Goal: Task Accomplishment & Management: Manage account settings

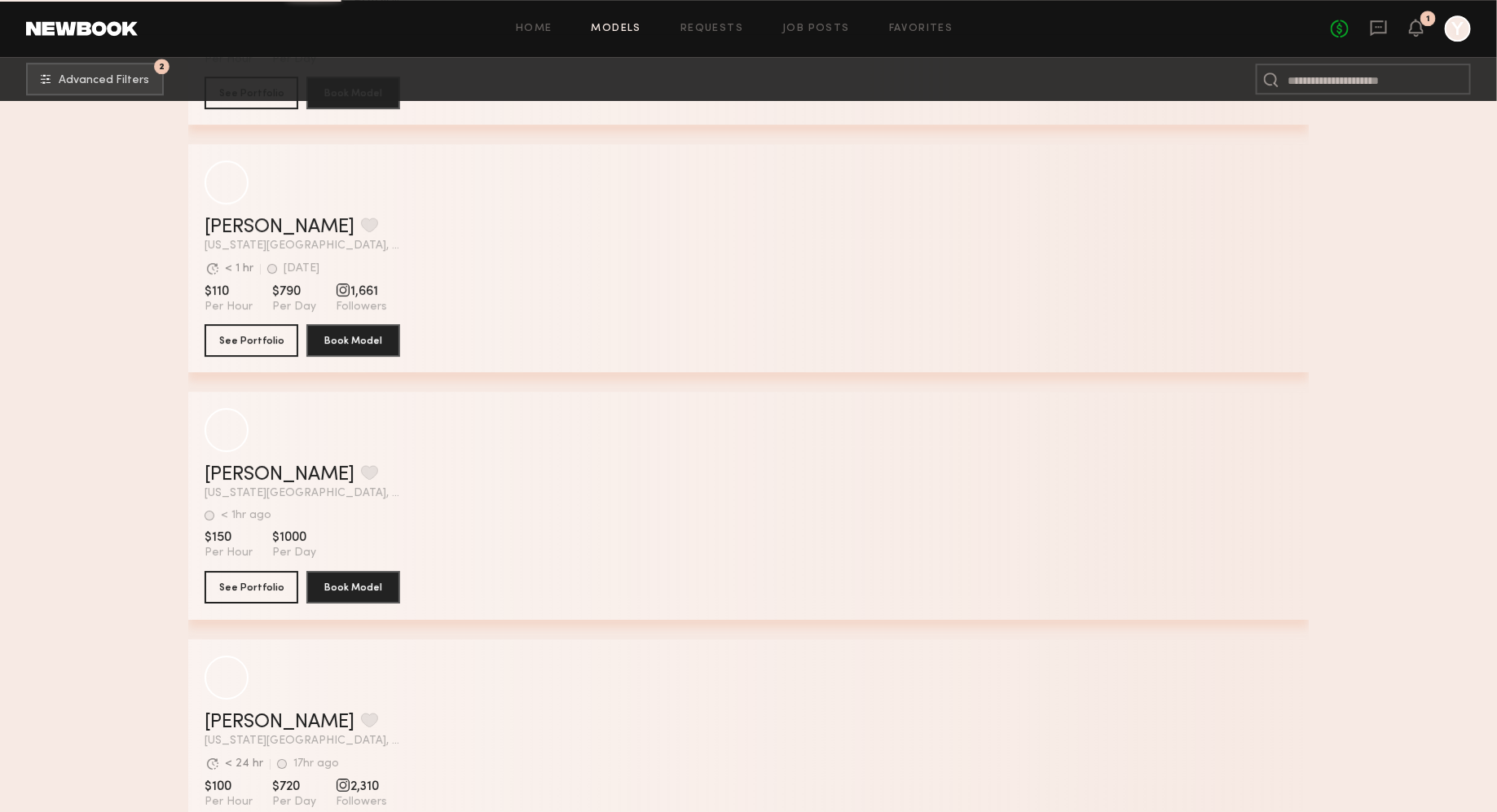
scroll to position [11375, 0]
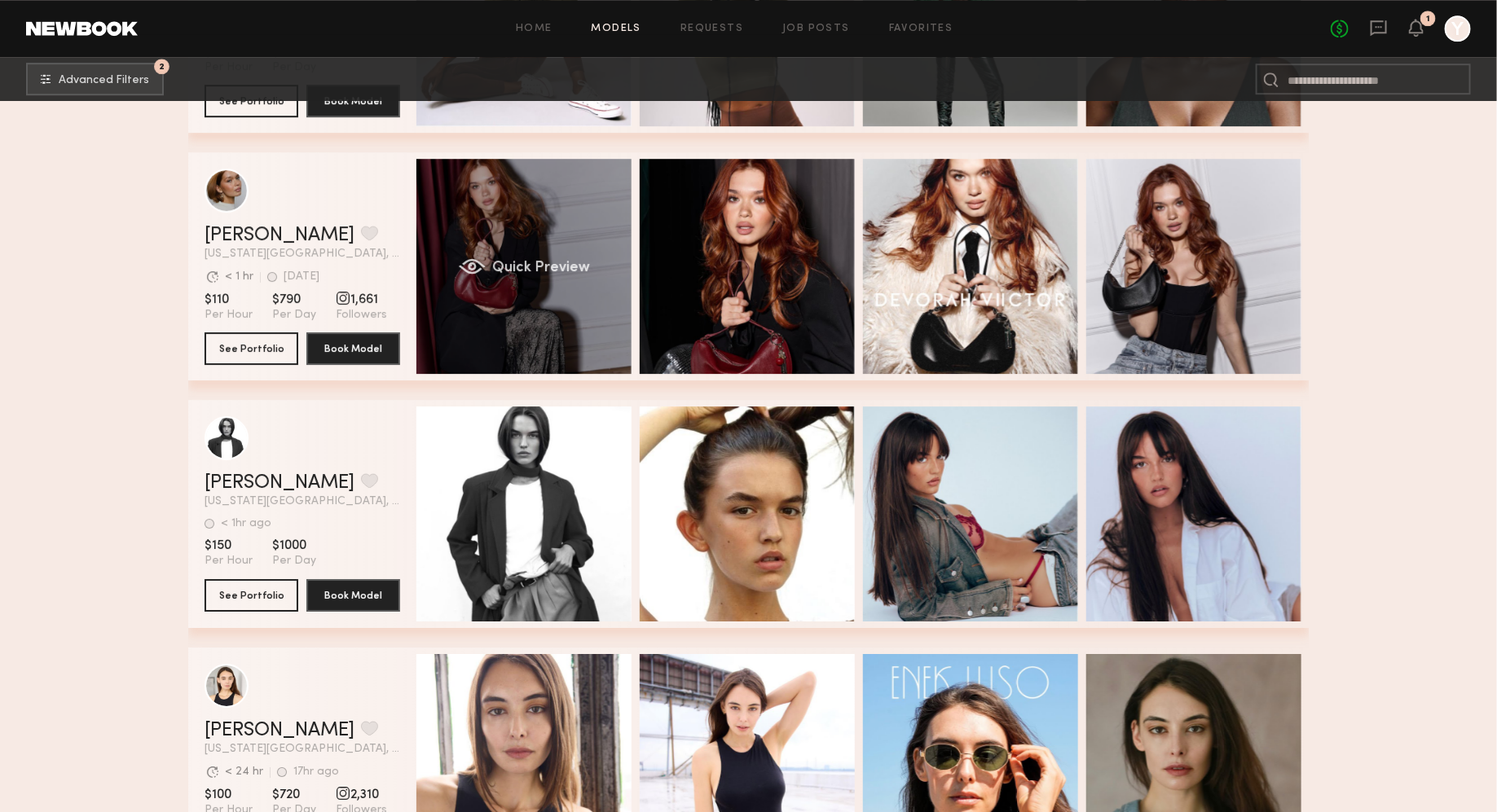
click at [526, 230] on div "Quick Preview" at bounding box center [524, 267] width 215 height 215
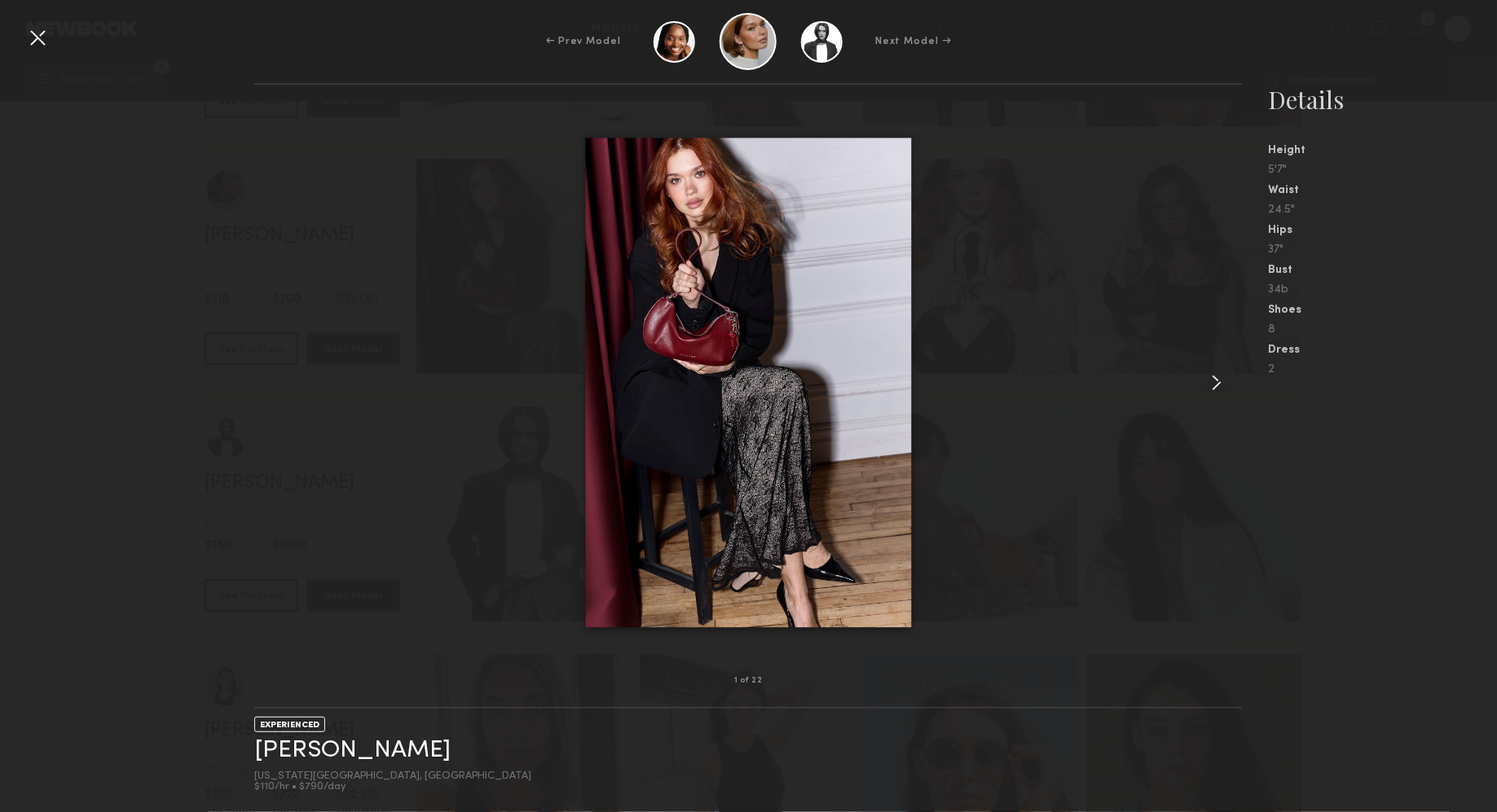
click at [1216, 387] on common-icon at bounding box center [1216, 383] width 26 height 26
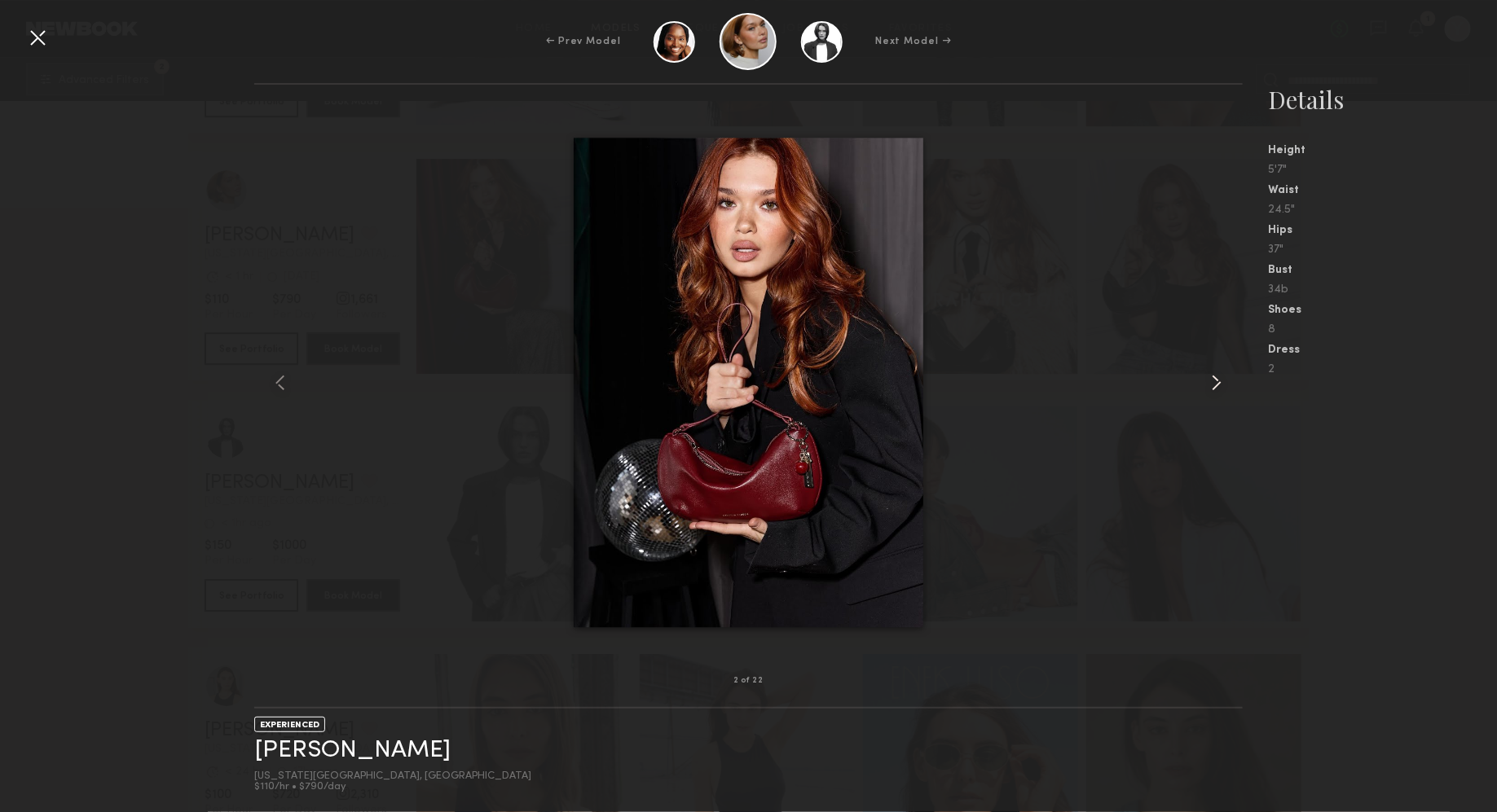
click at [1216, 387] on common-icon at bounding box center [1216, 383] width 26 height 26
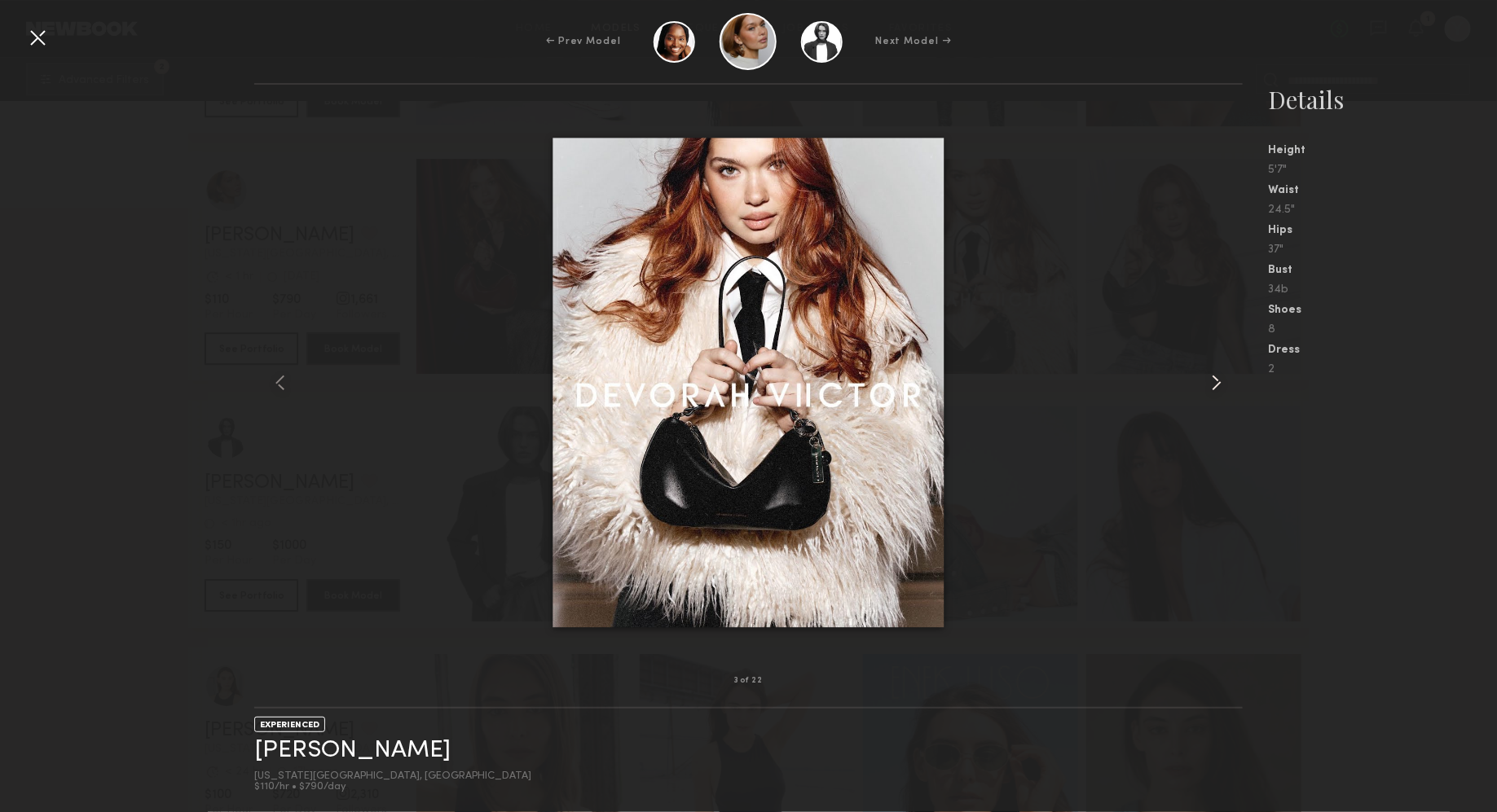
click at [1216, 387] on common-icon at bounding box center [1216, 383] width 26 height 26
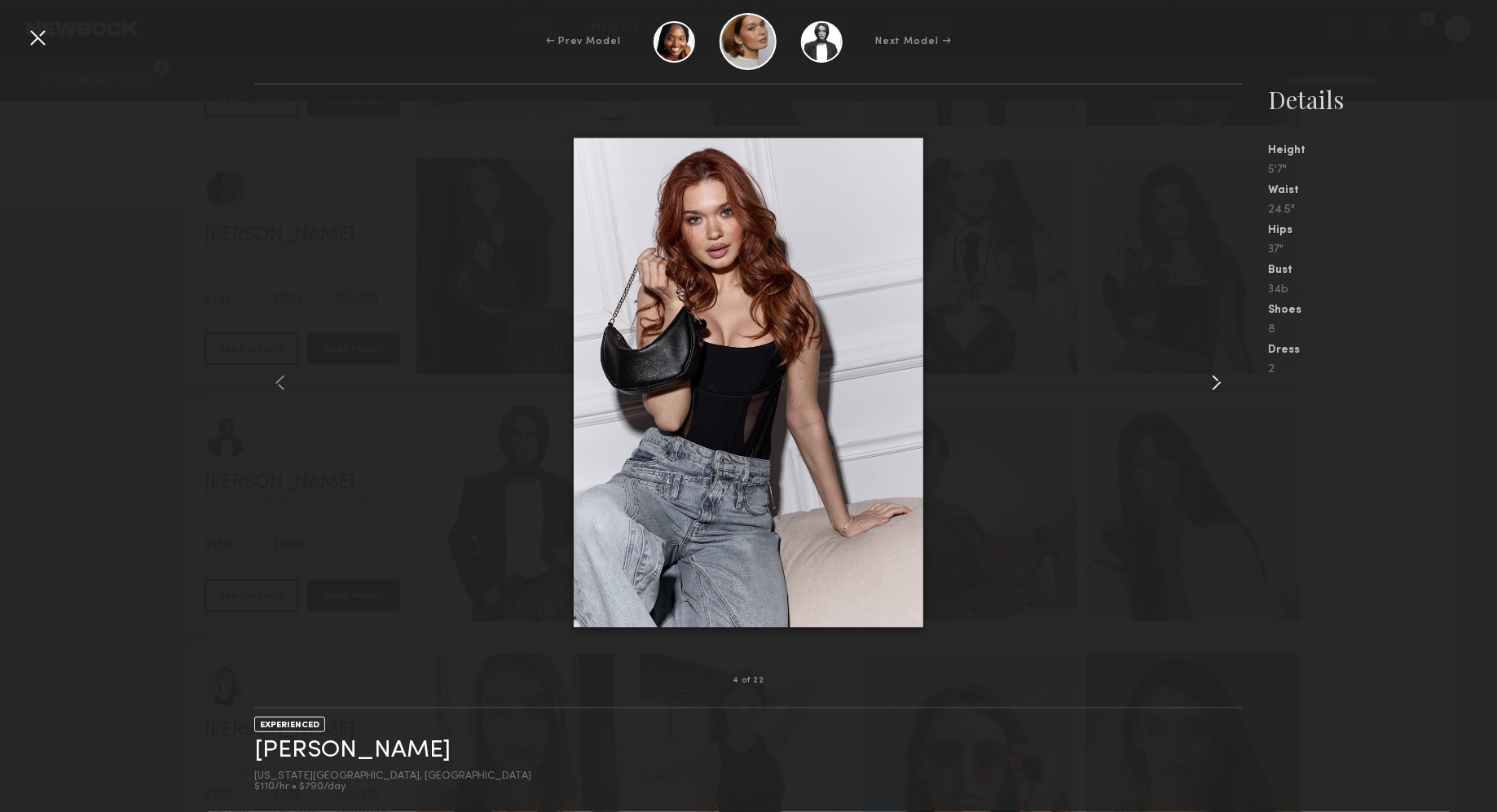
click at [1216, 387] on common-icon at bounding box center [1216, 383] width 26 height 26
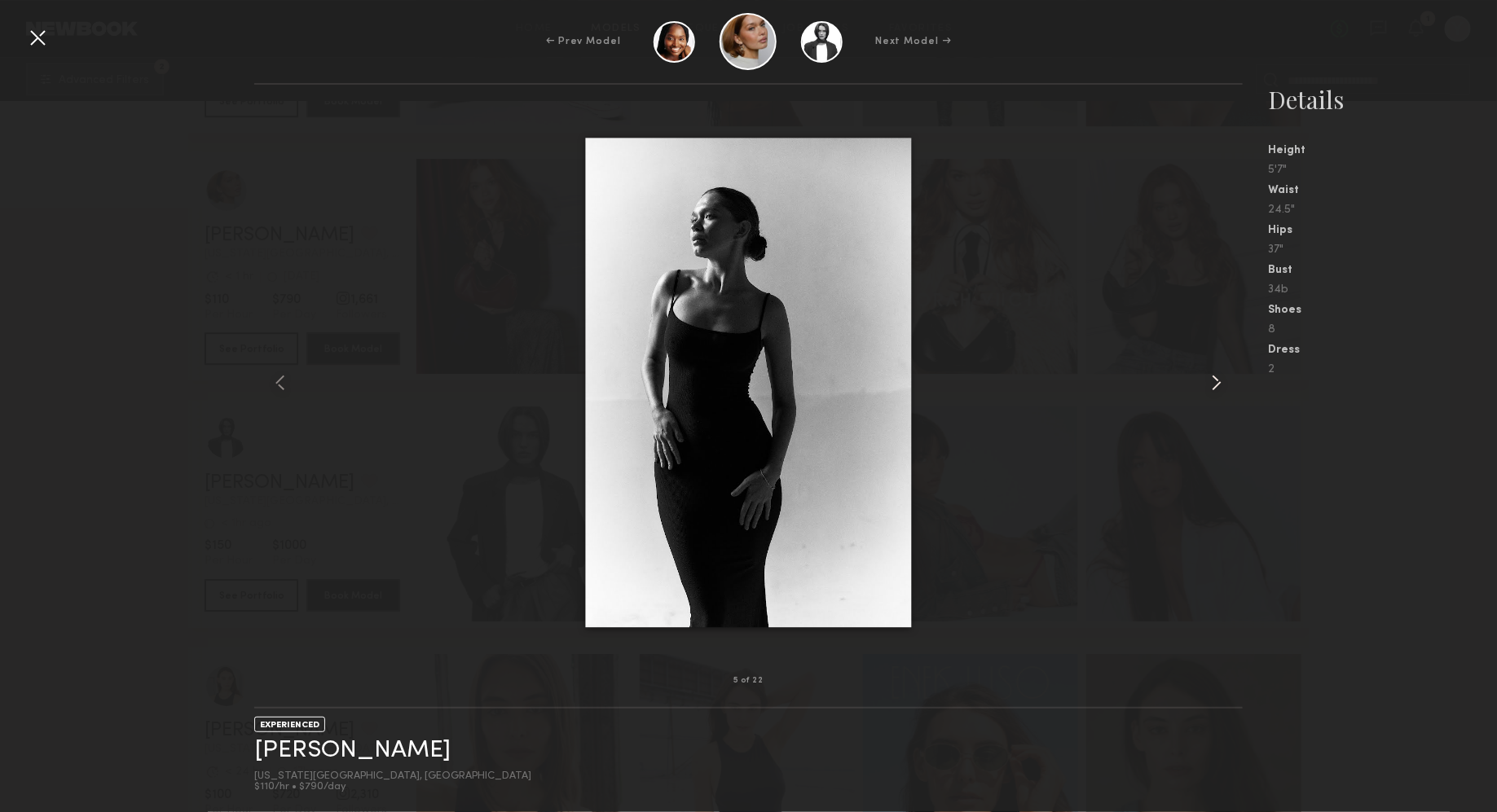
click at [1216, 387] on common-icon at bounding box center [1216, 383] width 26 height 26
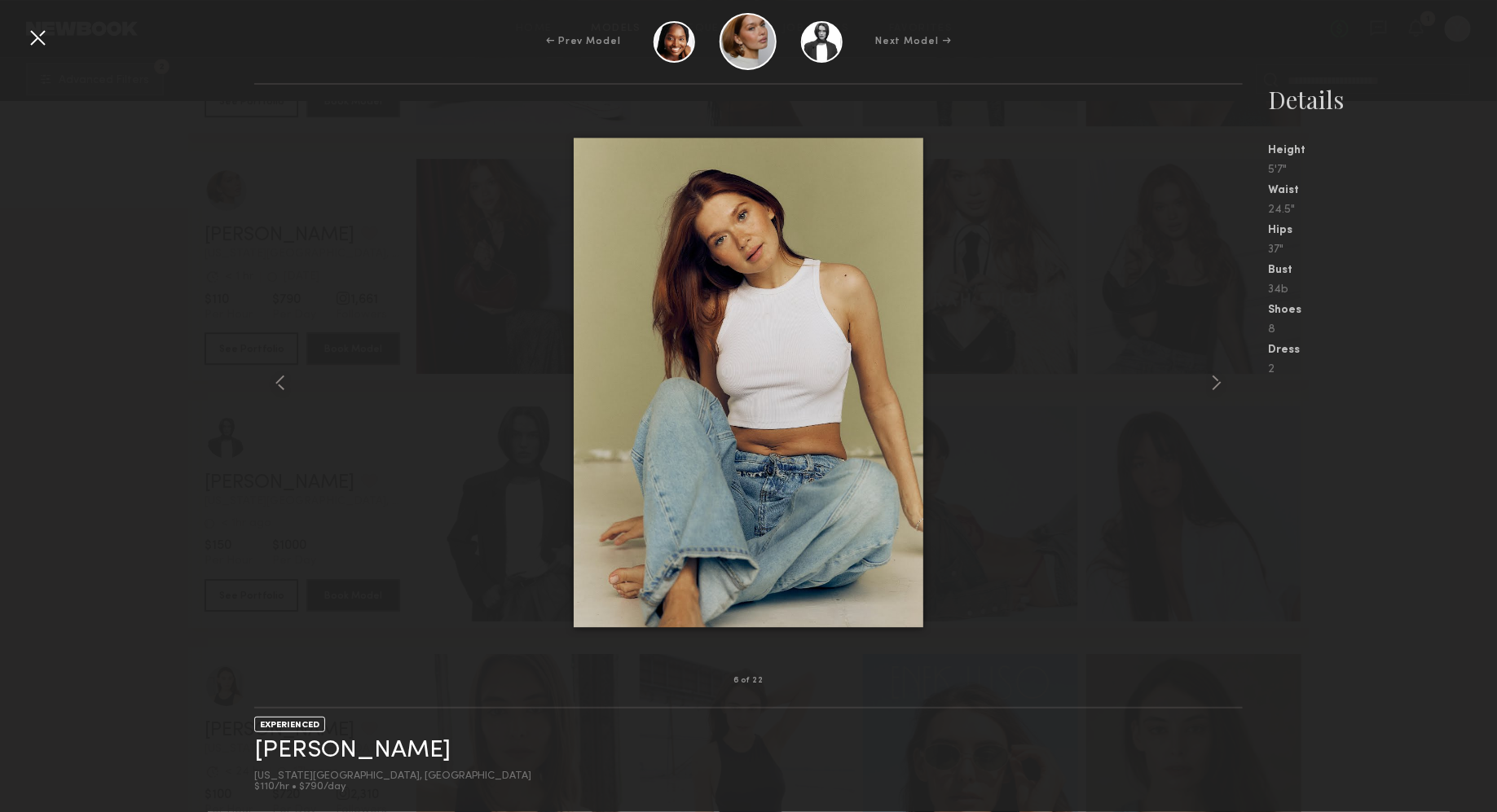
click at [44, 37] on div at bounding box center [38, 38] width 26 height 26
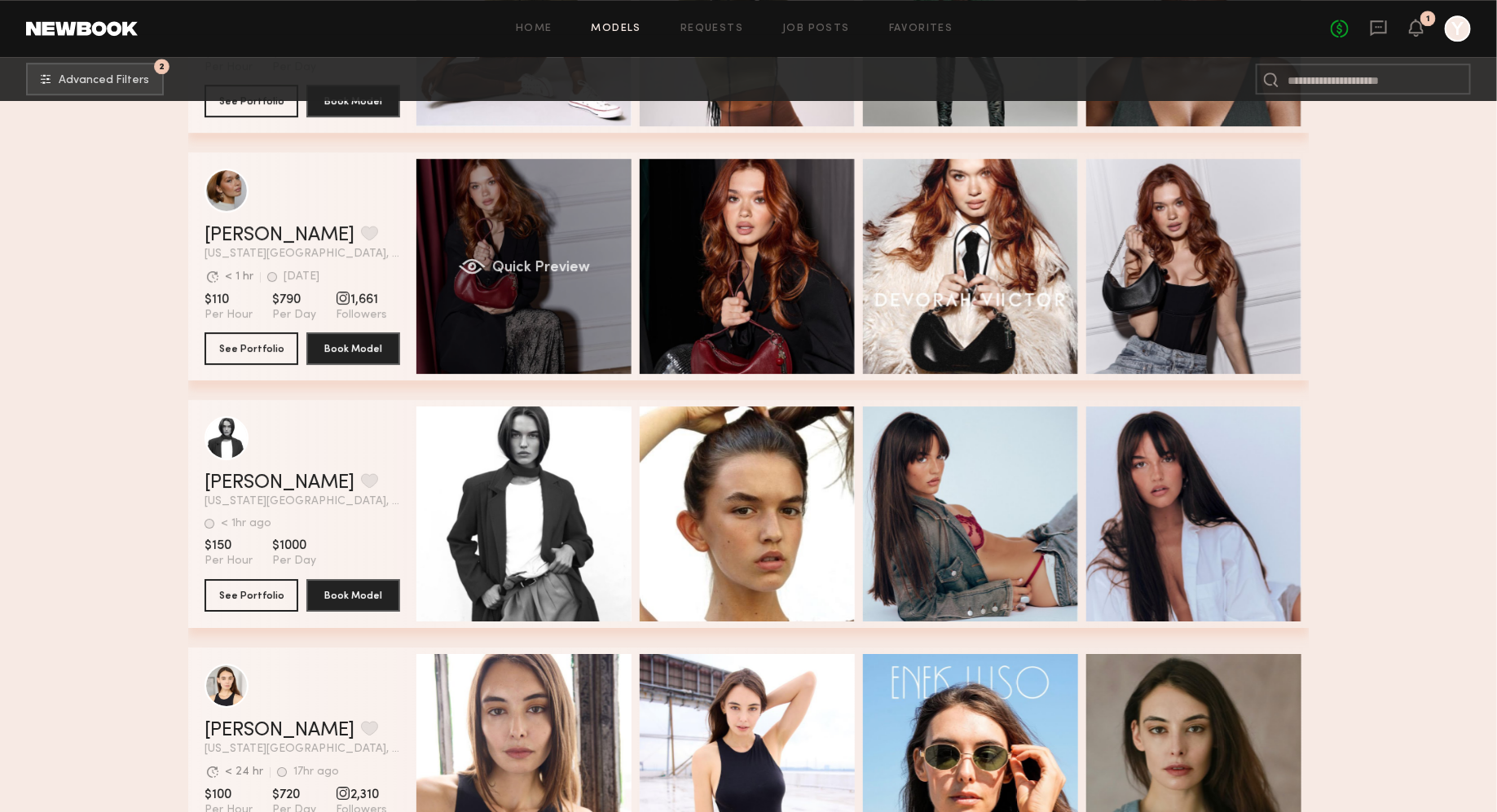
click at [472, 253] on div "Quick Preview" at bounding box center [524, 267] width 215 height 215
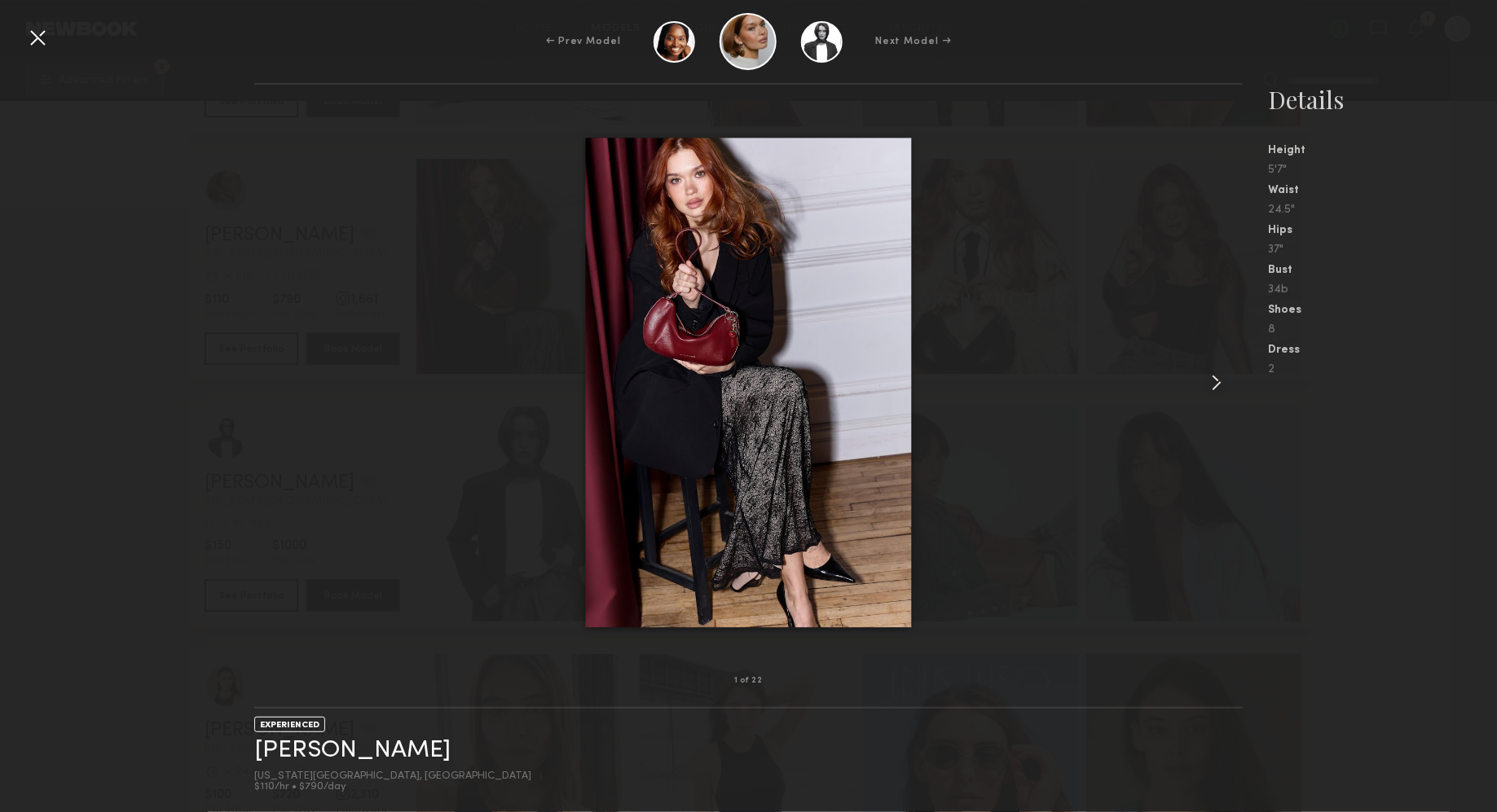
click at [1224, 376] on common-icon at bounding box center [1216, 383] width 26 height 26
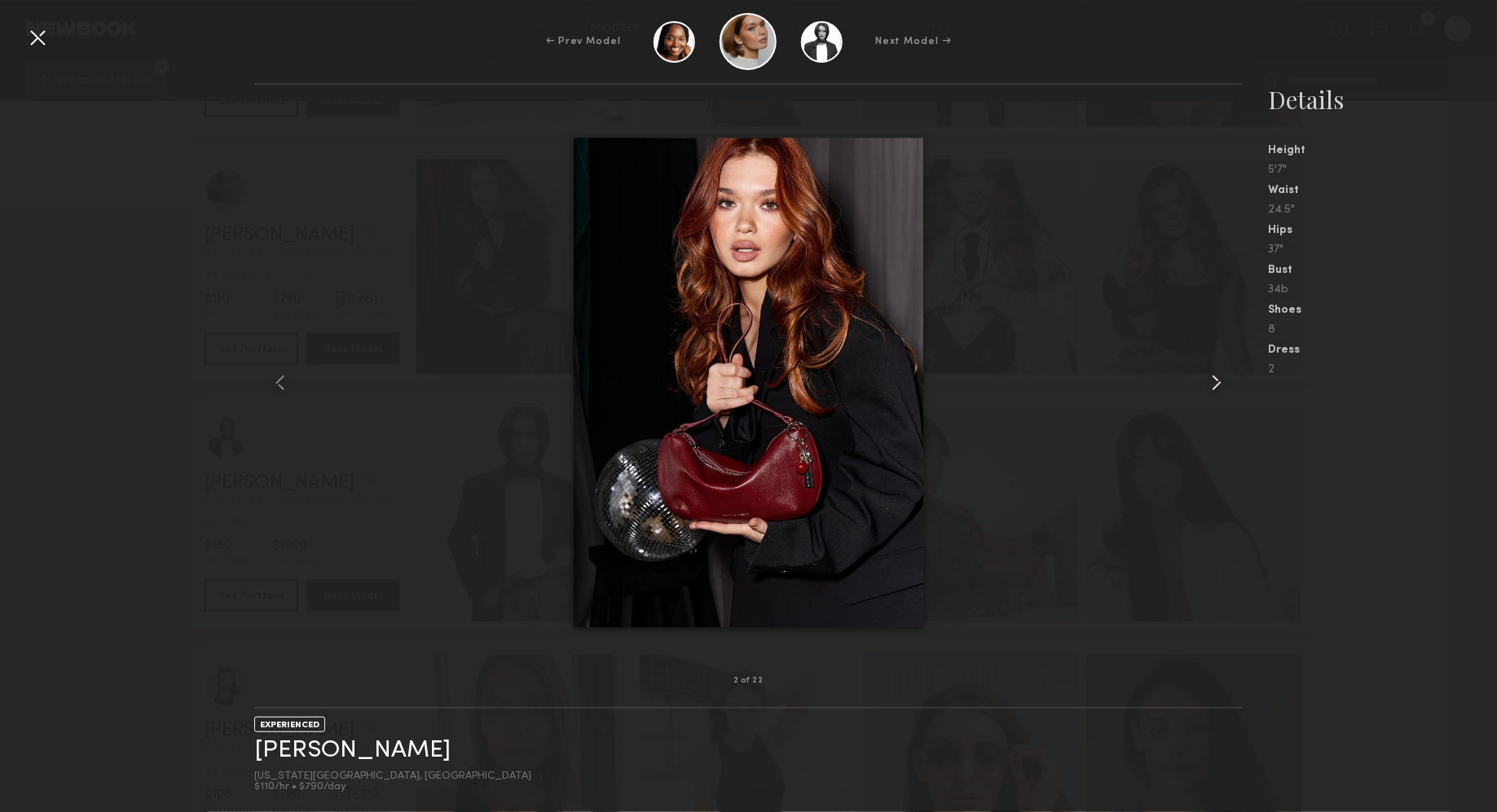
click at [1224, 376] on common-icon at bounding box center [1216, 383] width 26 height 26
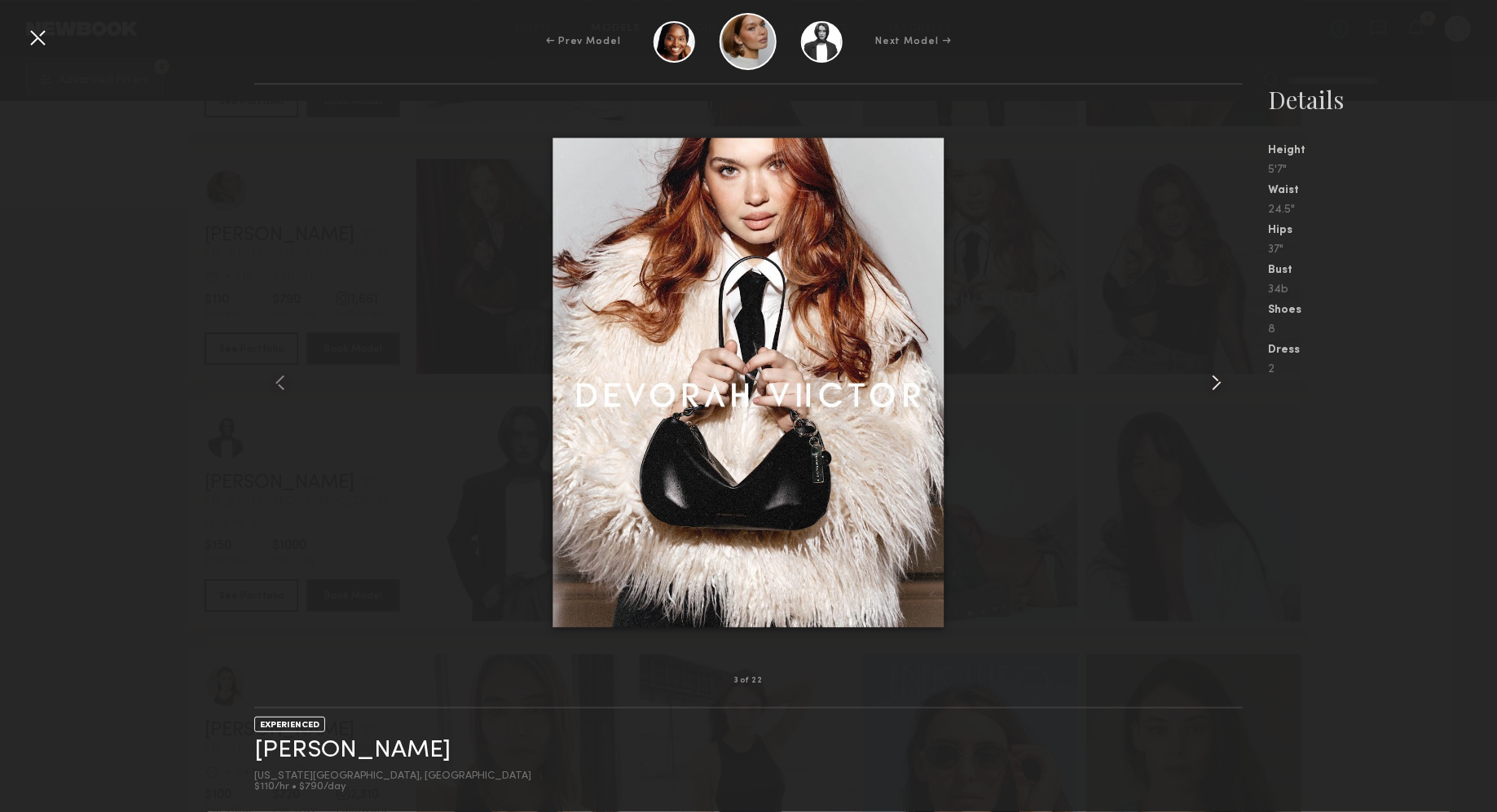
click at [1224, 376] on common-icon at bounding box center [1216, 383] width 26 height 26
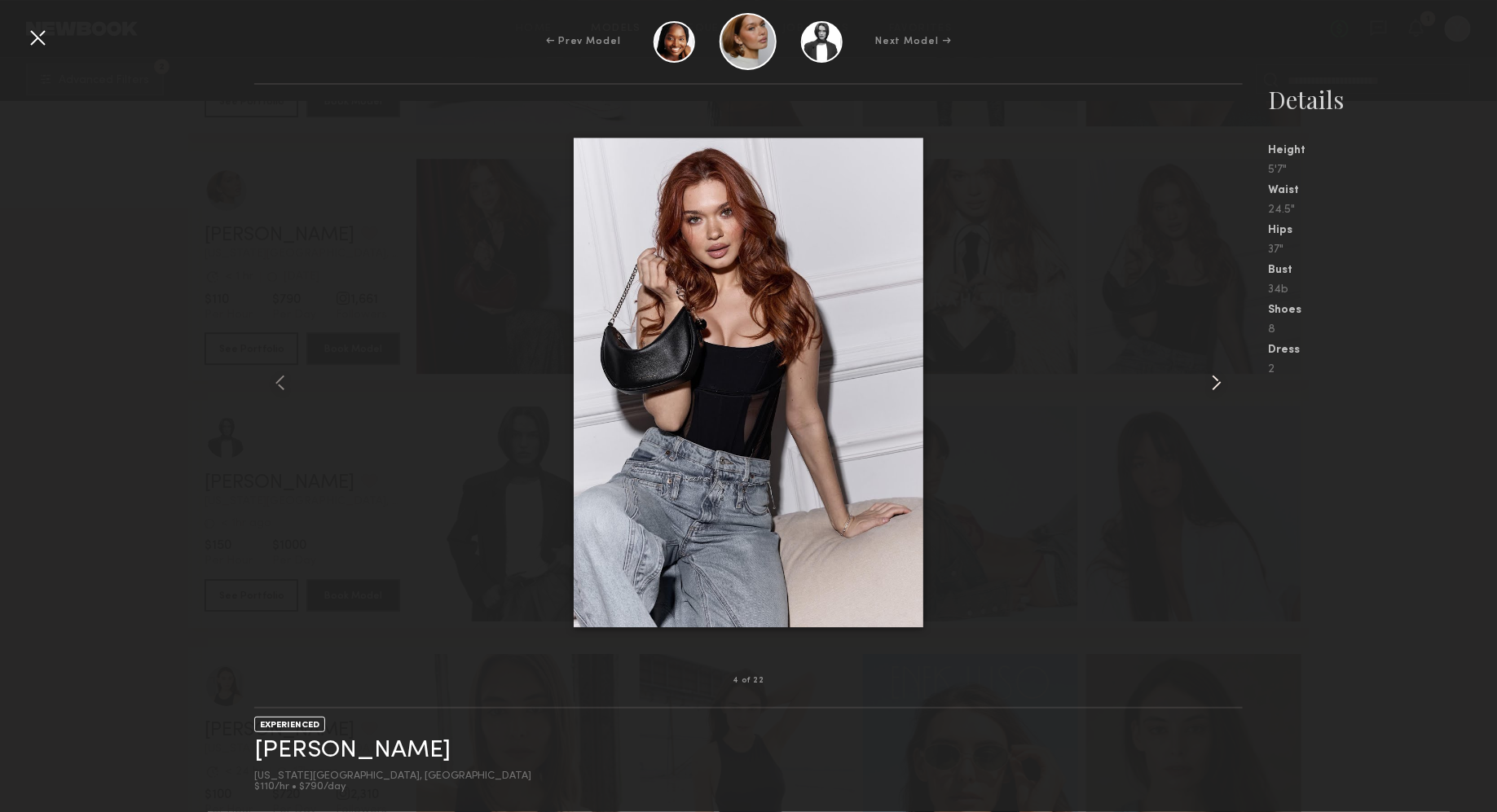
click at [1224, 376] on common-icon at bounding box center [1216, 383] width 26 height 26
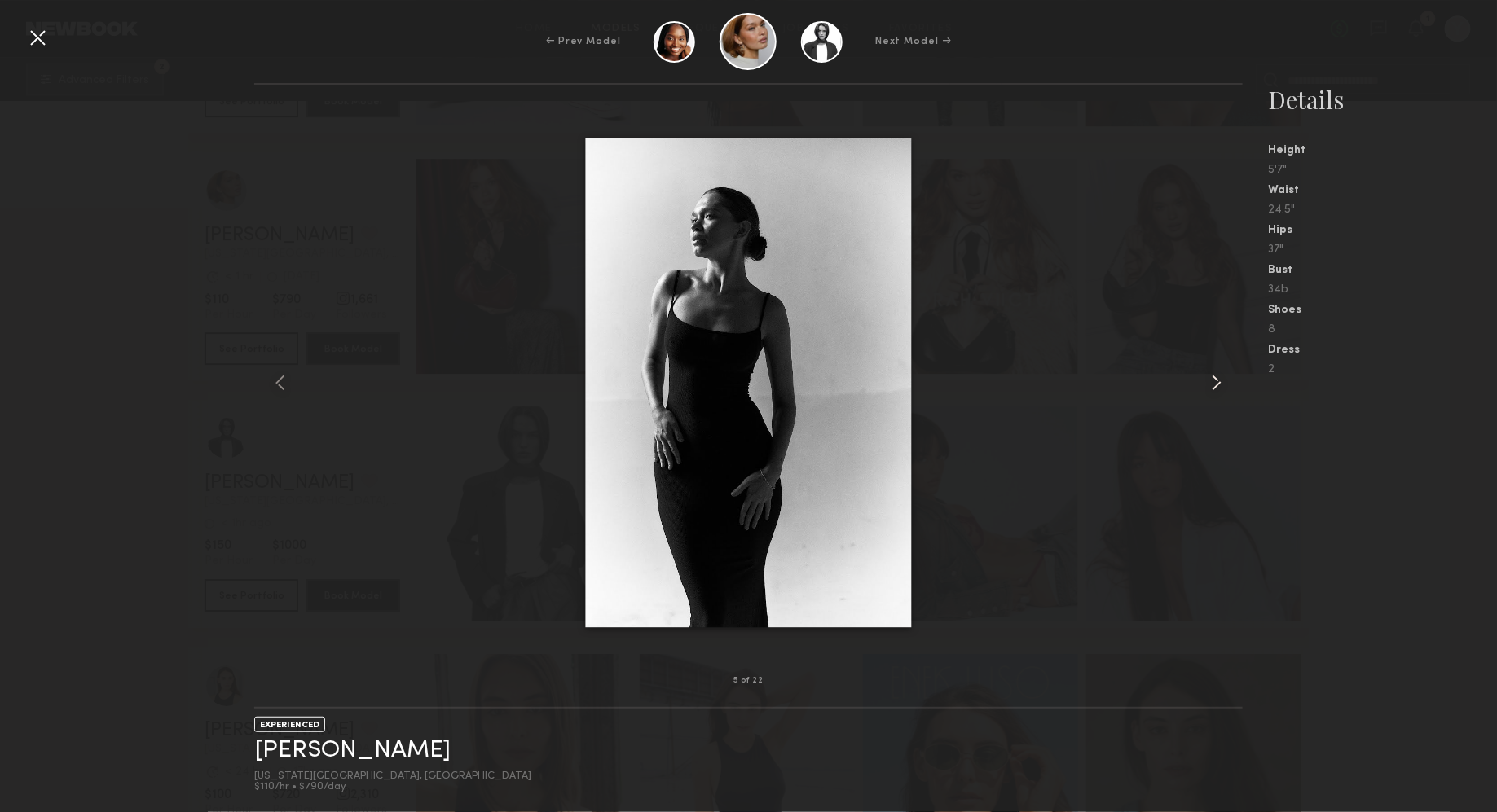
click at [1224, 376] on common-icon at bounding box center [1216, 383] width 26 height 26
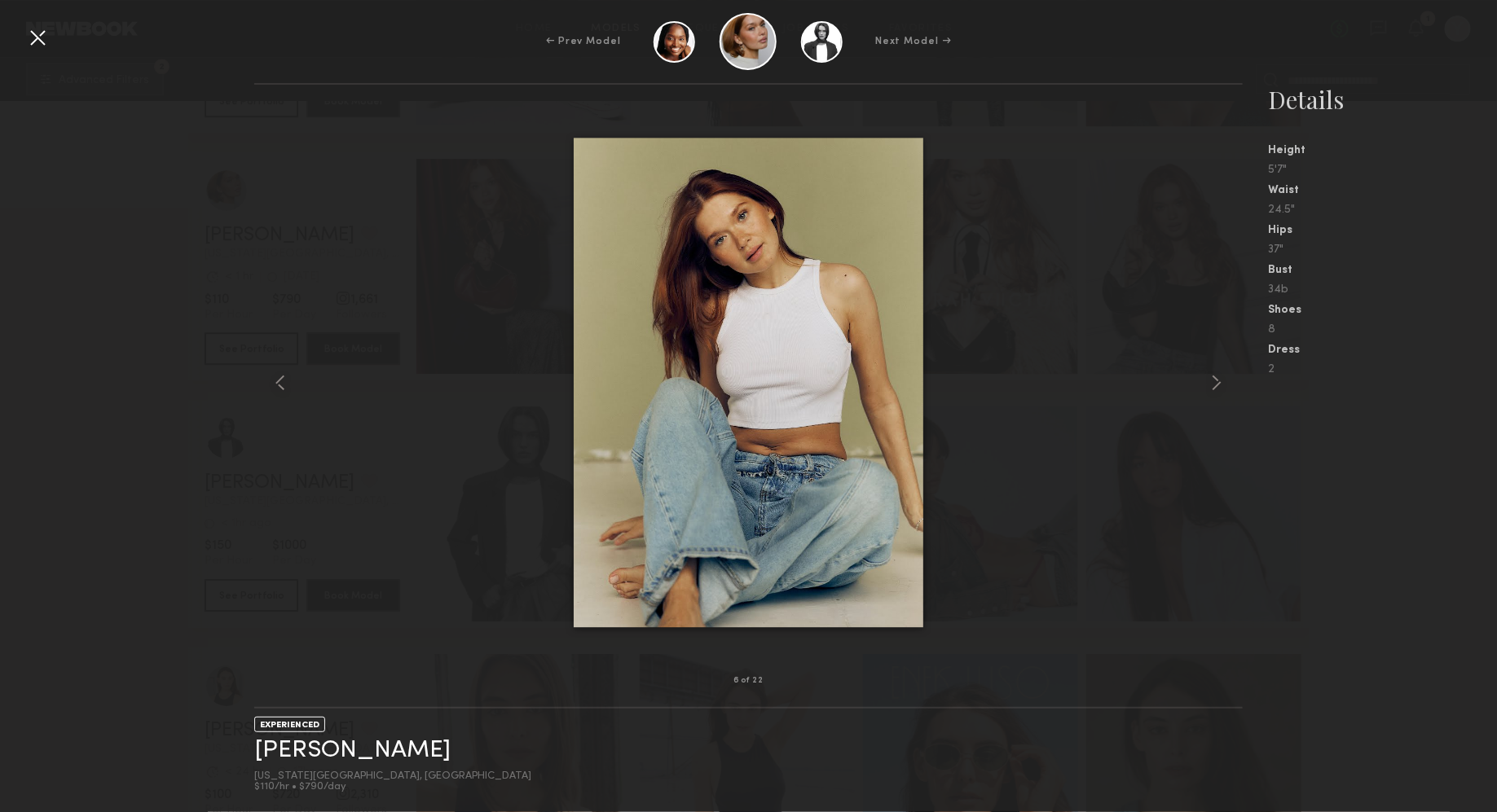
click at [35, 41] on div at bounding box center [38, 38] width 26 height 26
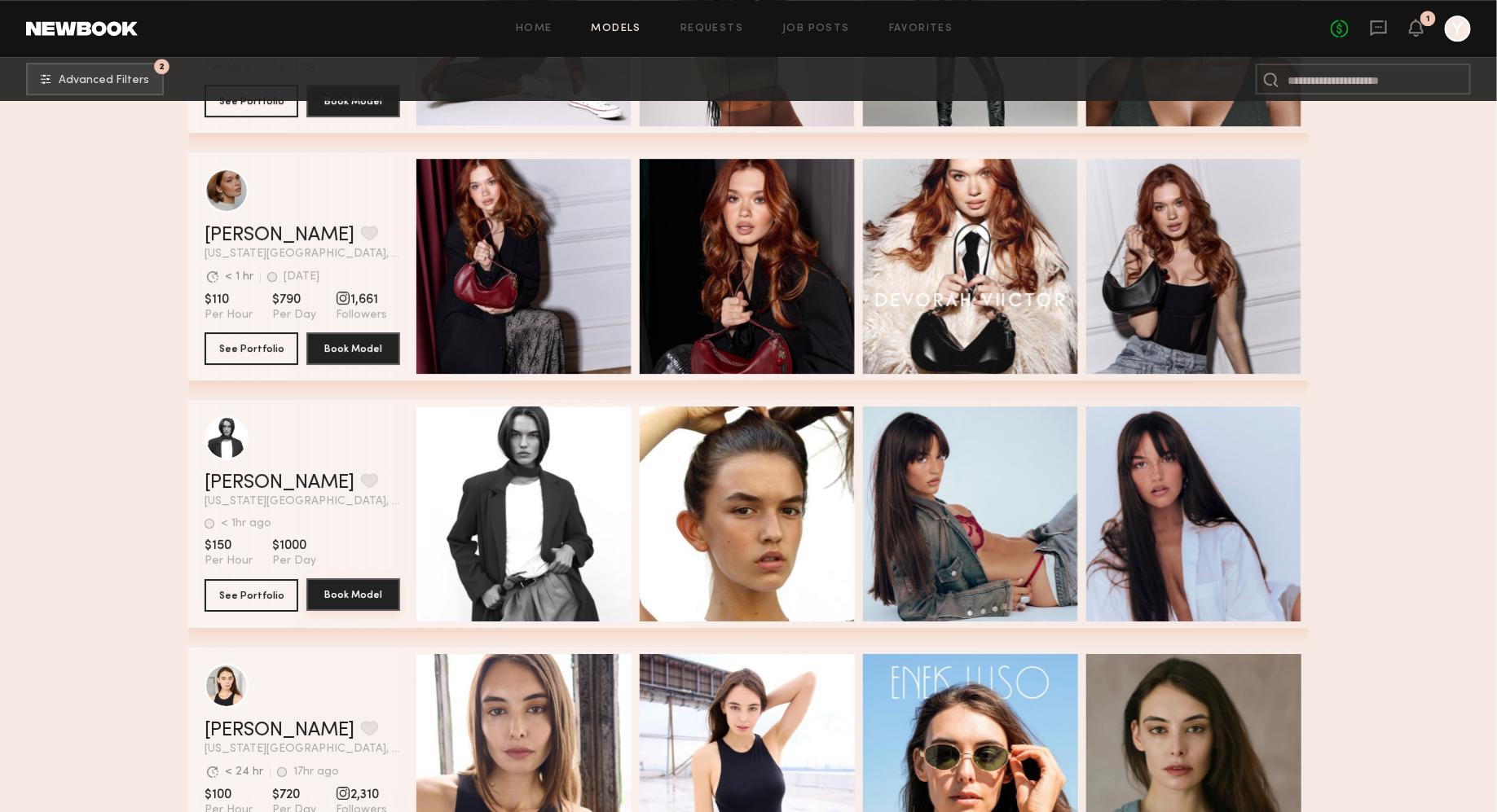
scroll to position [11651, 0]
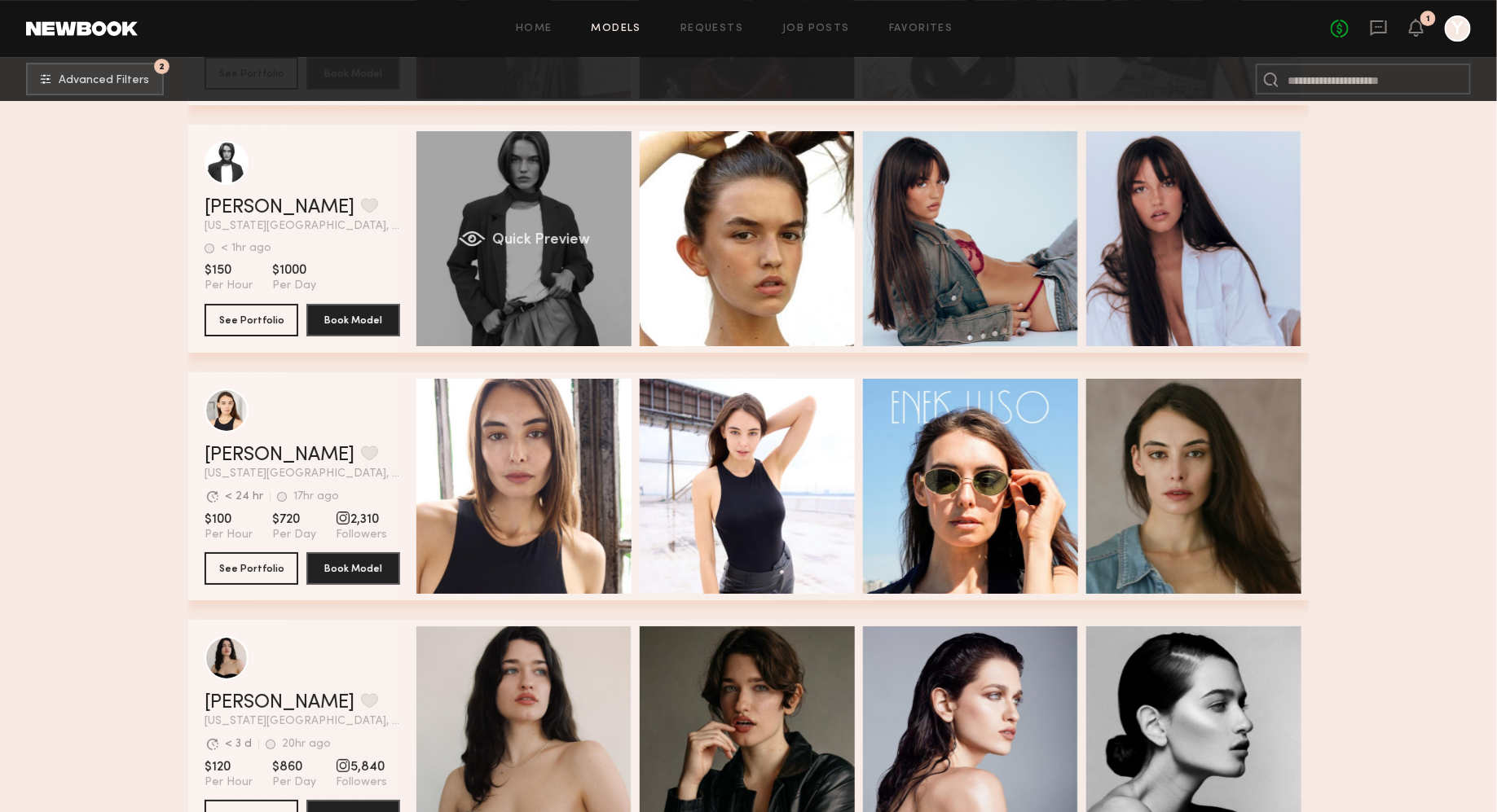
click at [580, 247] on span "Quick Preview" at bounding box center [541, 240] width 98 height 15
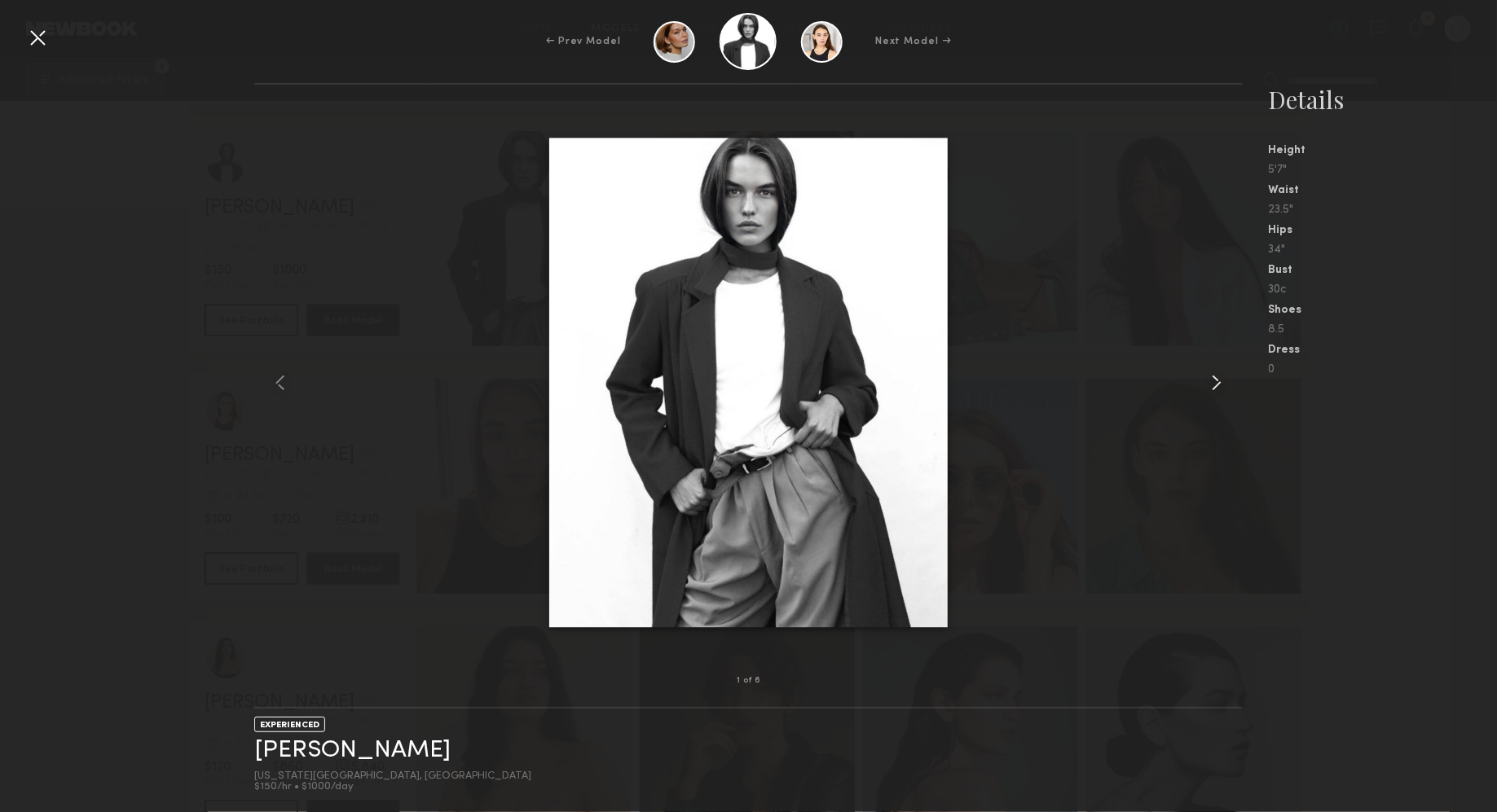
click at [1223, 383] on common-icon at bounding box center [1216, 383] width 26 height 26
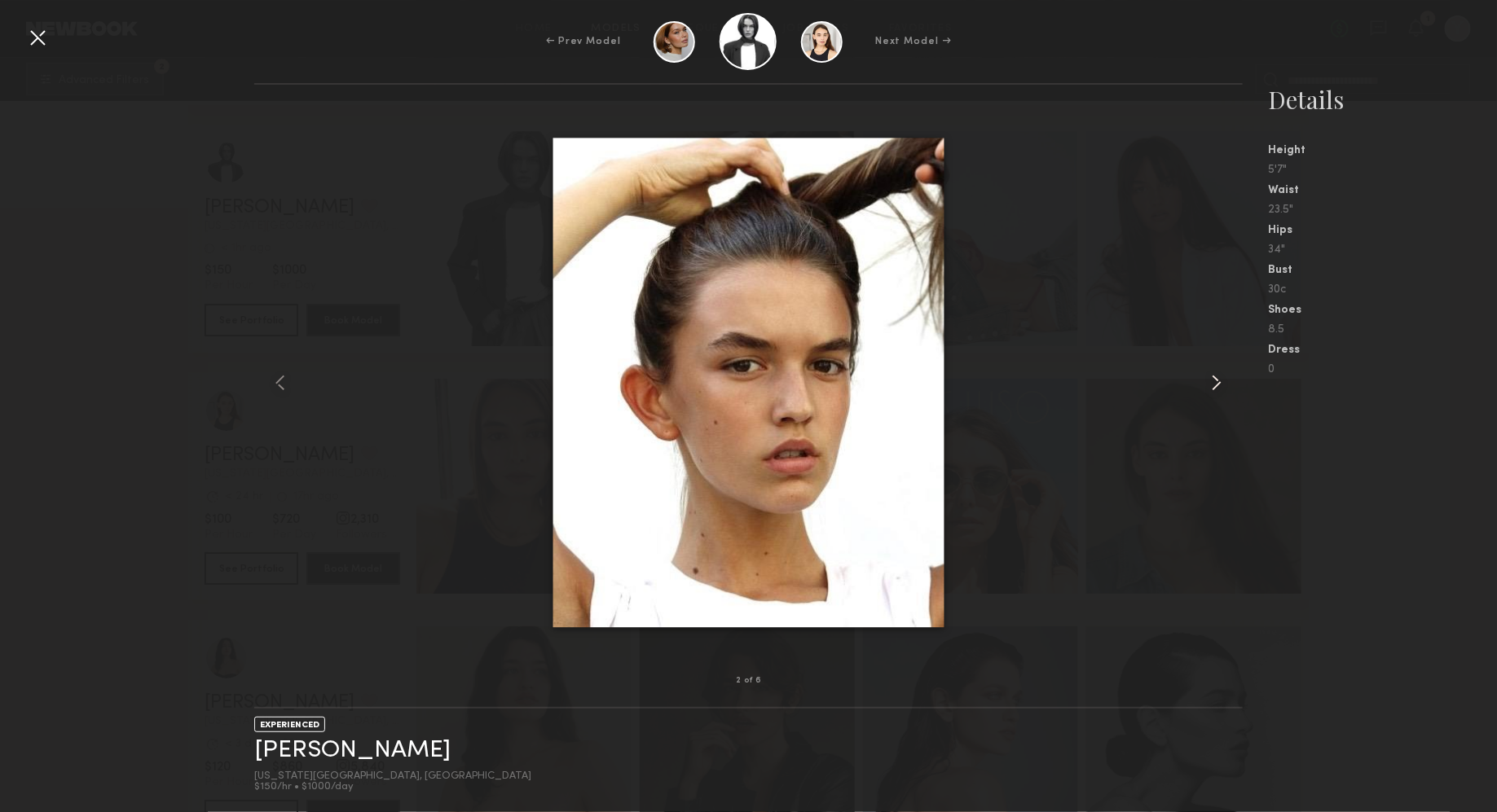
click at [1223, 383] on common-icon at bounding box center [1216, 383] width 26 height 26
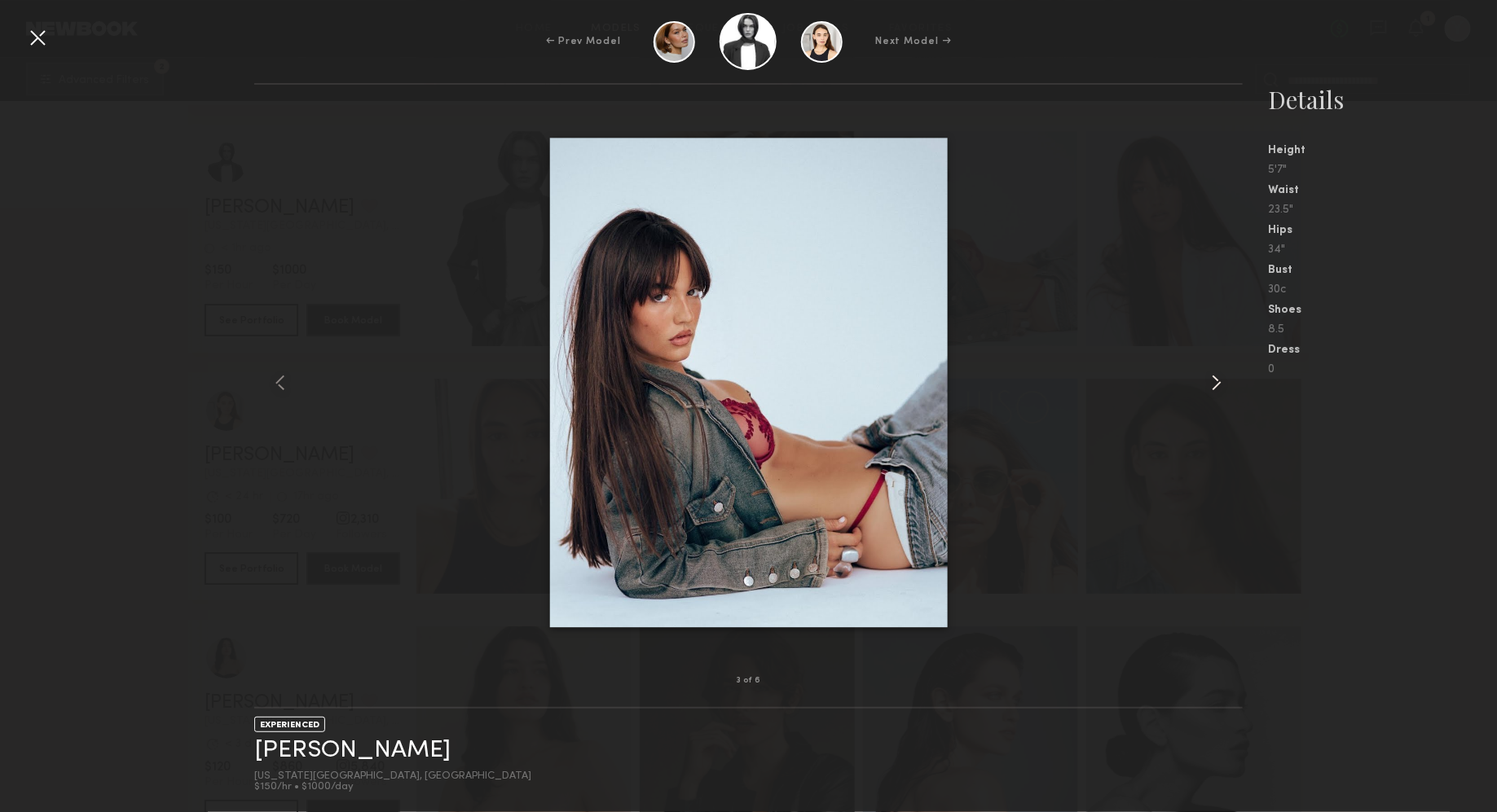
click at [1223, 383] on common-icon at bounding box center [1216, 383] width 26 height 26
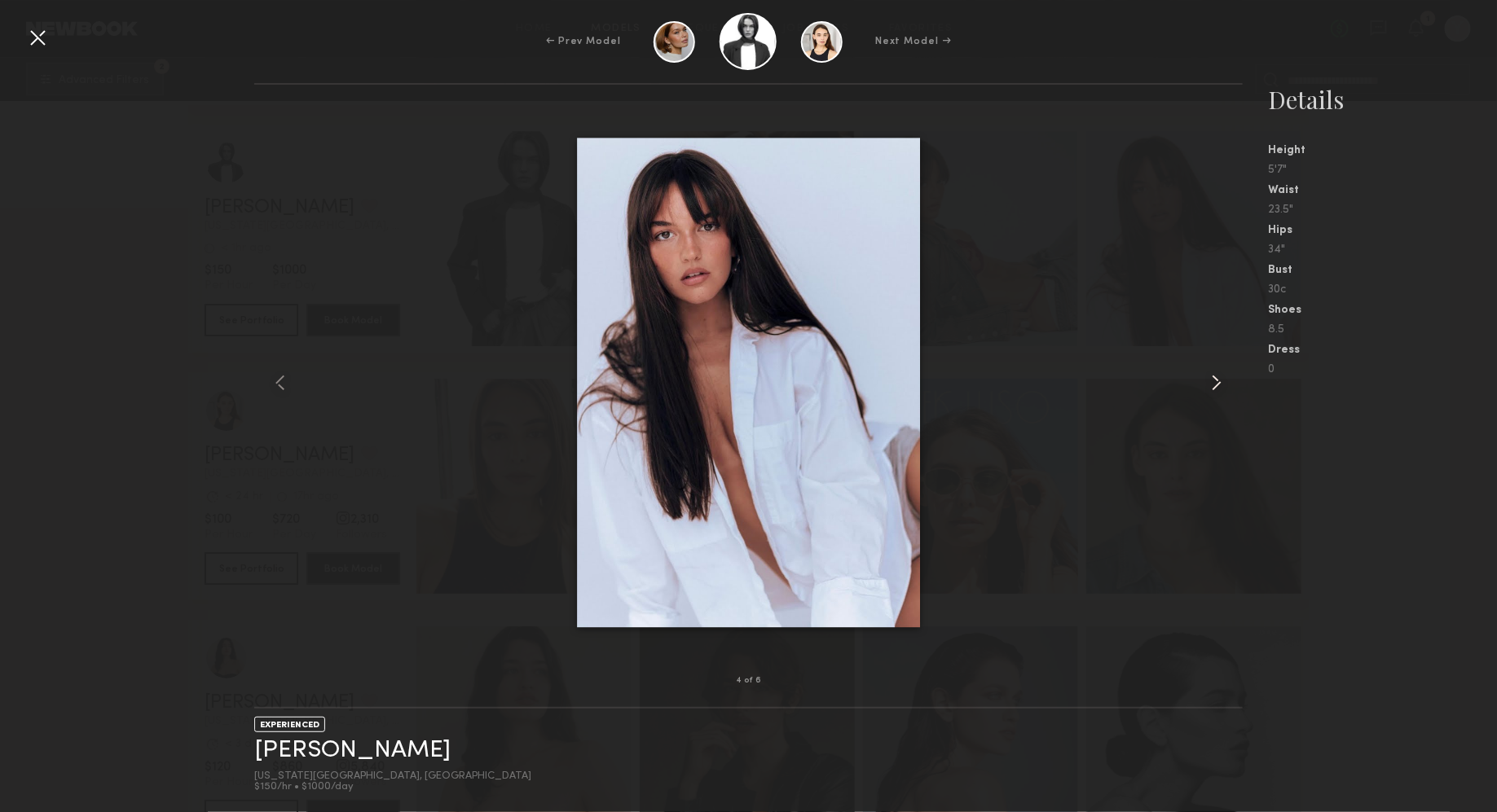
click at [1223, 383] on common-icon at bounding box center [1216, 383] width 26 height 26
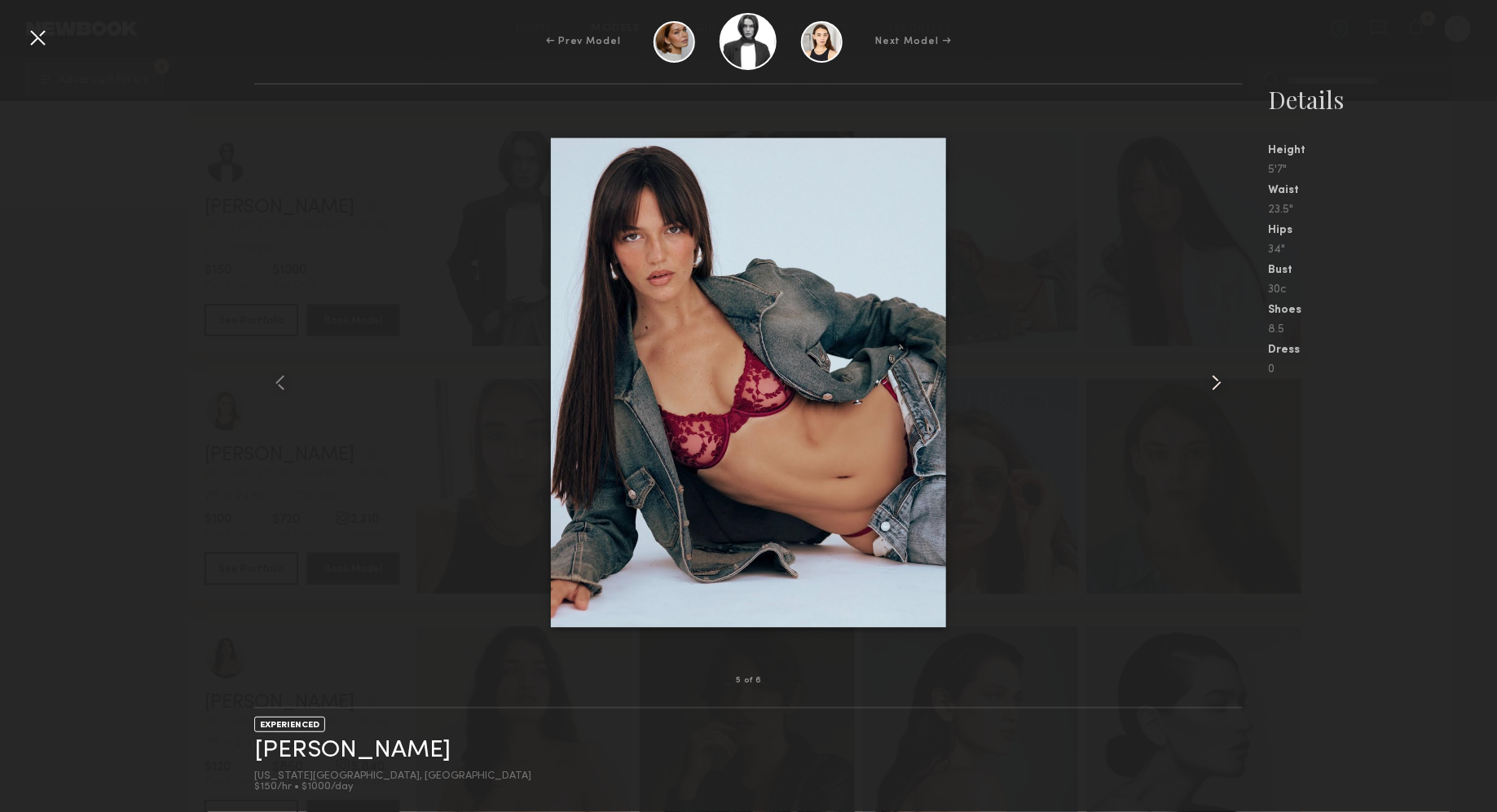
click at [1223, 383] on common-icon at bounding box center [1216, 383] width 26 height 26
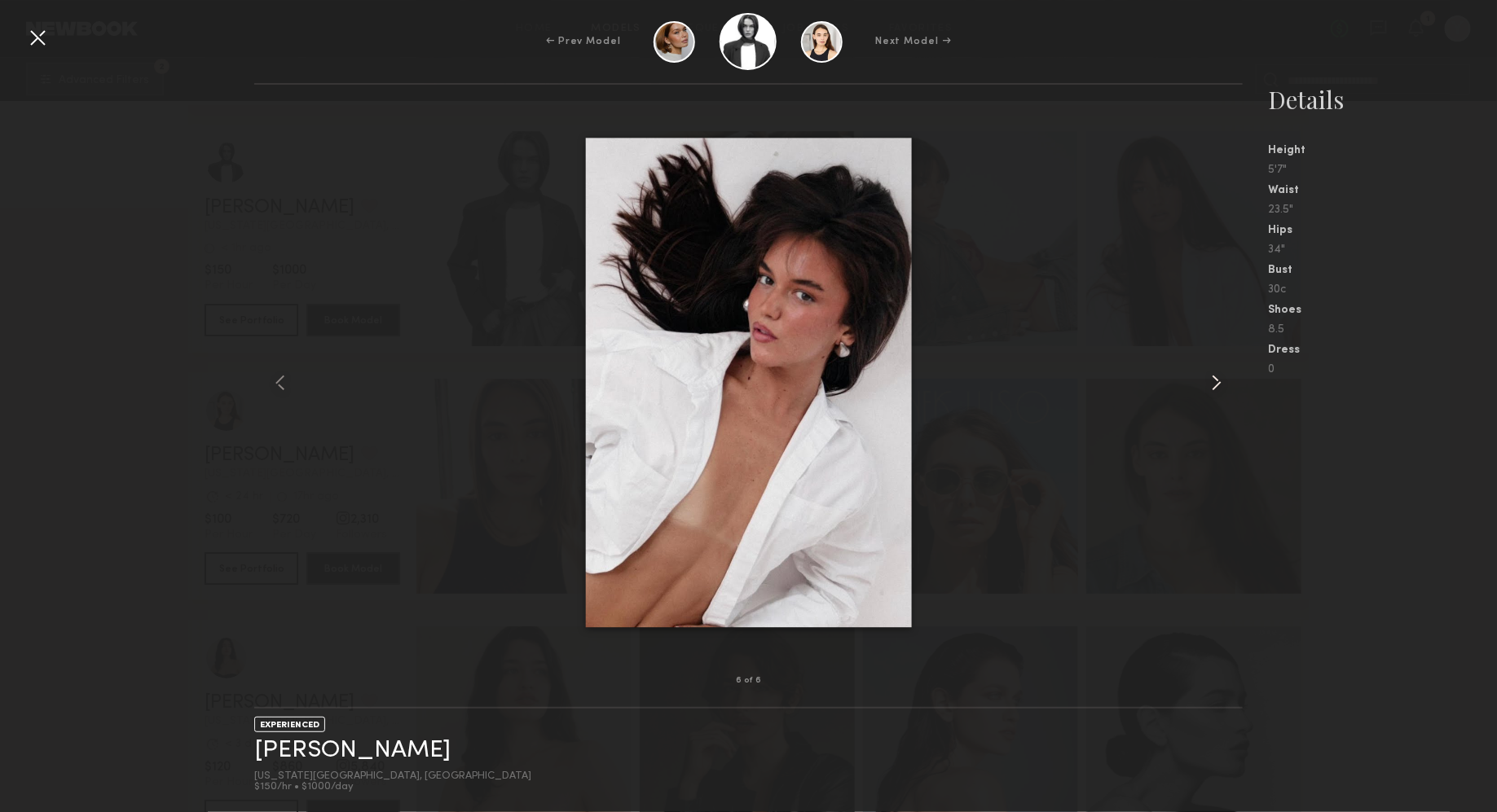
click at [1223, 383] on common-icon at bounding box center [1216, 383] width 26 height 26
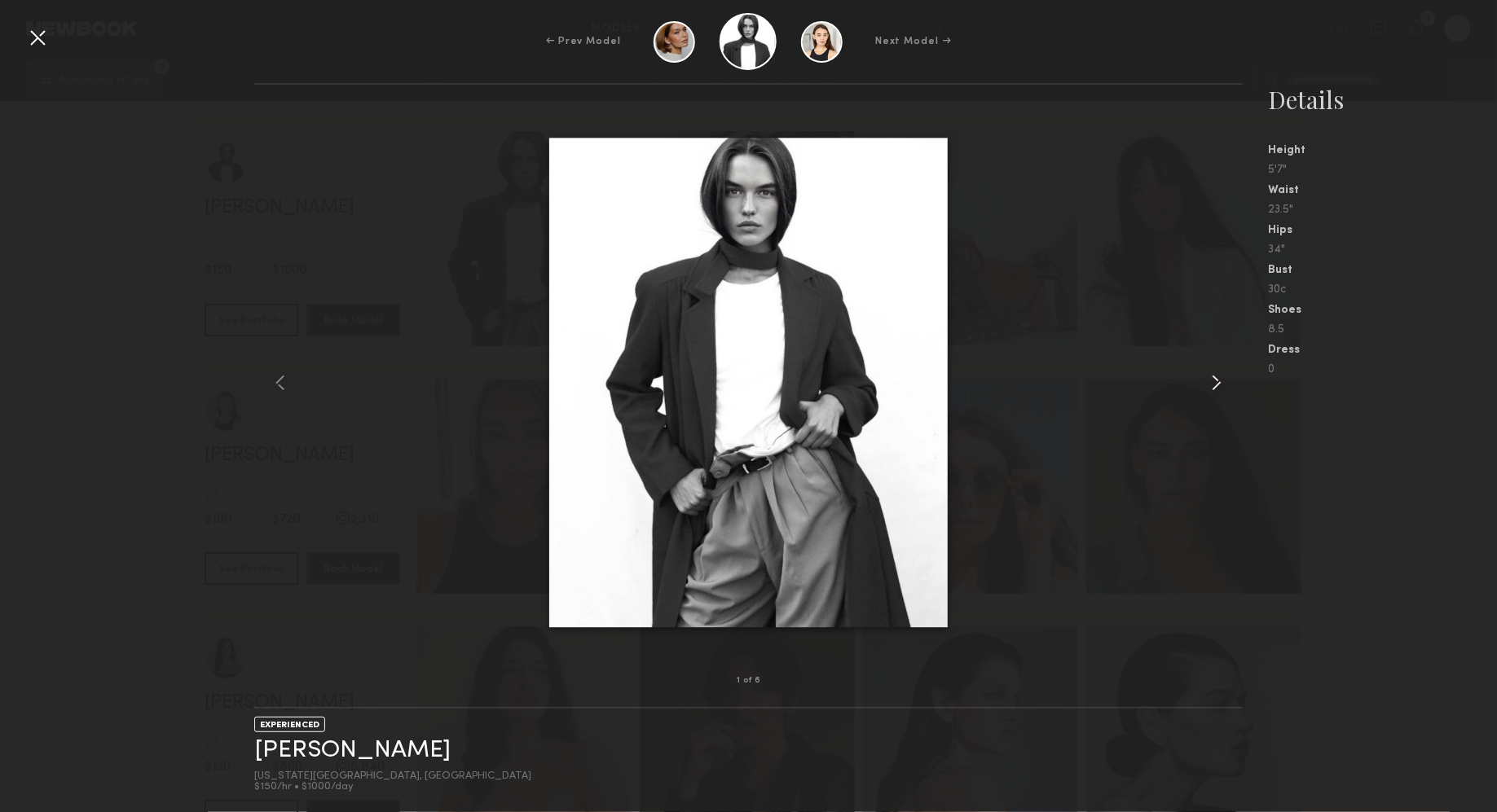
click at [1223, 383] on common-icon at bounding box center [1216, 383] width 26 height 26
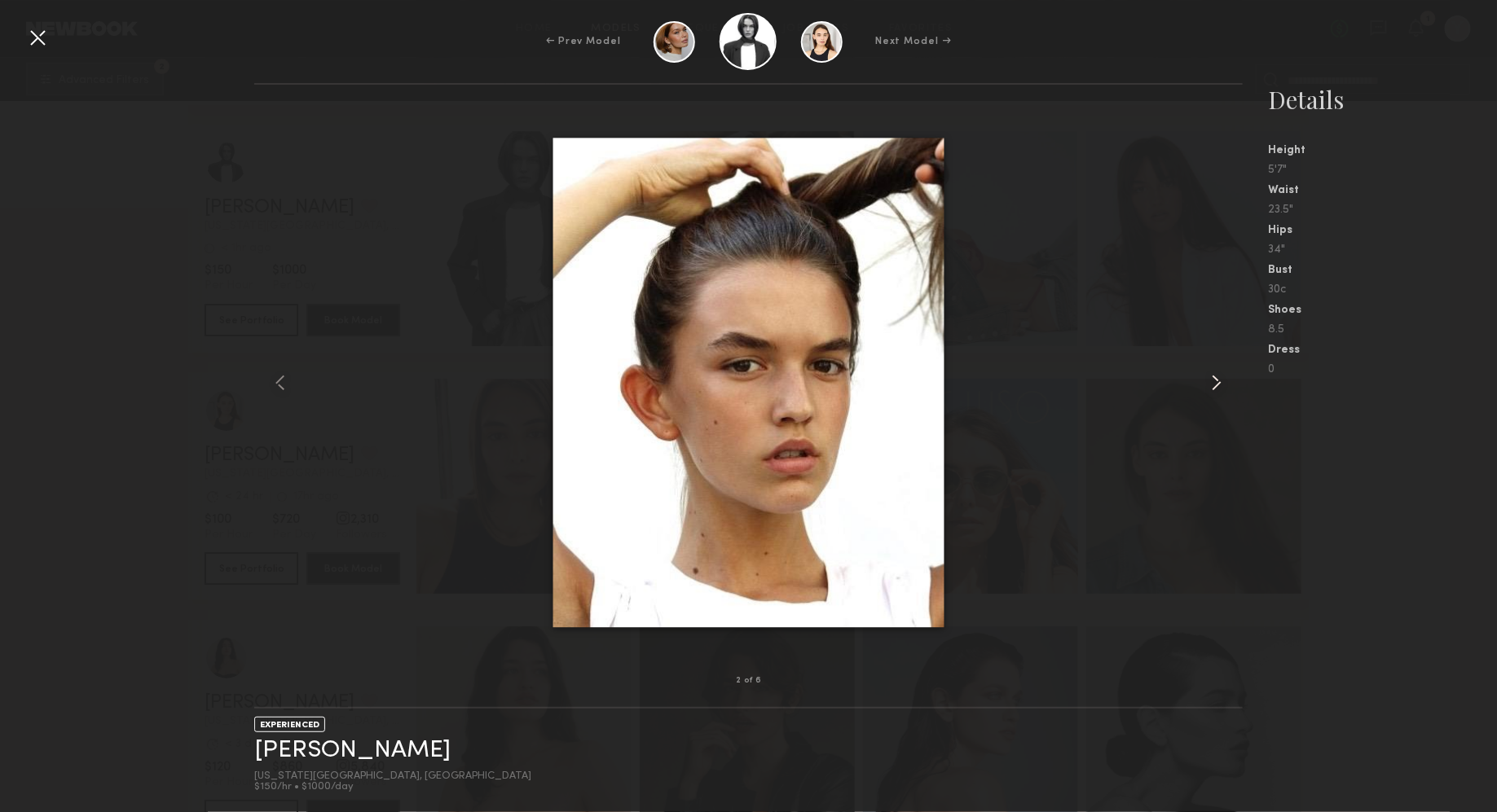
click at [1223, 383] on common-icon at bounding box center [1216, 383] width 26 height 26
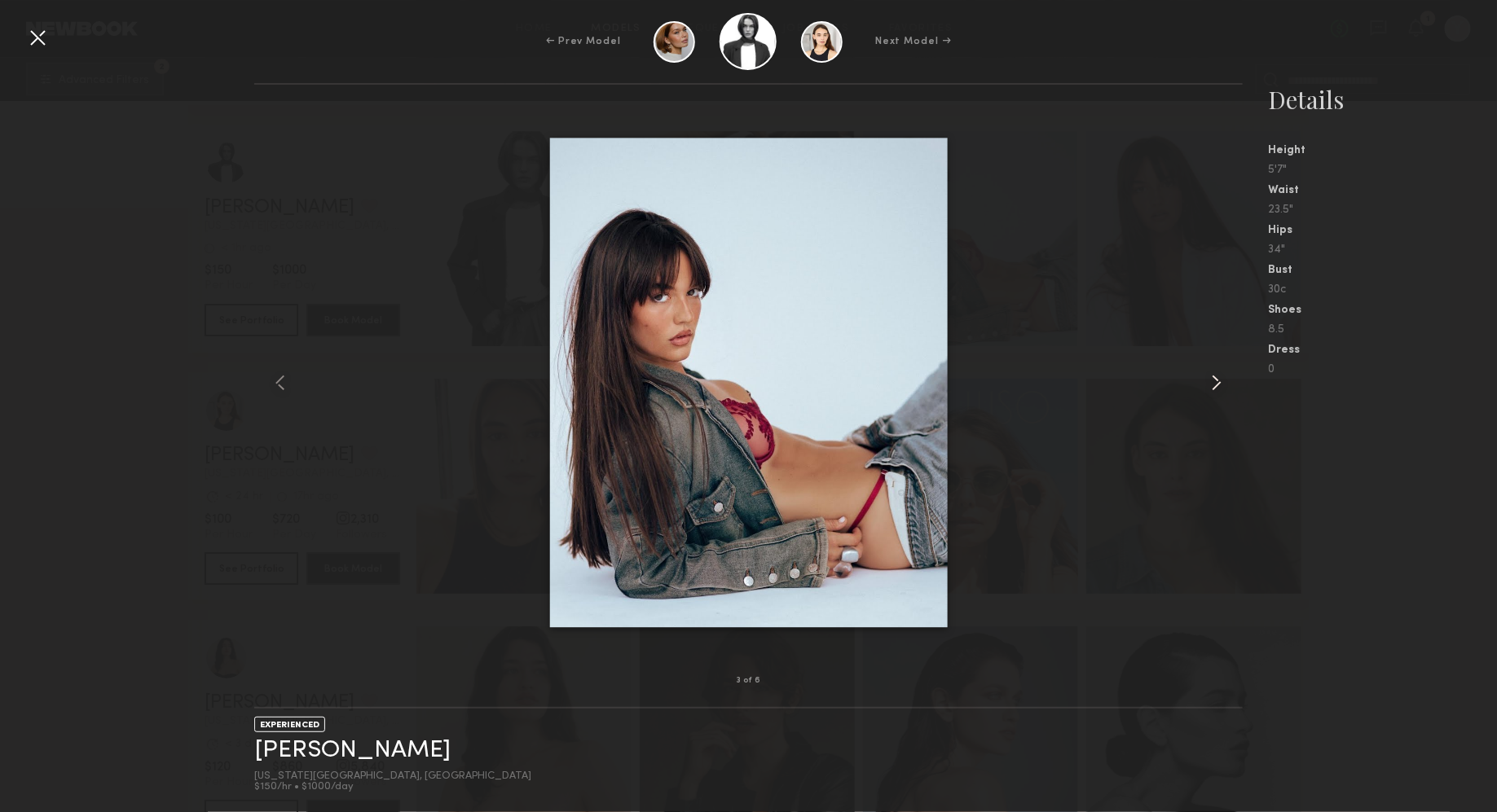
click at [1223, 383] on common-icon at bounding box center [1216, 383] width 26 height 26
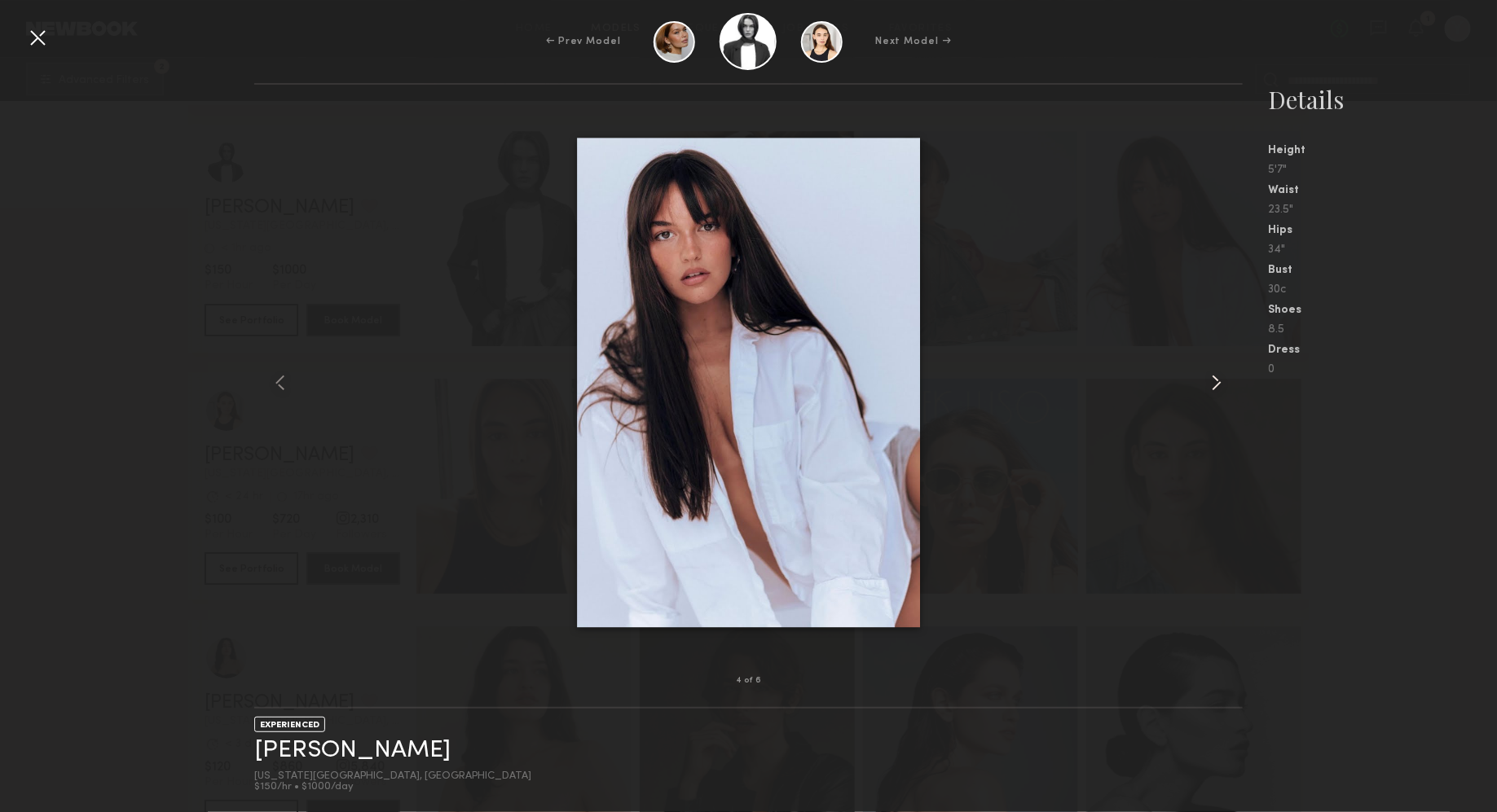
click at [1223, 383] on common-icon at bounding box center [1216, 383] width 26 height 26
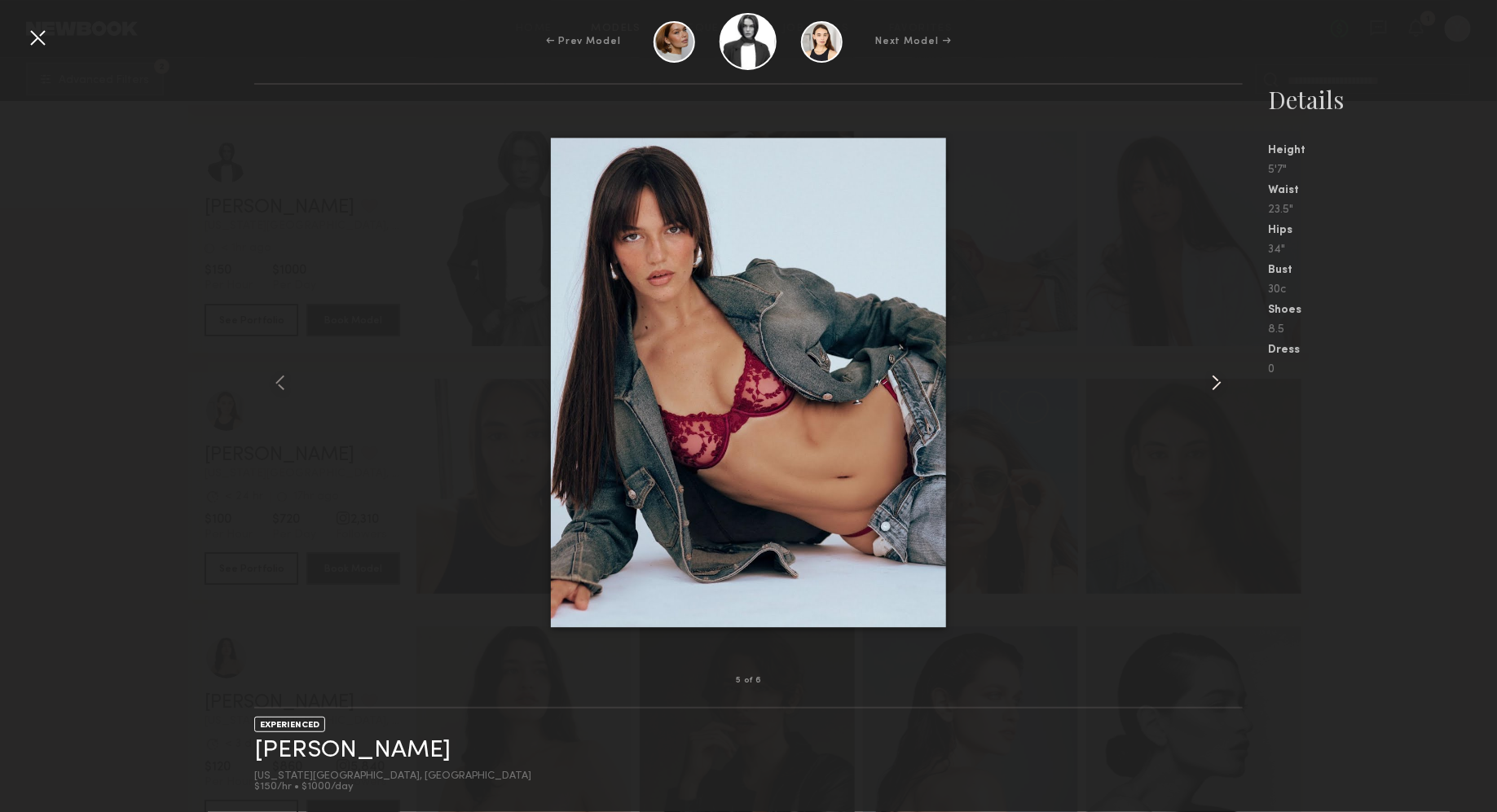
click at [1223, 383] on common-icon at bounding box center [1216, 383] width 26 height 26
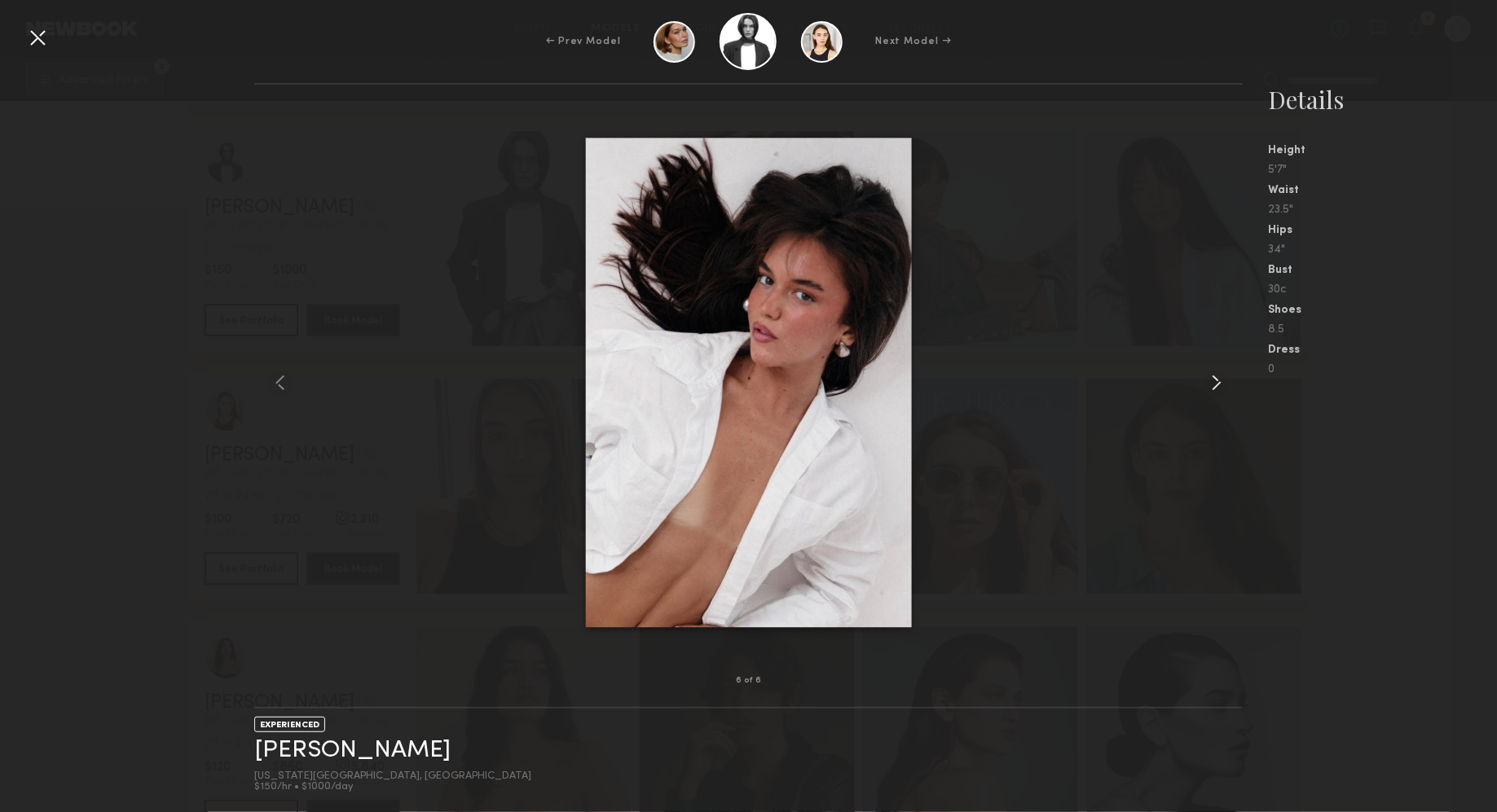
click at [1222, 383] on common-icon at bounding box center [1216, 383] width 26 height 26
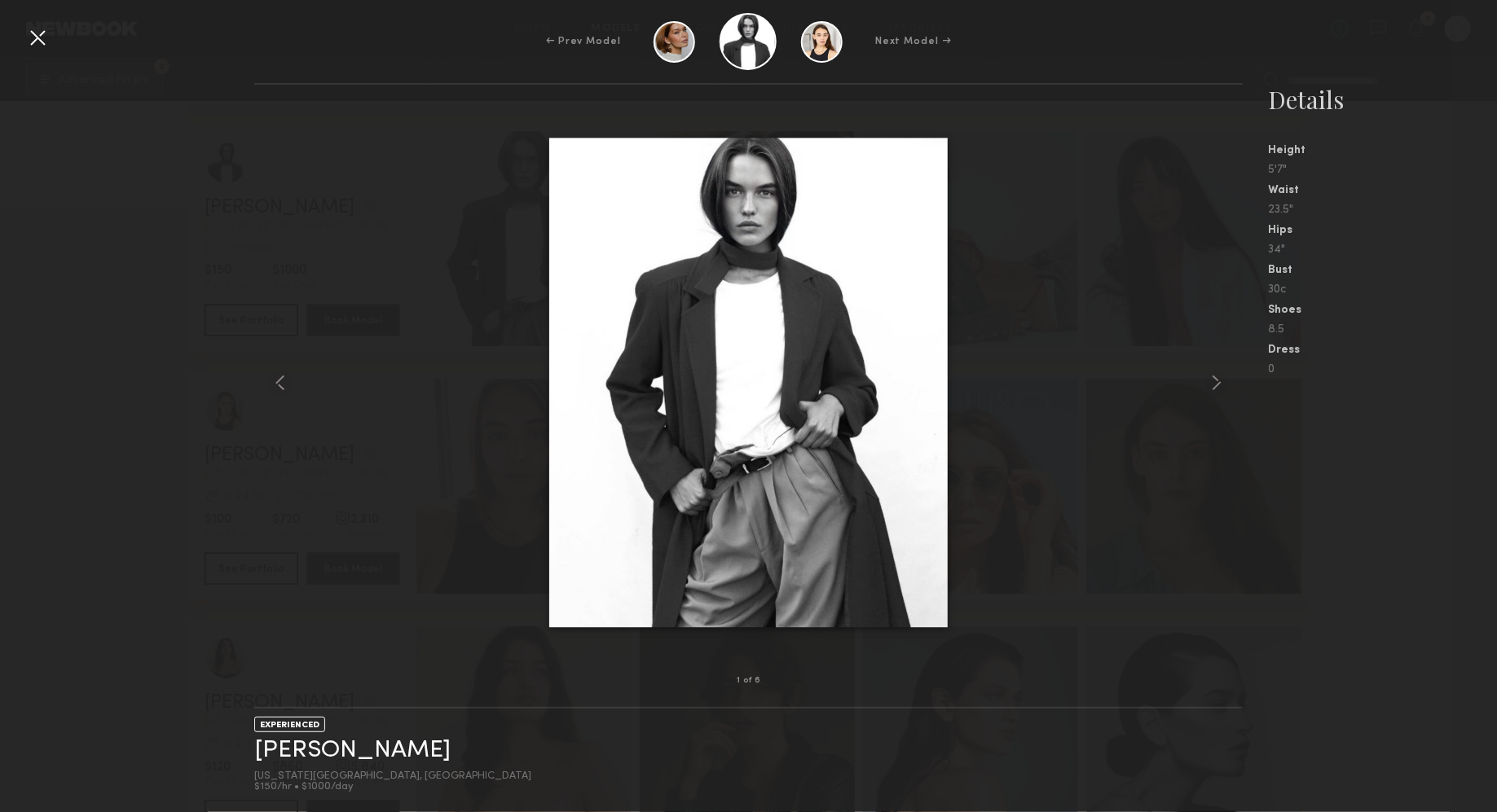
click at [29, 19] on div "← Prev Model Next Model →" at bounding box center [748, 41] width 1497 height 57
click at [47, 33] on div at bounding box center [38, 38] width 26 height 26
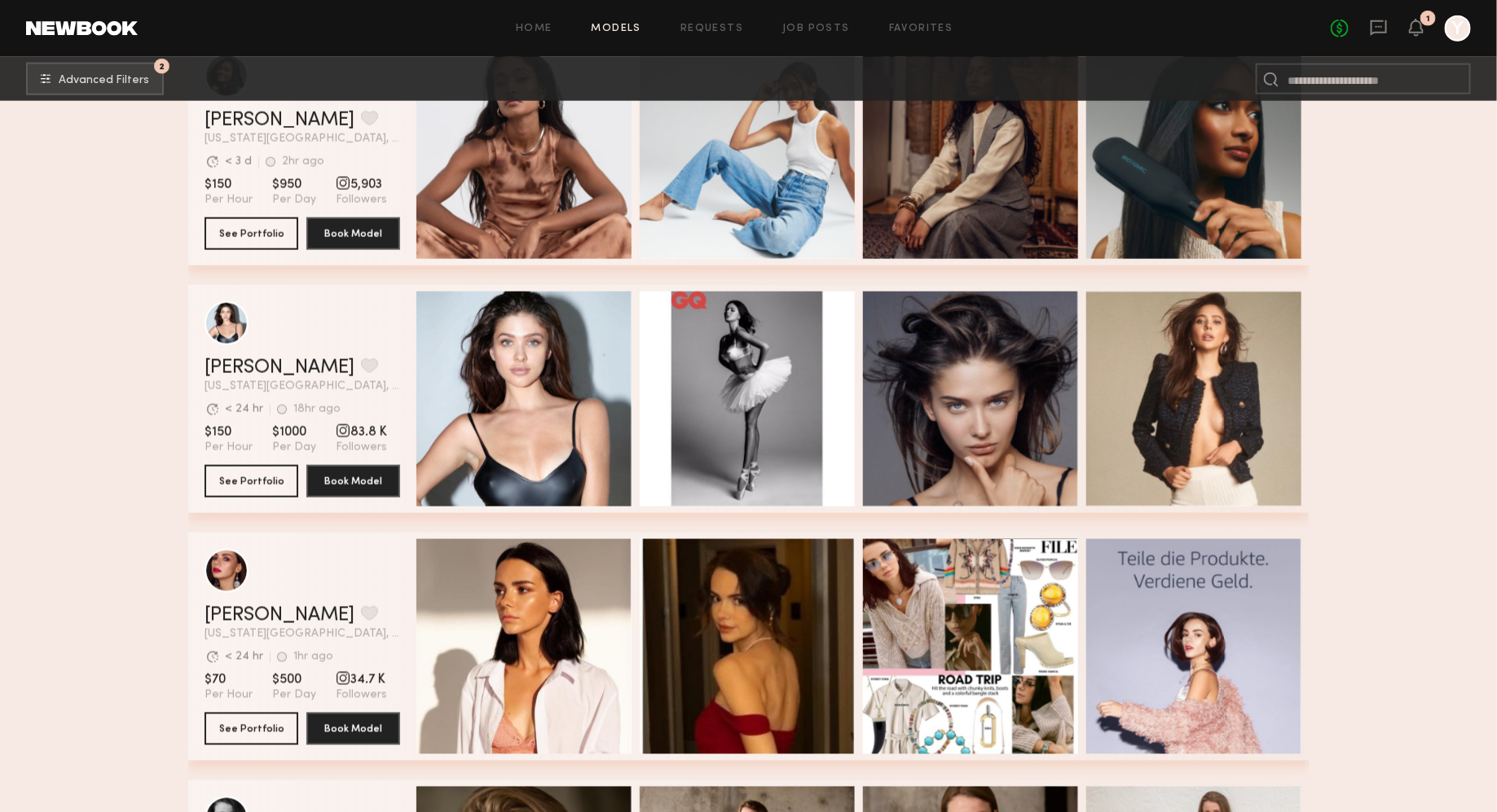
scroll to position [13140, 0]
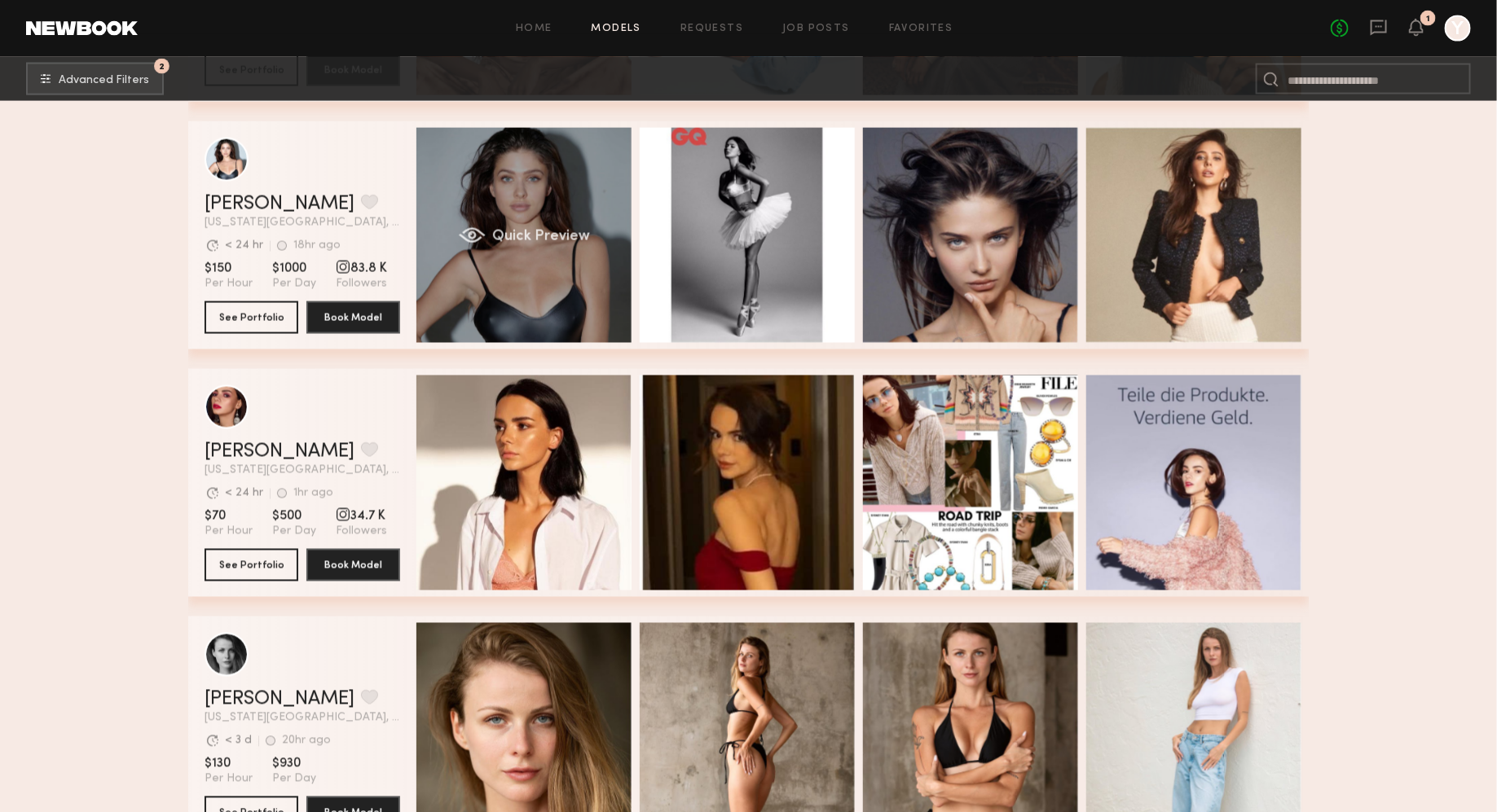
click at [618, 284] on div "Quick Preview" at bounding box center [524, 236] width 215 height 215
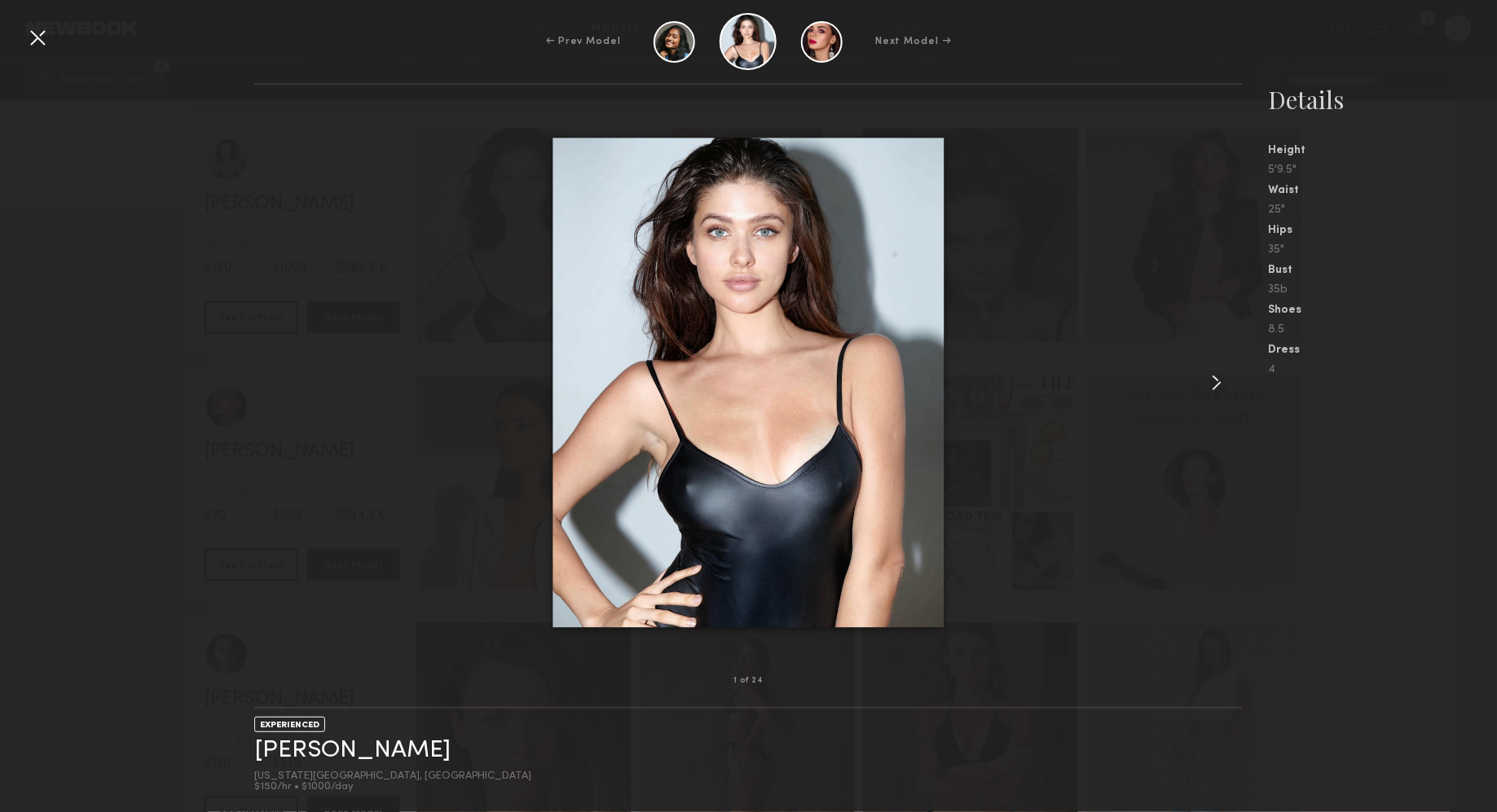
click at [1209, 381] on common-icon at bounding box center [1216, 383] width 26 height 26
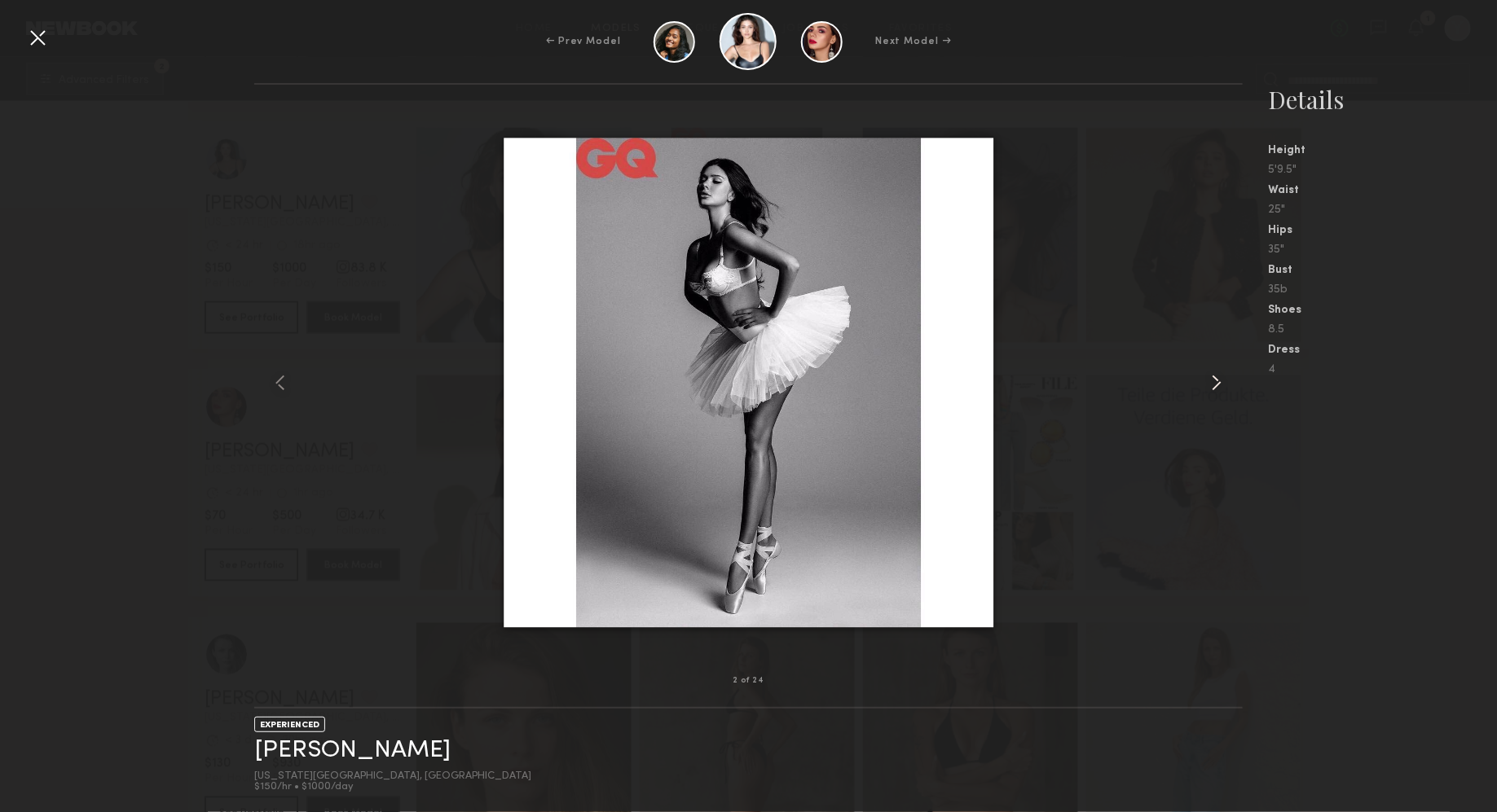
click at [1209, 381] on common-icon at bounding box center [1216, 383] width 26 height 26
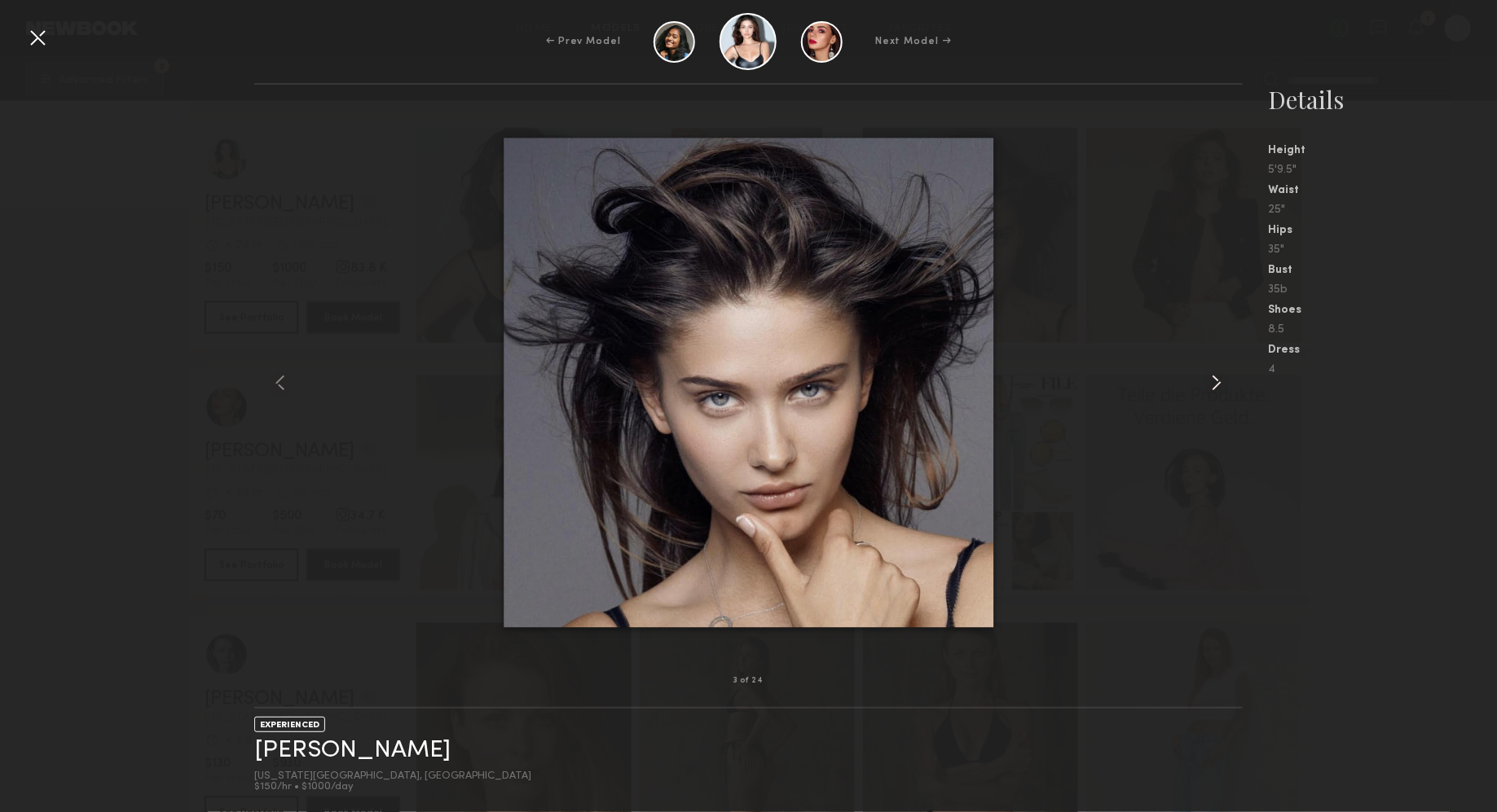
click at [1209, 381] on common-icon at bounding box center [1216, 383] width 26 height 26
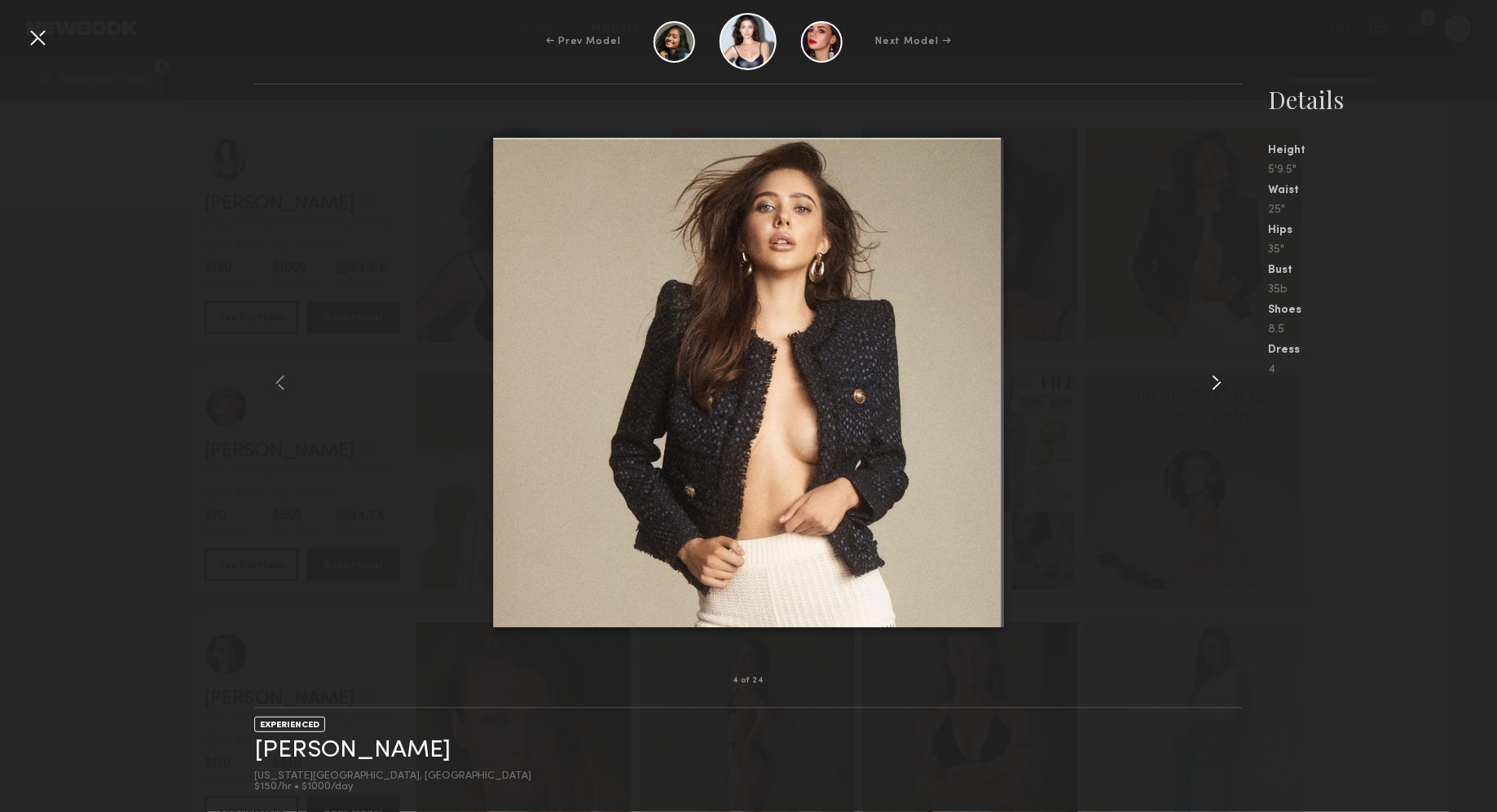
click at [1209, 381] on common-icon at bounding box center [1216, 383] width 26 height 26
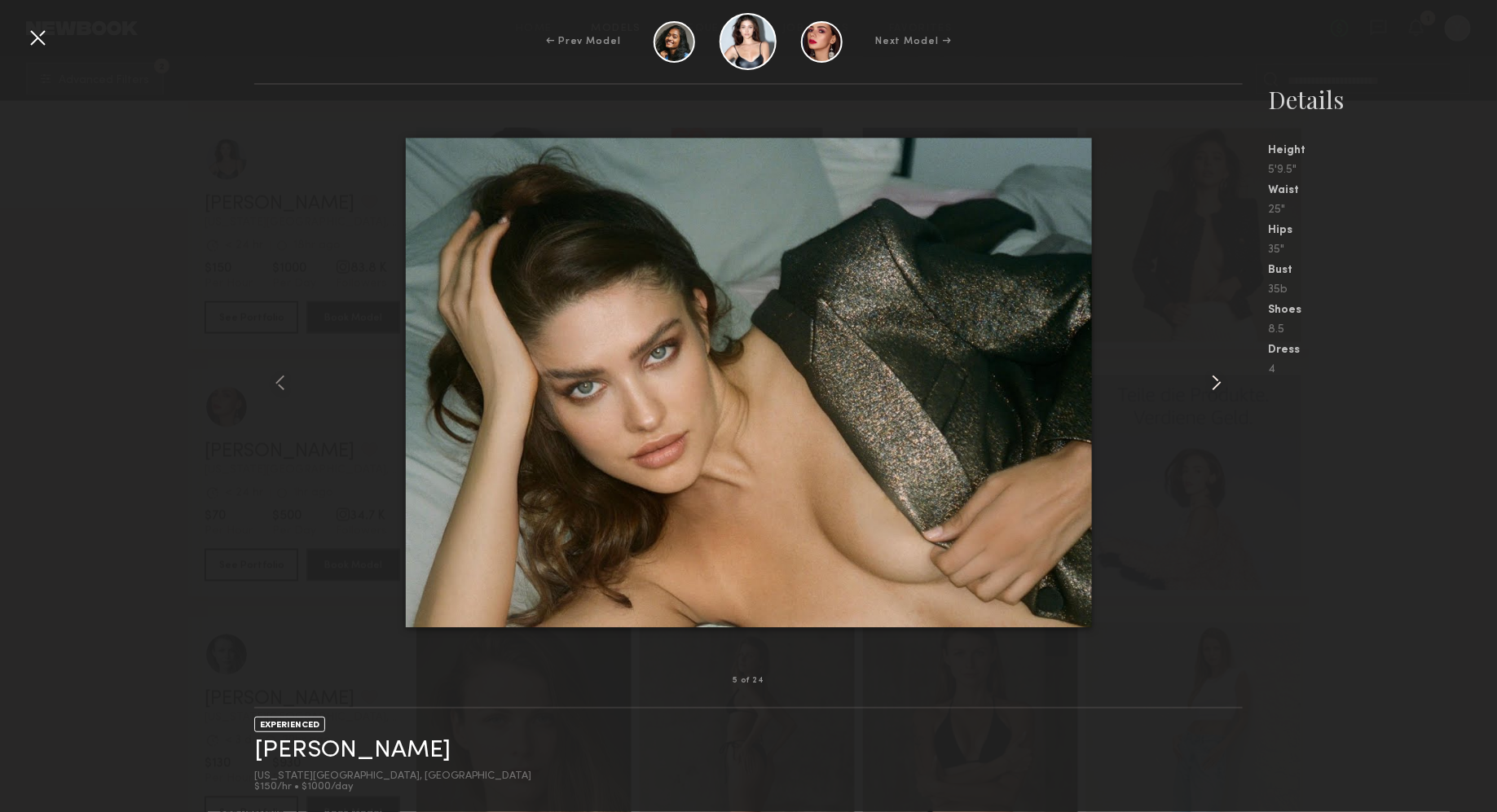
click at [1209, 381] on common-icon at bounding box center [1216, 383] width 26 height 26
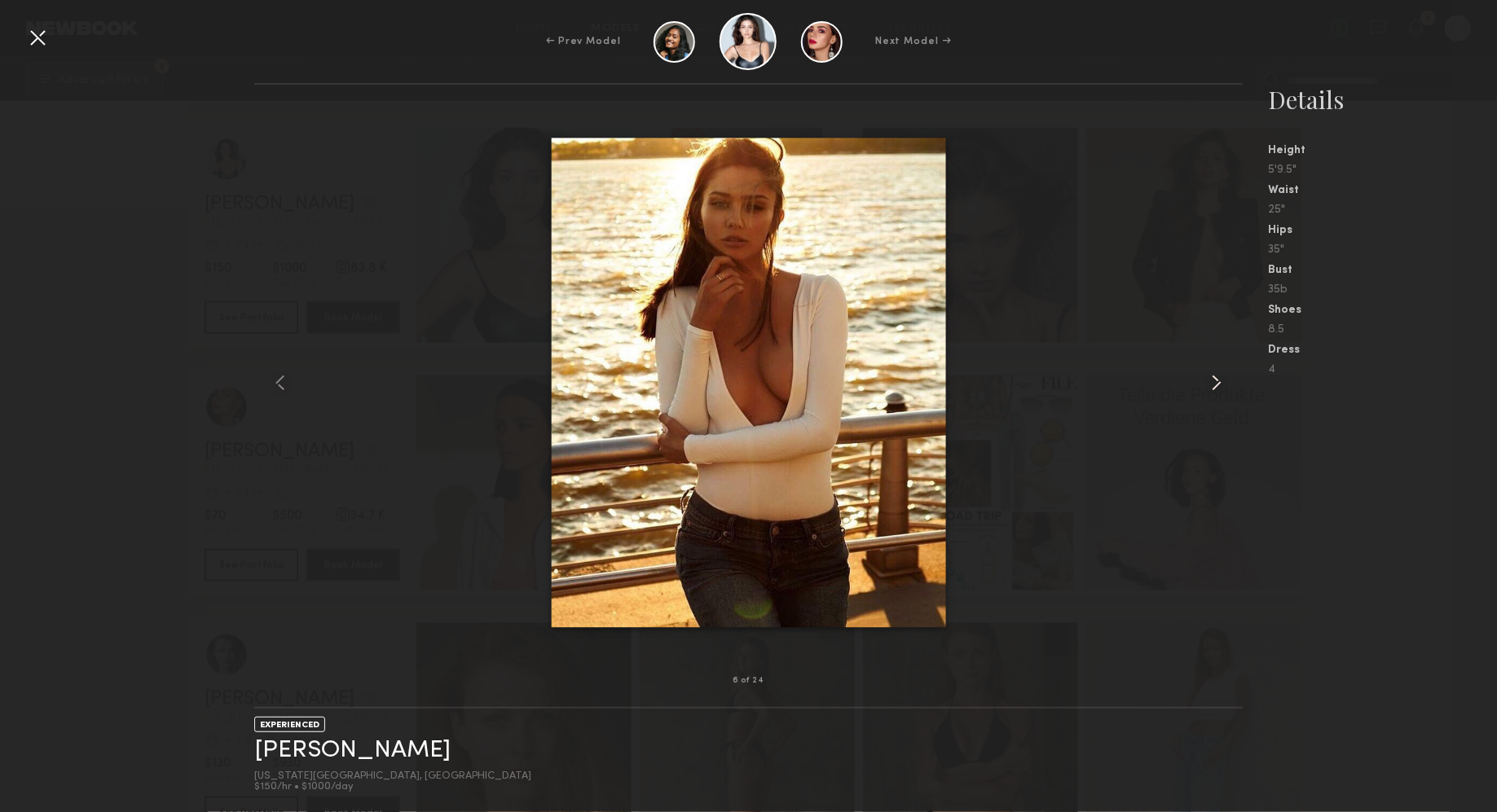
click at [1209, 381] on common-icon at bounding box center [1216, 383] width 26 height 26
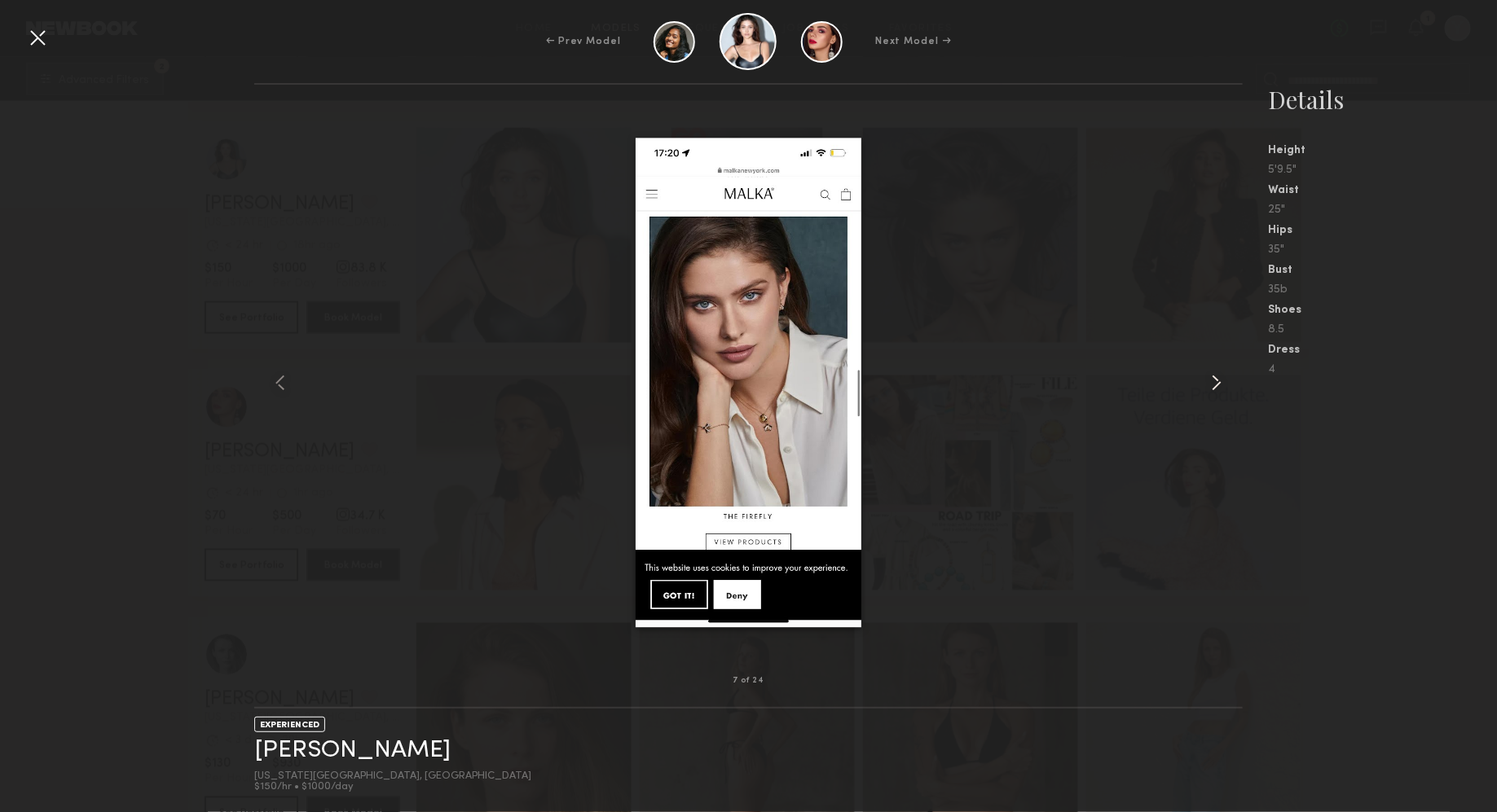
click at [1209, 381] on common-icon at bounding box center [1216, 383] width 26 height 26
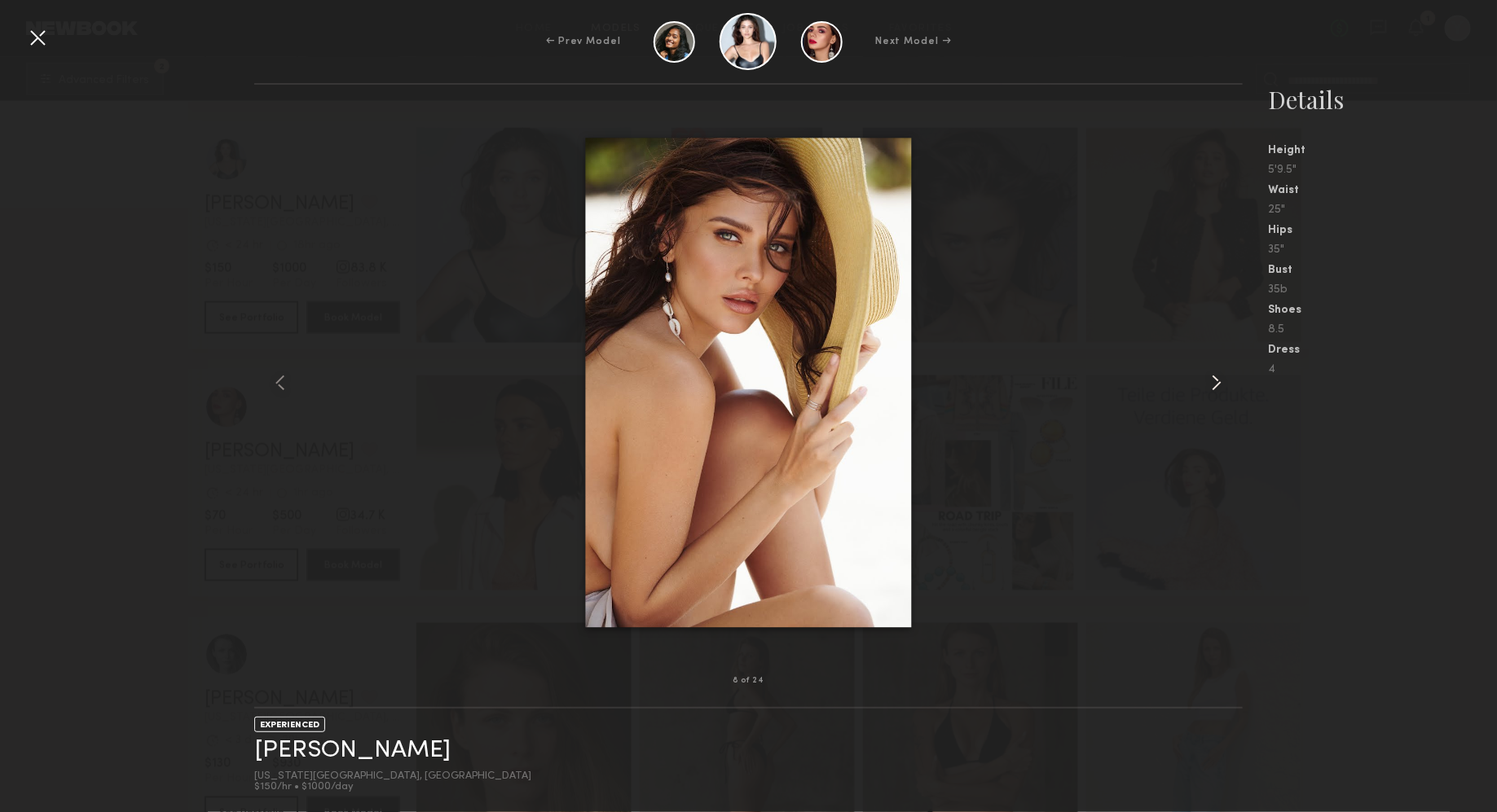
click at [1209, 381] on common-icon at bounding box center [1216, 383] width 26 height 26
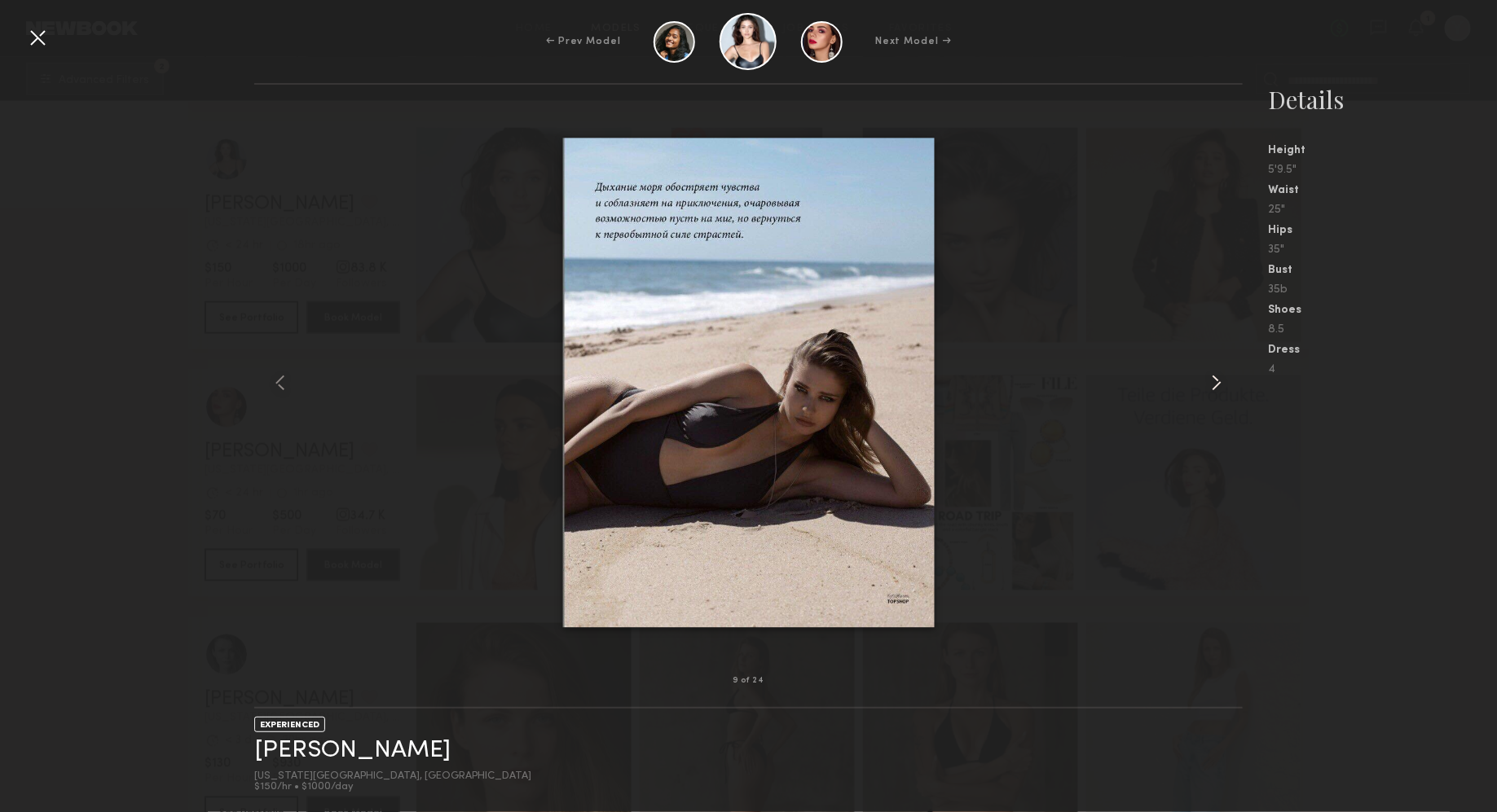
click at [1209, 381] on common-icon at bounding box center [1216, 383] width 26 height 26
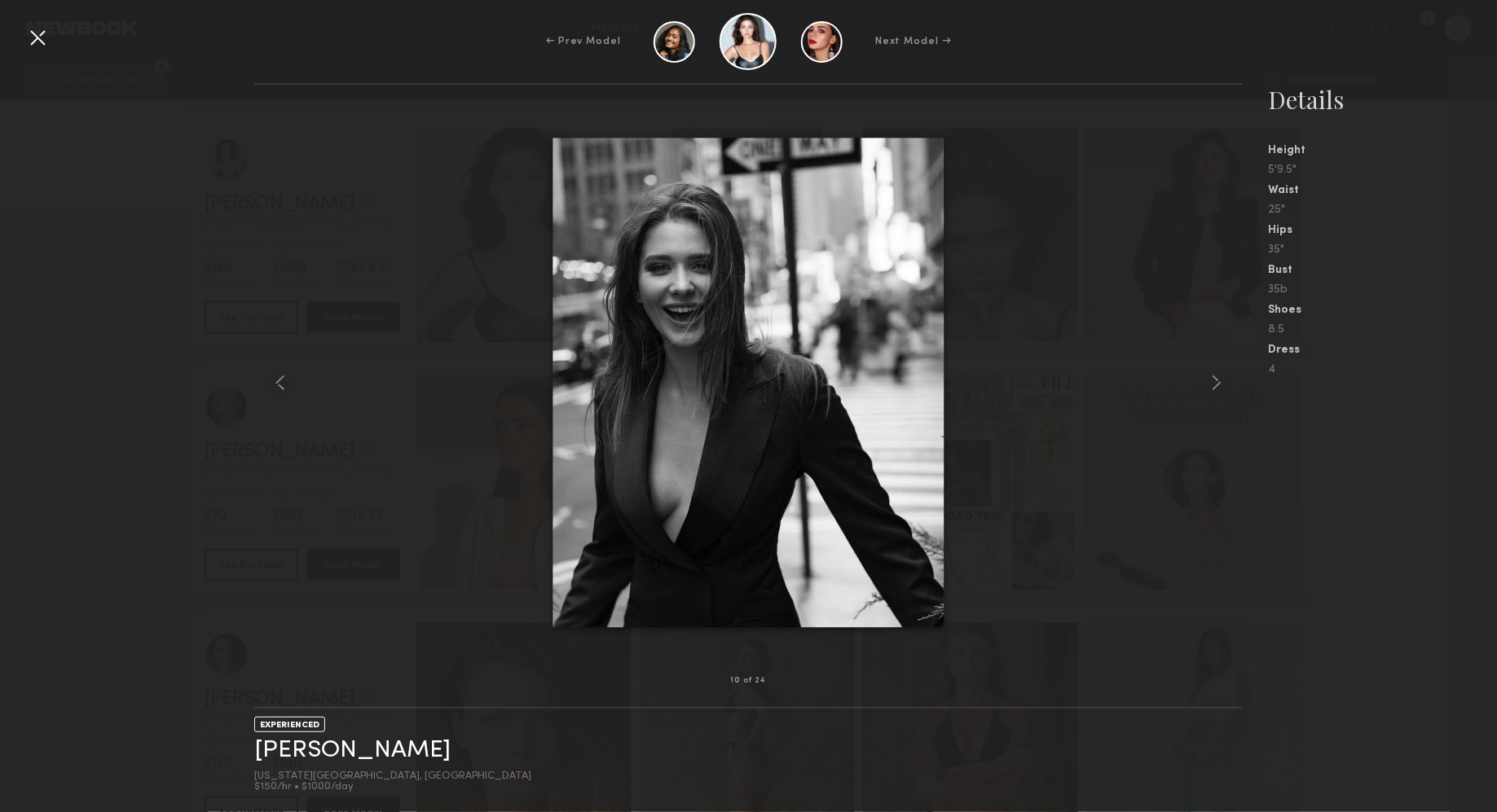
click at [38, 32] on div at bounding box center [38, 38] width 26 height 26
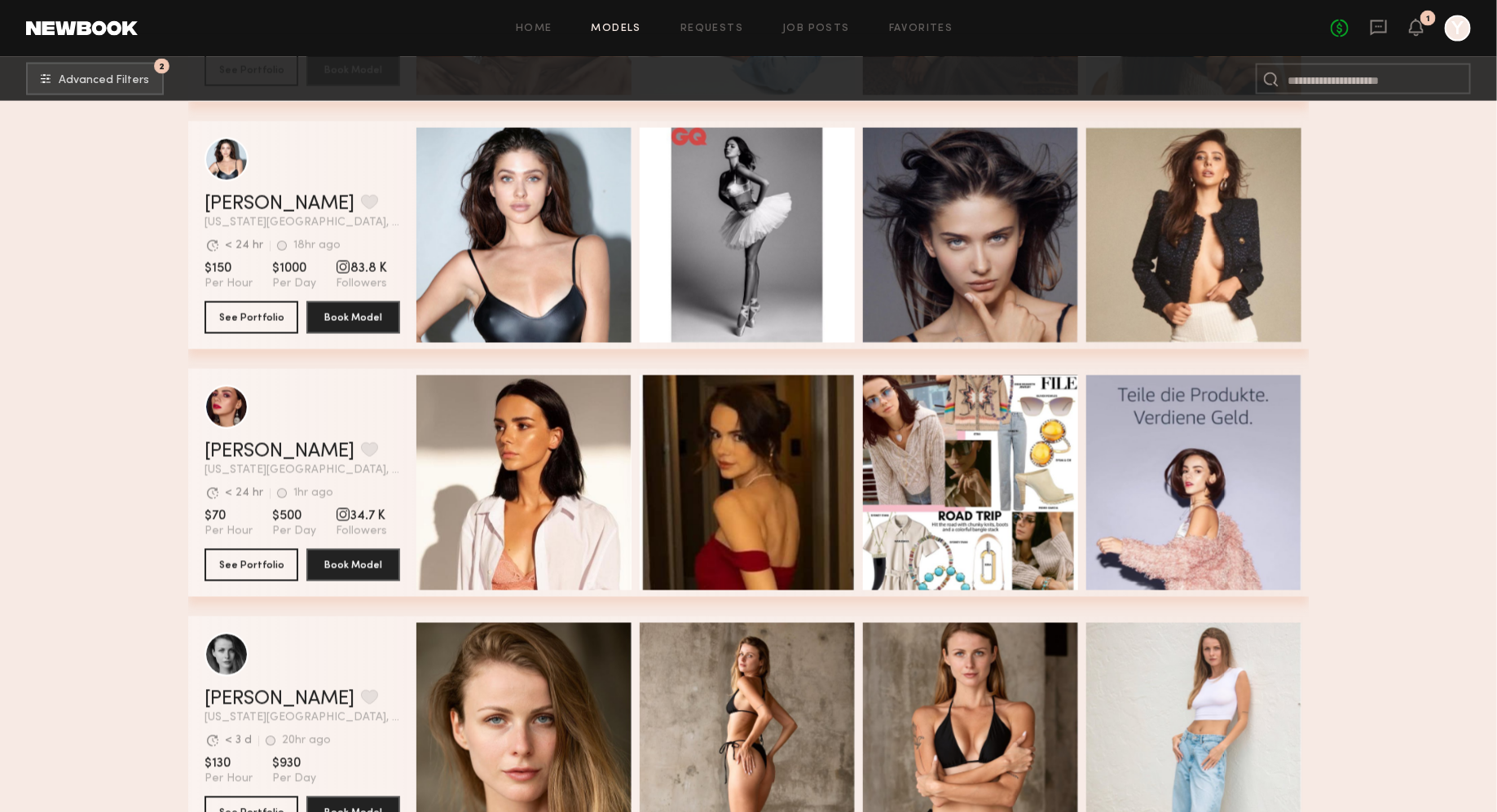
scroll to position [13142, 0]
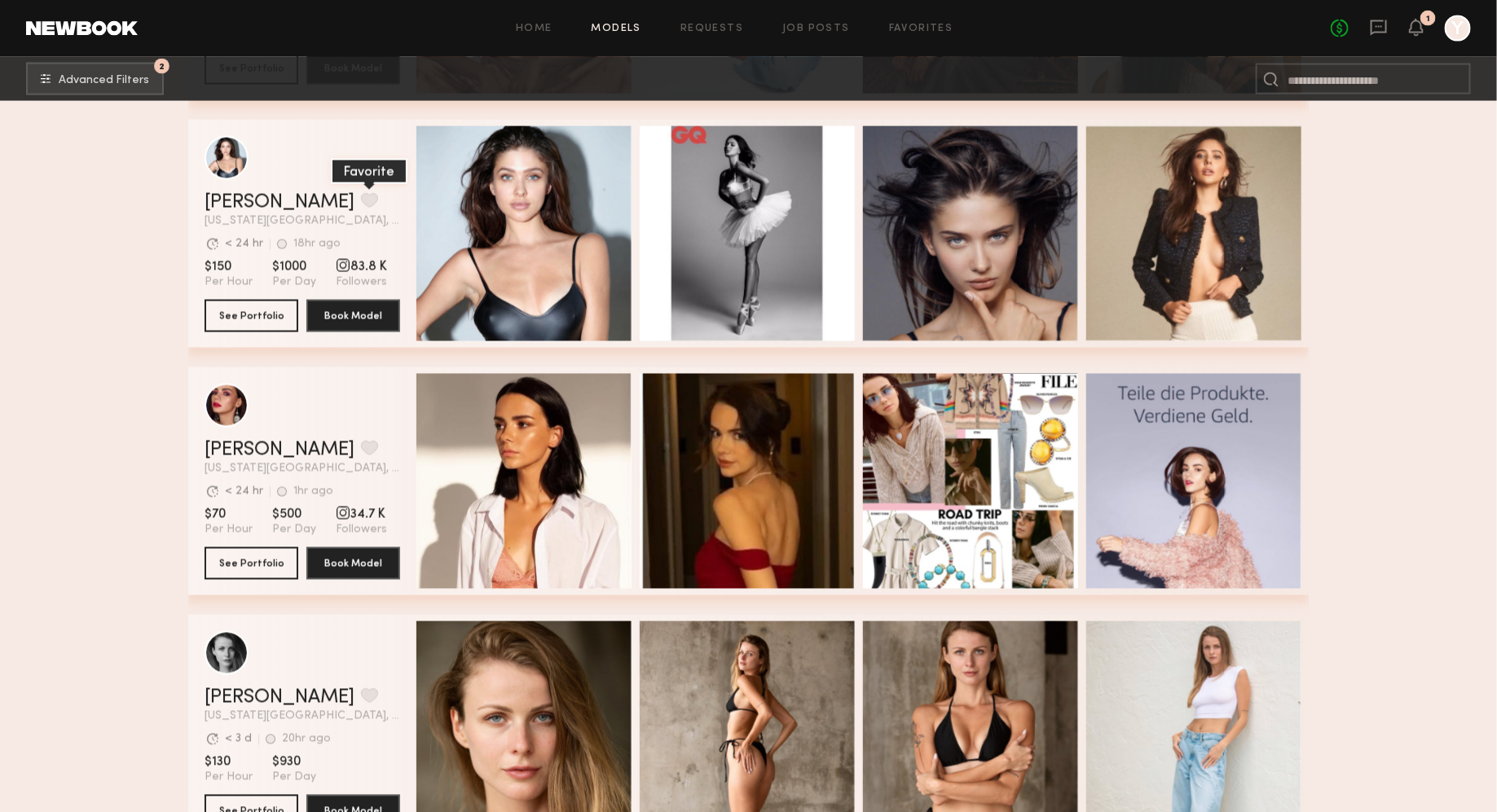
click at [361, 202] on button "grid" at bounding box center [369, 201] width 17 height 15
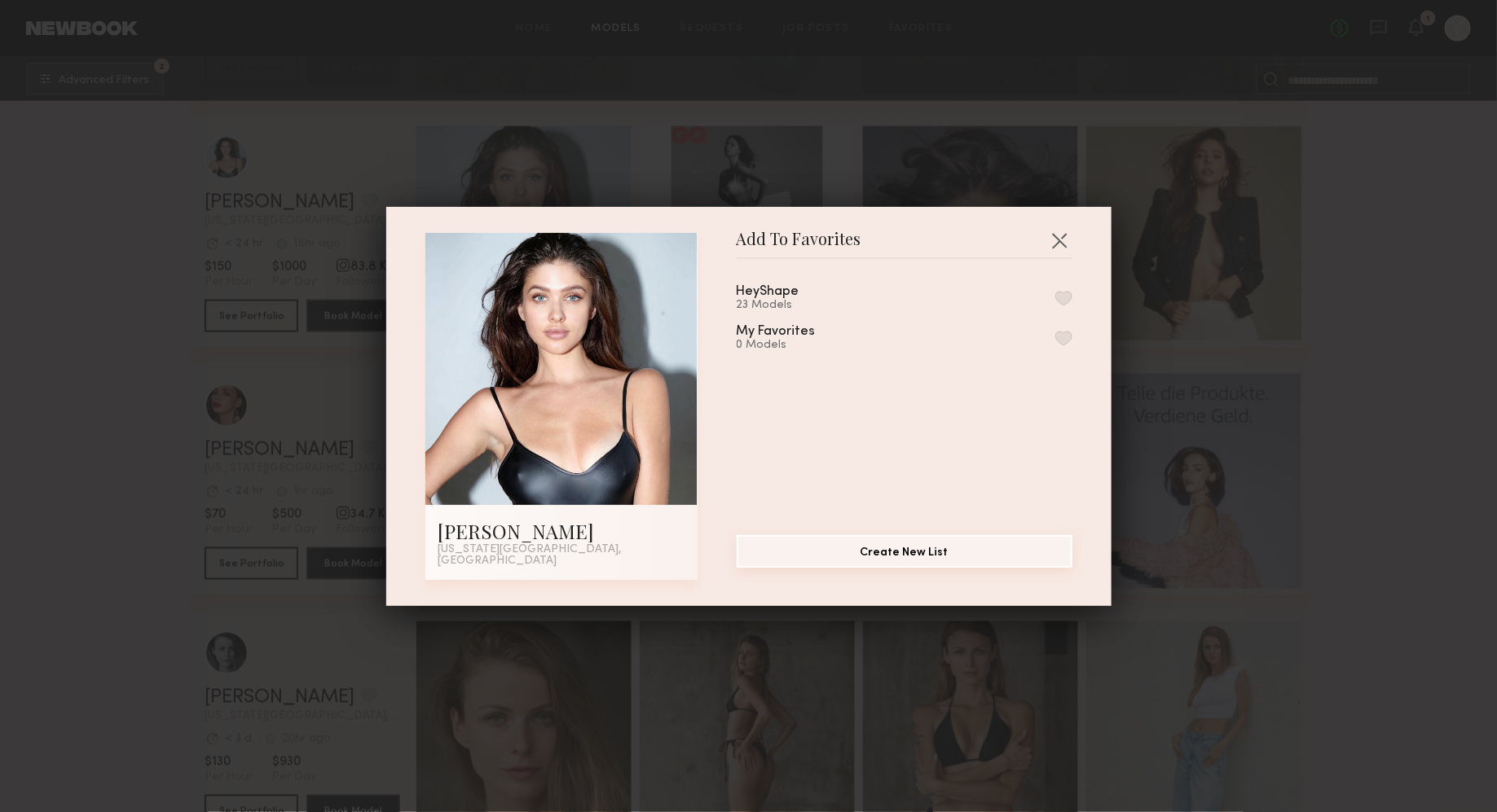
click at [888, 556] on button "Create New List" at bounding box center [904, 551] width 336 height 32
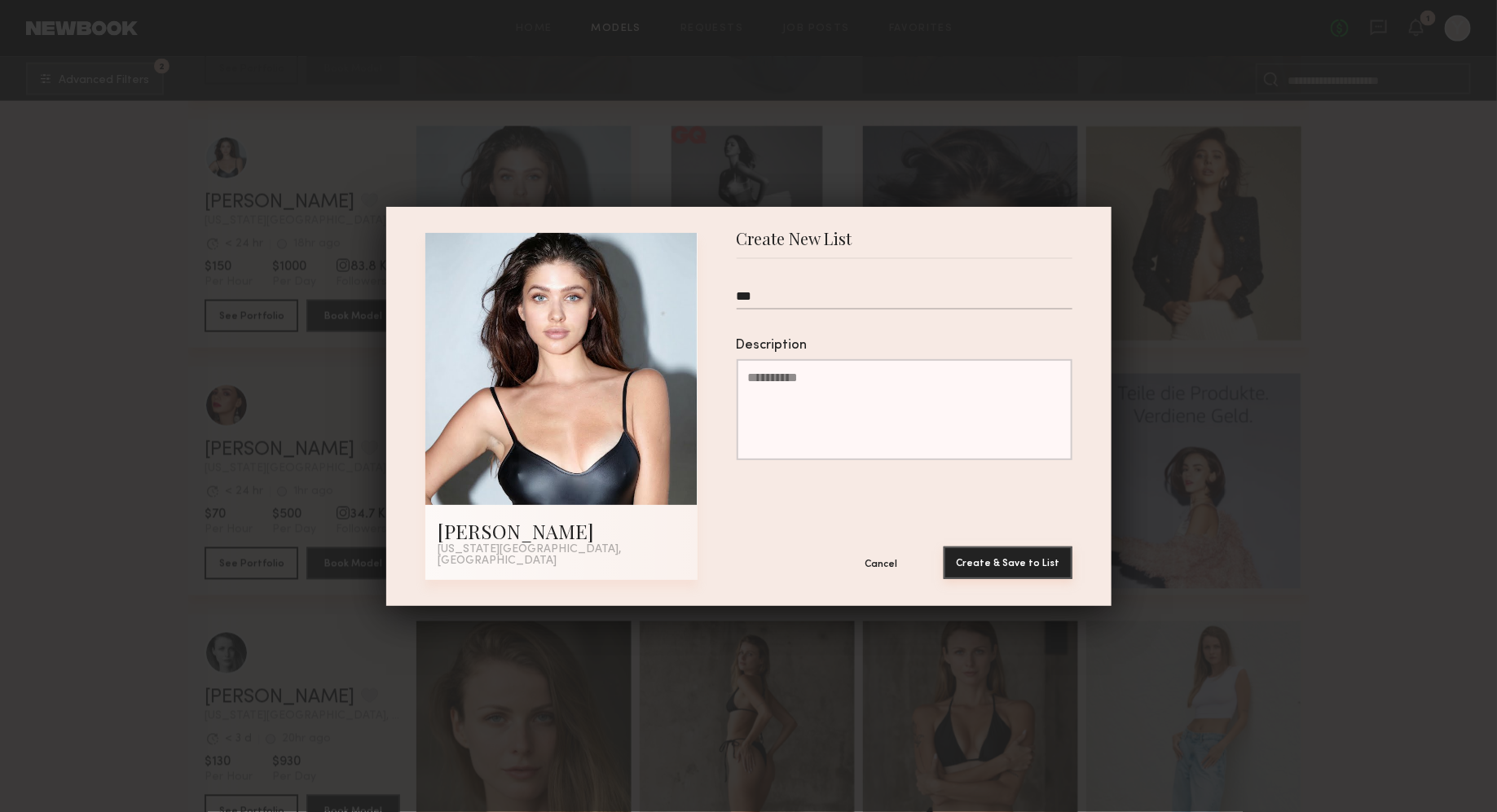
type input "***"
click at [1019, 557] on button "Create & Save to List" at bounding box center [1008, 563] width 129 height 32
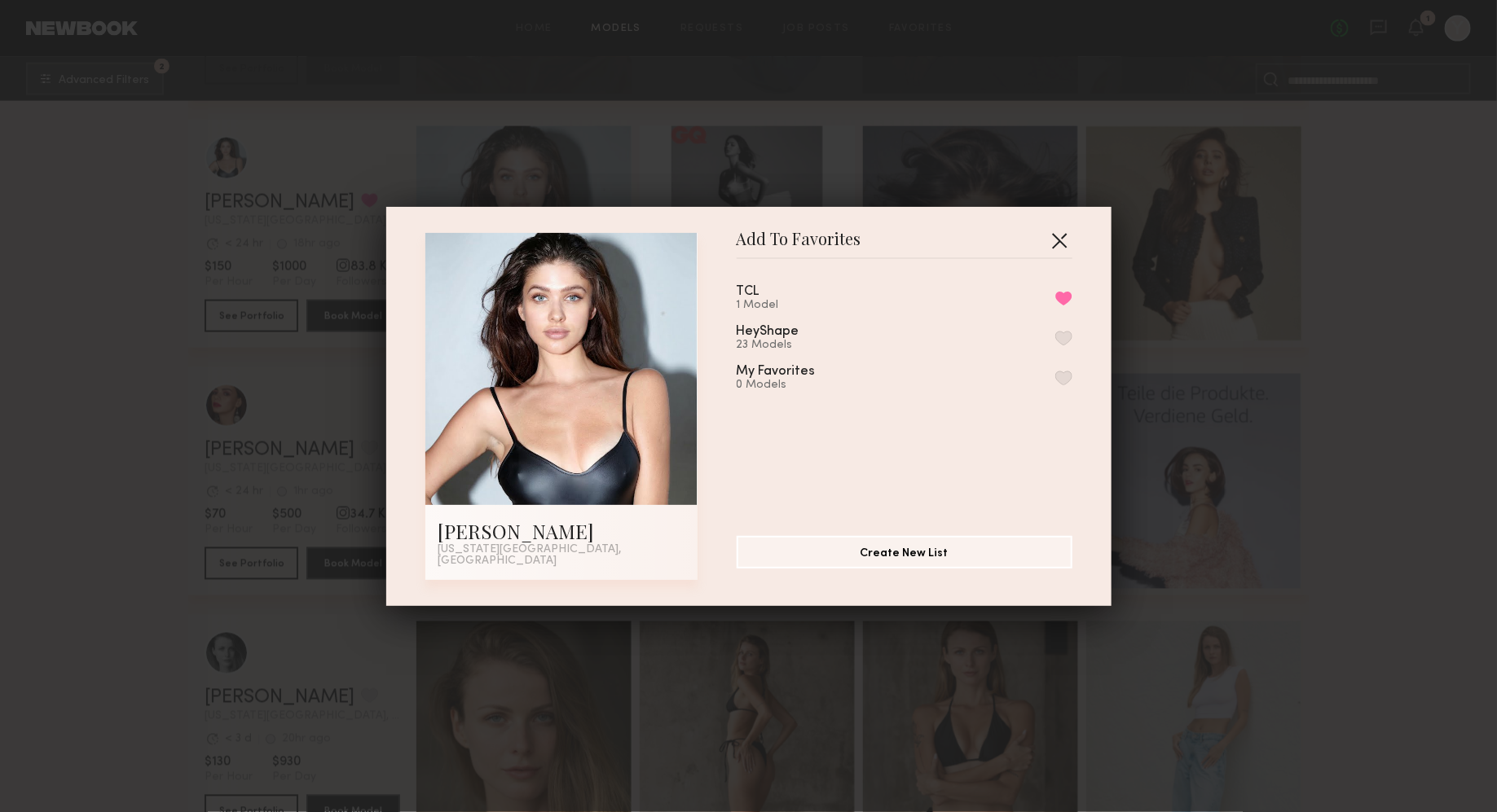
click at [1069, 253] on button "button" at bounding box center [1059, 240] width 26 height 26
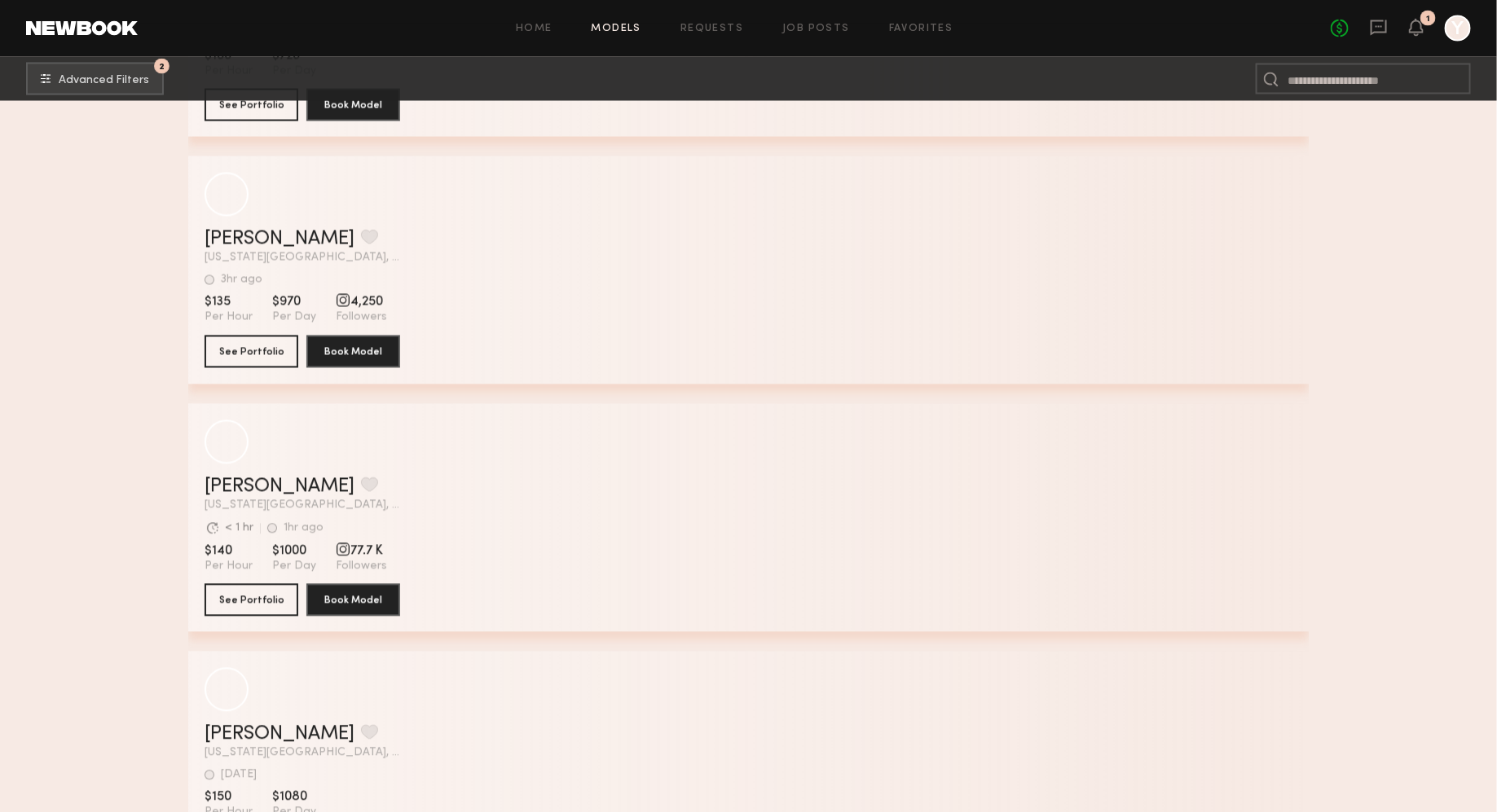
scroll to position [16603, 0]
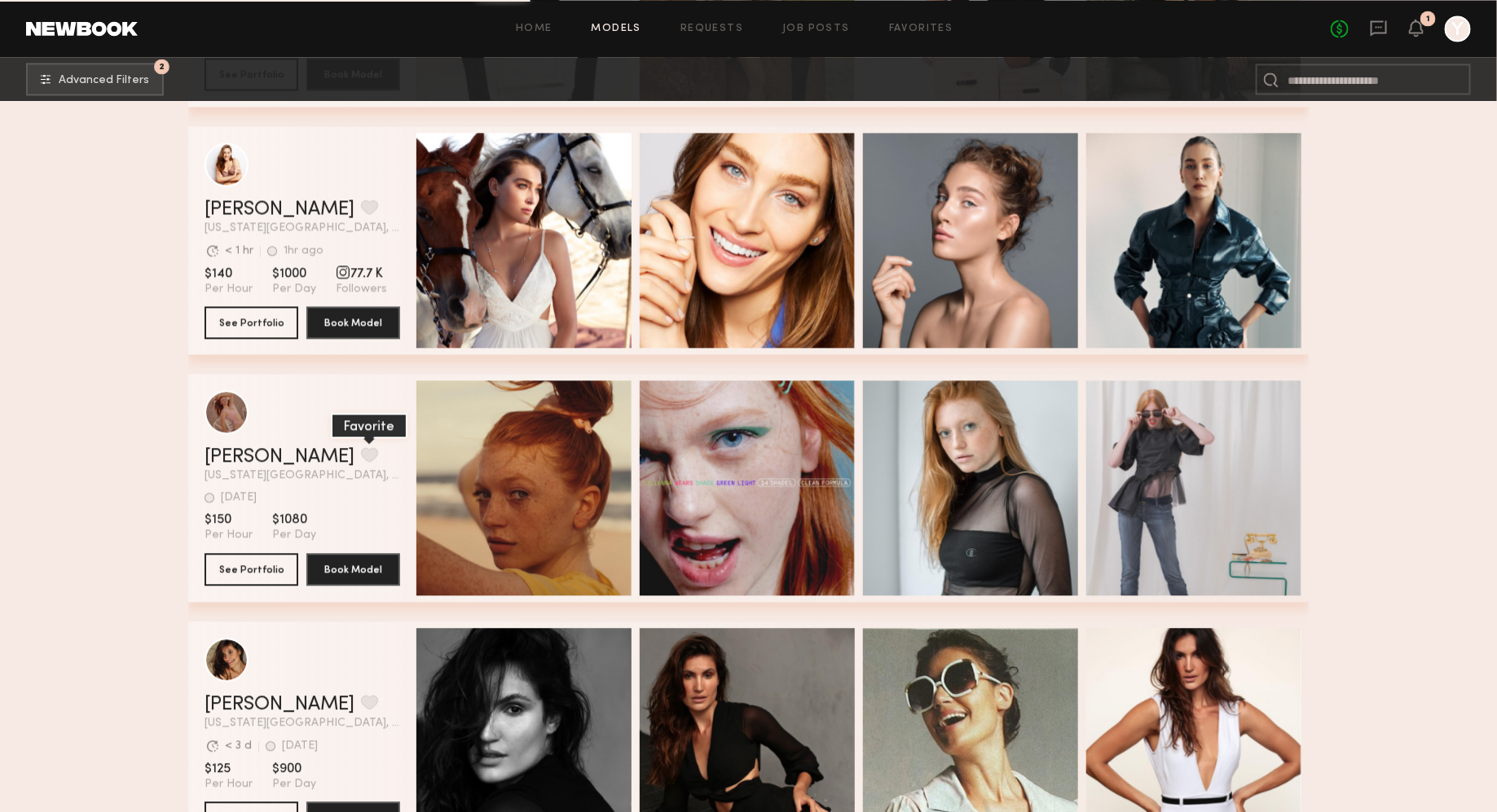
click at [361, 456] on button "grid" at bounding box center [369, 455] width 17 height 15
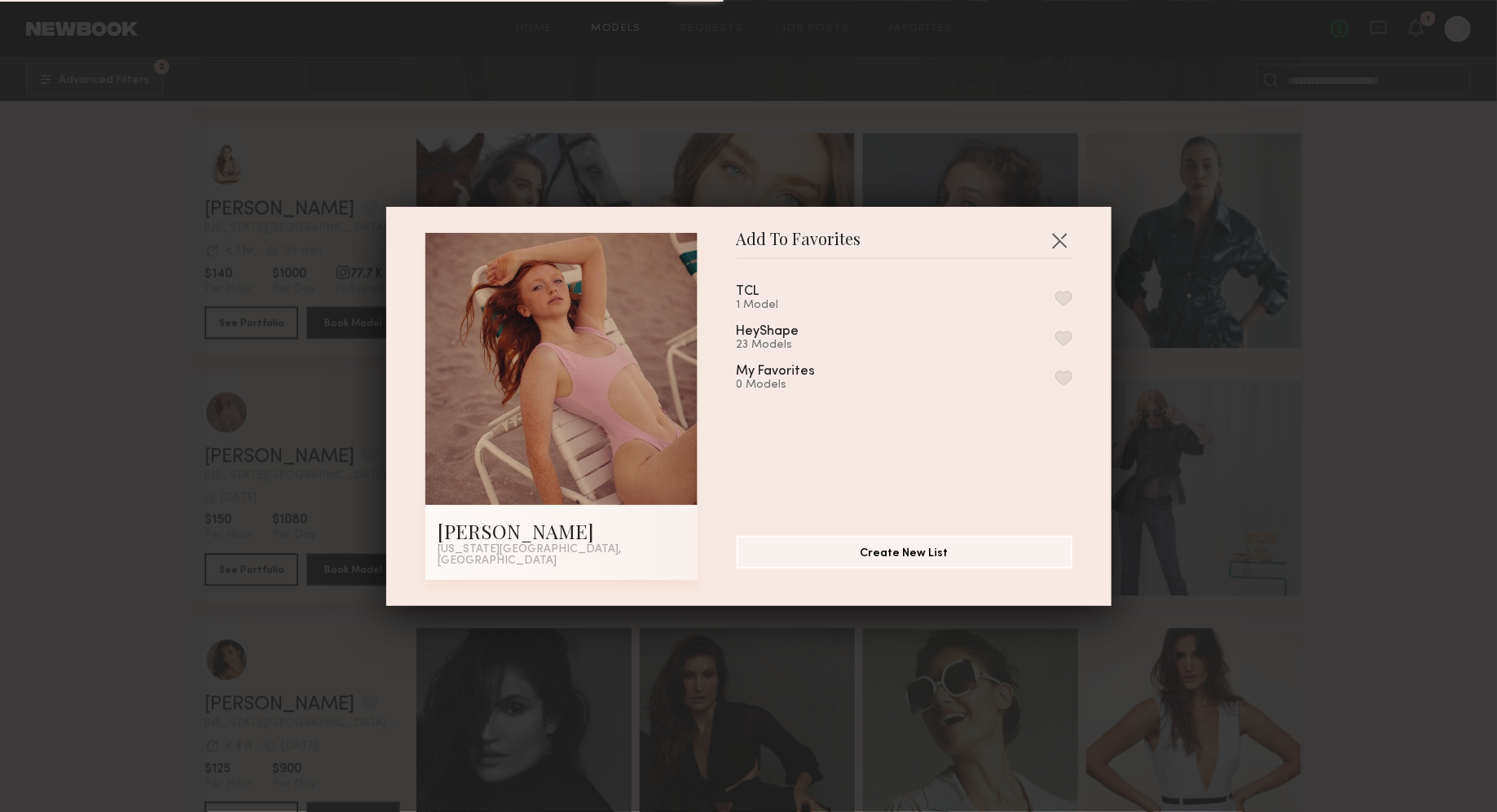
click at [1066, 301] on button "button" at bounding box center [1063, 298] width 17 height 15
click at [1384, 398] on div "Add To Favorites [PERSON_NAME] [US_STATE][GEOGRAPHIC_DATA], [GEOGRAPHIC_DATA] A…" at bounding box center [748, 406] width 1497 height 812
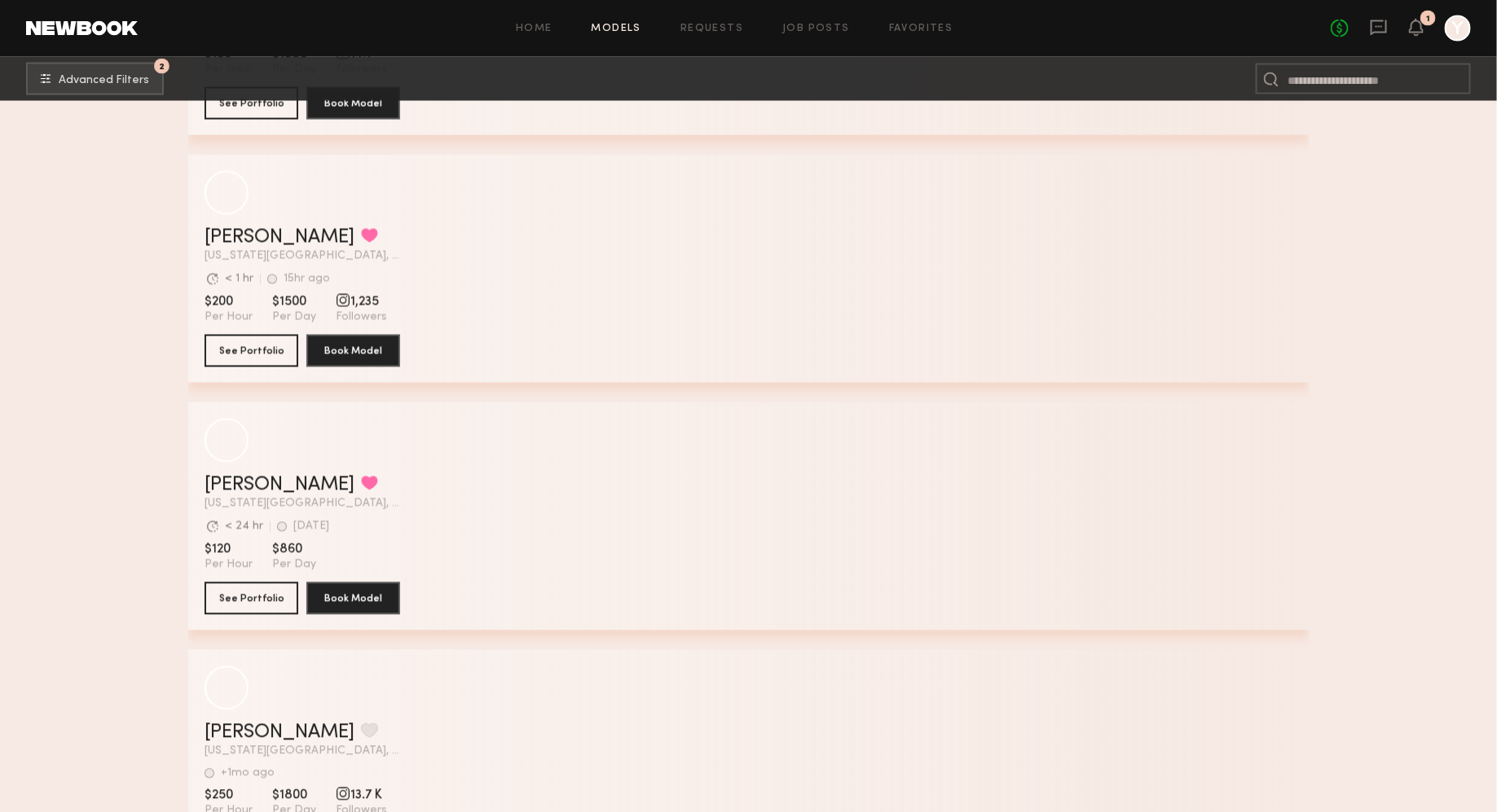
scroll to position [19430, 0]
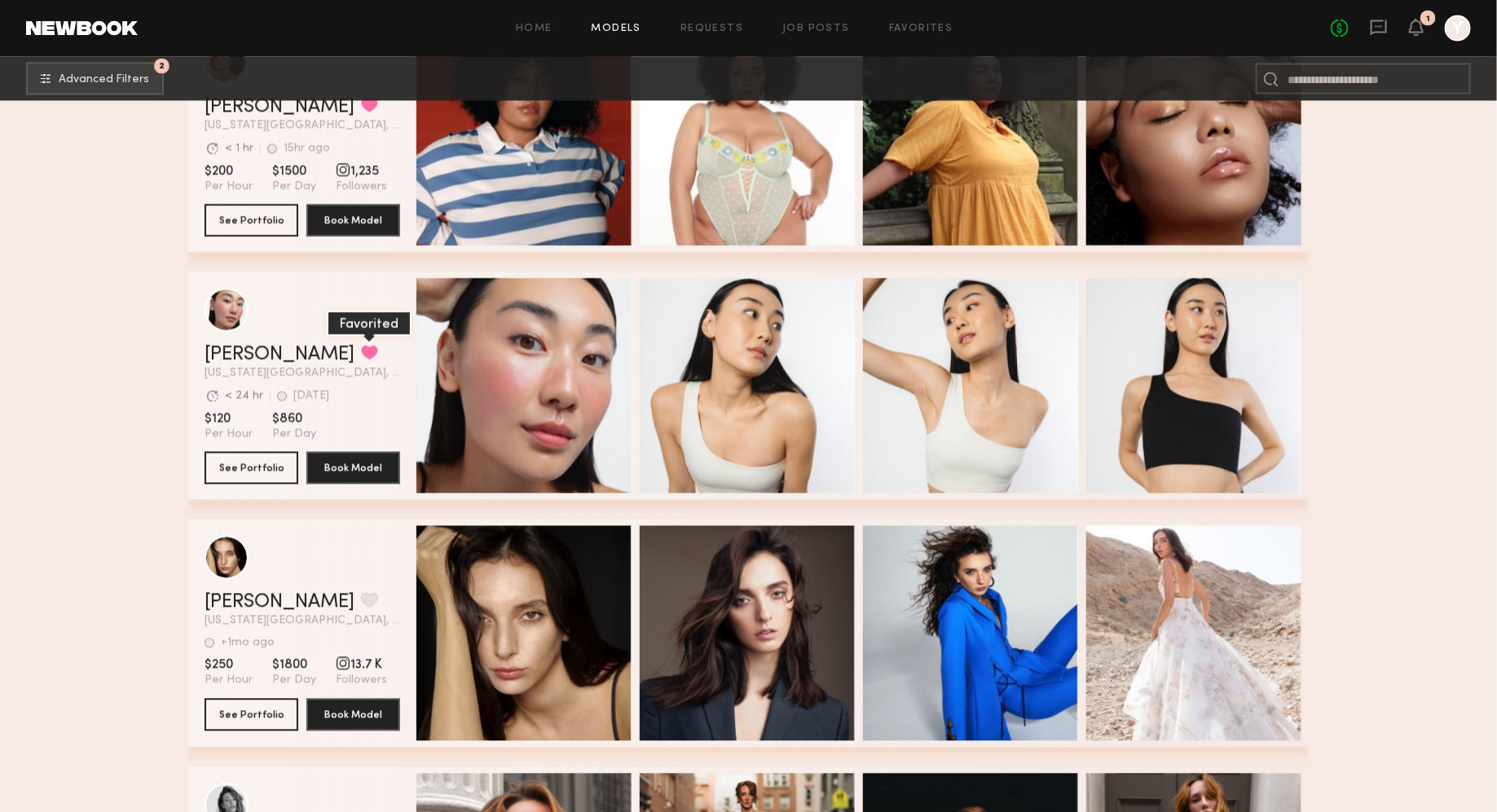
click at [361, 354] on button "grid" at bounding box center [369, 353] width 17 height 15
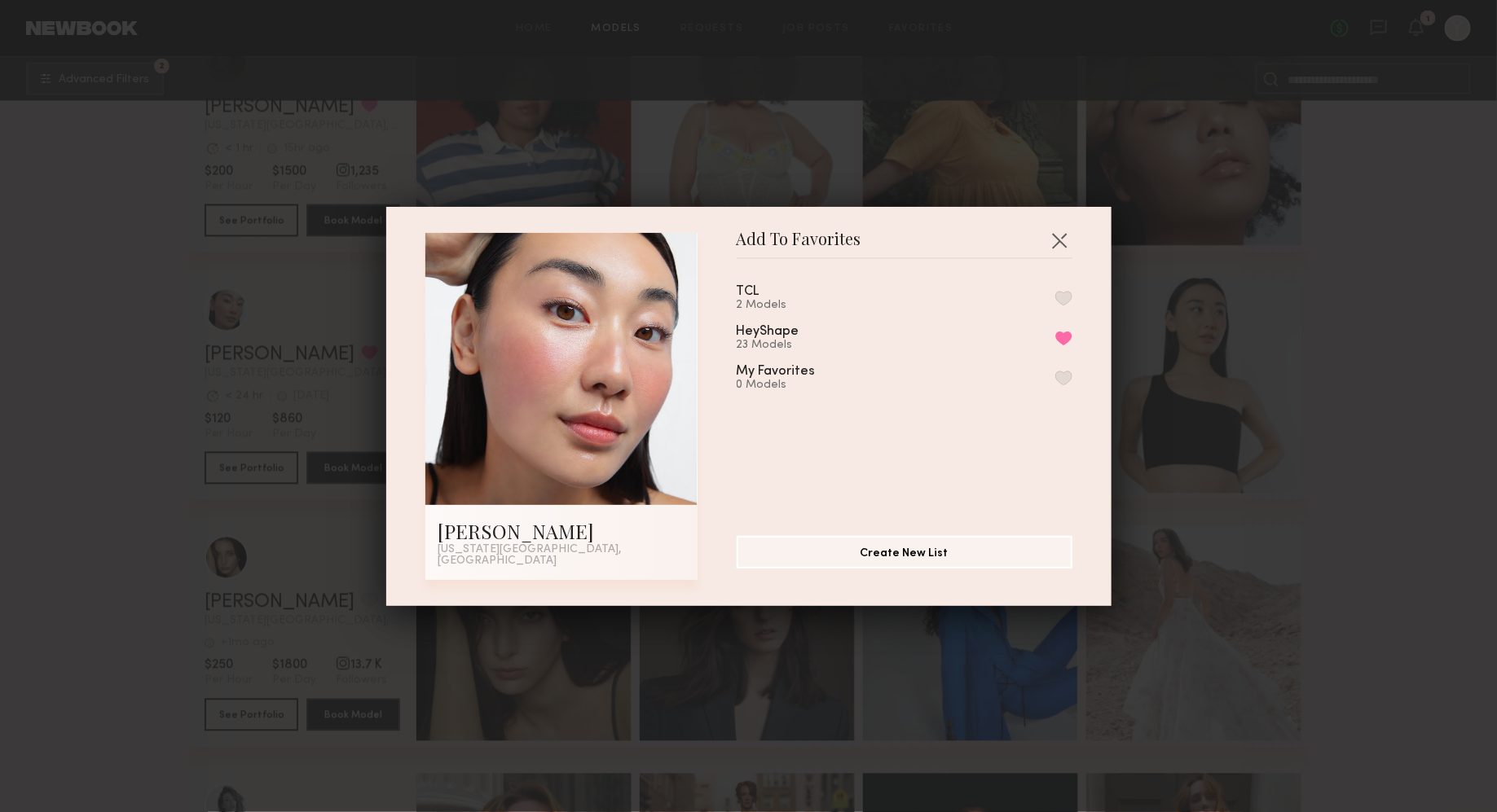
click at [1065, 304] on button "button" at bounding box center [1063, 298] width 17 height 15
click at [1365, 458] on div "Add To Favorites [PERSON_NAME] [US_STATE][GEOGRAPHIC_DATA], [GEOGRAPHIC_DATA] A…" at bounding box center [748, 406] width 1497 height 812
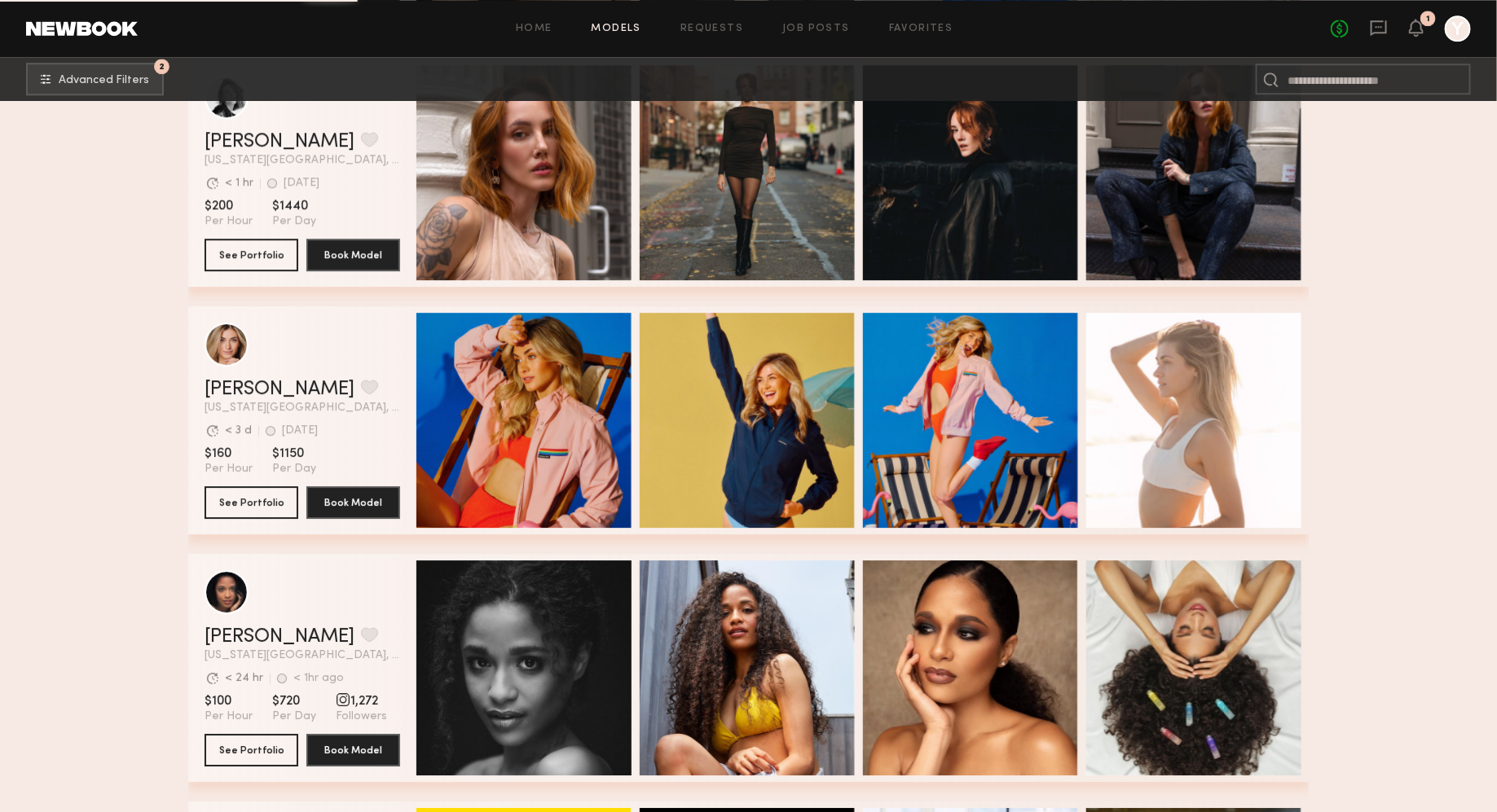
scroll to position [20300, 0]
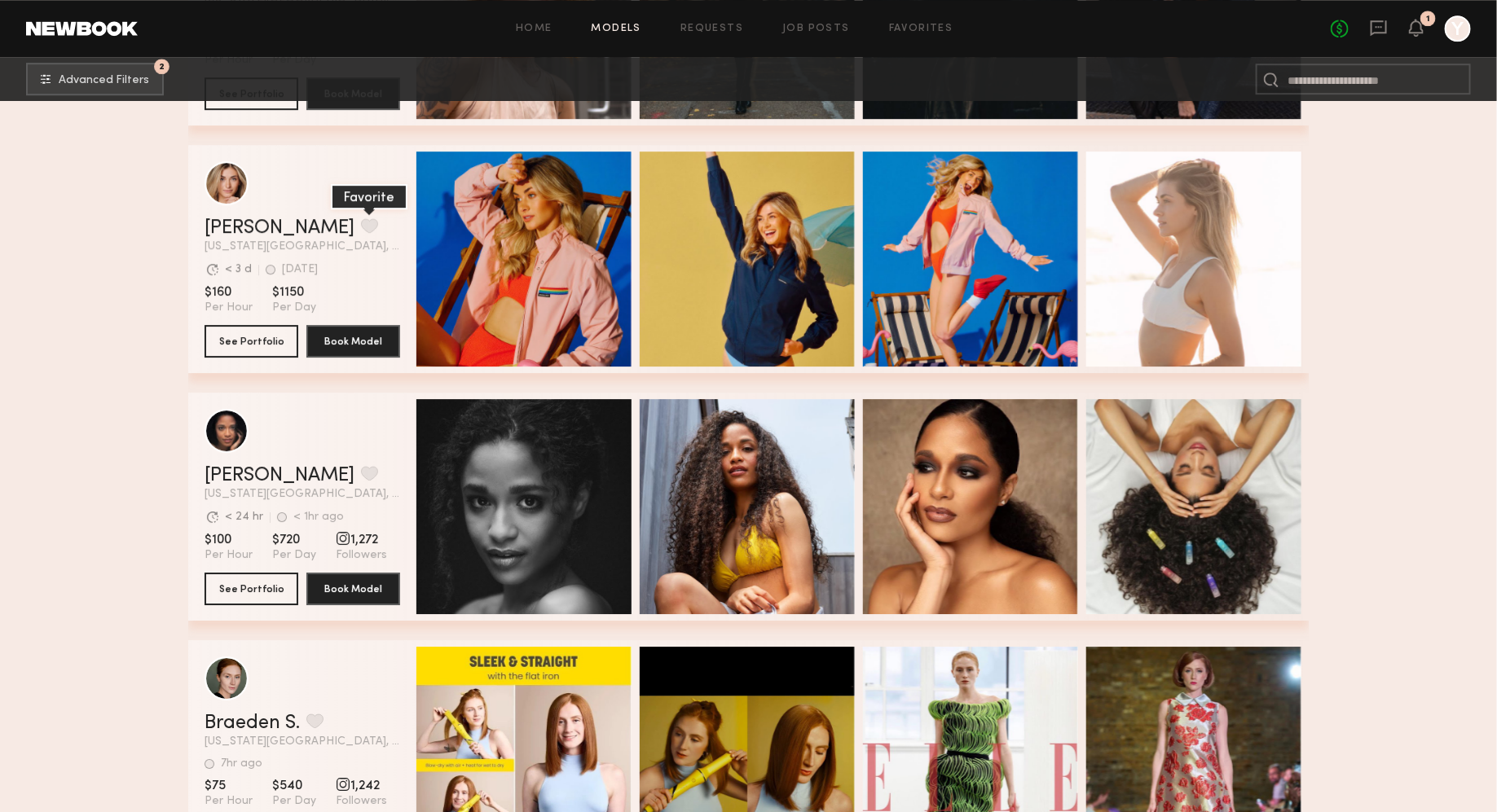
click at [361, 226] on button "grid" at bounding box center [369, 226] width 17 height 15
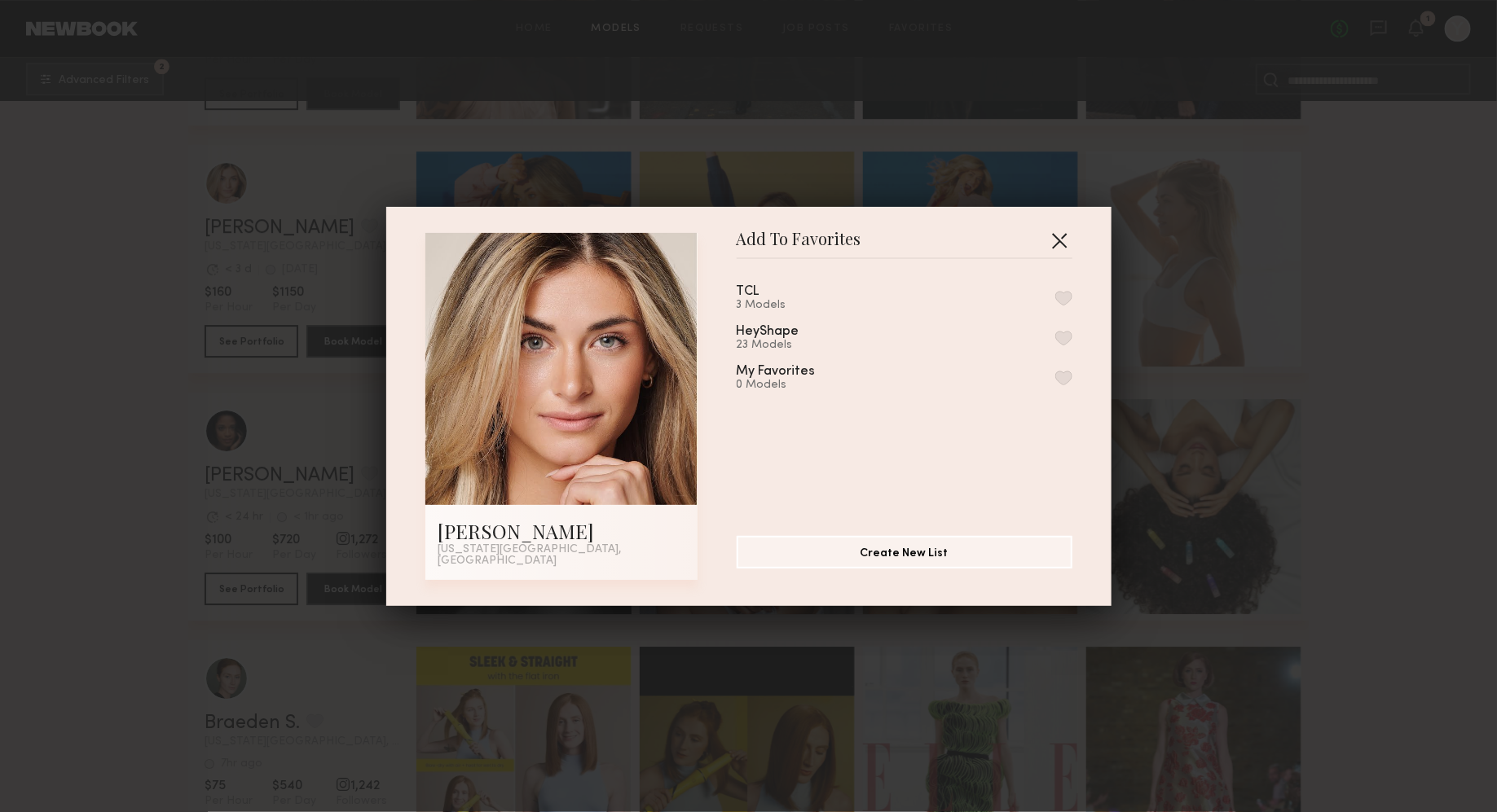
click at [1058, 238] on button "button" at bounding box center [1059, 240] width 26 height 26
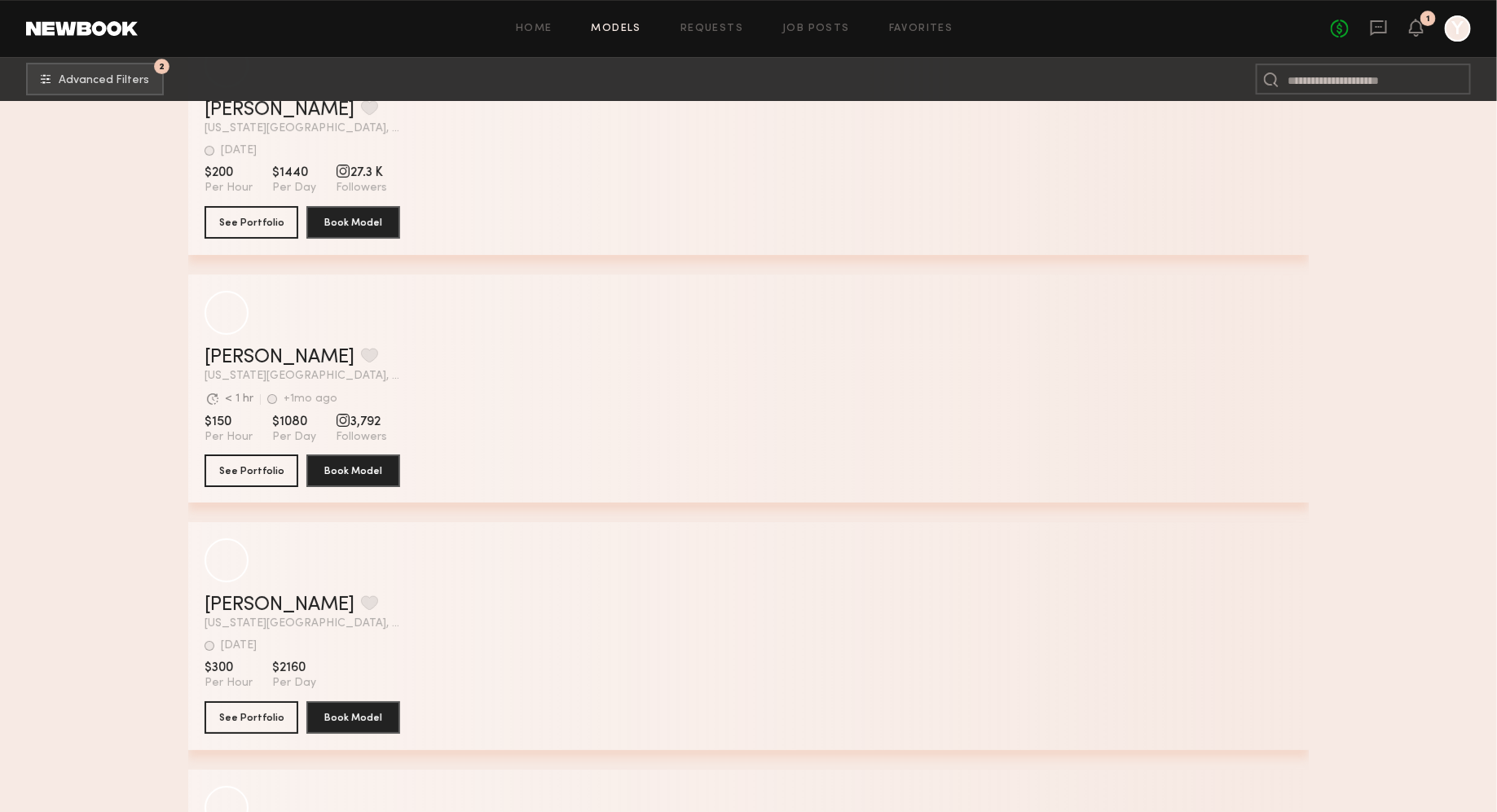
scroll to position [26619, 0]
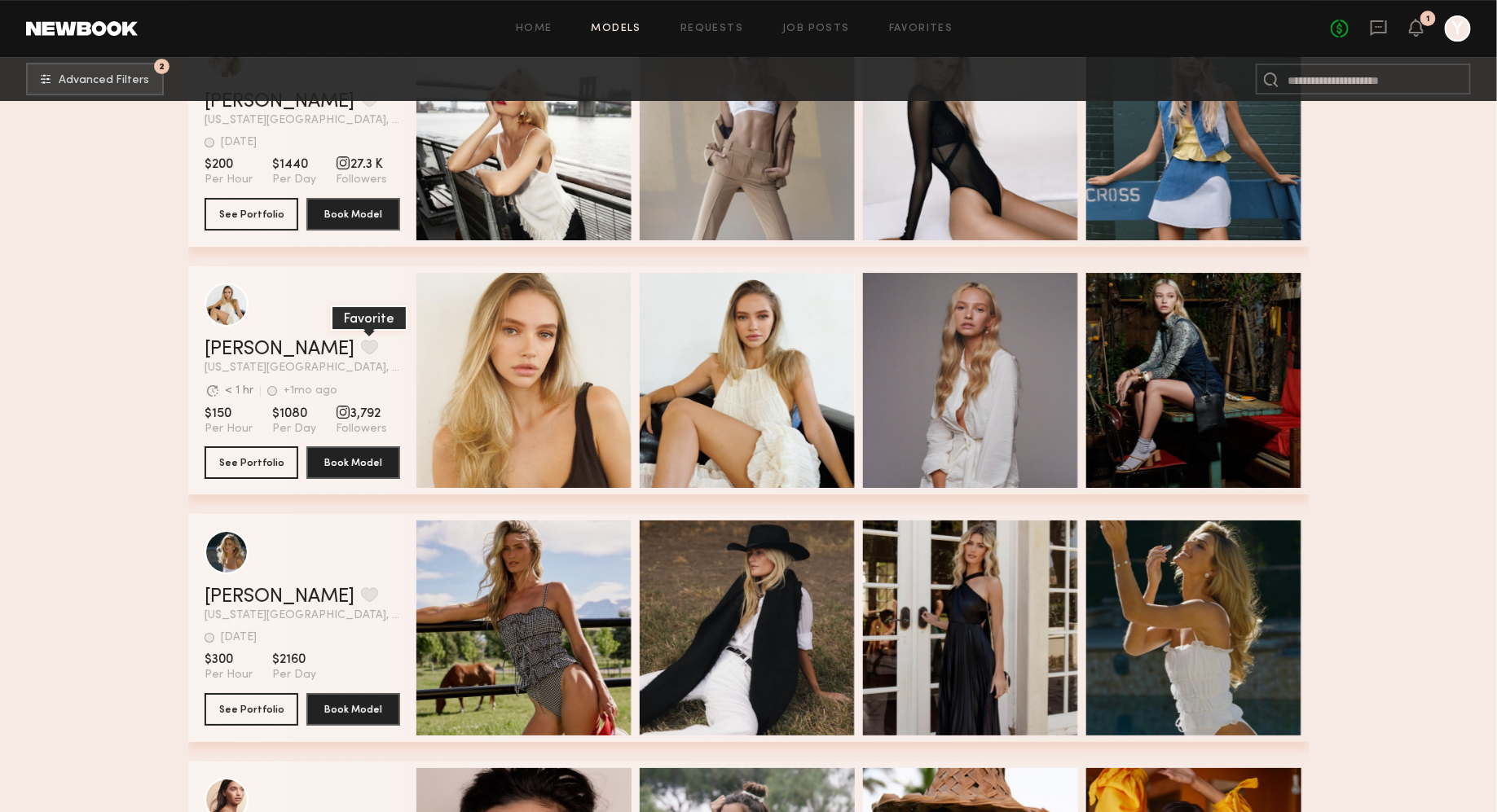
click at [361, 354] on button "grid" at bounding box center [369, 347] width 17 height 15
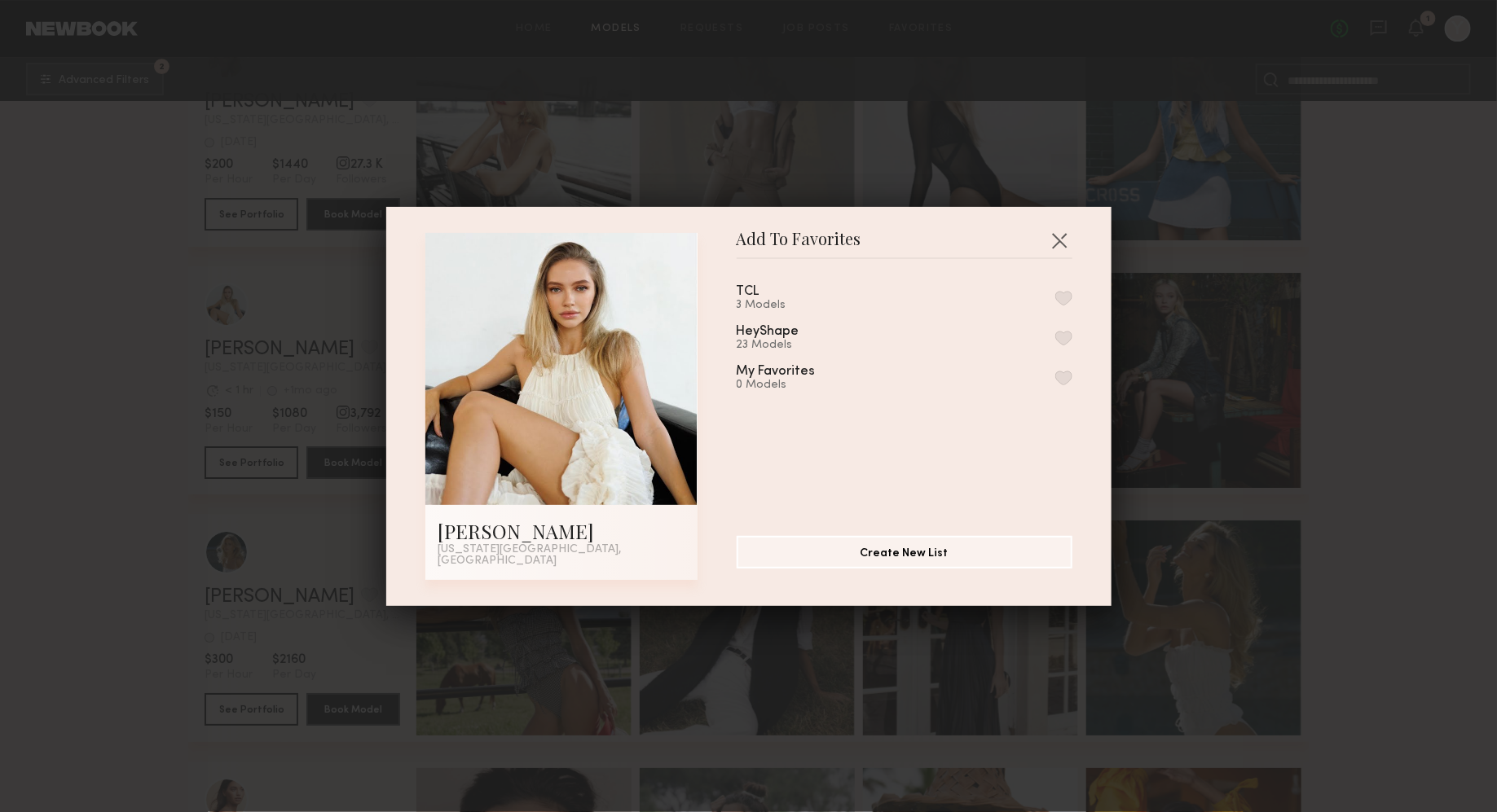
click at [1067, 301] on button "button" at bounding box center [1063, 298] width 17 height 15
click at [1351, 374] on div "Add To Favorites [PERSON_NAME] [US_STATE][GEOGRAPHIC_DATA], [GEOGRAPHIC_DATA] A…" at bounding box center [748, 406] width 1497 height 812
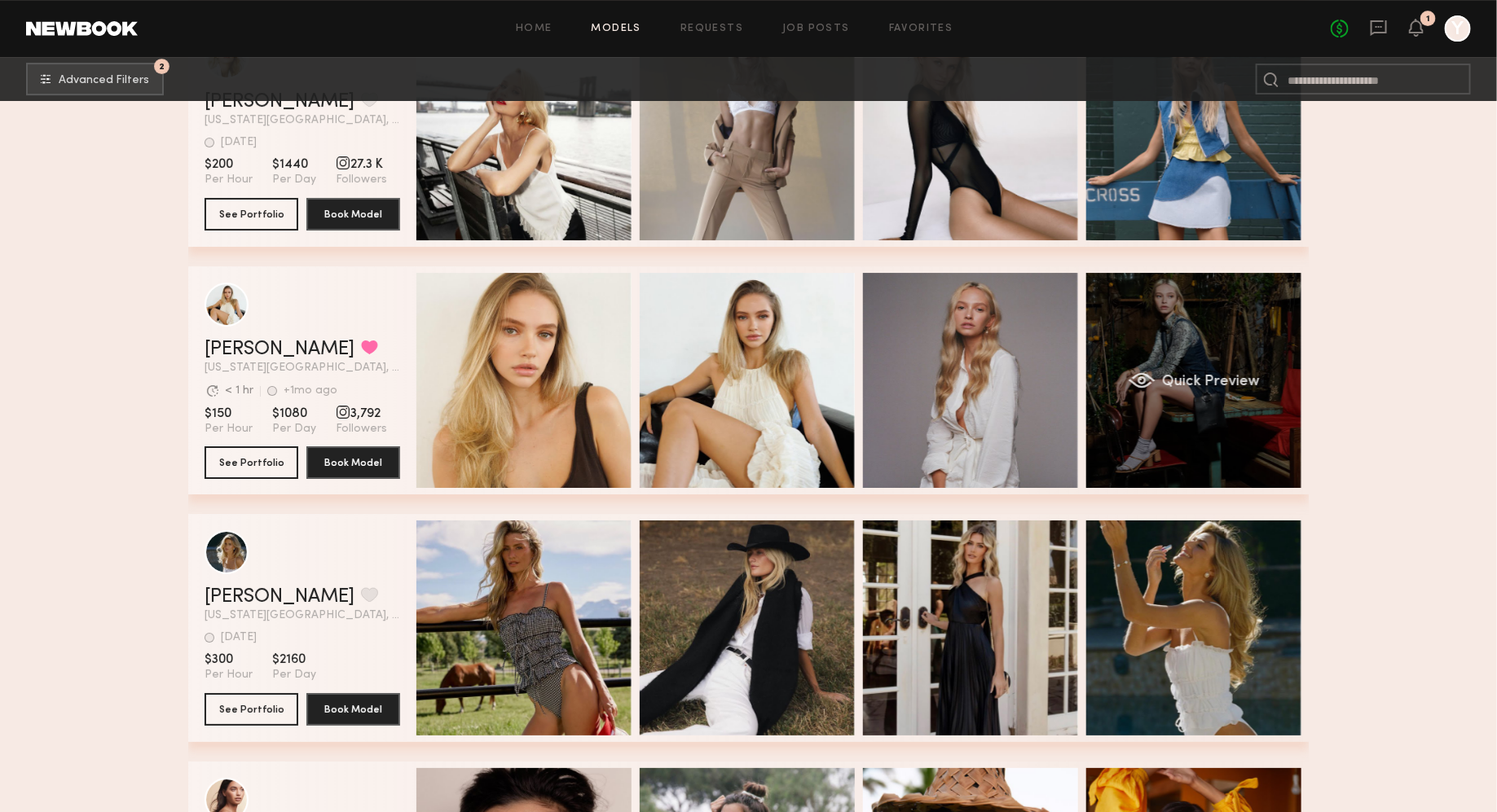
click at [1204, 331] on div "Quick Preview" at bounding box center [1194, 381] width 215 height 215
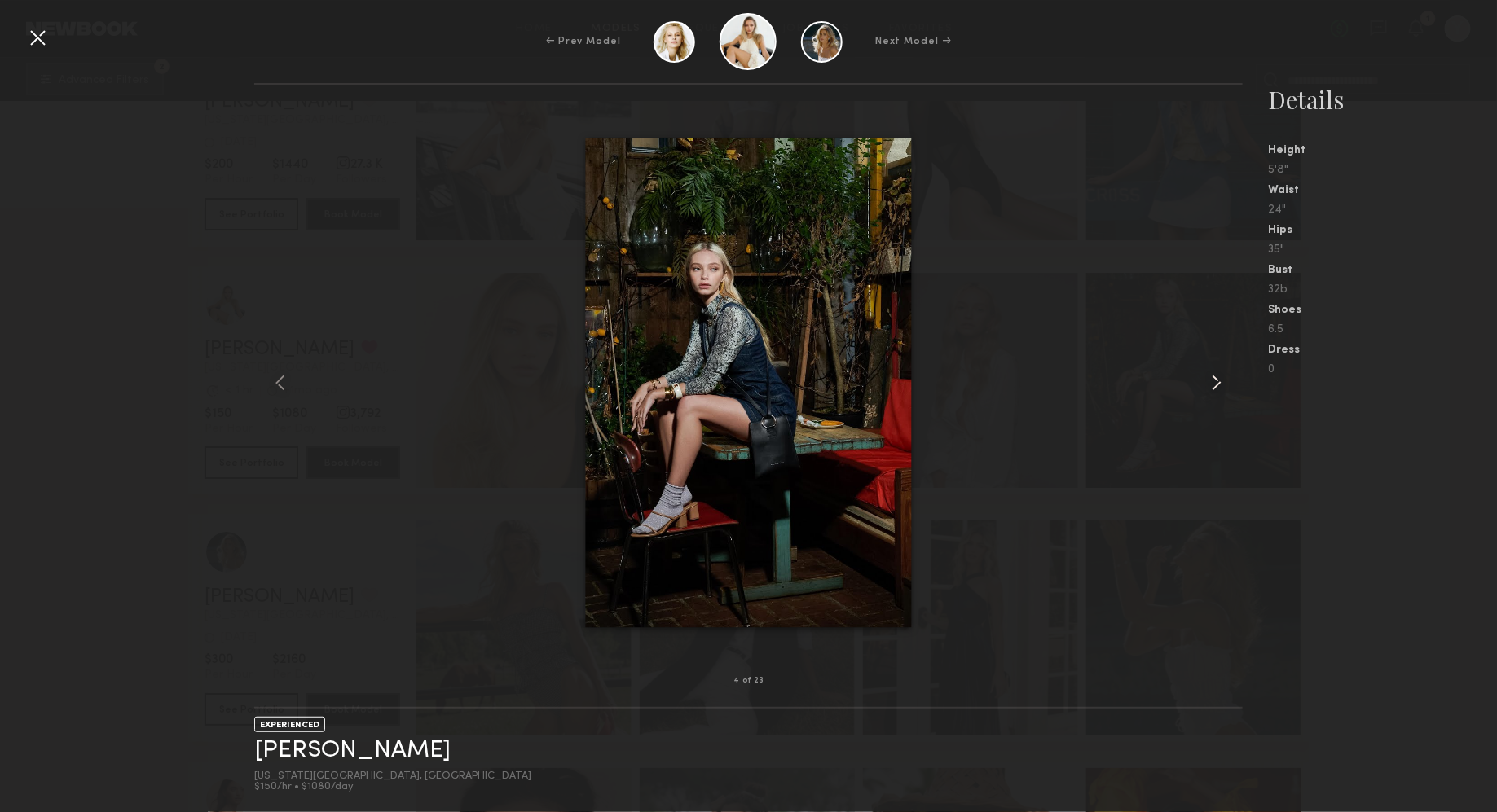
click at [1228, 385] on common-icon at bounding box center [1216, 383] width 26 height 26
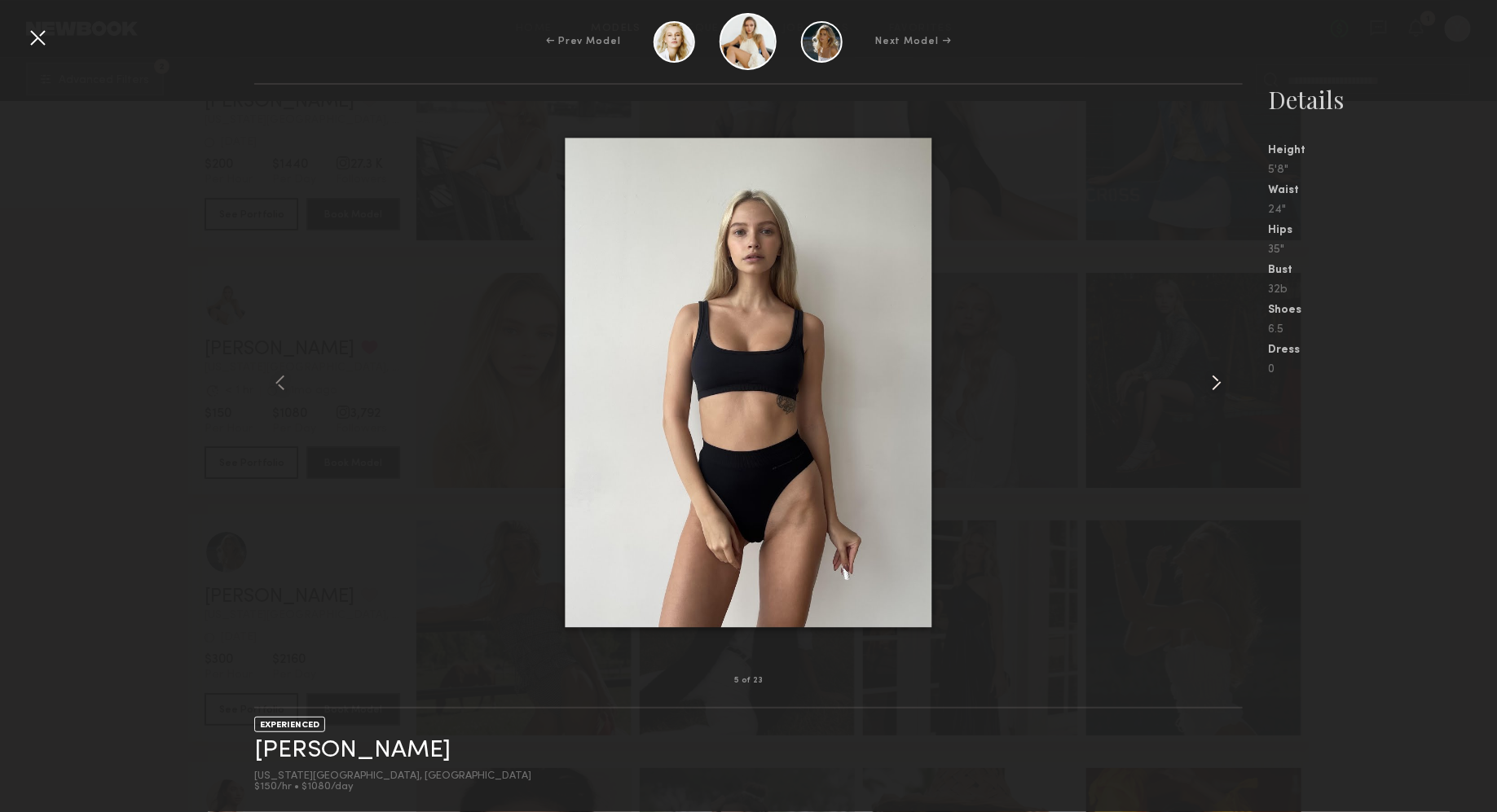
click at [1228, 385] on common-icon at bounding box center [1216, 383] width 26 height 26
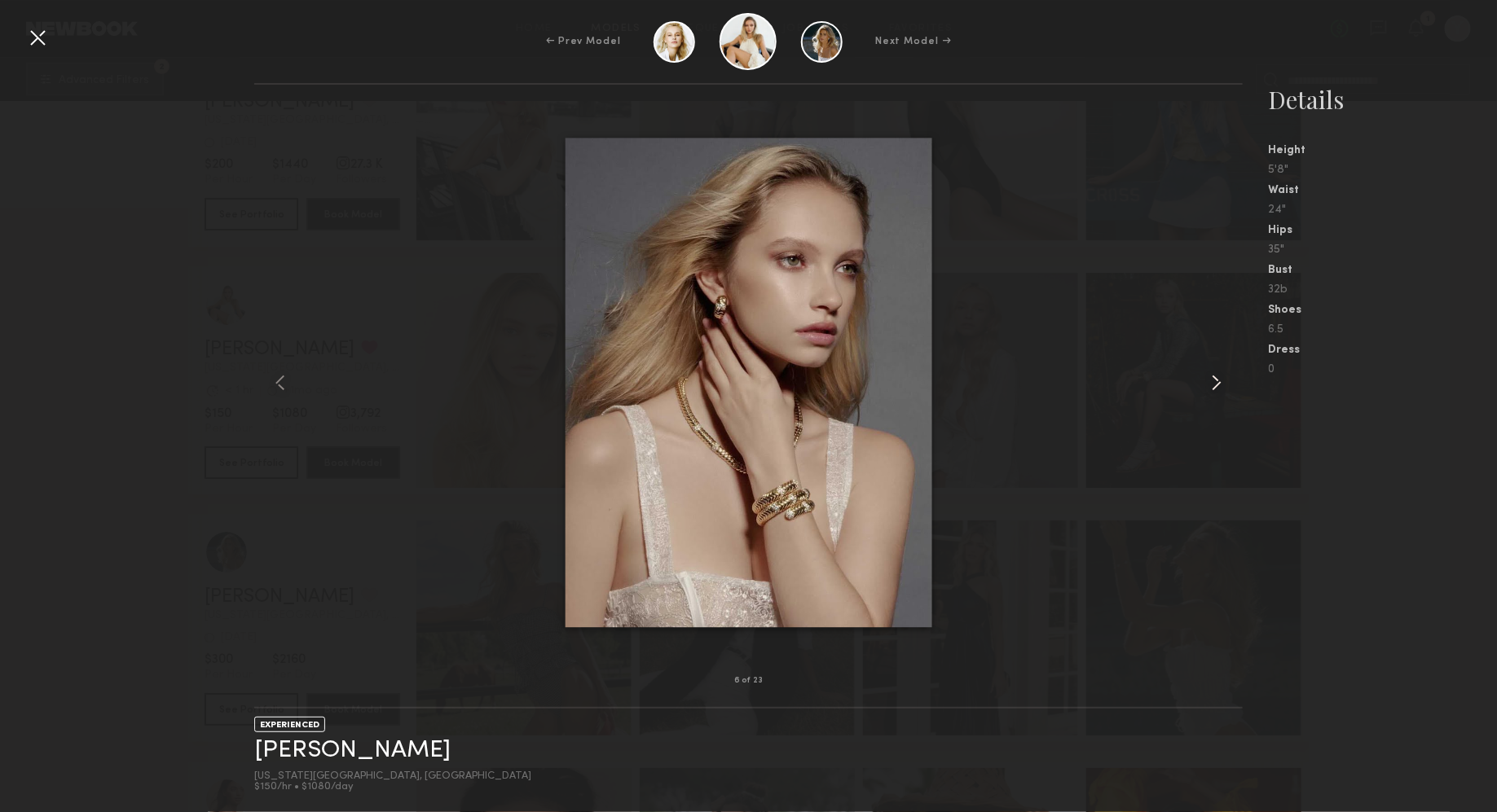
click at [1229, 385] on common-icon at bounding box center [1216, 383] width 26 height 26
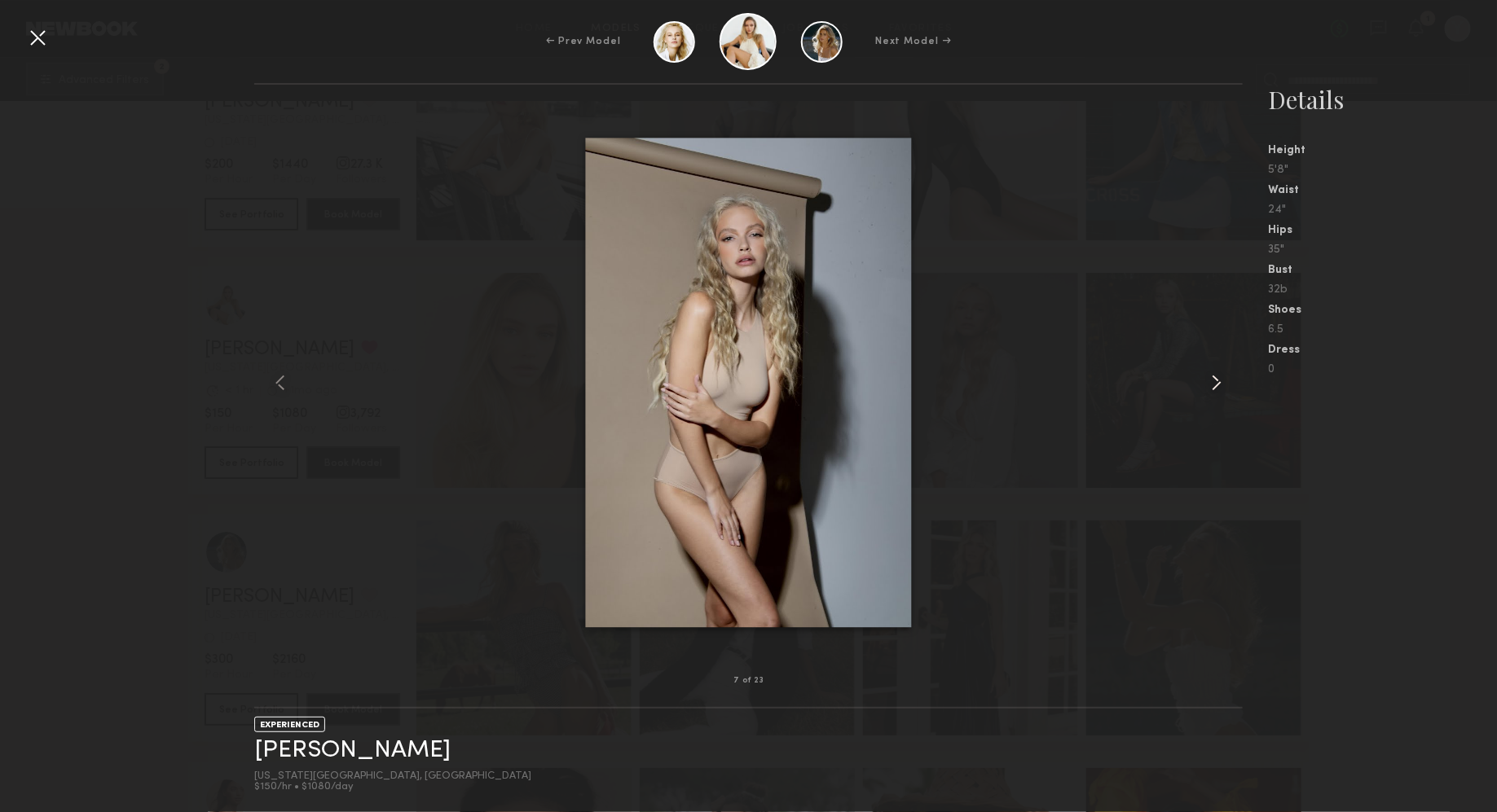
click at [1229, 385] on common-icon at bounding box center [1216, 383] width 26 height 26
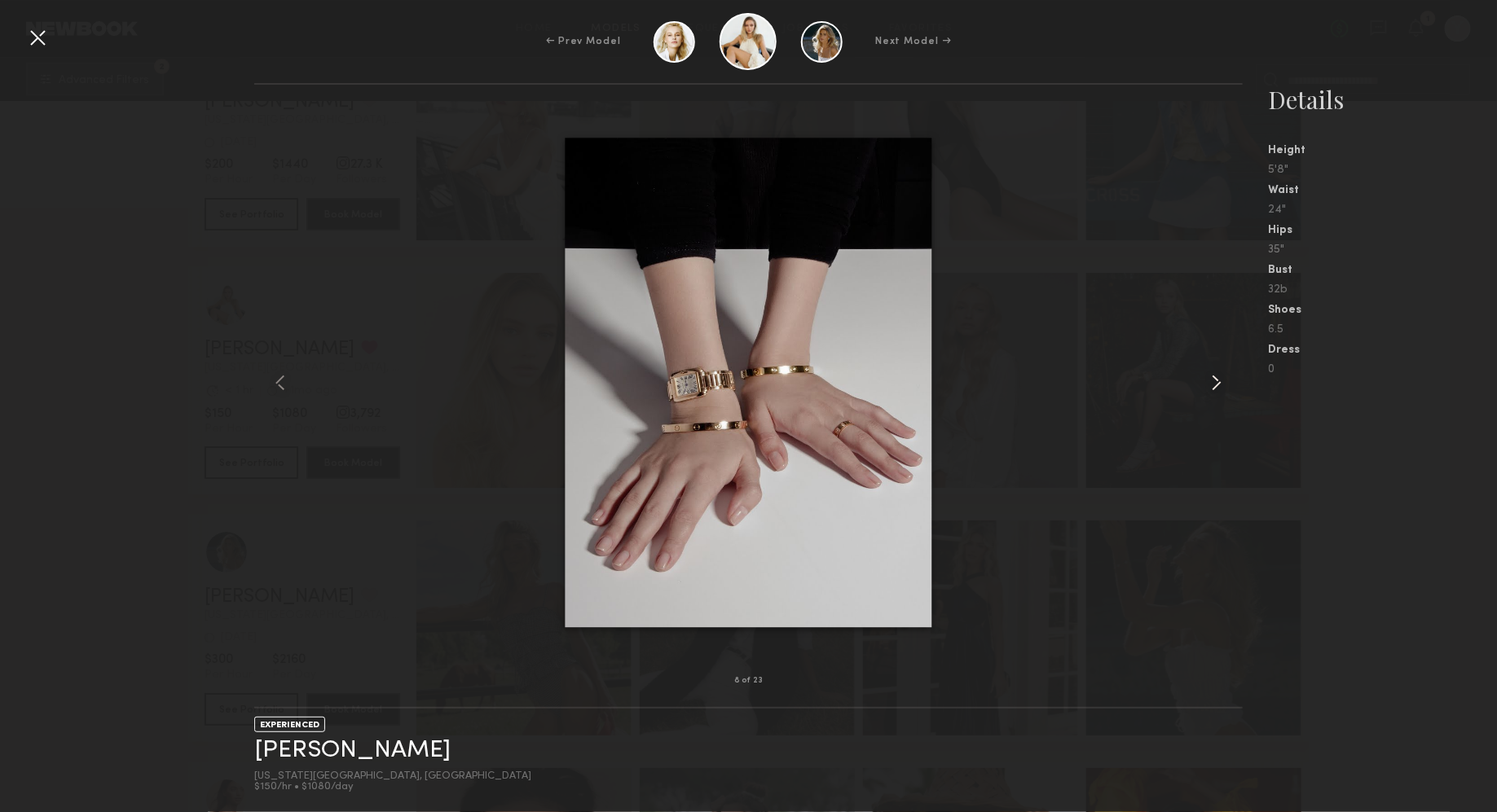
click at [1229, 385] on common-icon at bounding box center [1216, 383] width 26 height 26
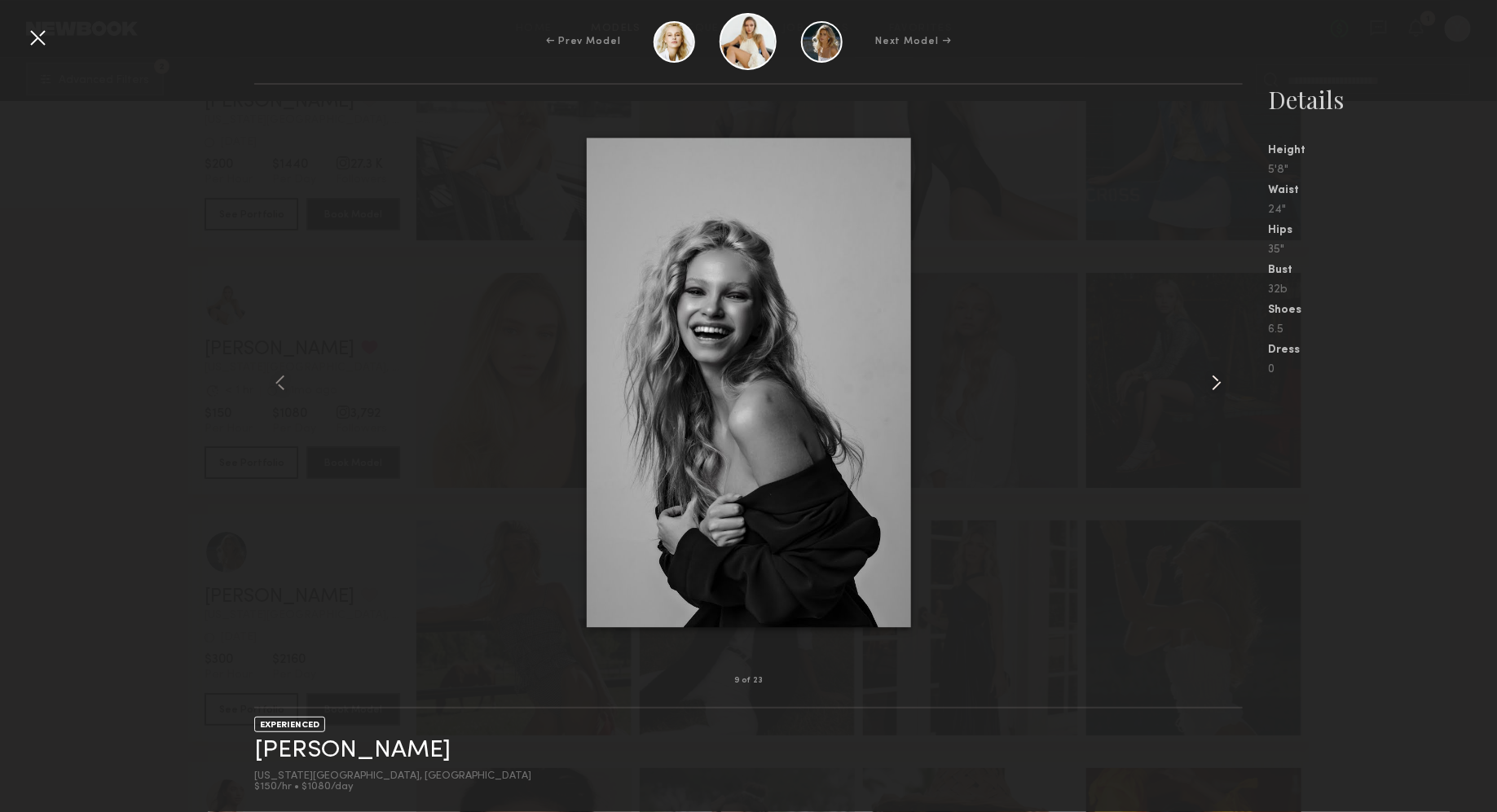
click at [1229, 385] on common-icon at bounding box center [1216, 383] width 26 height 26
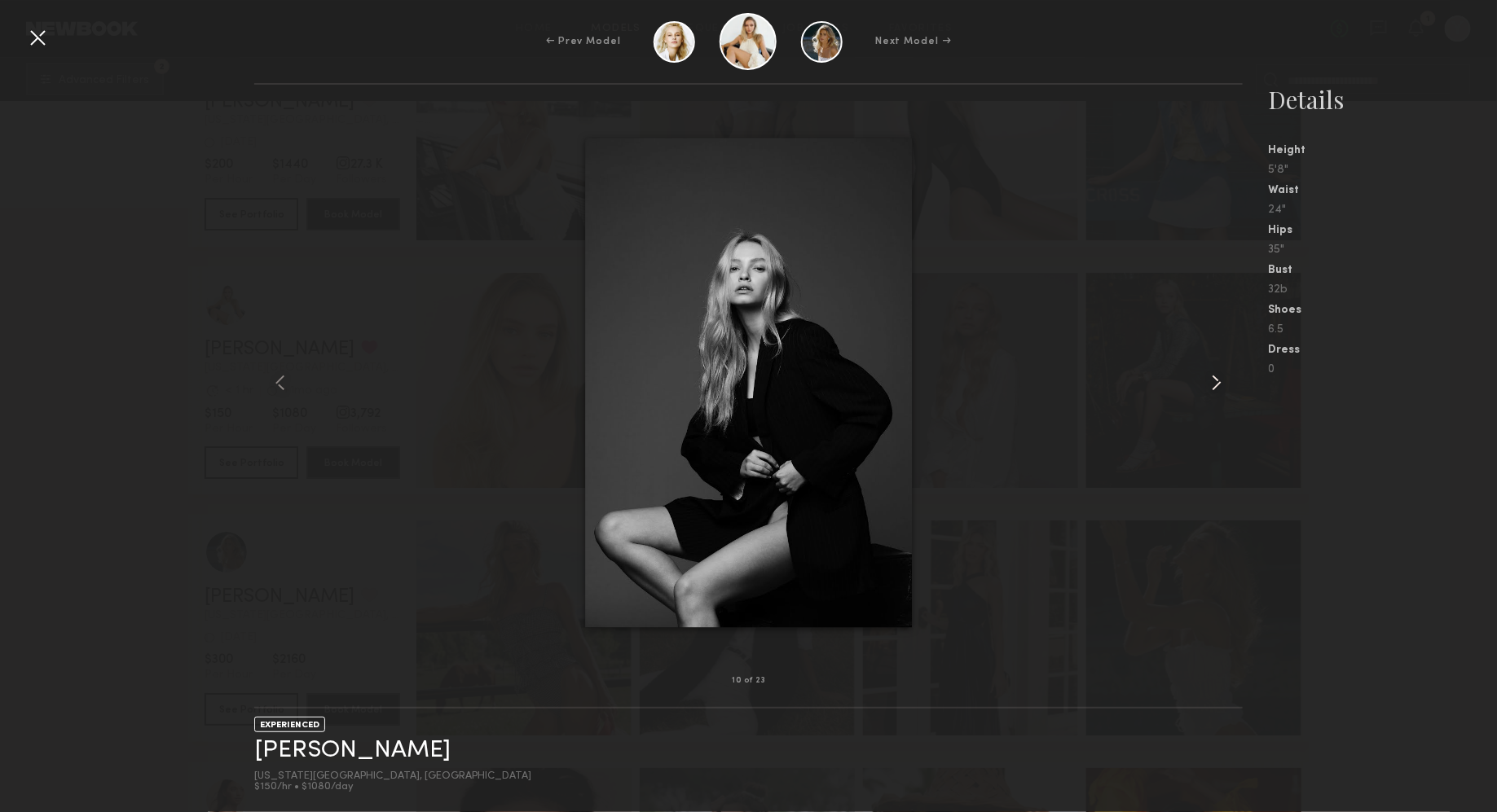
click at [1229, 385] on common-icon at bounding box center [1216, 383] width 26 height 26
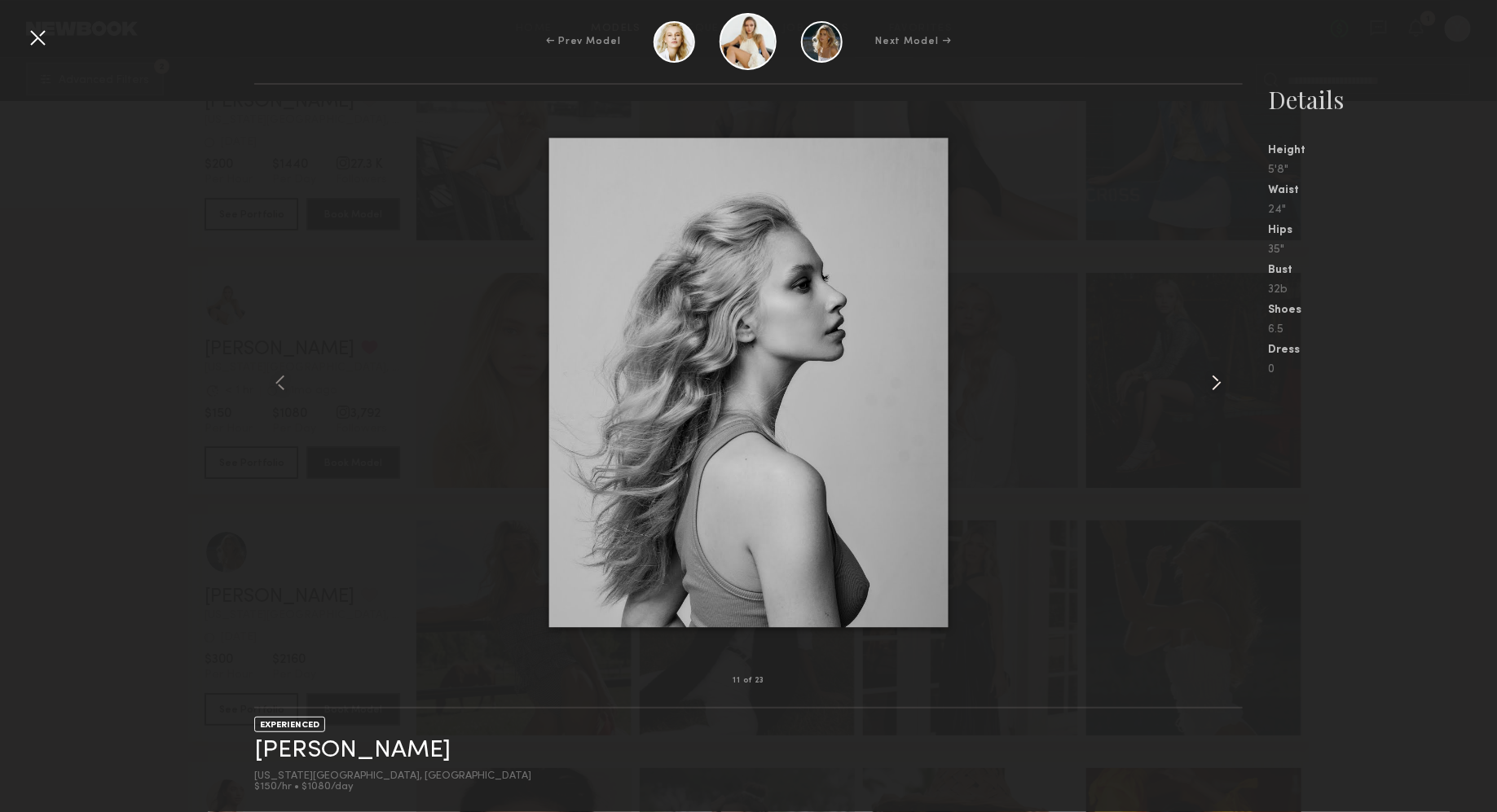
click at [1229, 385] on common-icon at bounding box center [1216, 383] width 26 height 26
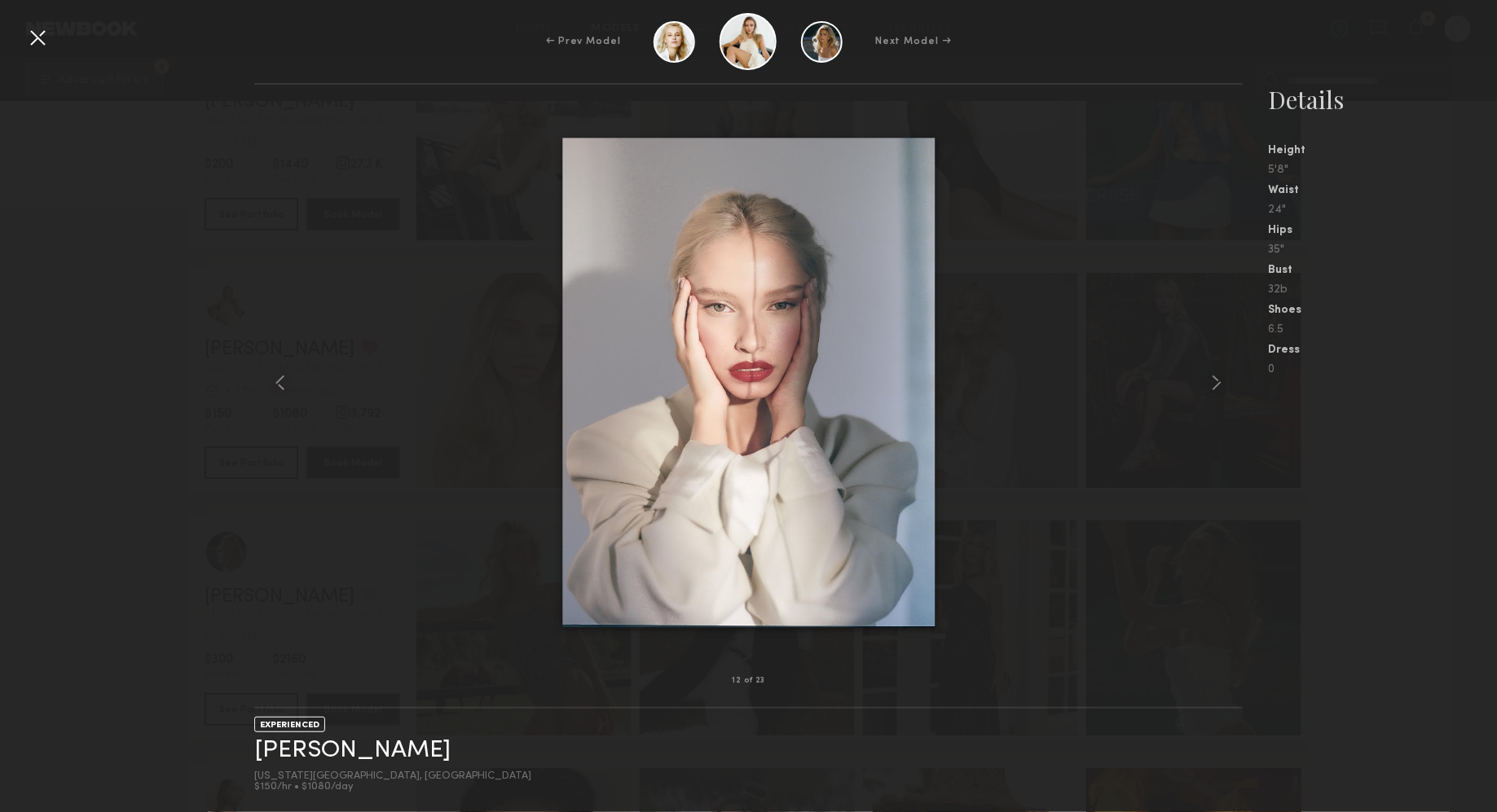
click at [50, 36] on div at bounding box center [38, 38] width 26 height 26
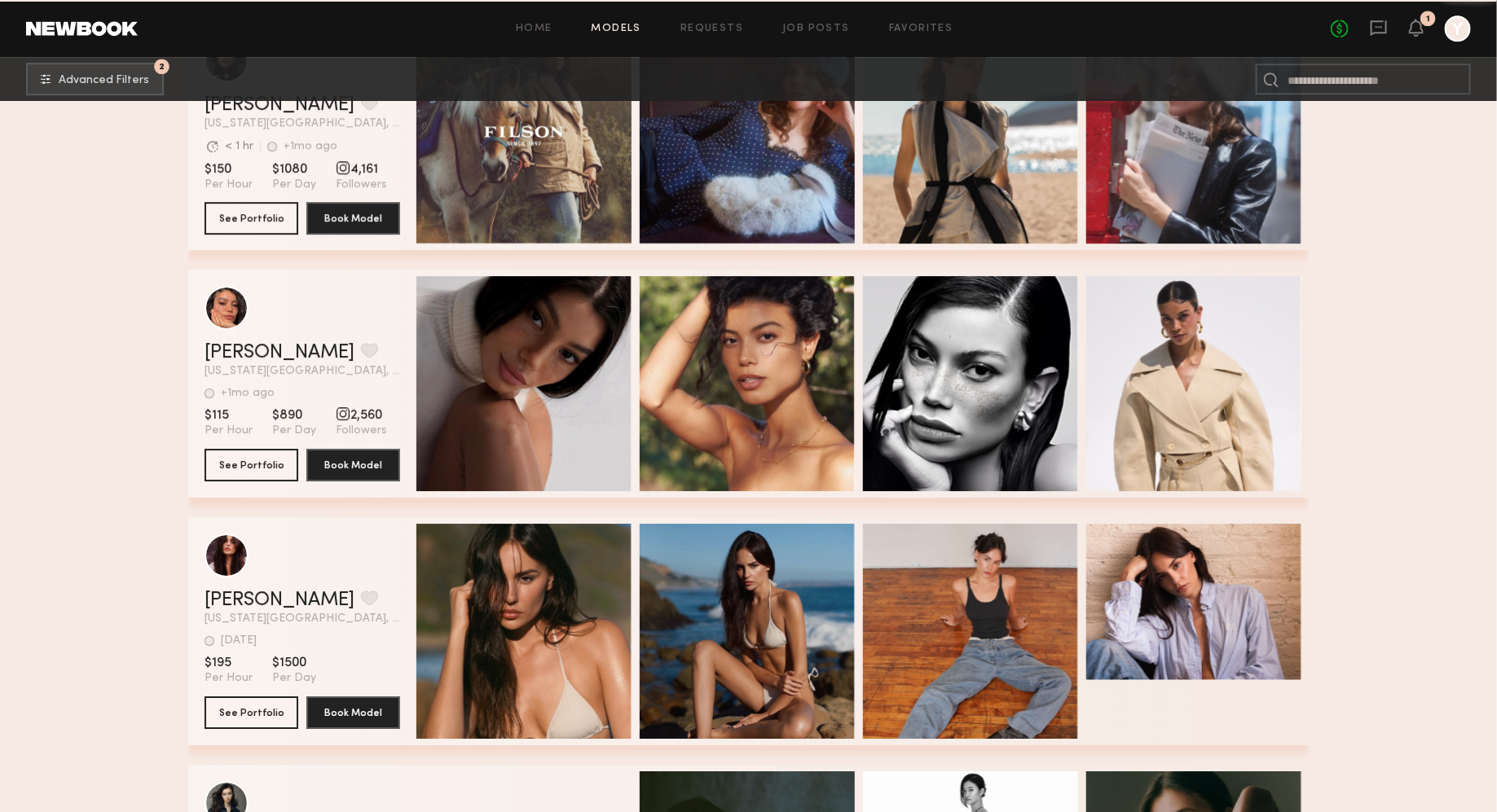
scroll to position [32924, 0]
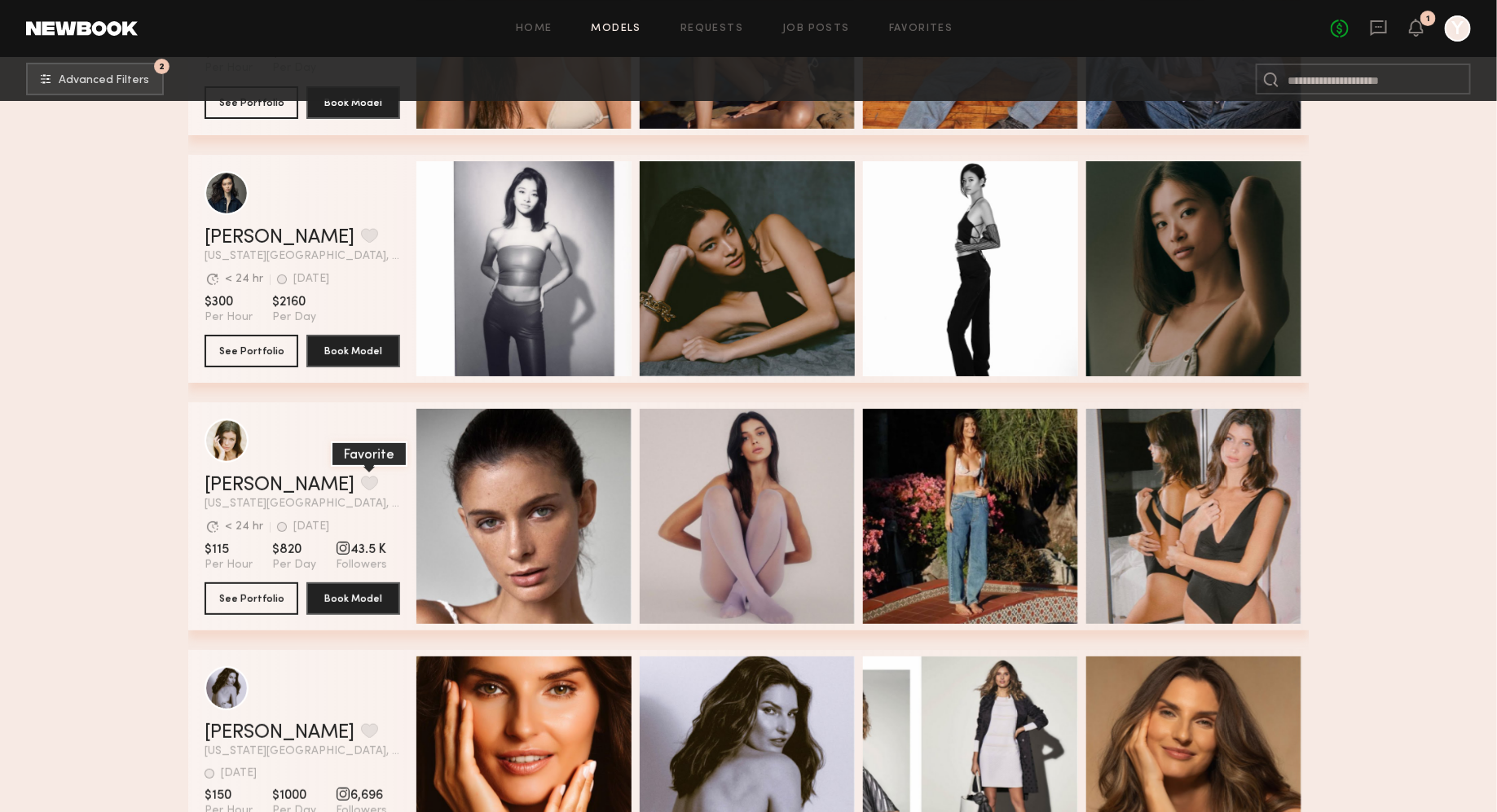
click at [361, 481] on button "grid" at bounding box center [369, 483] width 17 height 15
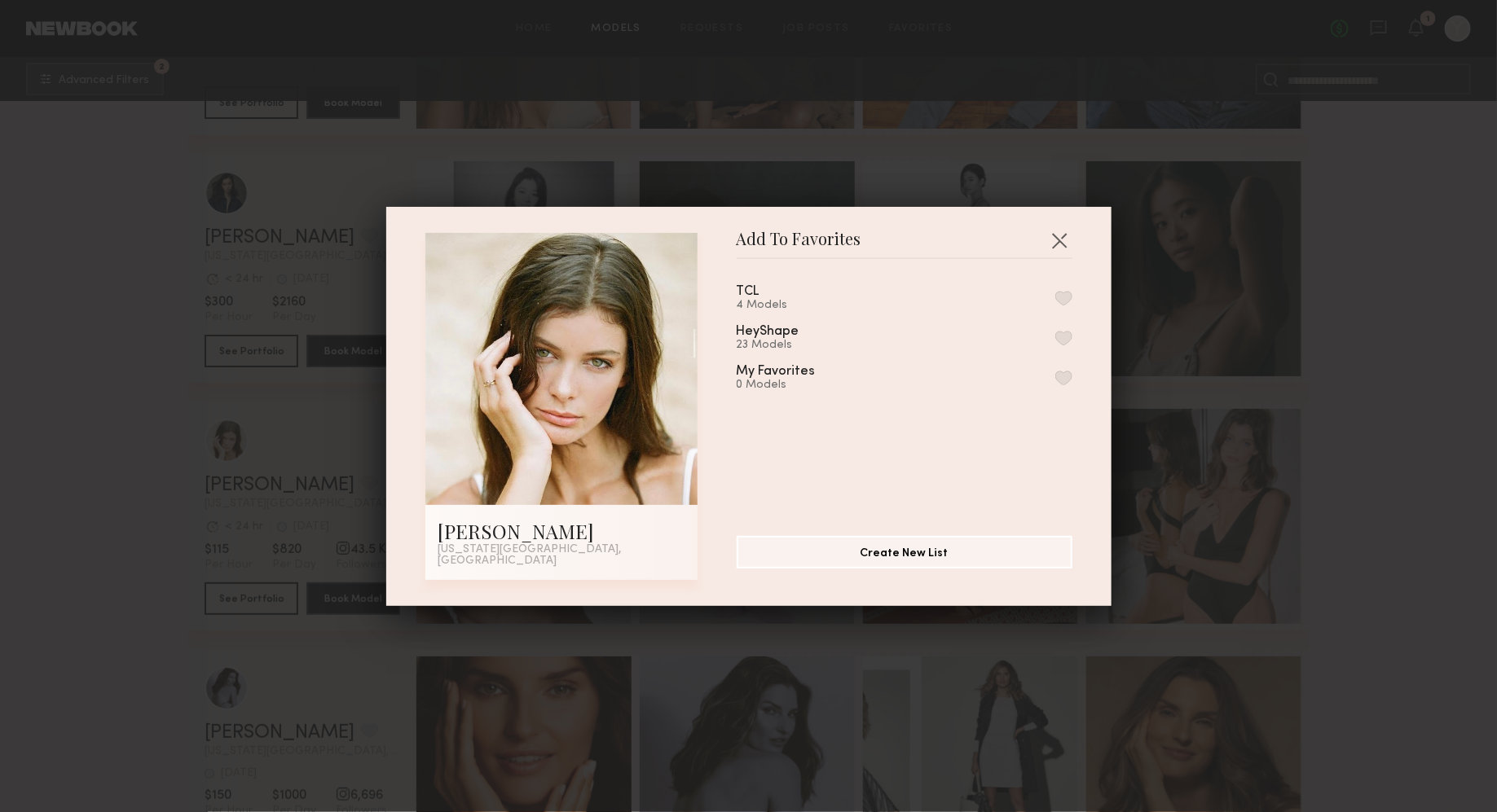
click at [1063, 298] on button "button" at bounding box center [1063, 298] width 17 height 15
click at [1398, 391] on div "Add To Favorites [PERSON_NAME] [US_STATE][GEOGRAPHIC_DATA], [GEOGRAPHIC_DATA] A…" at bounding box center [748, 406] width 1497 height 812
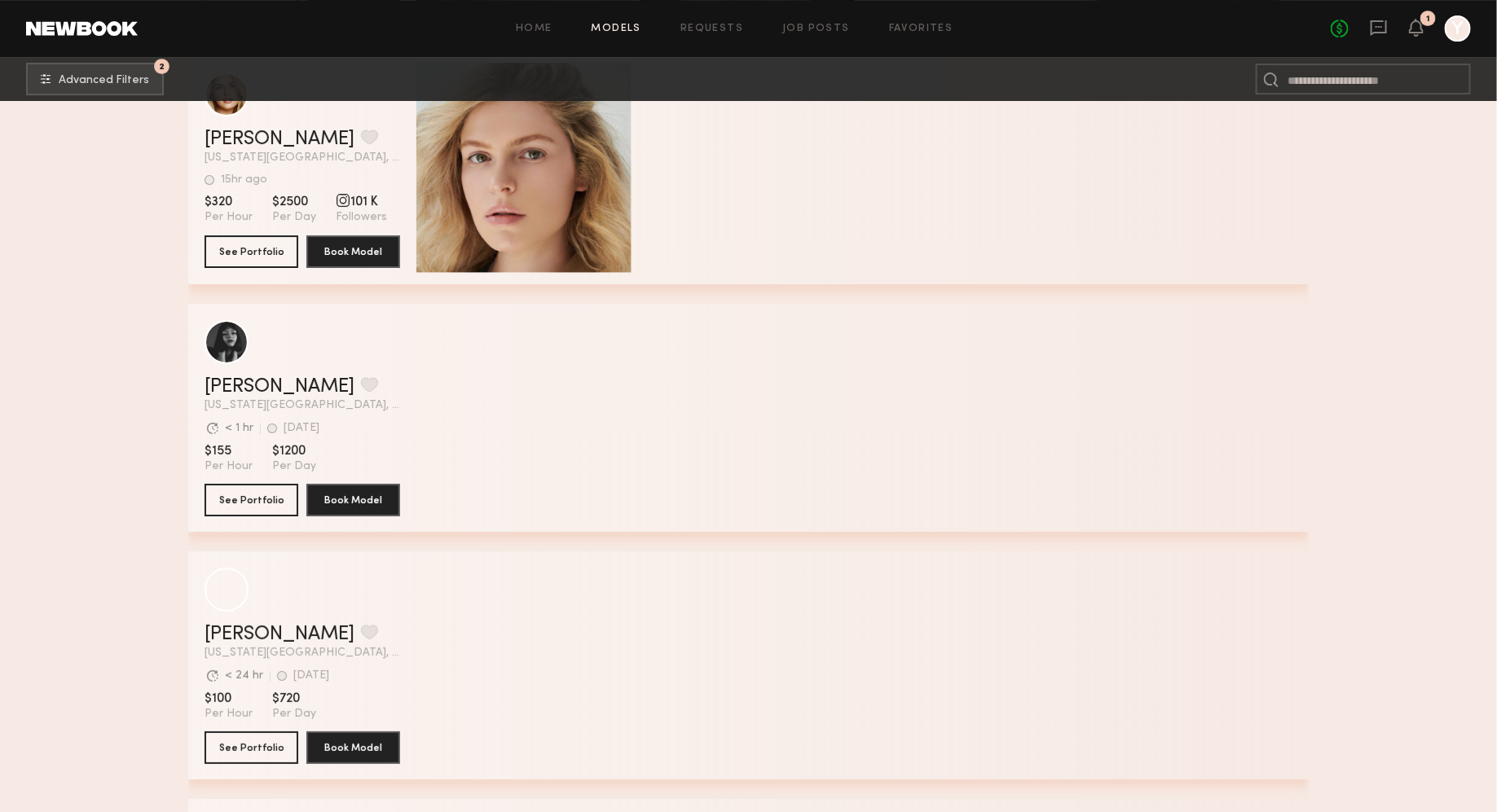
scroll to position [44941, 0]
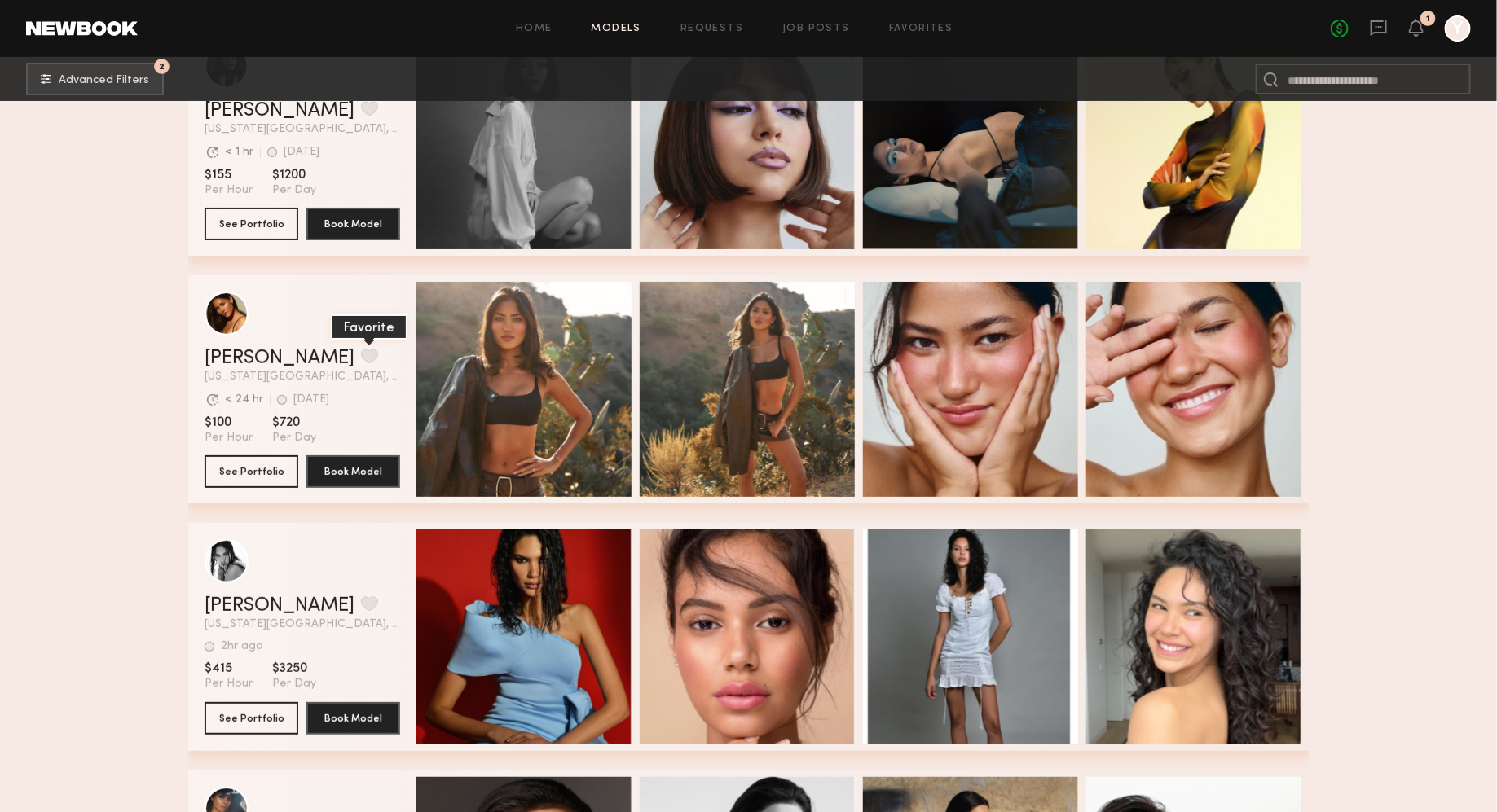
click at [361, 359] on button "grid" at bounding box center [369, 356] width 17 height 15
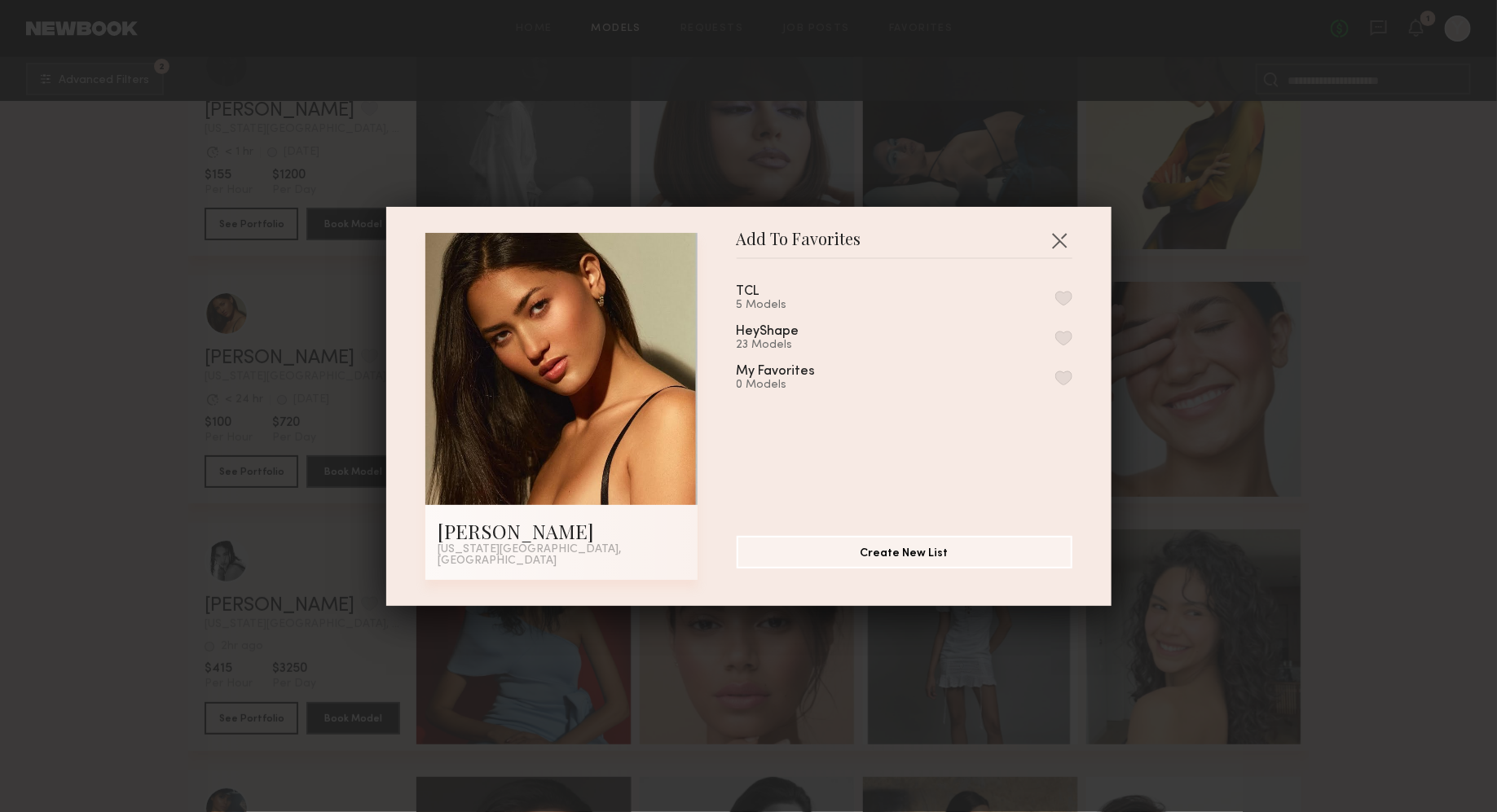
click at [1062, 306] on button "button" at bounding box center [1063, 298] width 17 height 15
click at [1189, 310] on div "Add To Favorites [PERSON_NAME] [US_STATE][GEOGRAPHIC_DATA], [GEOGRAPHIC_DATA] A…" at bounding box center [748, 406] width 1497 height 812
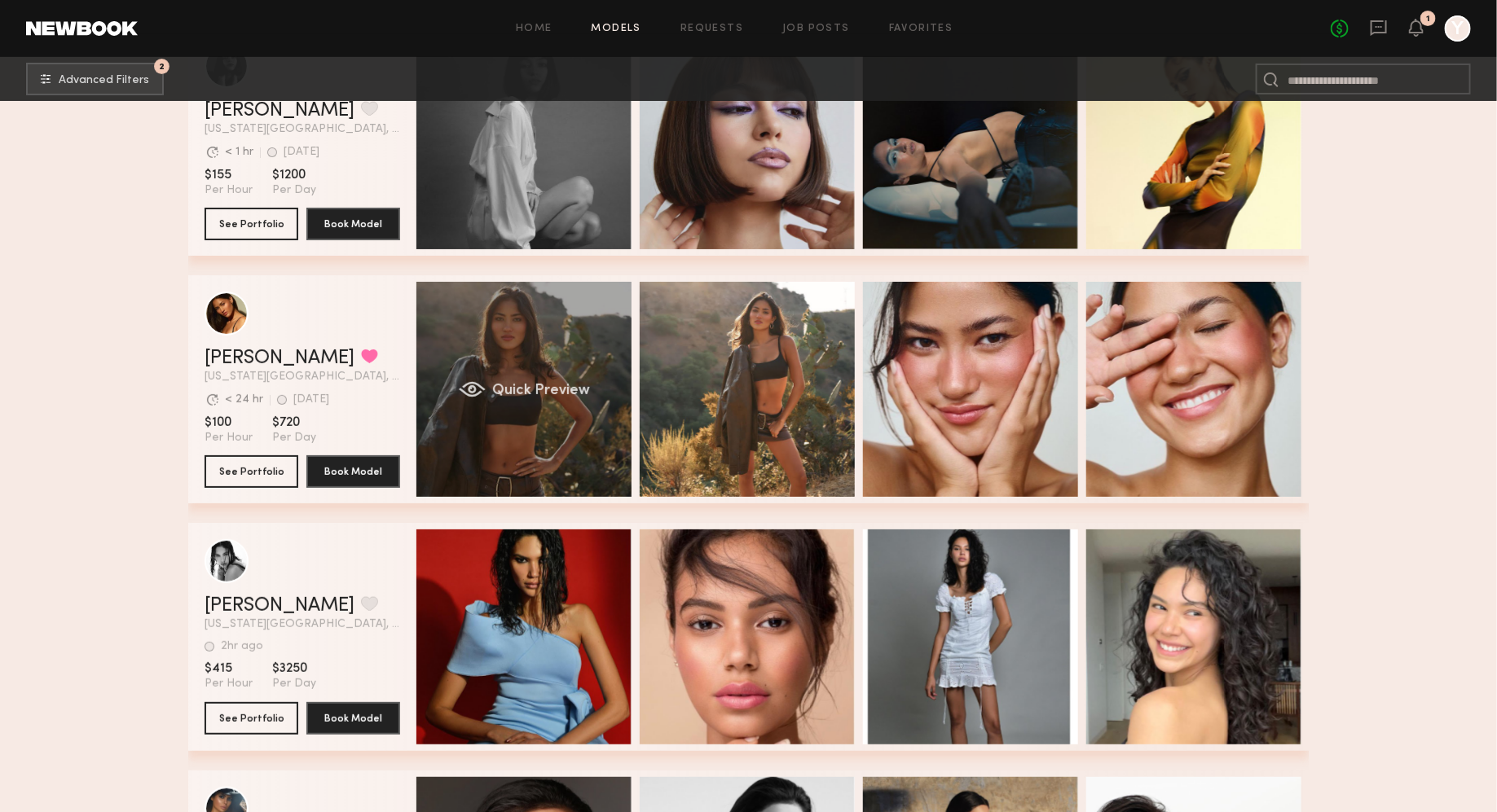
click at [486, 445] on div "Quick Preview" at bounding box center [524, 389] width 215 height 215
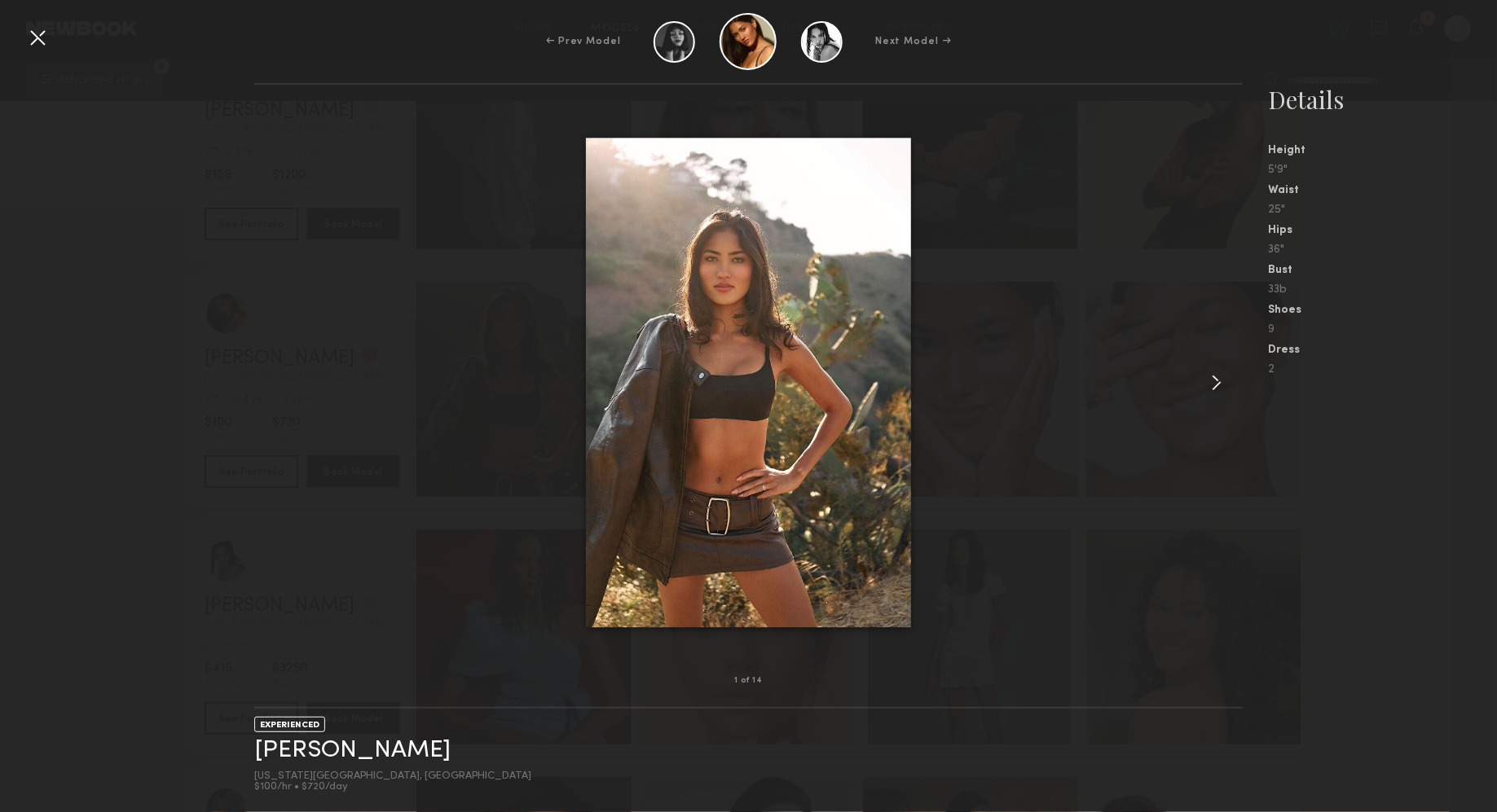
click at [1216, 377] on common-icon at bounding box center [1216, 383] width 26 height 26
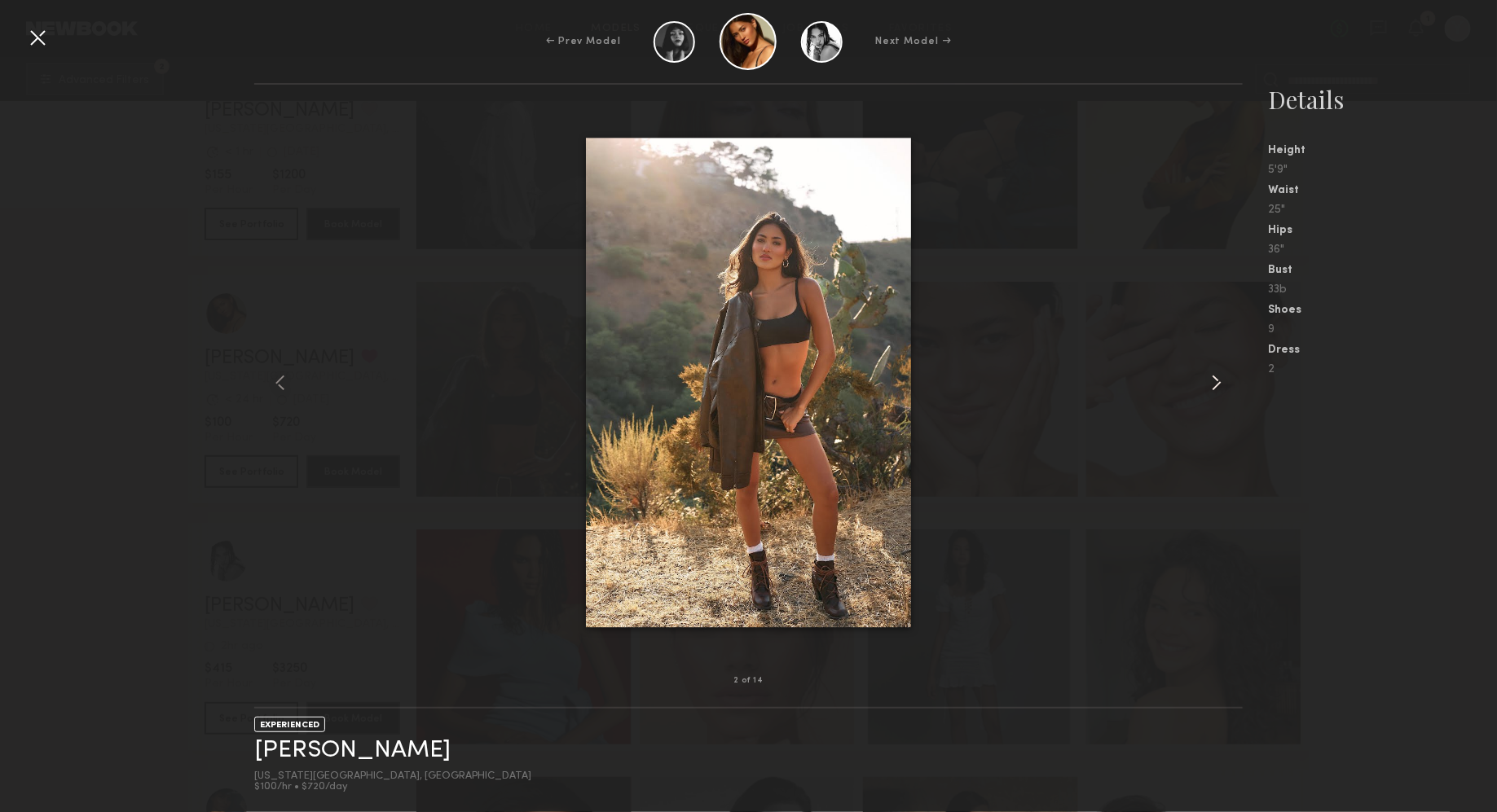
click at [1216, 377] on common-icon at bounding box center [1216, 383] width 26 height 26
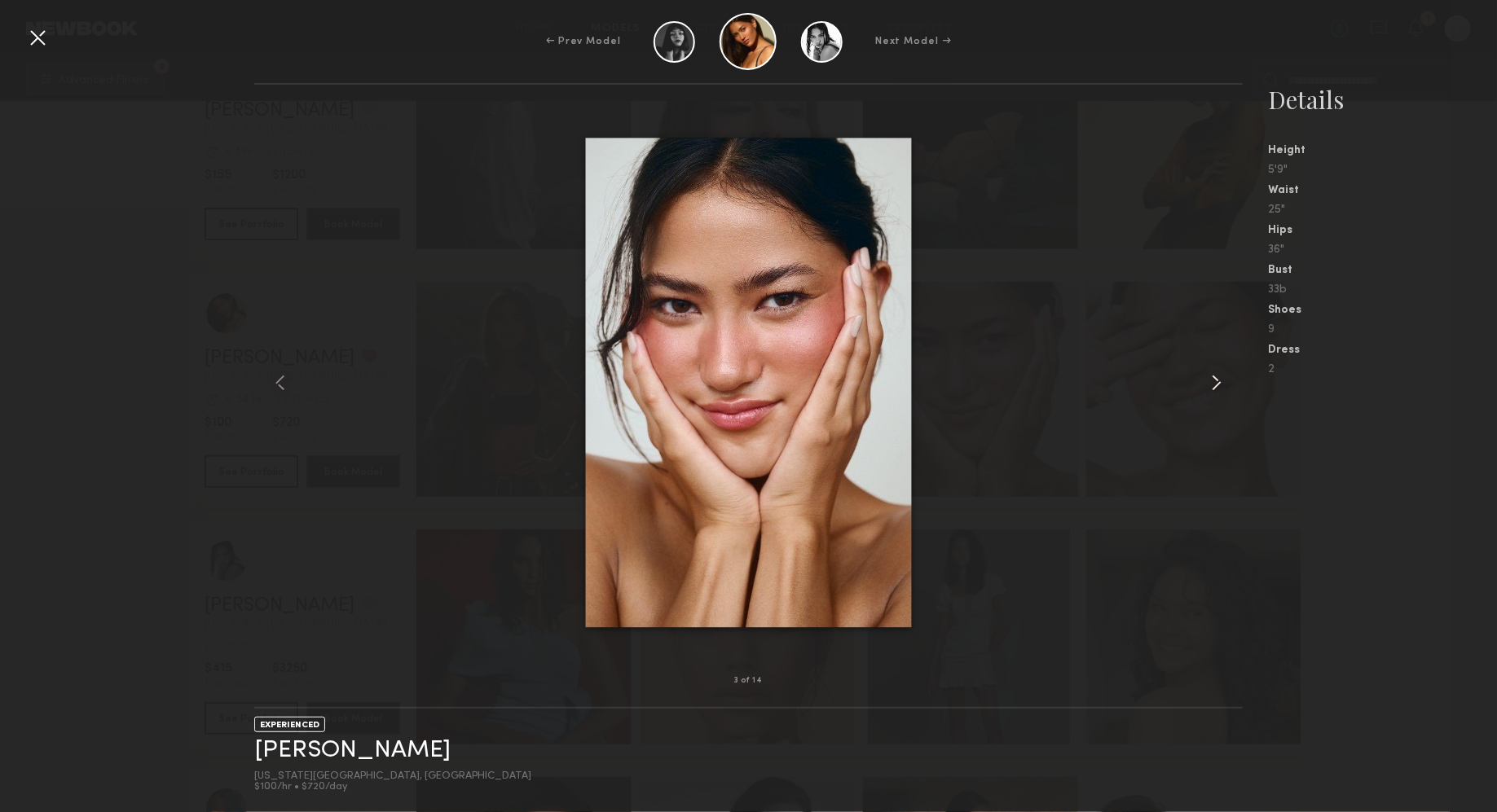
click at [1216, 377] on common-icon at bounding box center [1216, 383] width 26 height 26
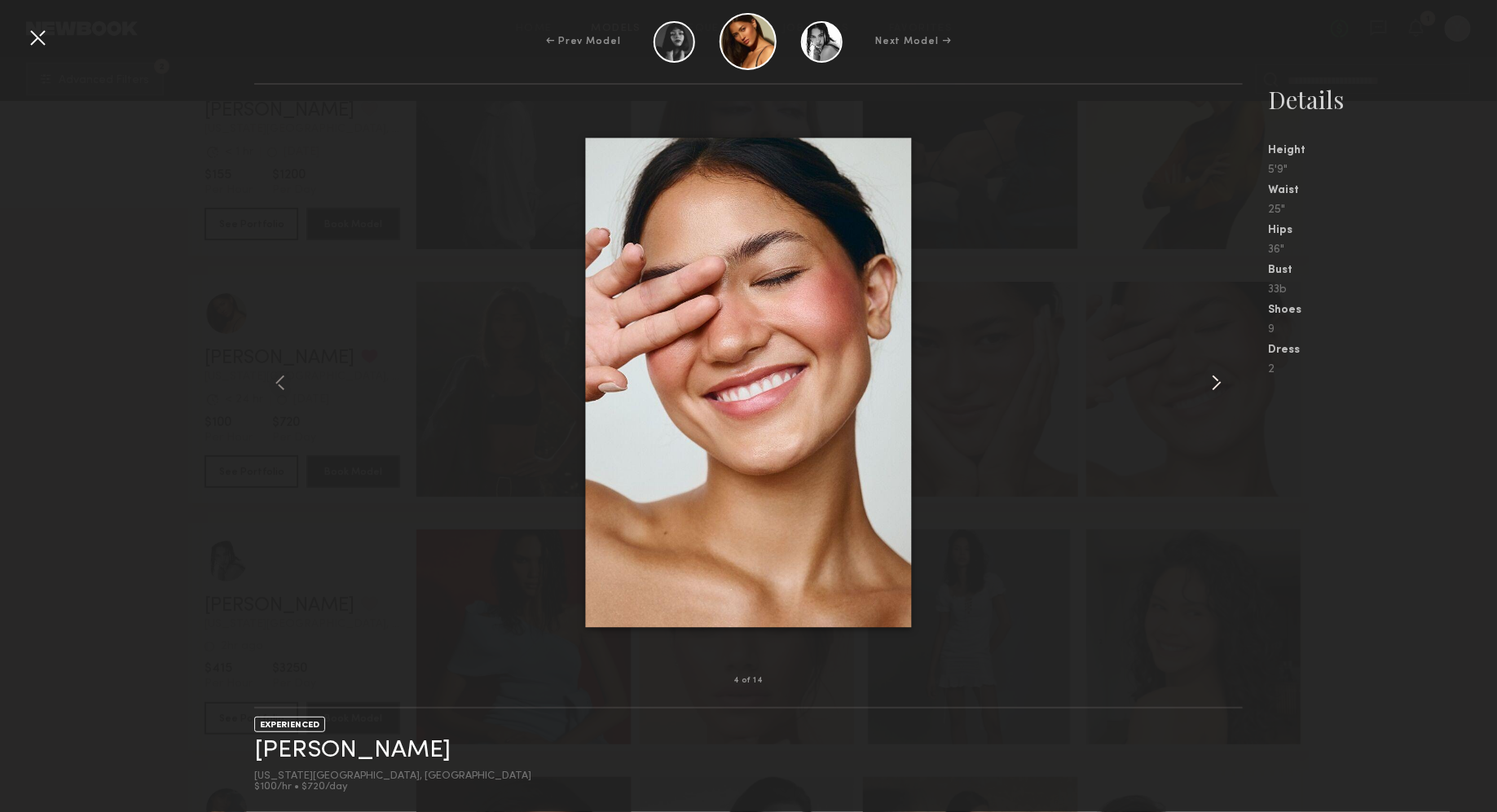
click at [1216, 377] on common-icon at bounding box center [1216, 383] width 26 height 26
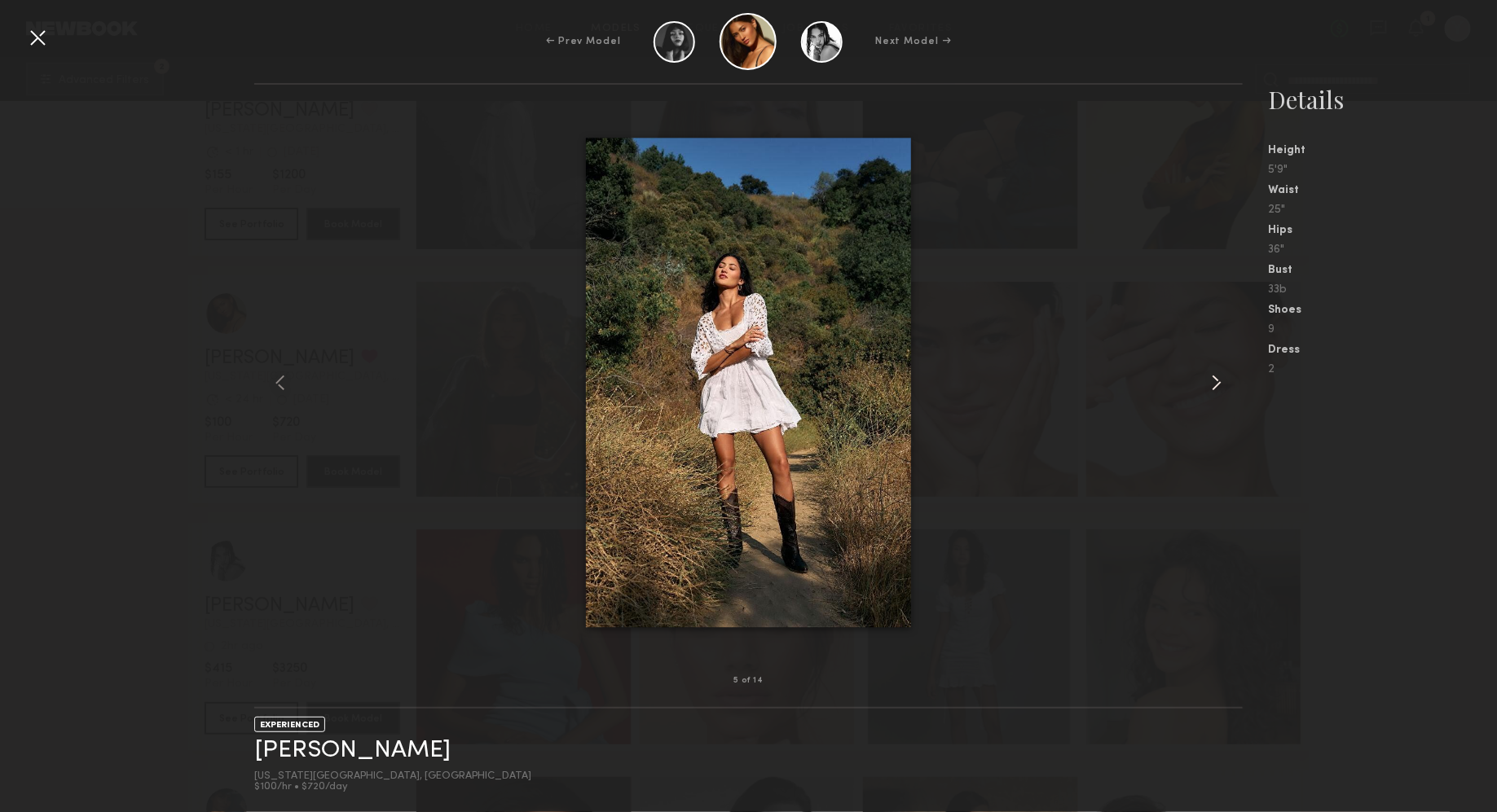
click at [1216, 377] on common-icon at bounding box center [1216, 383] width 26 height 26
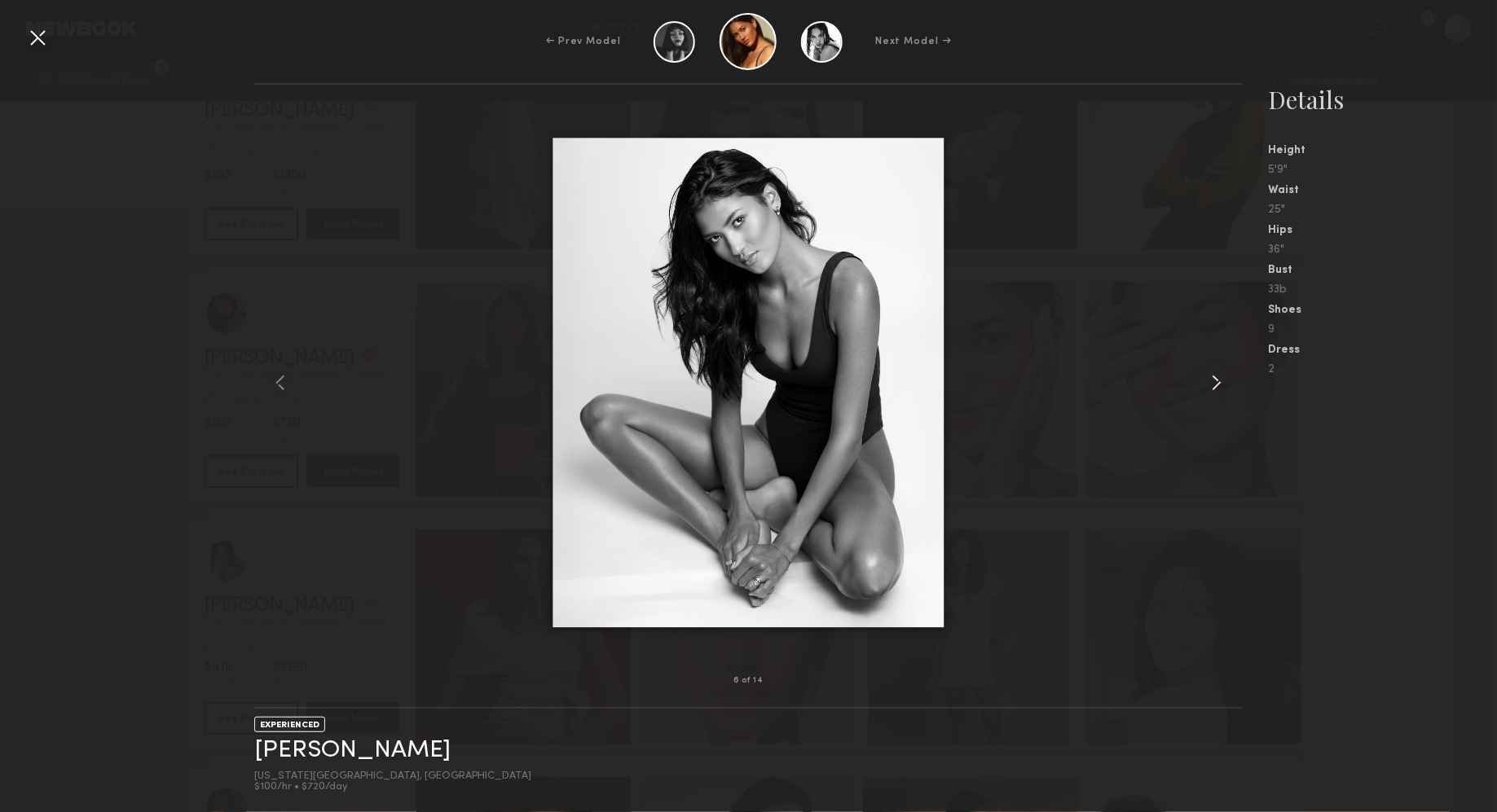
click at [1227, 387] on common-icon at bounding box center [1216, 383] width 26 height 26
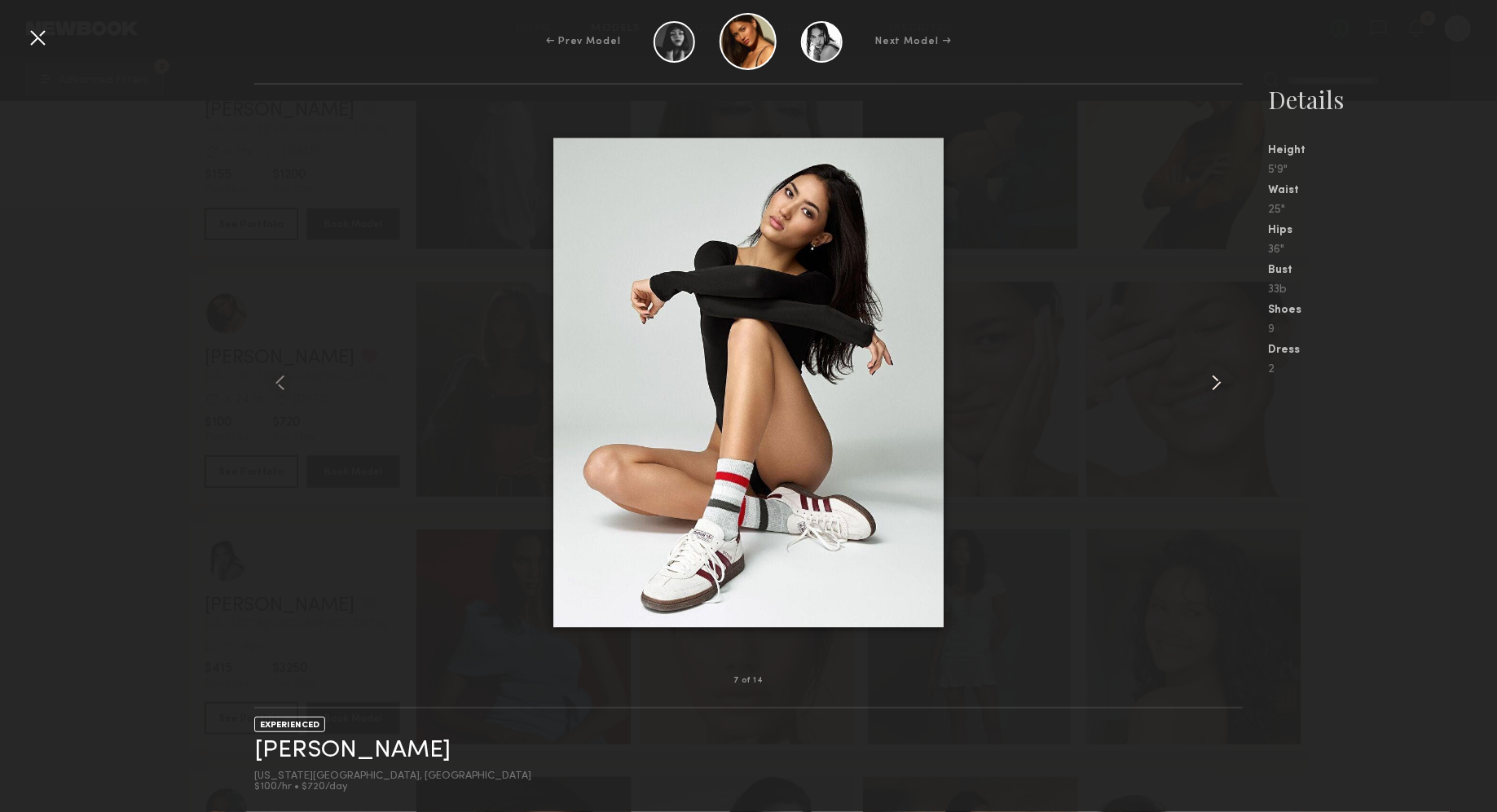
click at [1227, 387] on common-icon at bounding box center [1216, 383] width 26 height 26
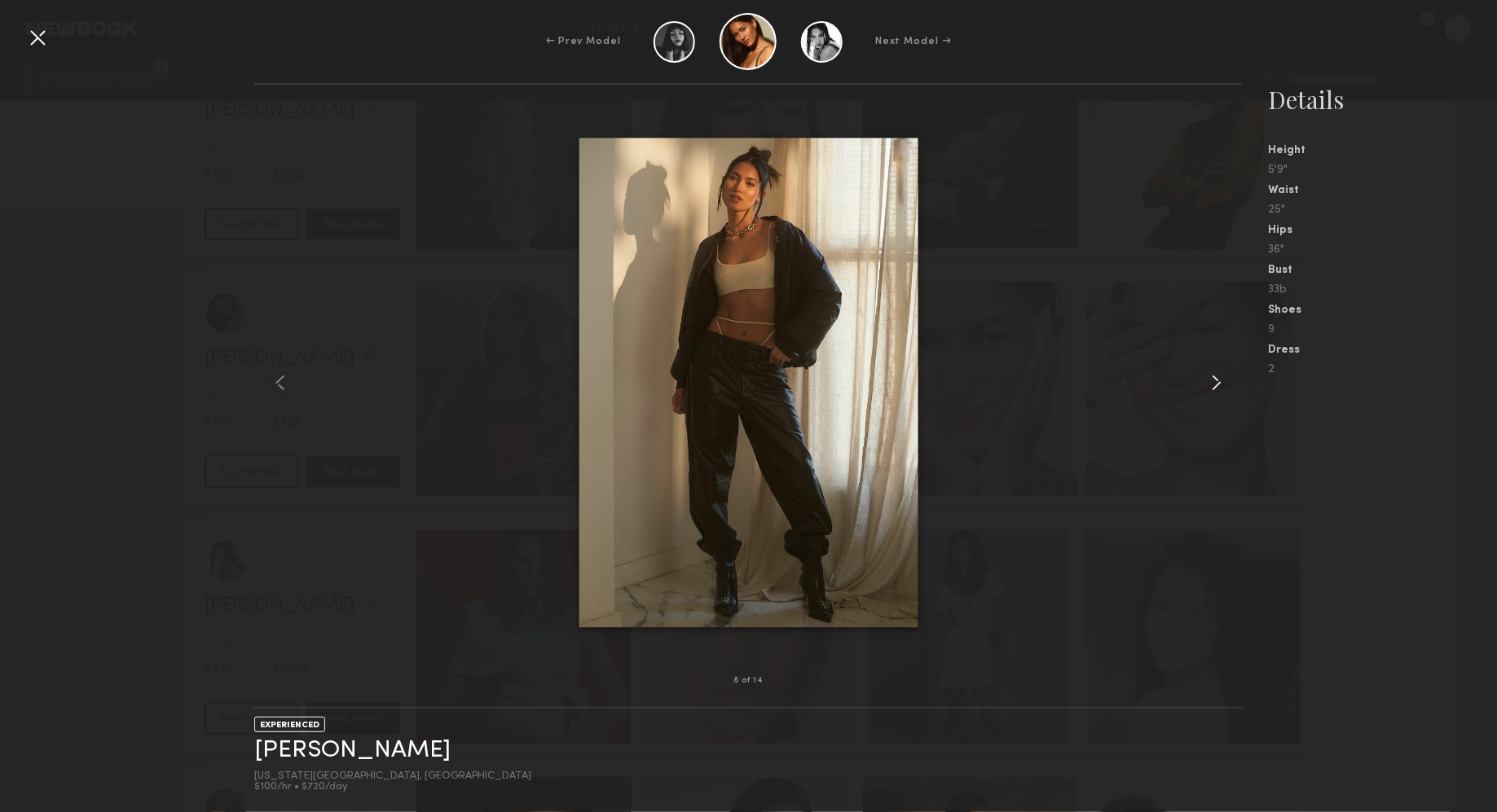
click at [1227, 388] on common-icon at bounding box center [1216, 383] width 26 height 26
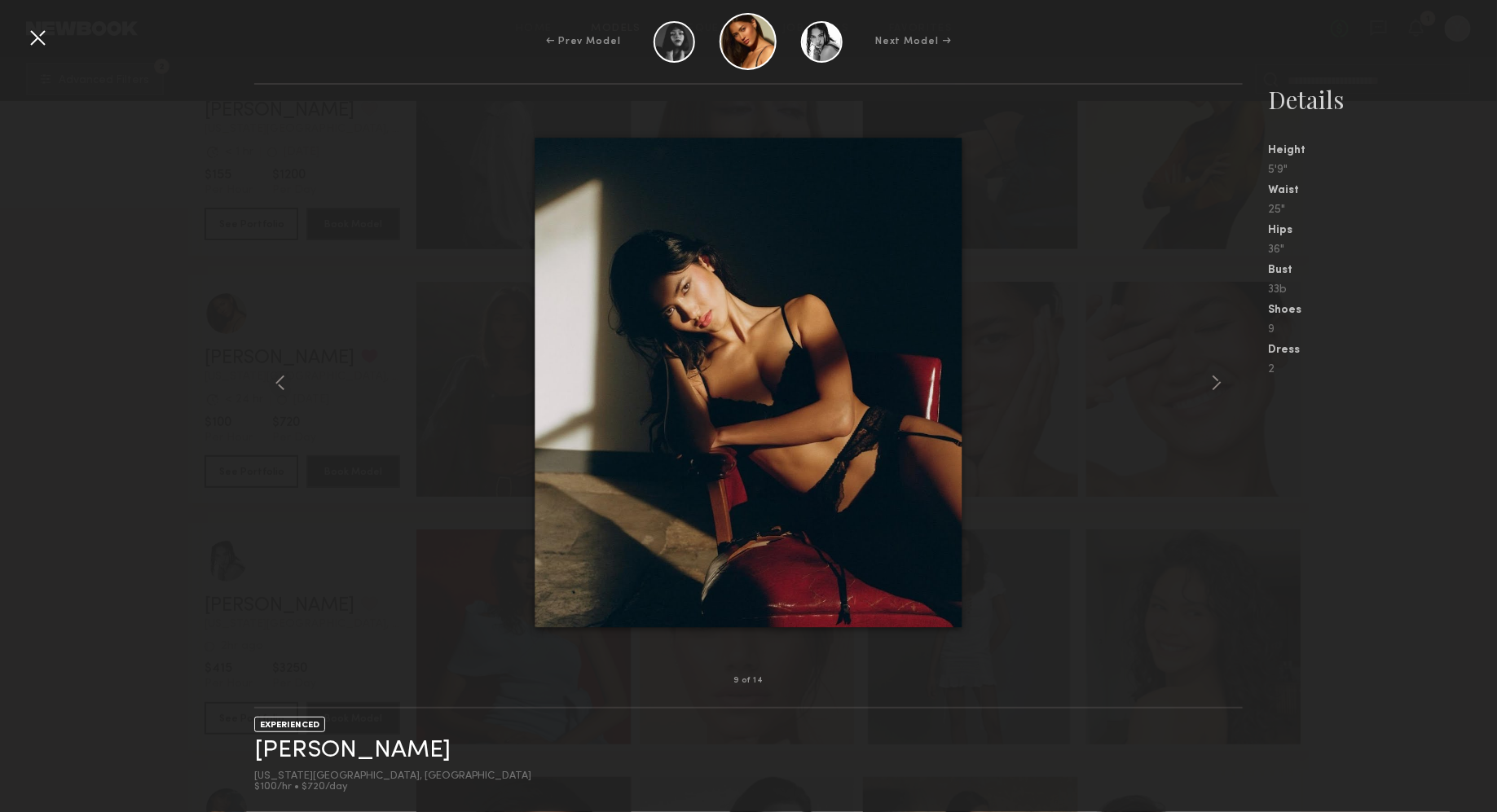
click at [45, 32] on div at bounding box center [38, 38] width 26 height 26
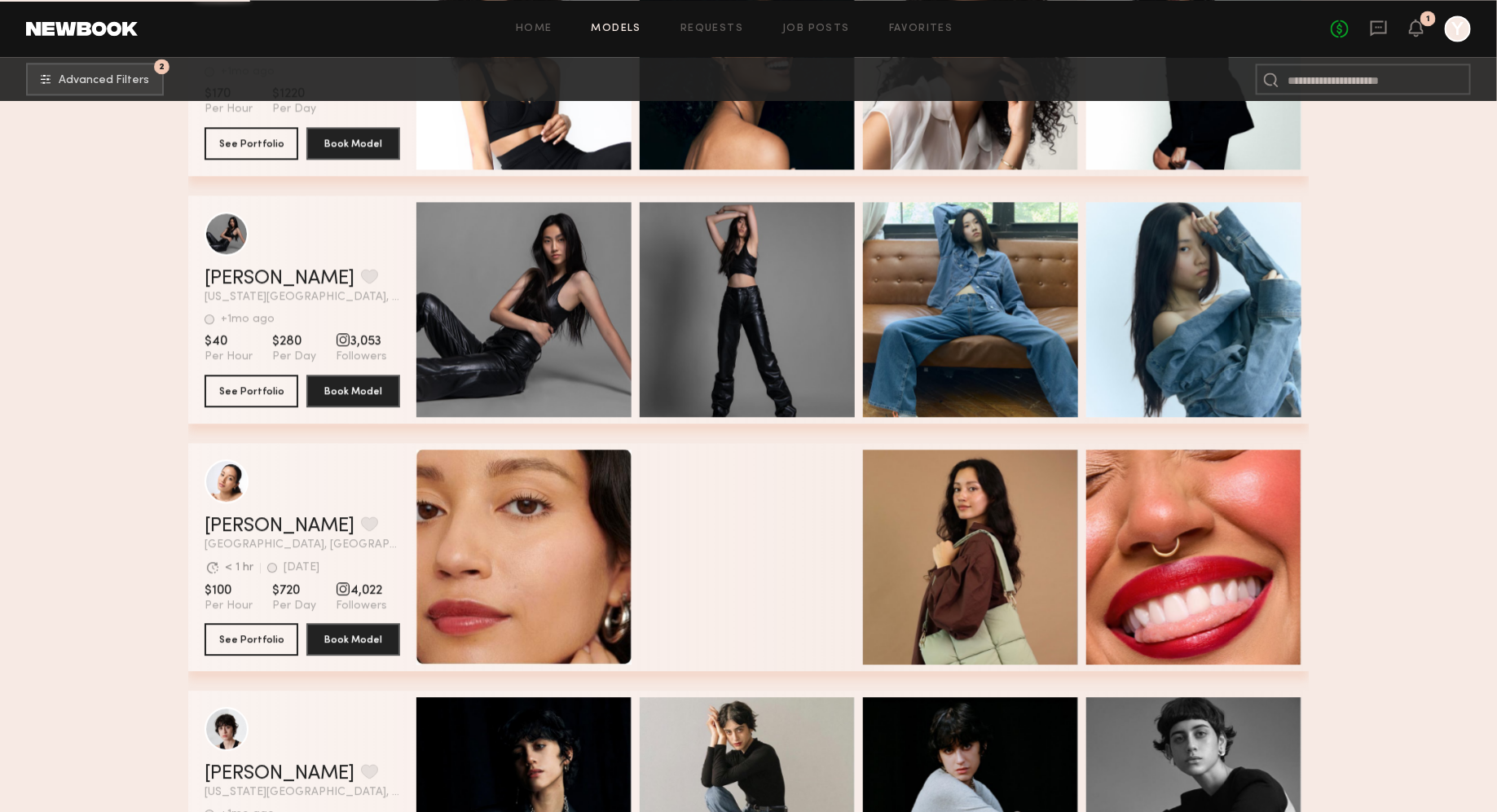
scroll to position [53028, 0]
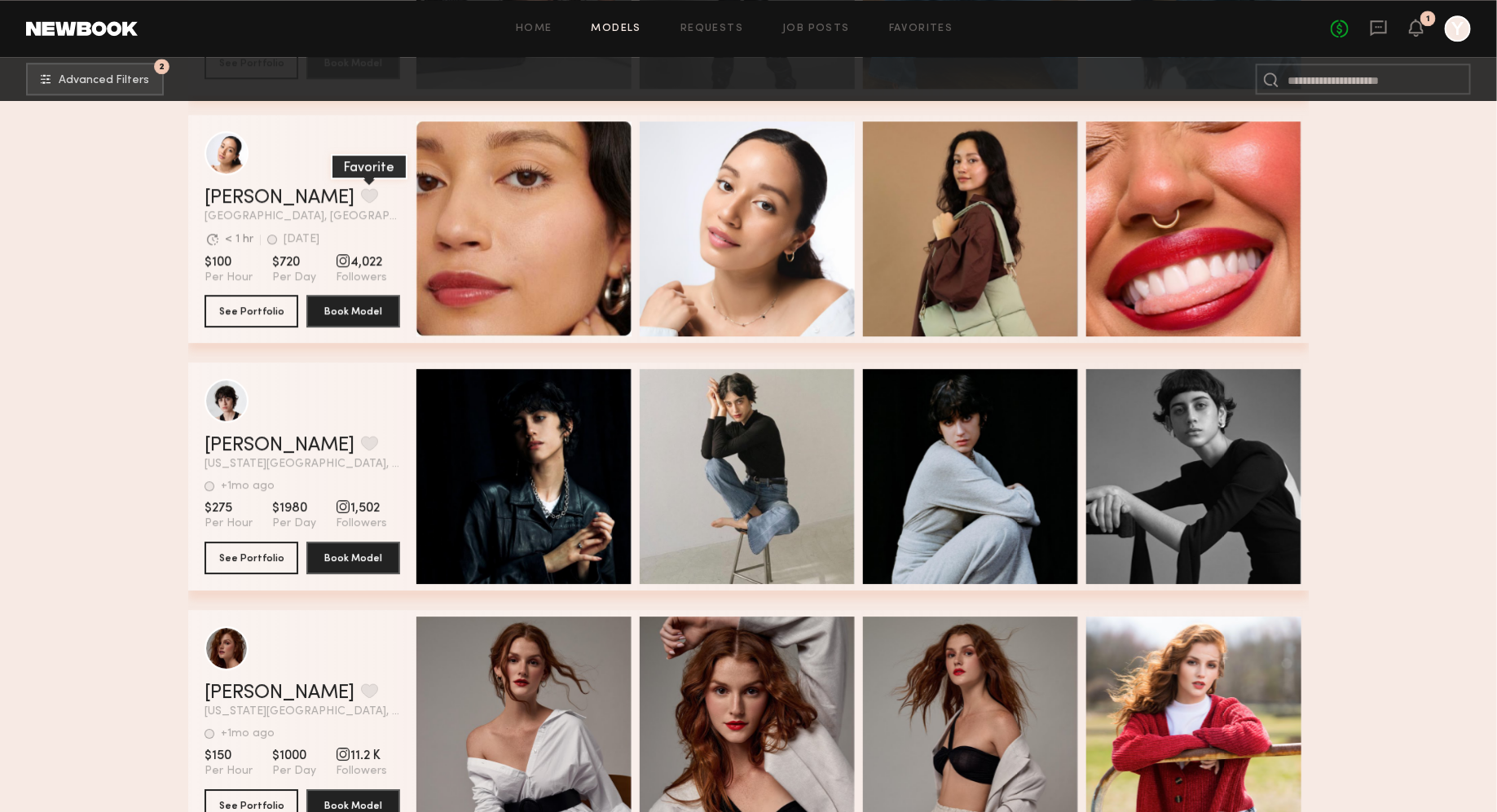
click at [361, 195] on button "grid" at bounding box center [369, 195] width 17 height 15
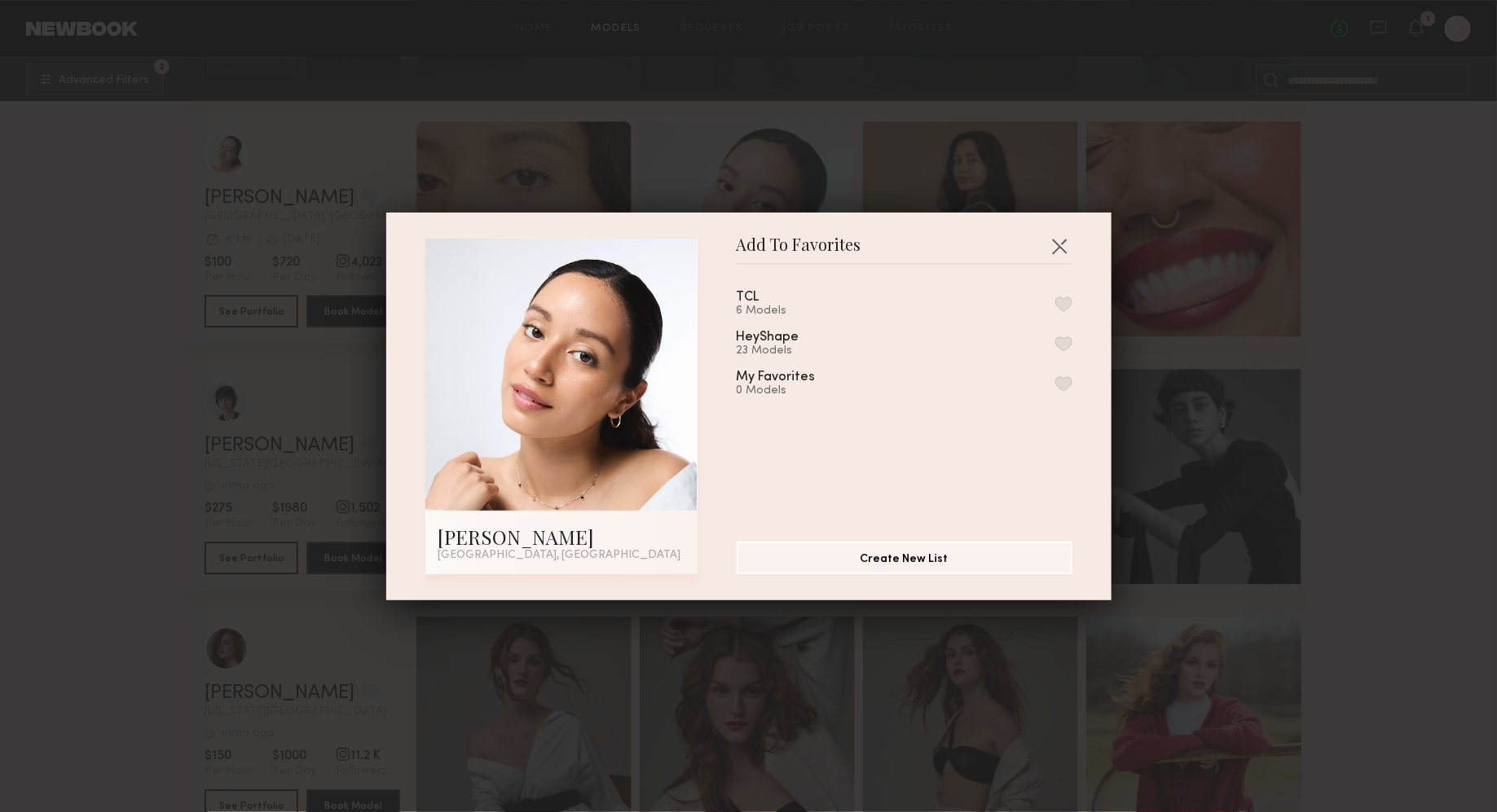
click at [1064, 306] on button "button" at bounding box center [1063, 304] width 17 height 15
click at [1351, 332] on div "Add To Favorites [PERSON_NAME] [GEOGRAPHIC_DATA], [GEOGRAPHIC_DATA] Add To Favo…" at bounding box center [748, 406] width 1497 height 812
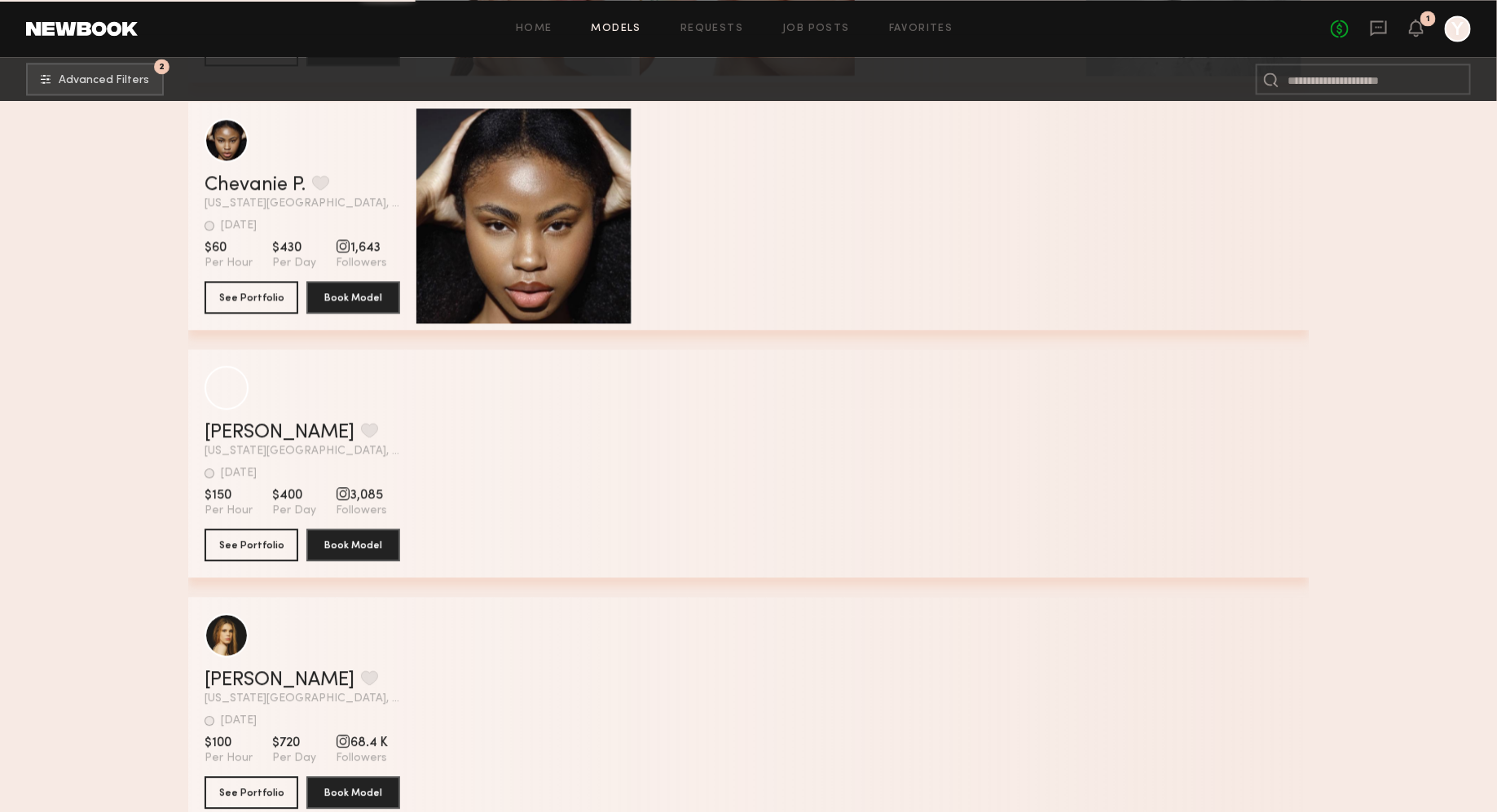
scroll to position [73625, 0]
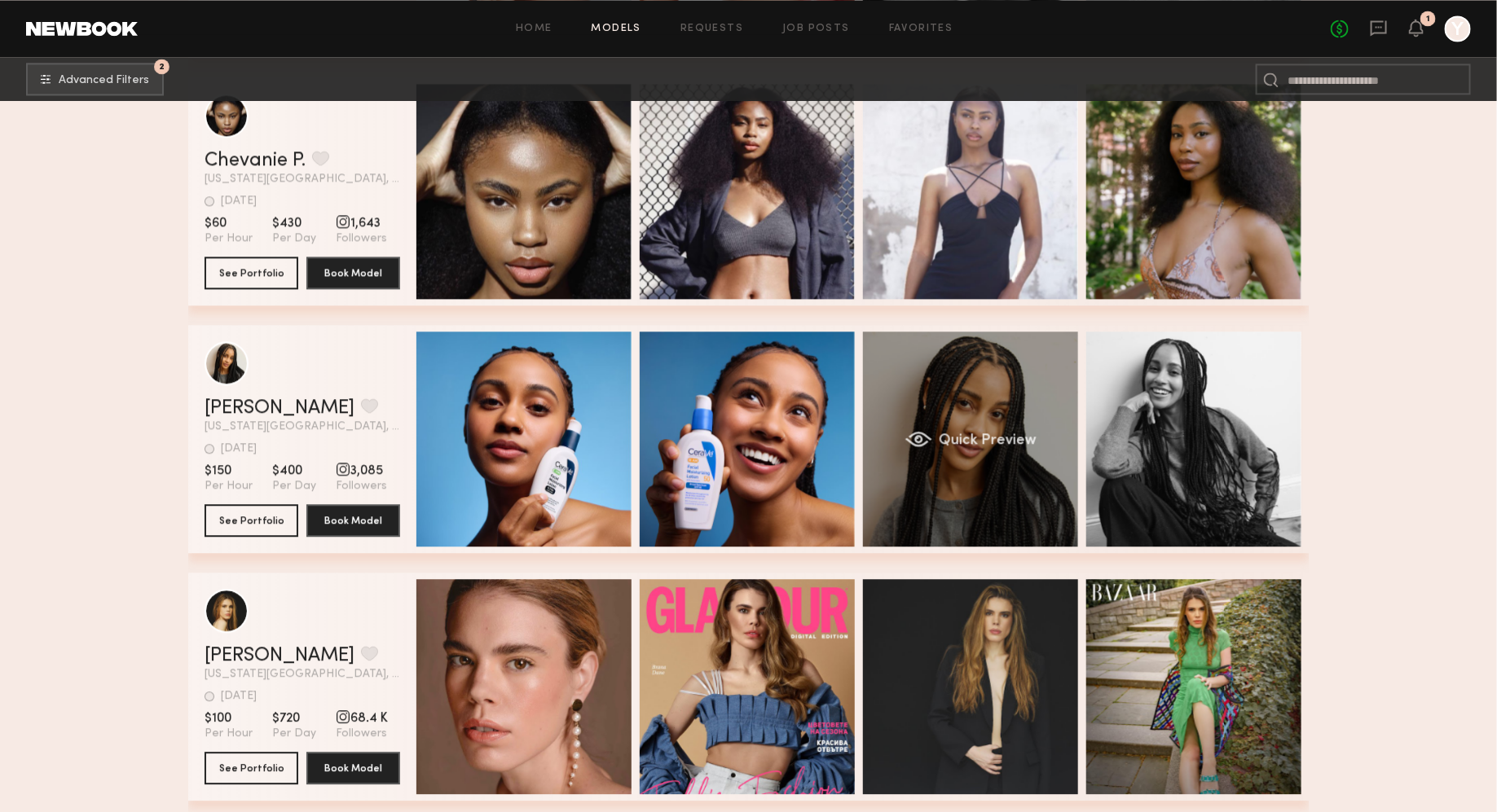
click at [1012, 456] on div "Quick Preview" at bounding box center [970, 439] width 215 height 215
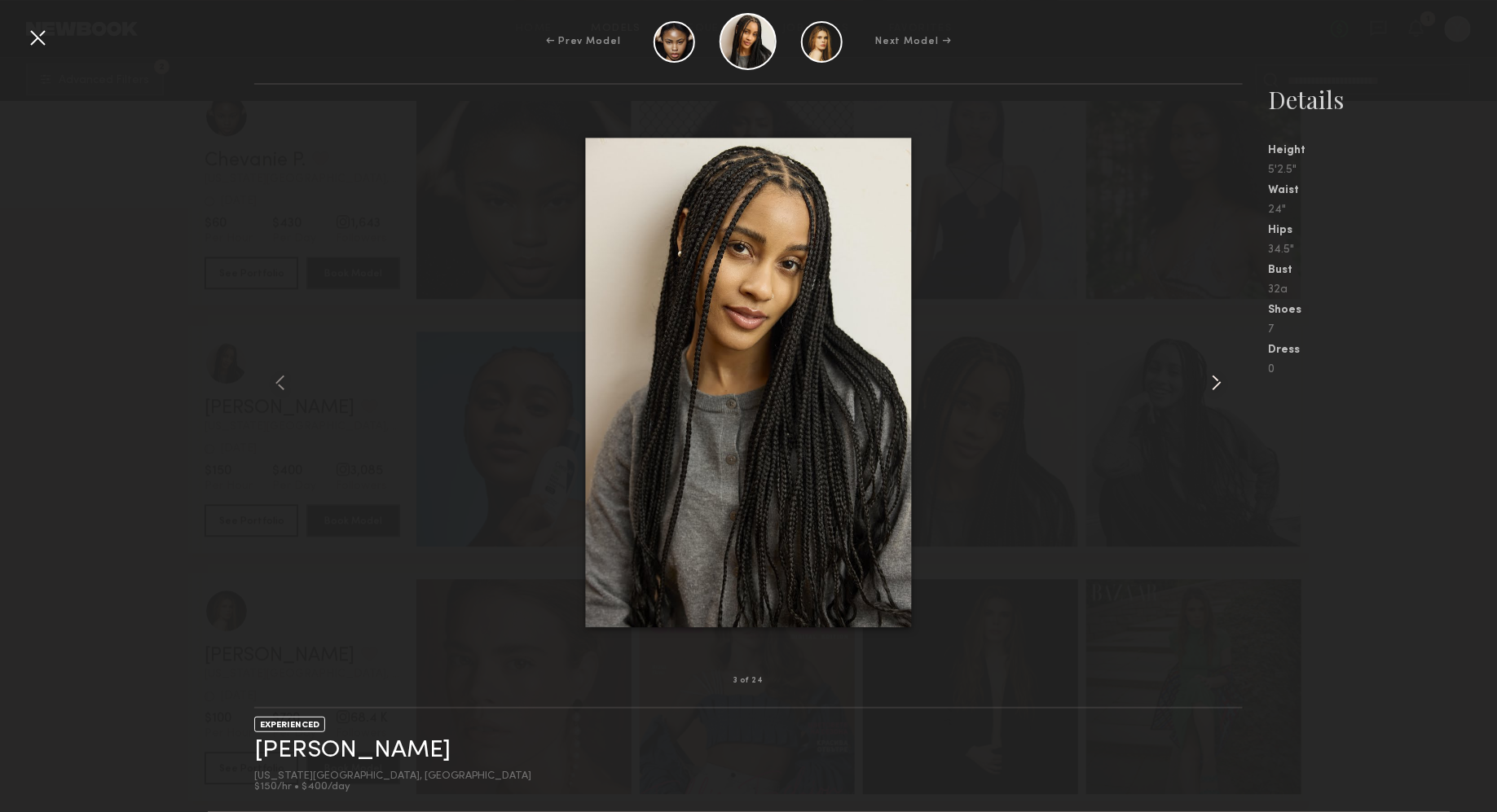
click at [1206, 383] on common-icon at bounding box center [1216, 383] width 26 height 26
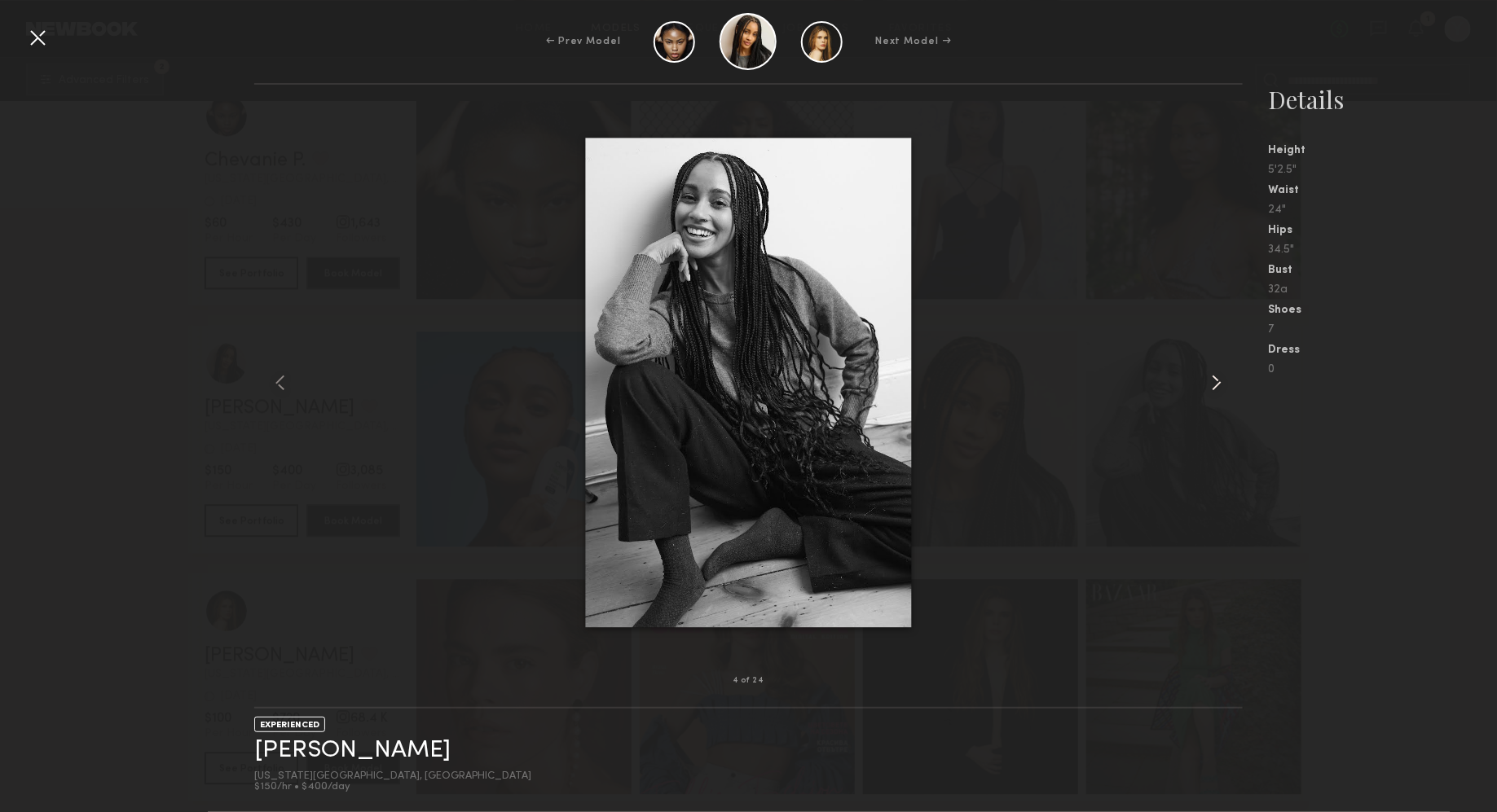
click at [1206, 383] on common-icon at bounding box center [1216, 383] width 26 height 26
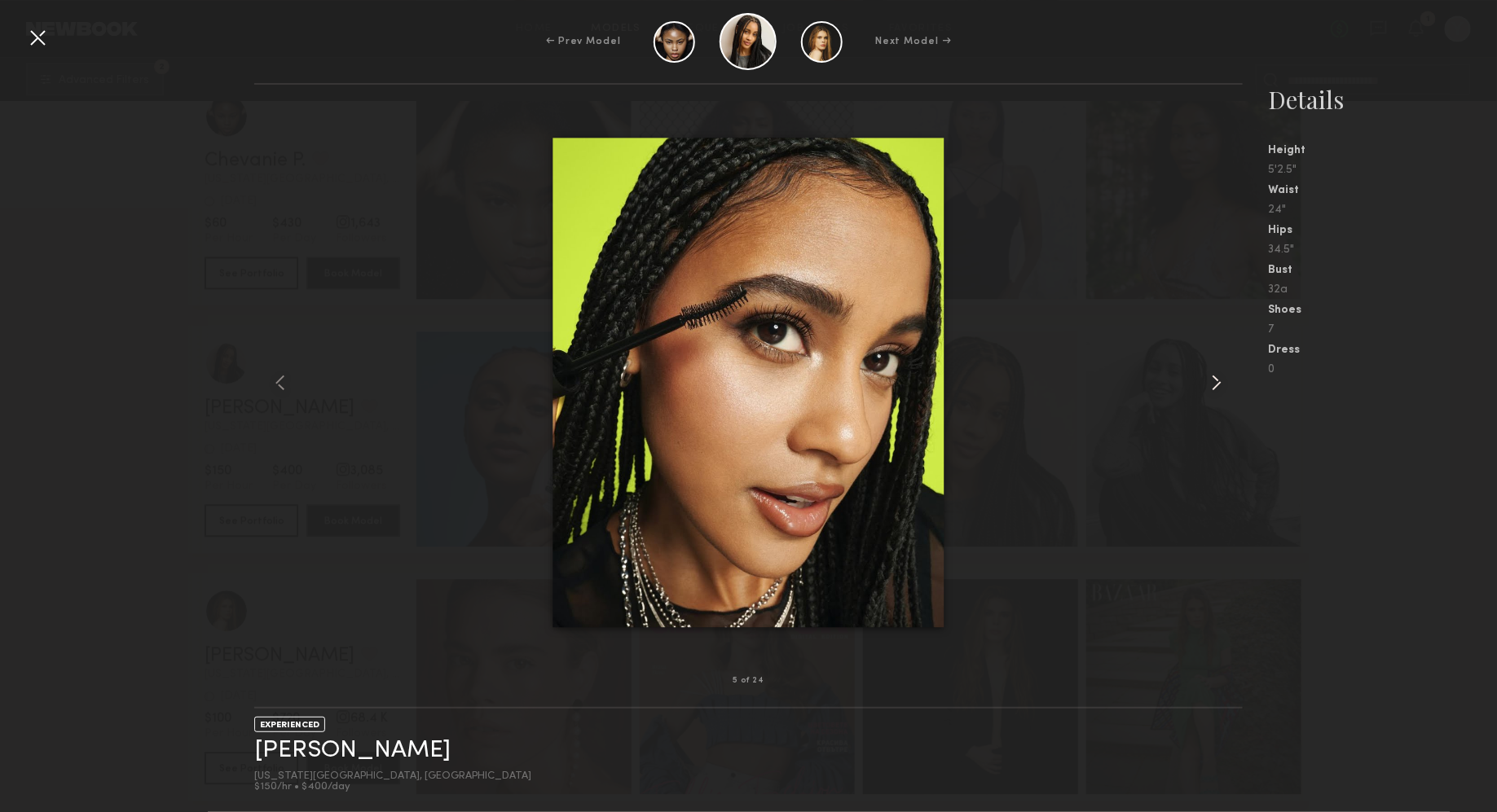
click at [1206, 383] on common-icon at bounding box center [1216, 383] width 26 height 26
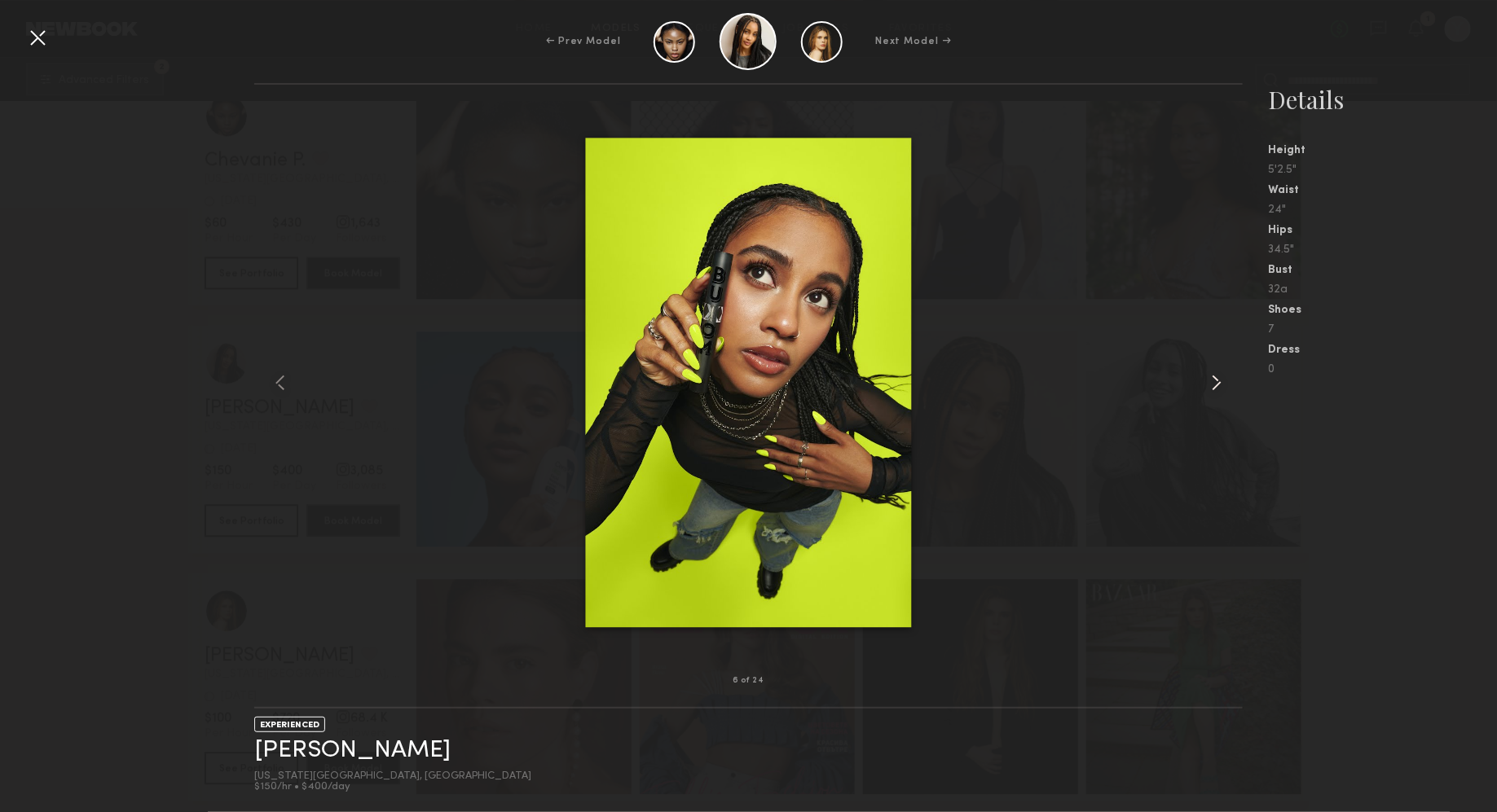
click at [1206, 383] on common-icon at bounding box center [1216, 383] width 26 height 26
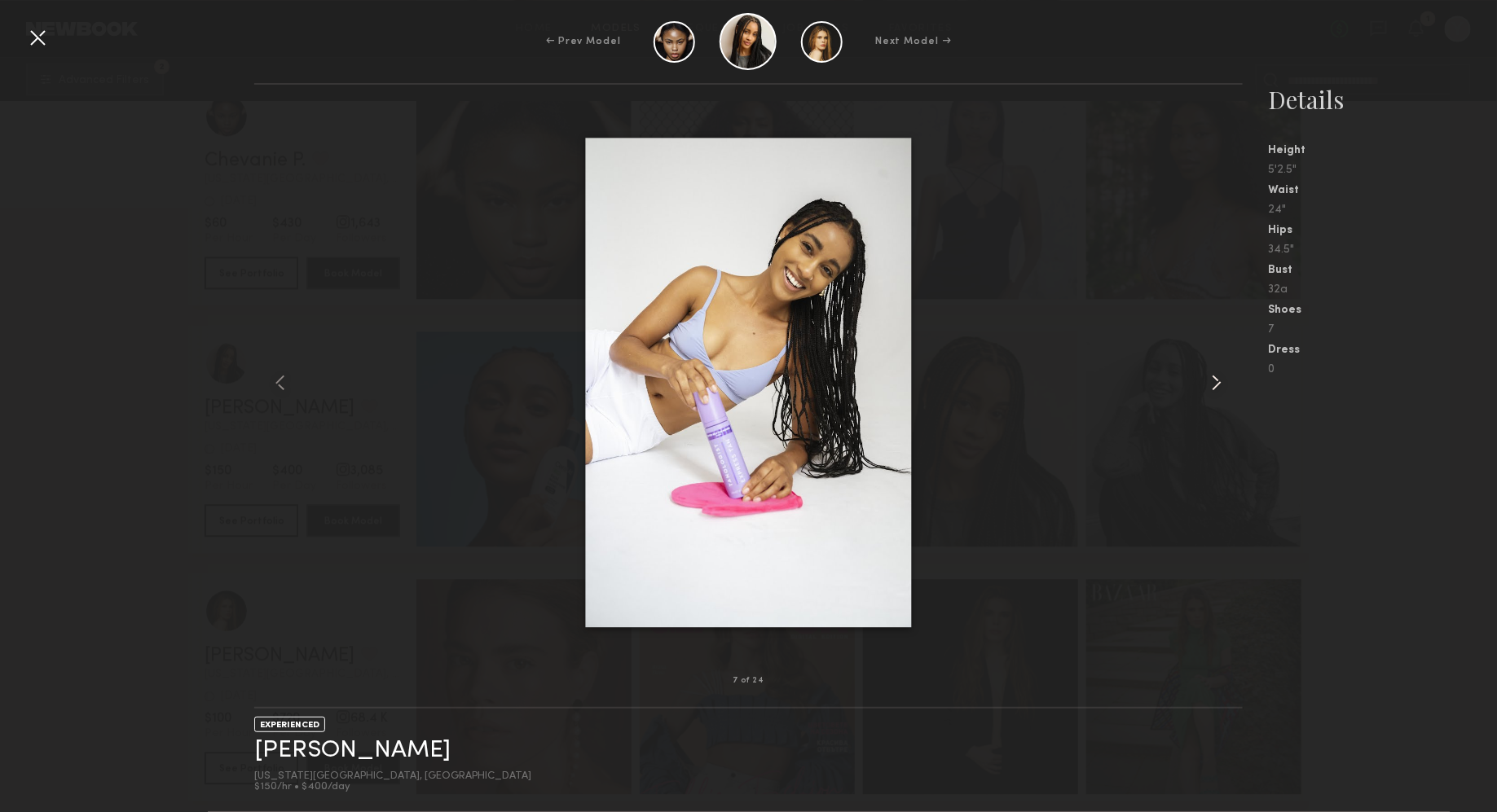
click at [1206, 383] on common-icon at bounding box center [1216, 383] width 26 height 26
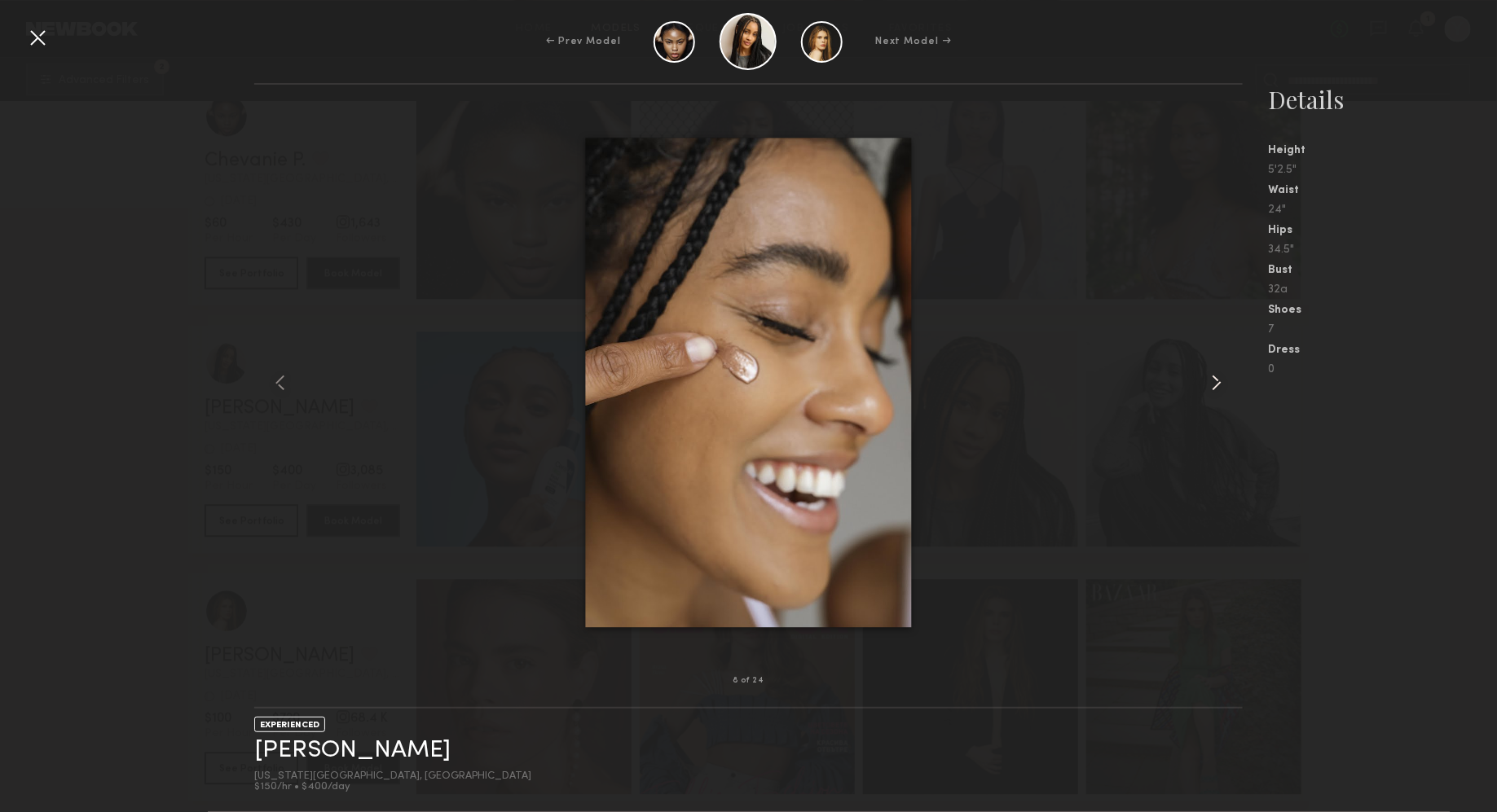
click at [1206, 383] on common-icon at bounding box center [1216, 383] width 26 height 26
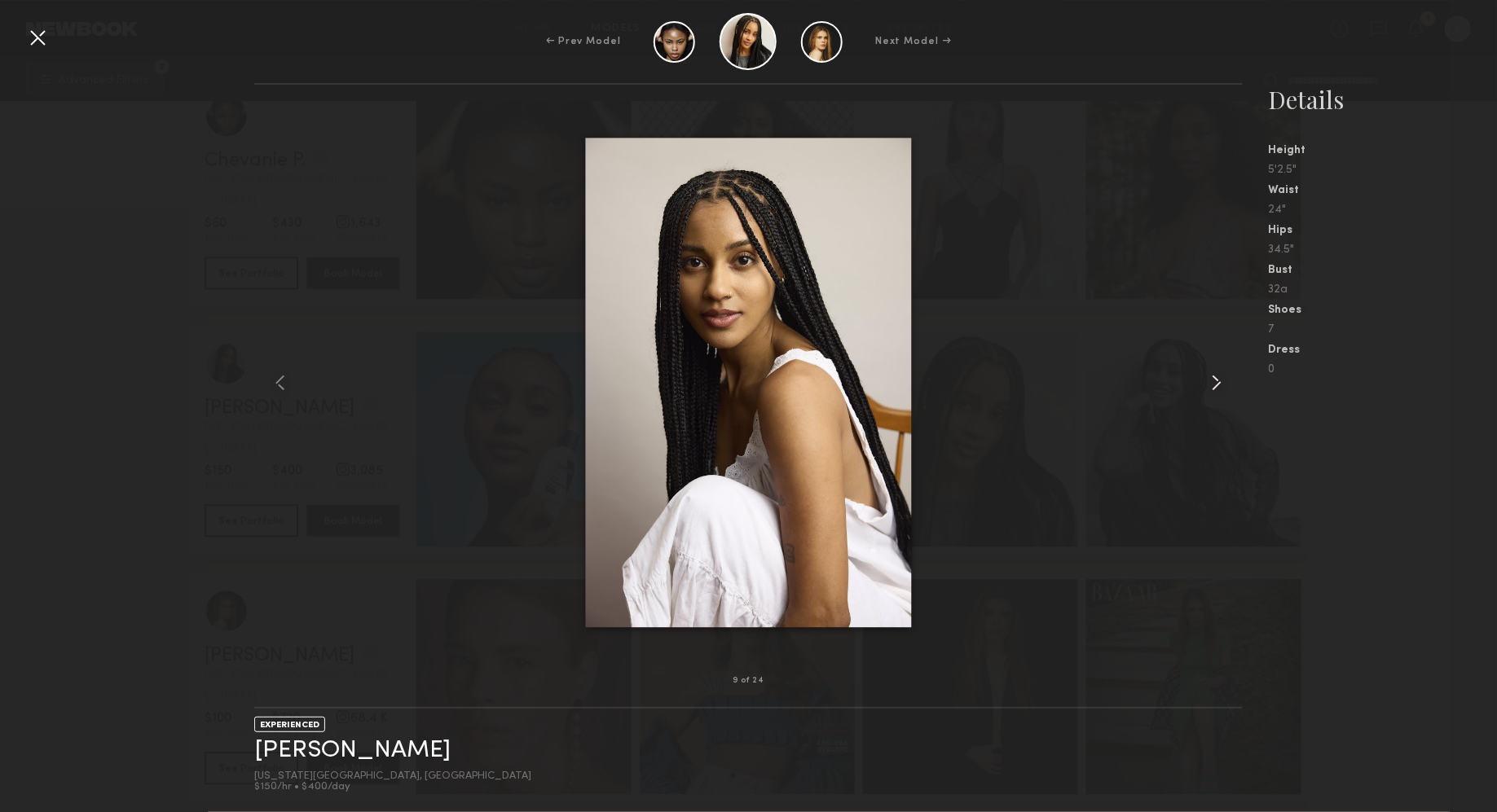
click at [1206, 383] on common-icon at bounding box center [1216, 383] width 26 height 26
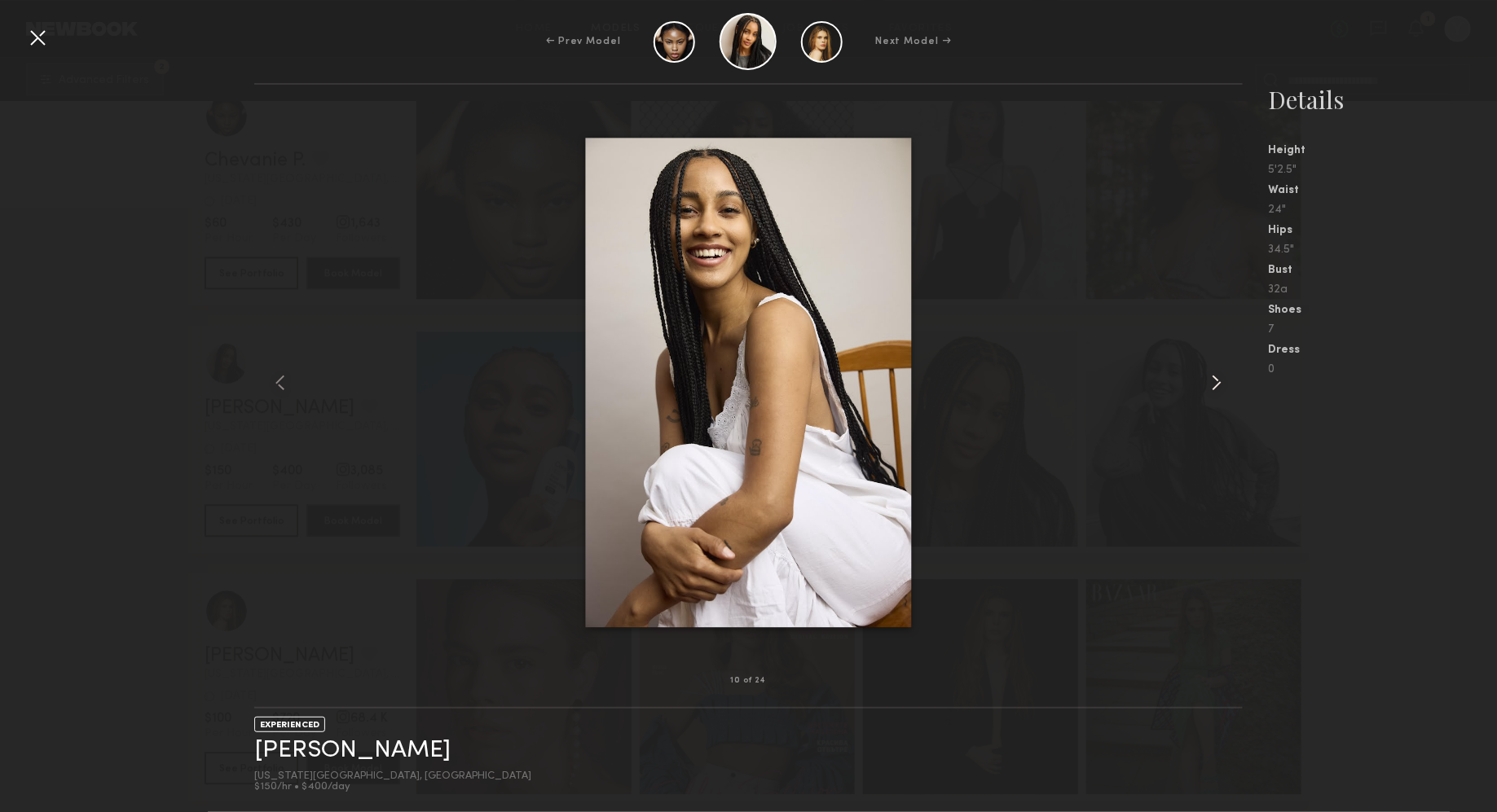
click at [1206, 383] on common-icon at bounding box center [1216, 383] width 26 height 26
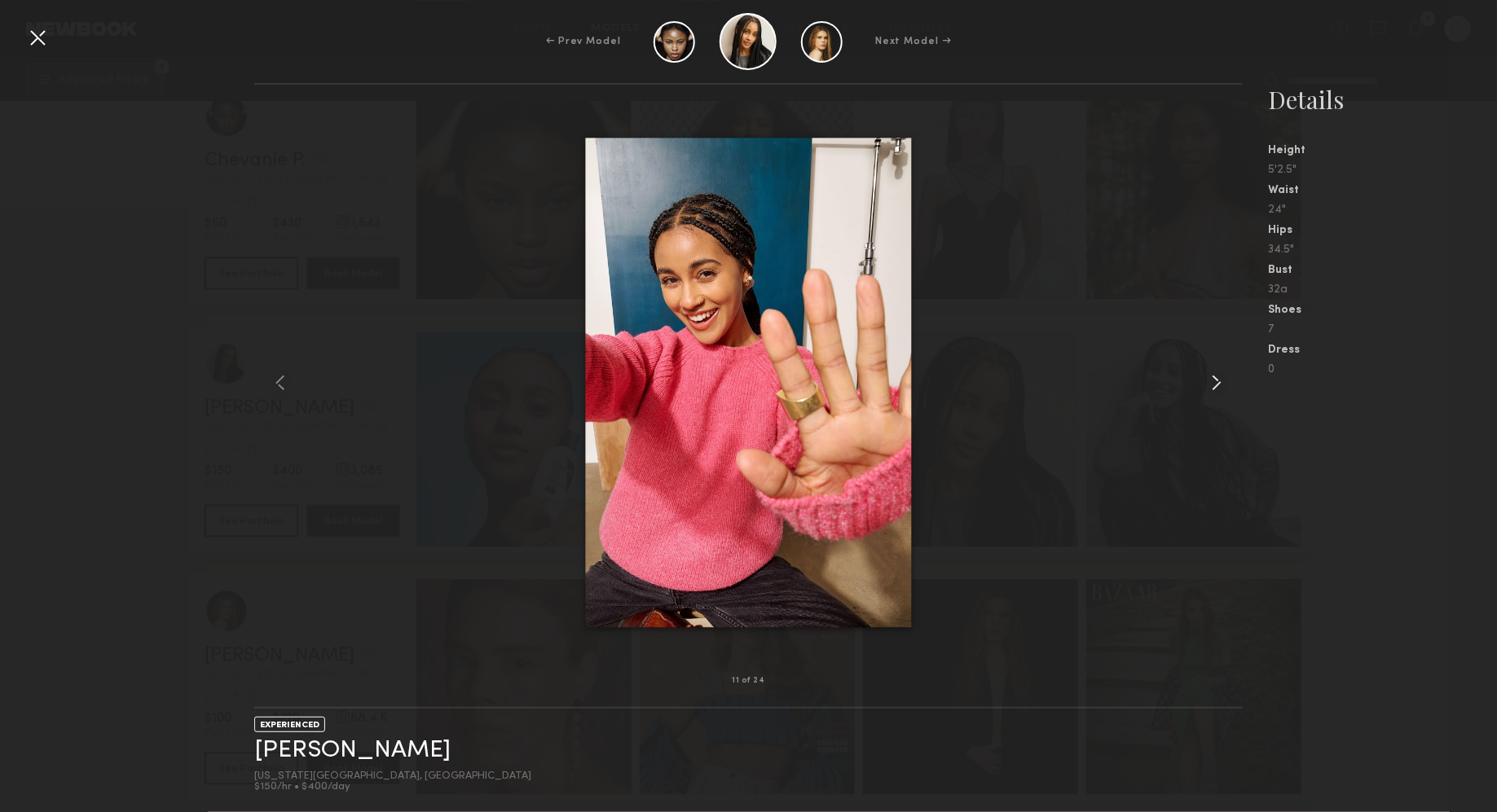
click at [1206, 383] on common-icon at bounding box center [1216, 383] width 26 height 26
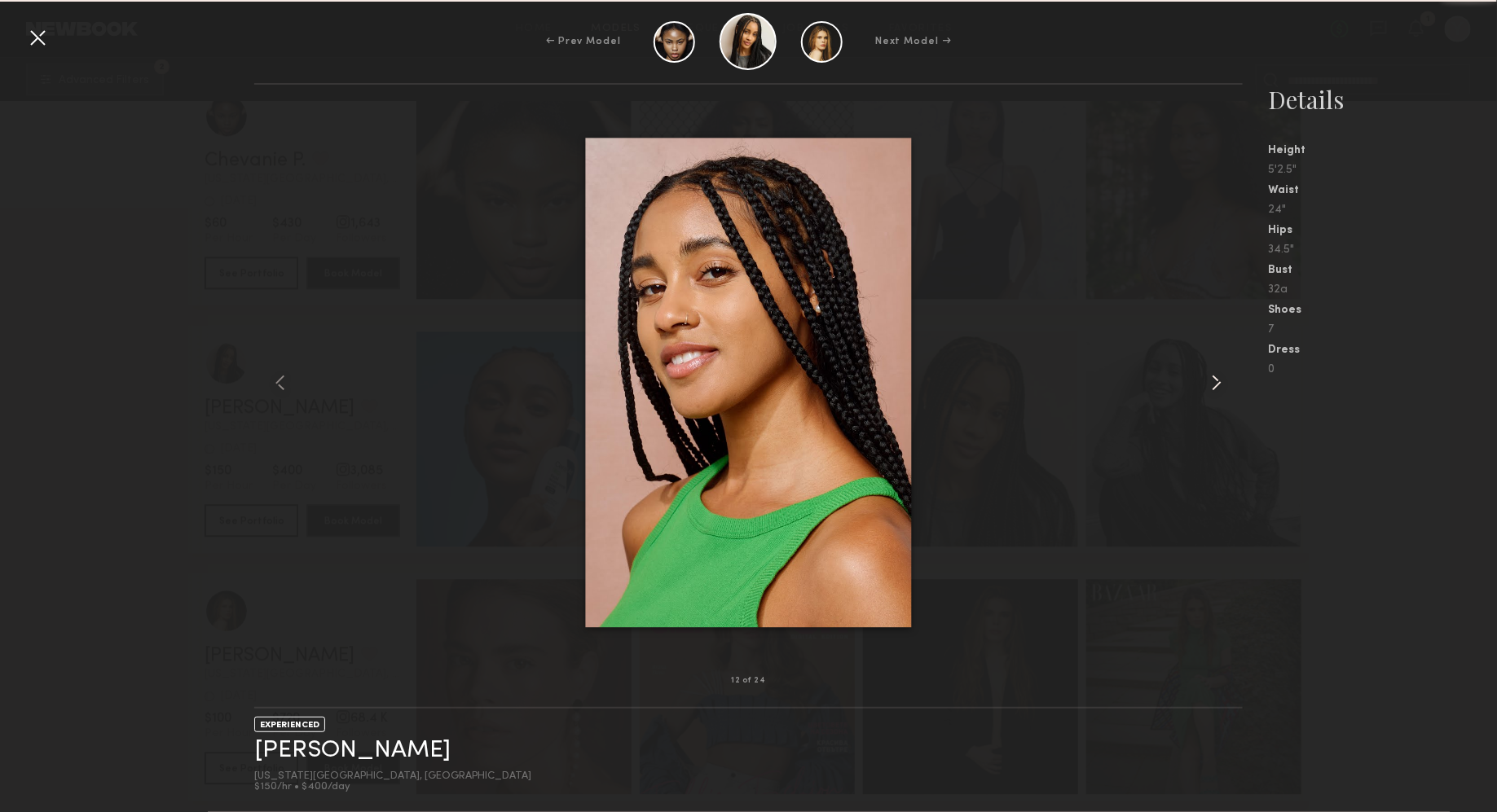
click at [1206, 383] on common-icon at bounding box center [1216, 383] width 26 height 26
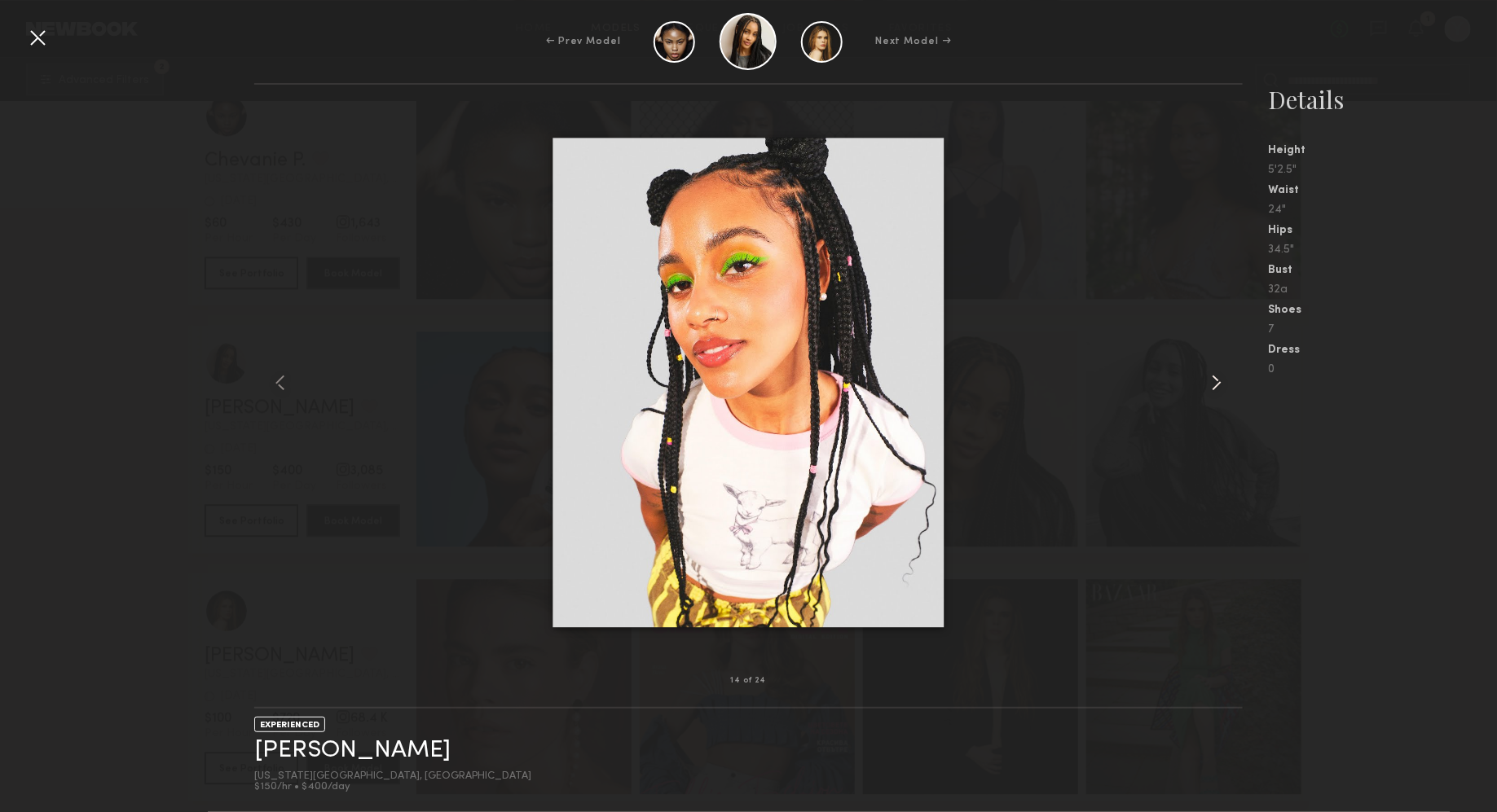
click at [1206, 383] on common-icon at bounding box center [1216, 383] width 26 height 26
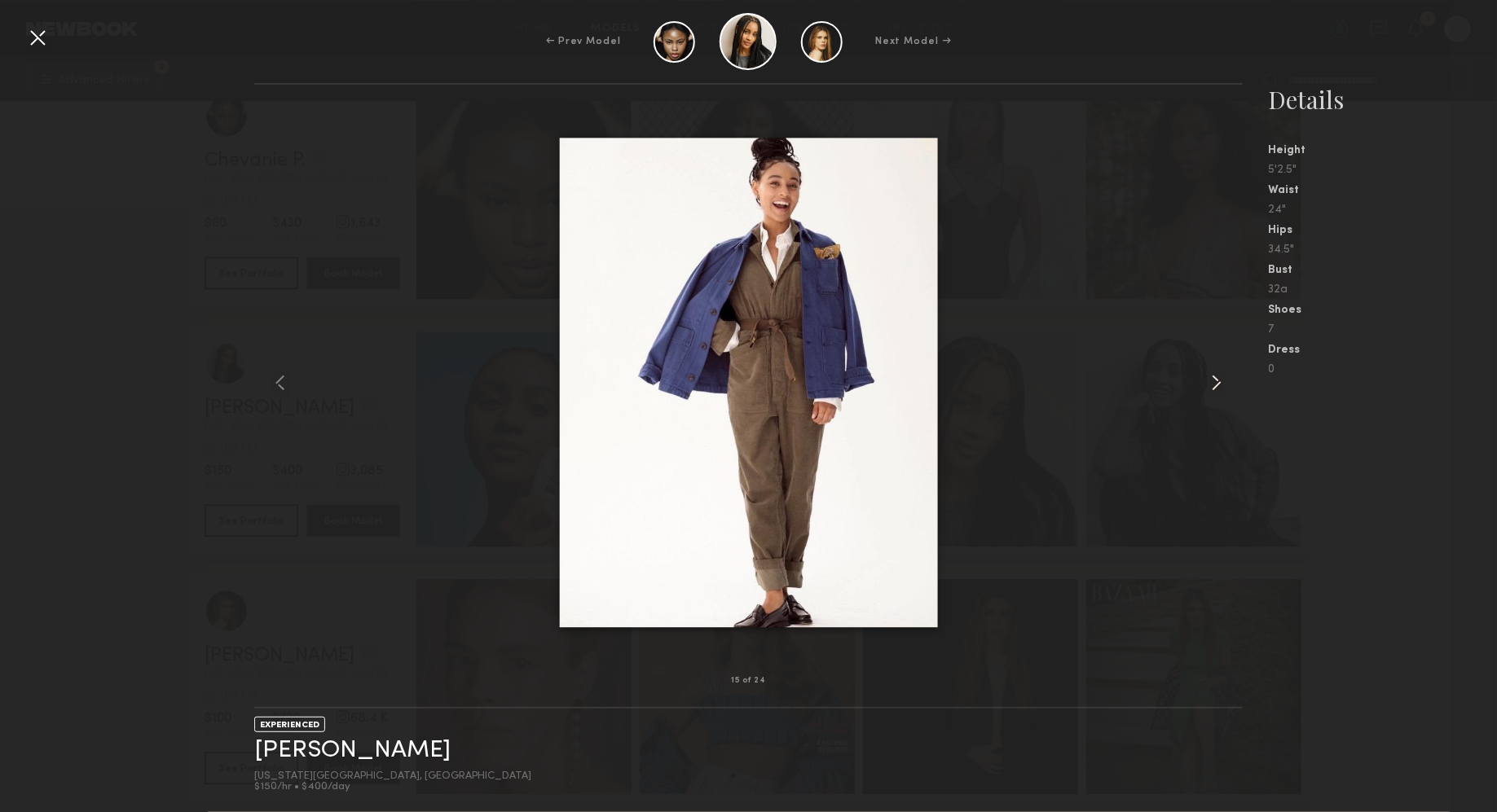
click at [1206, 383] on common-icon at bounding box center [1216, 383] width 26 height 26
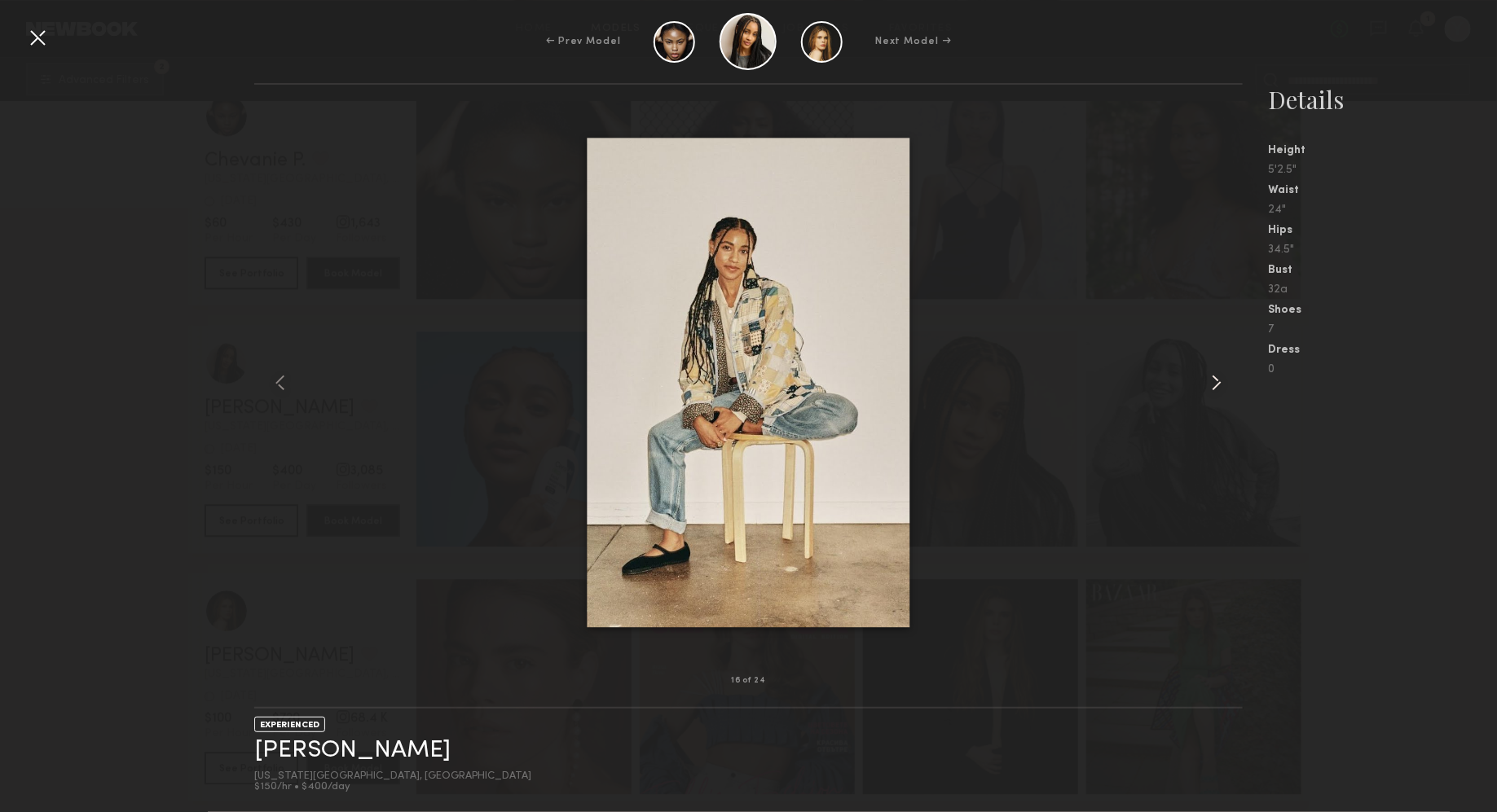
click at [1206, 383] on common-icon at bounding box center [1216, 383] width 26 height 26
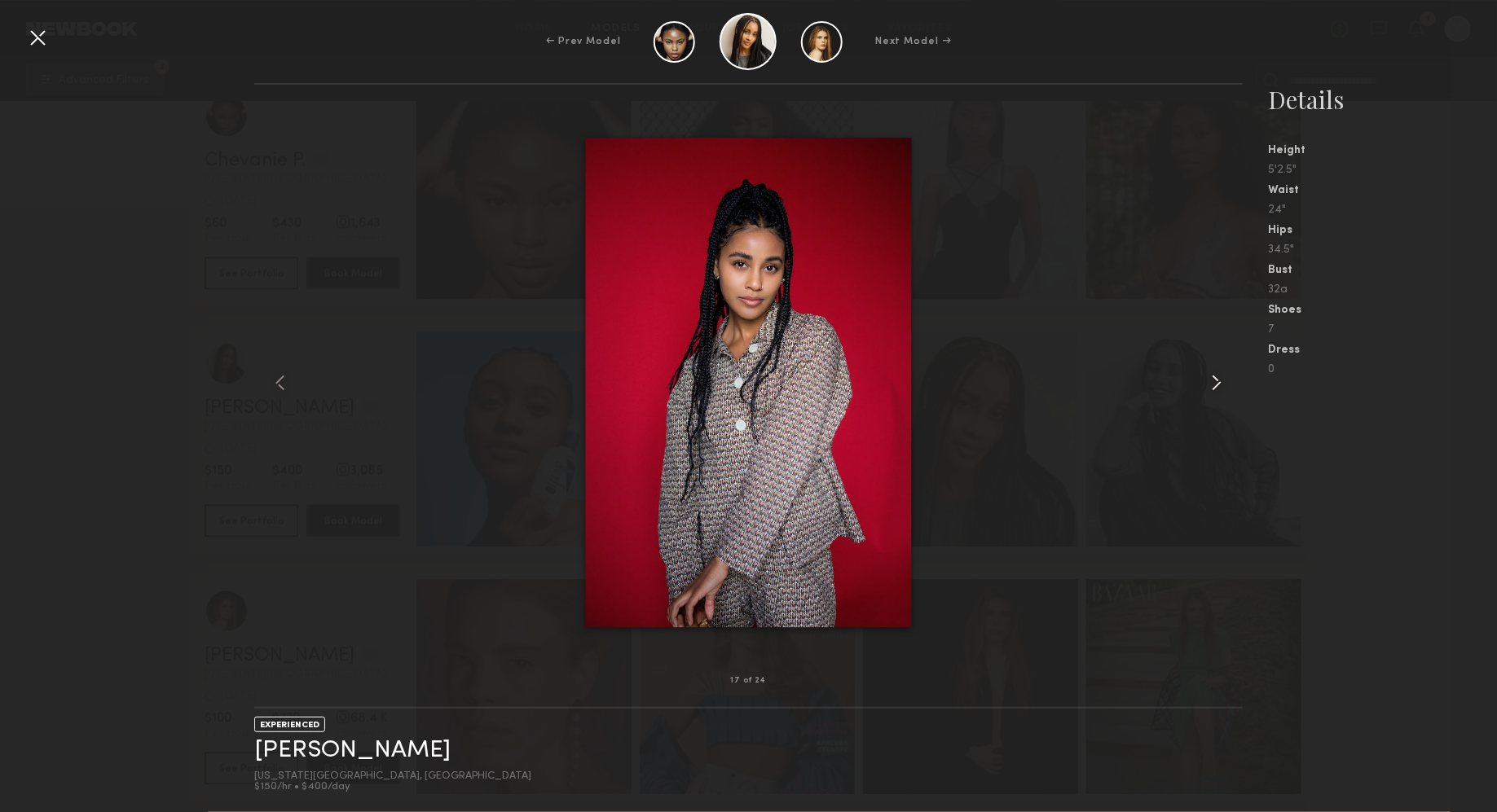
click at [1206, 383] on common-icon at bounding box center [1216, 383] width 26 height 26
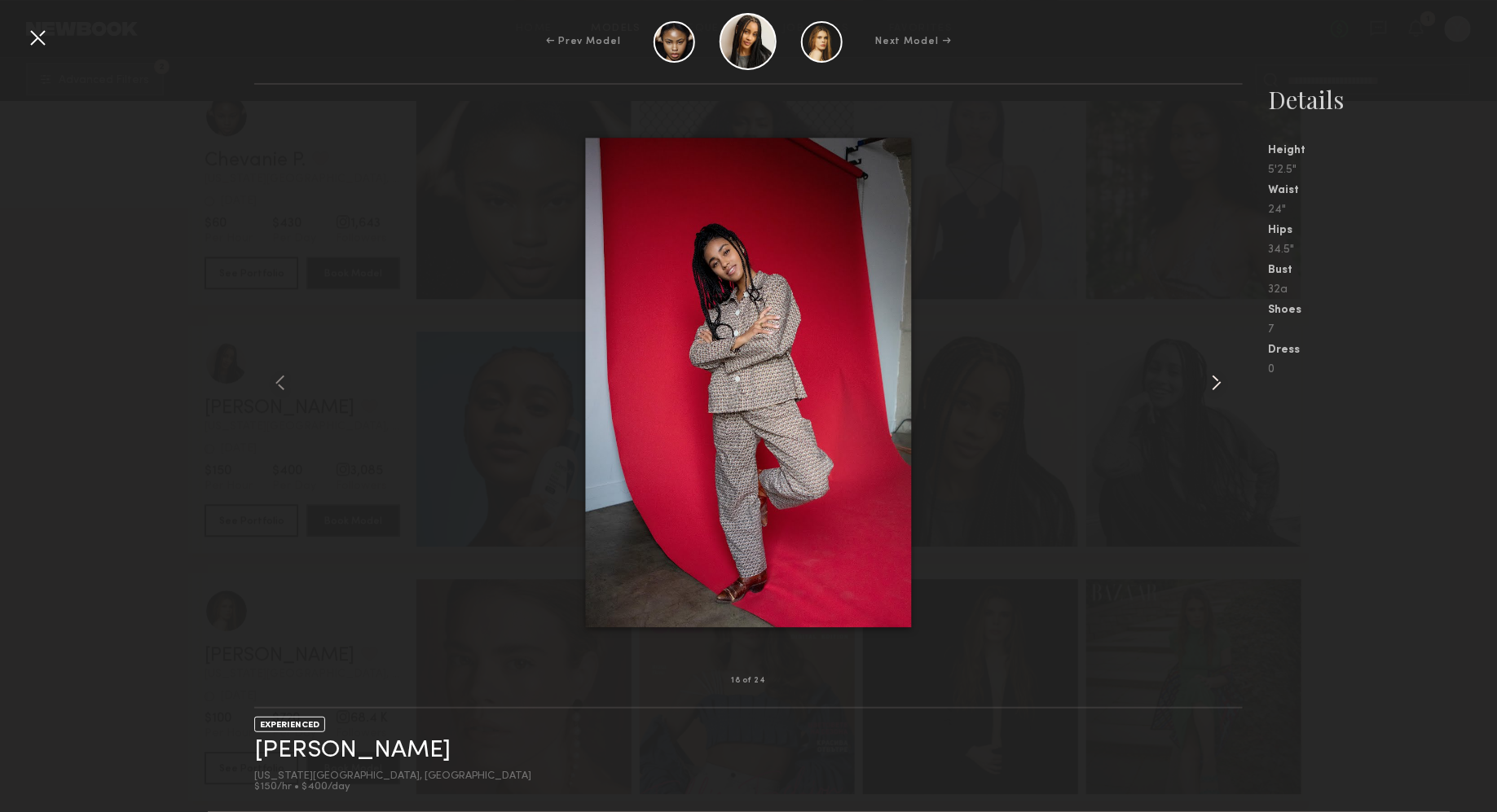
click at [1206, 383] on common-icon at bounding box center [1216, 383] width 26 height 26
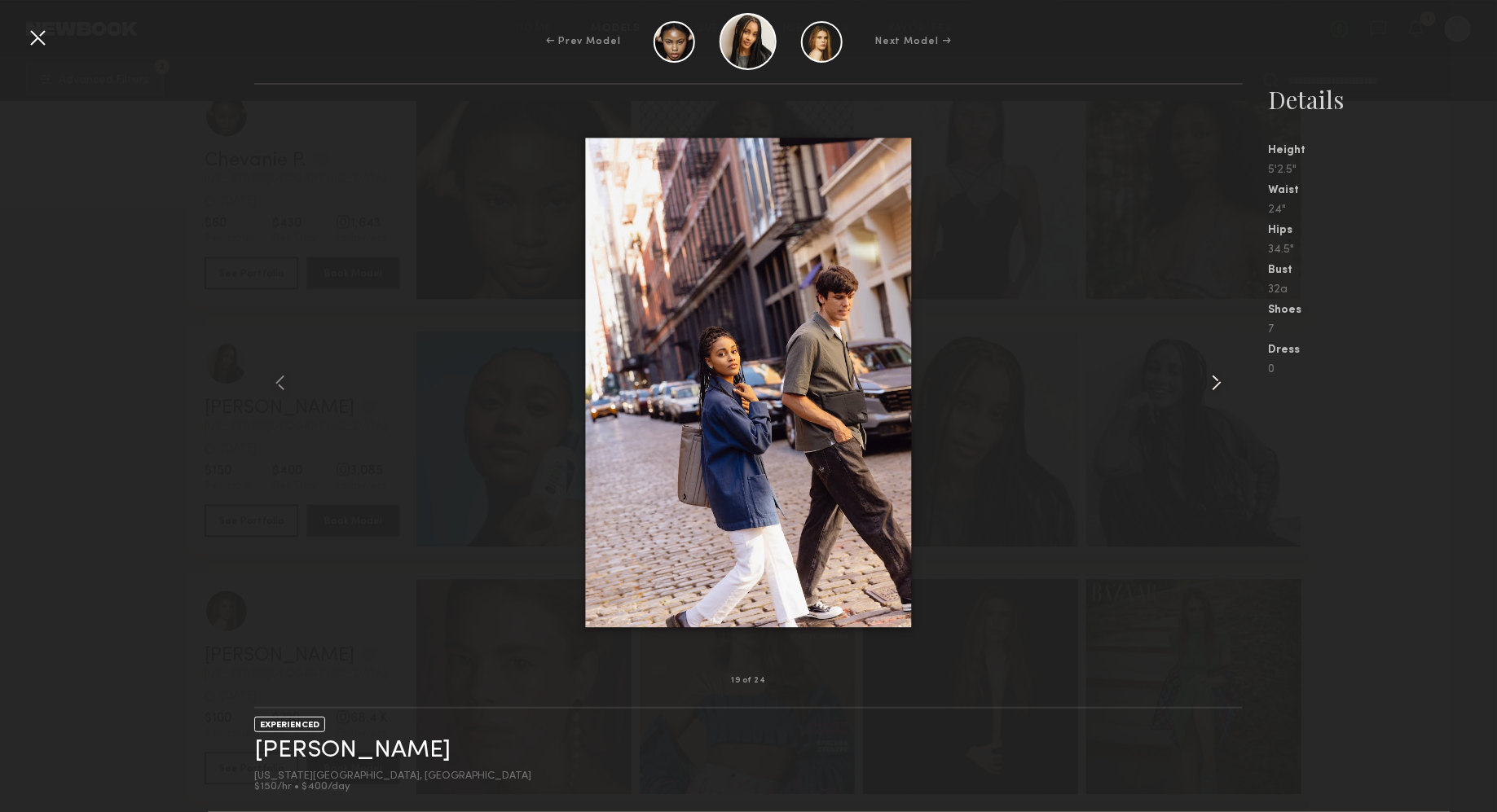
click at [1206, 383] on common-icon at bounding box center [1216, 383] width 26 height 26
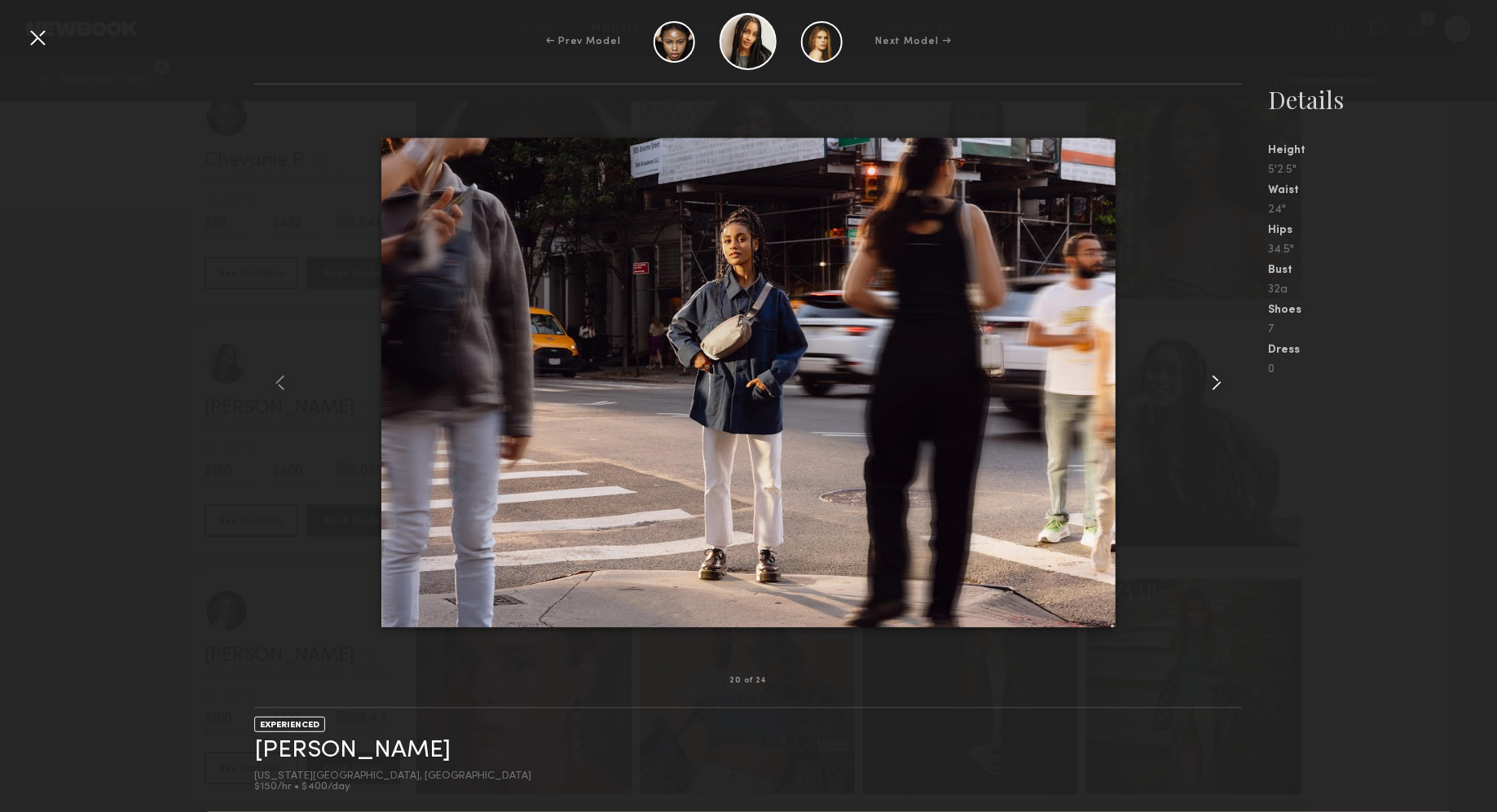
click at [1206, 383] on common-icon at bounding box center [1216, 383] width 26 height 26
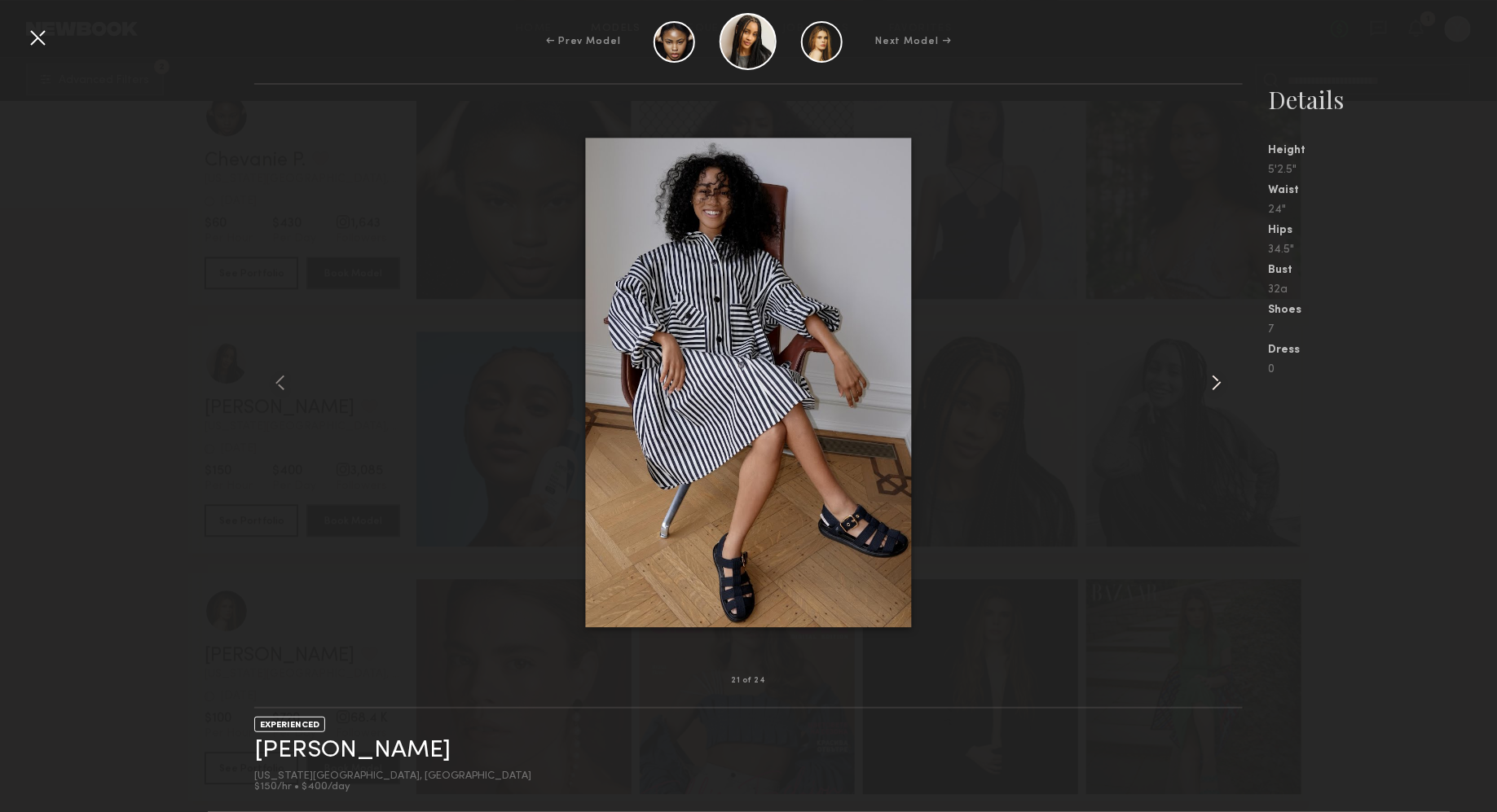
click at [1206, 383] on common-icon at bounding box center [1216, 383] width 26 height 26
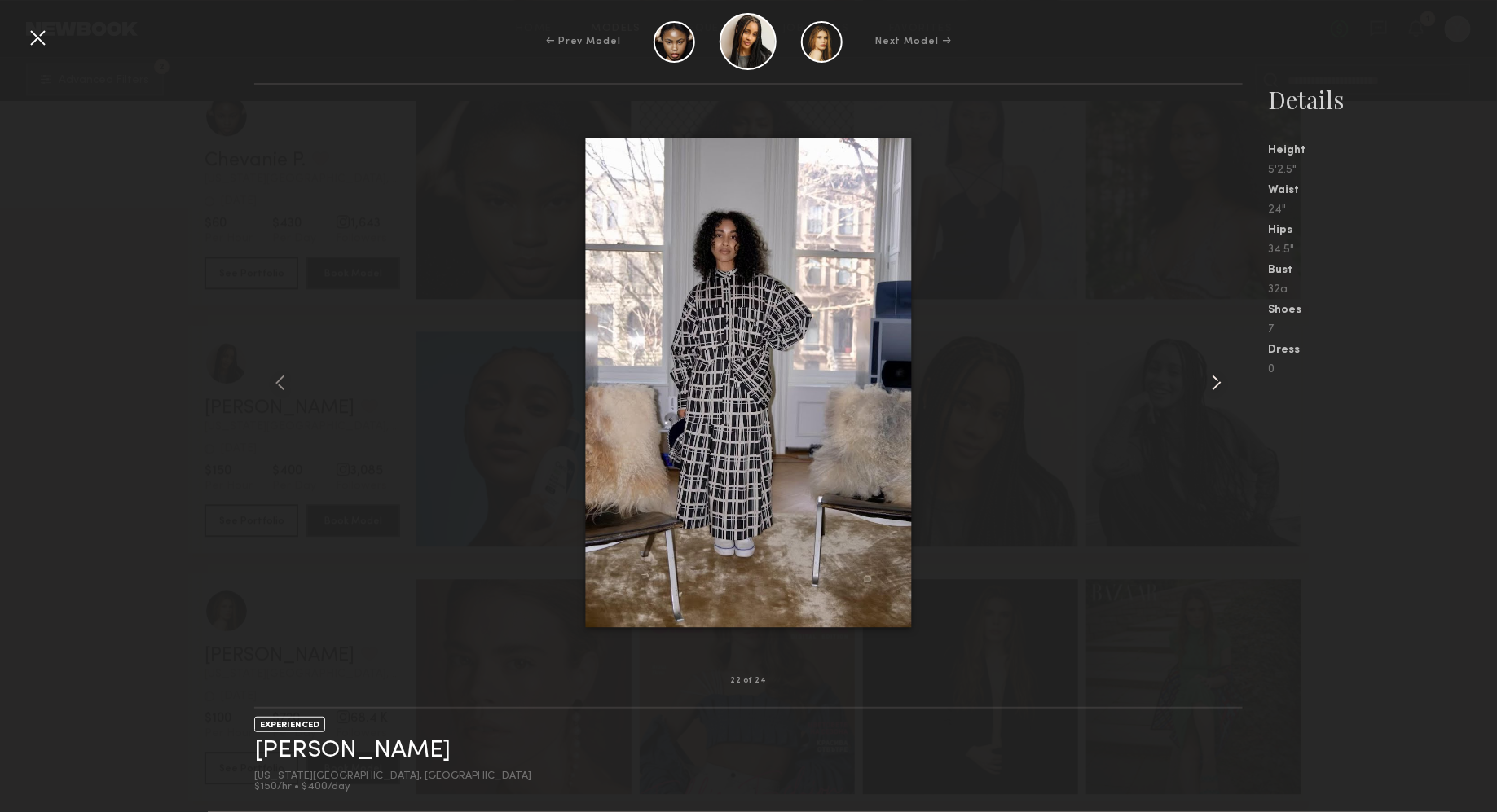
click at [1206, 383] on common-icon at bounding box center [1216, 383] width 26 height 26
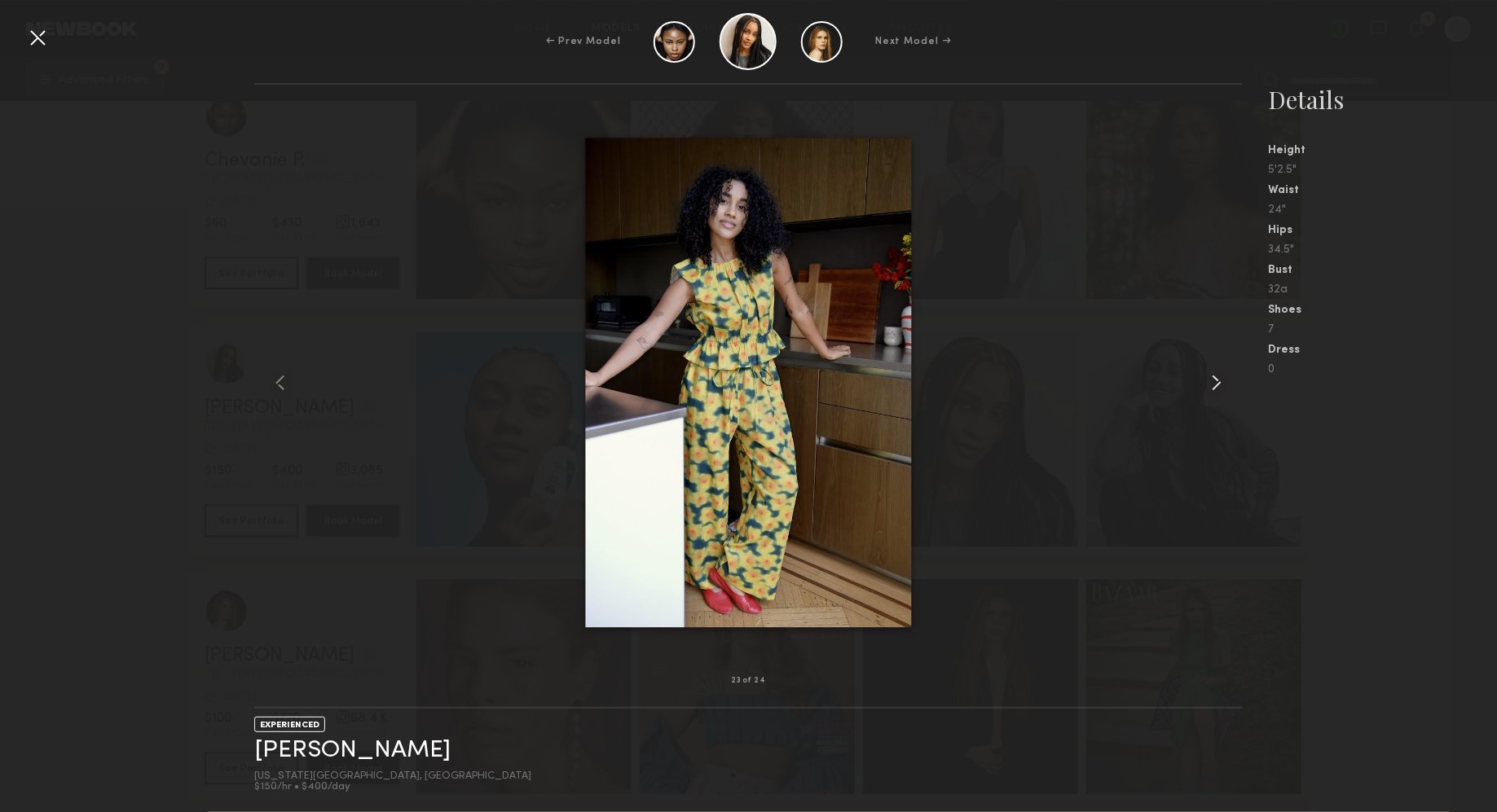
click at [1206, 383] on common-icon at bounding box center [1216, 383] width 26 height 26
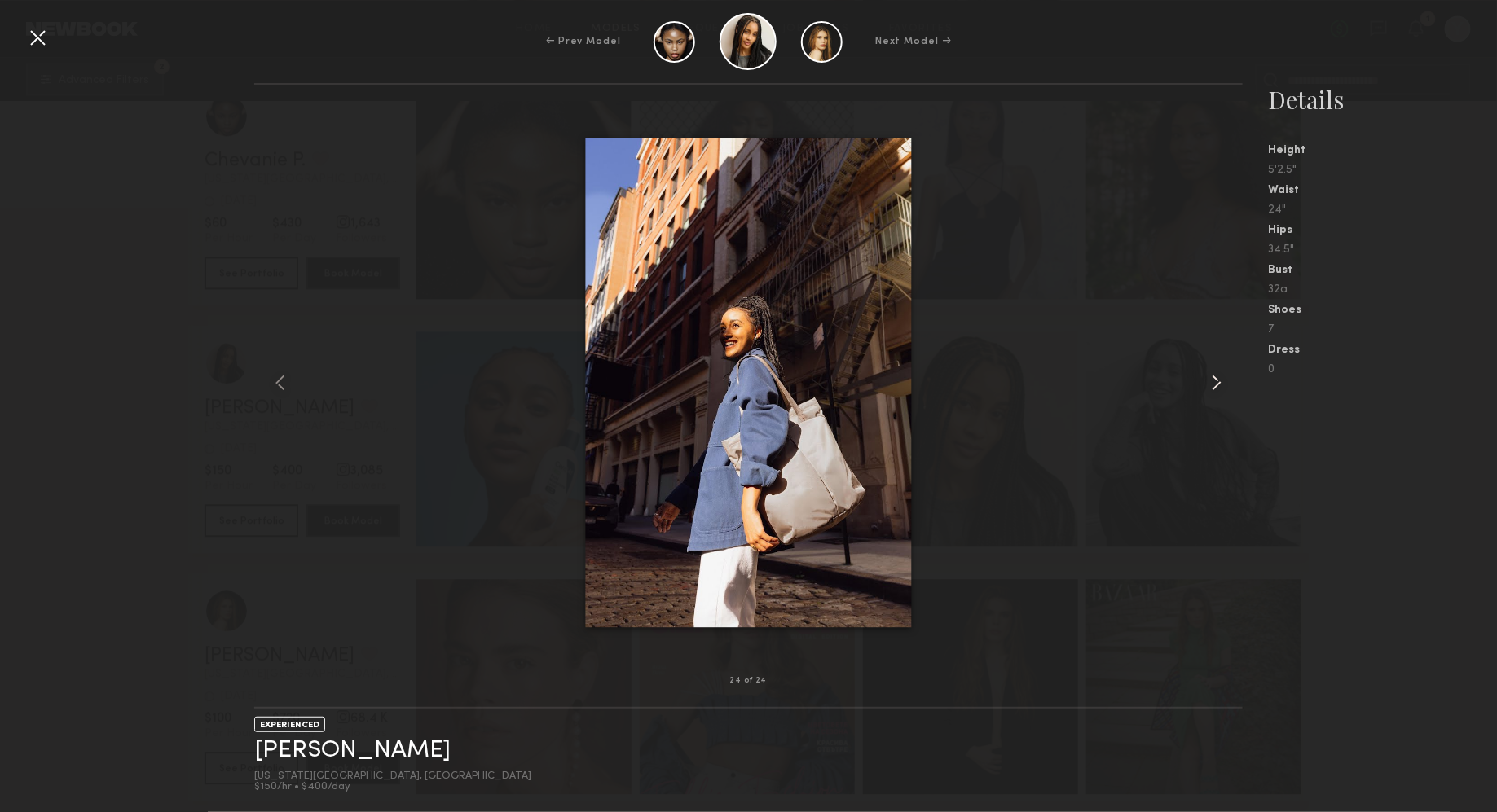
click at [1206, 383] on common-icon at bounding box center [1216, 383] width 26 height 26
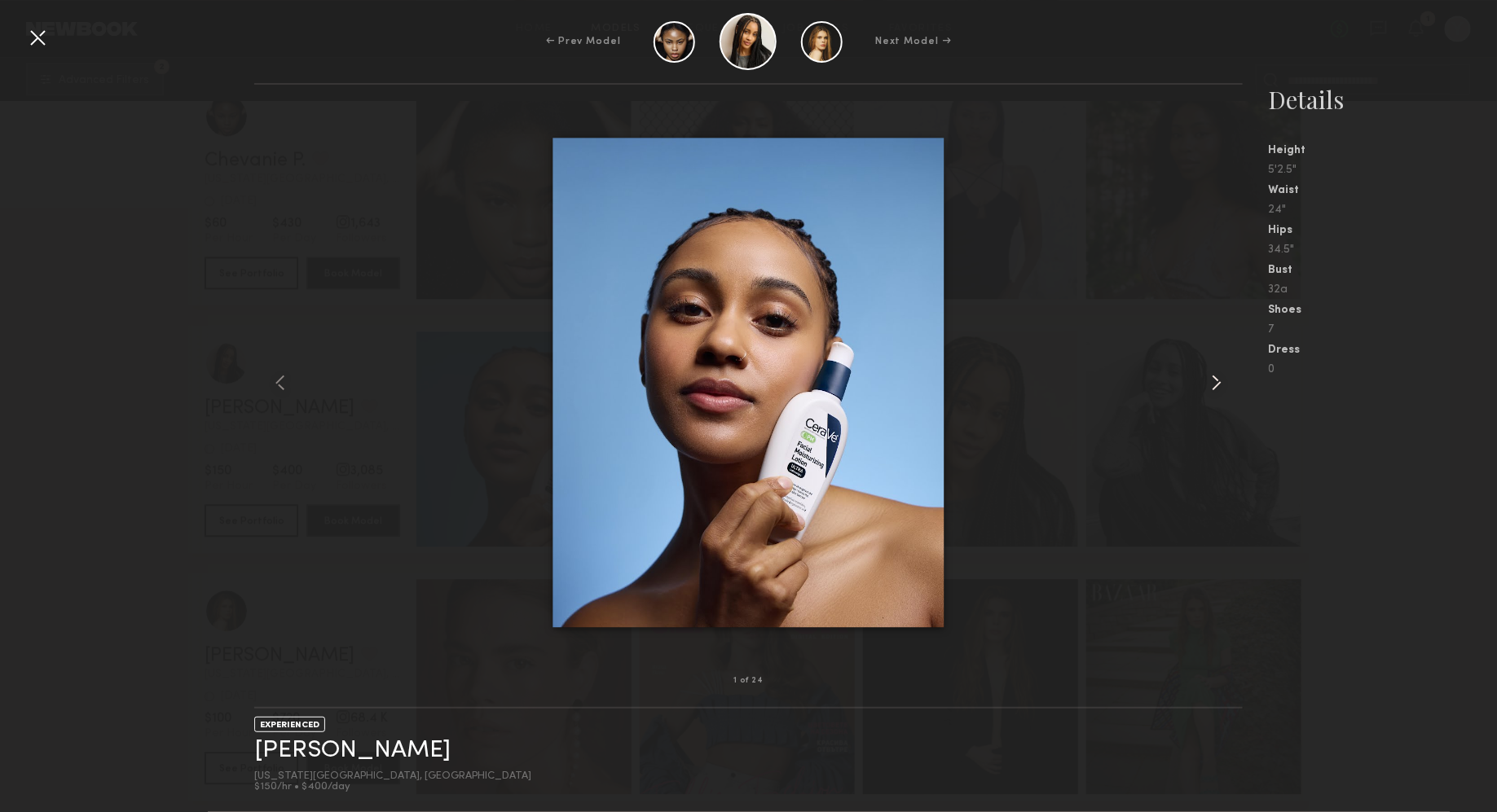
click at [1206, 383] on common-icon at bounding box center [1216, 383] width 26 height 26
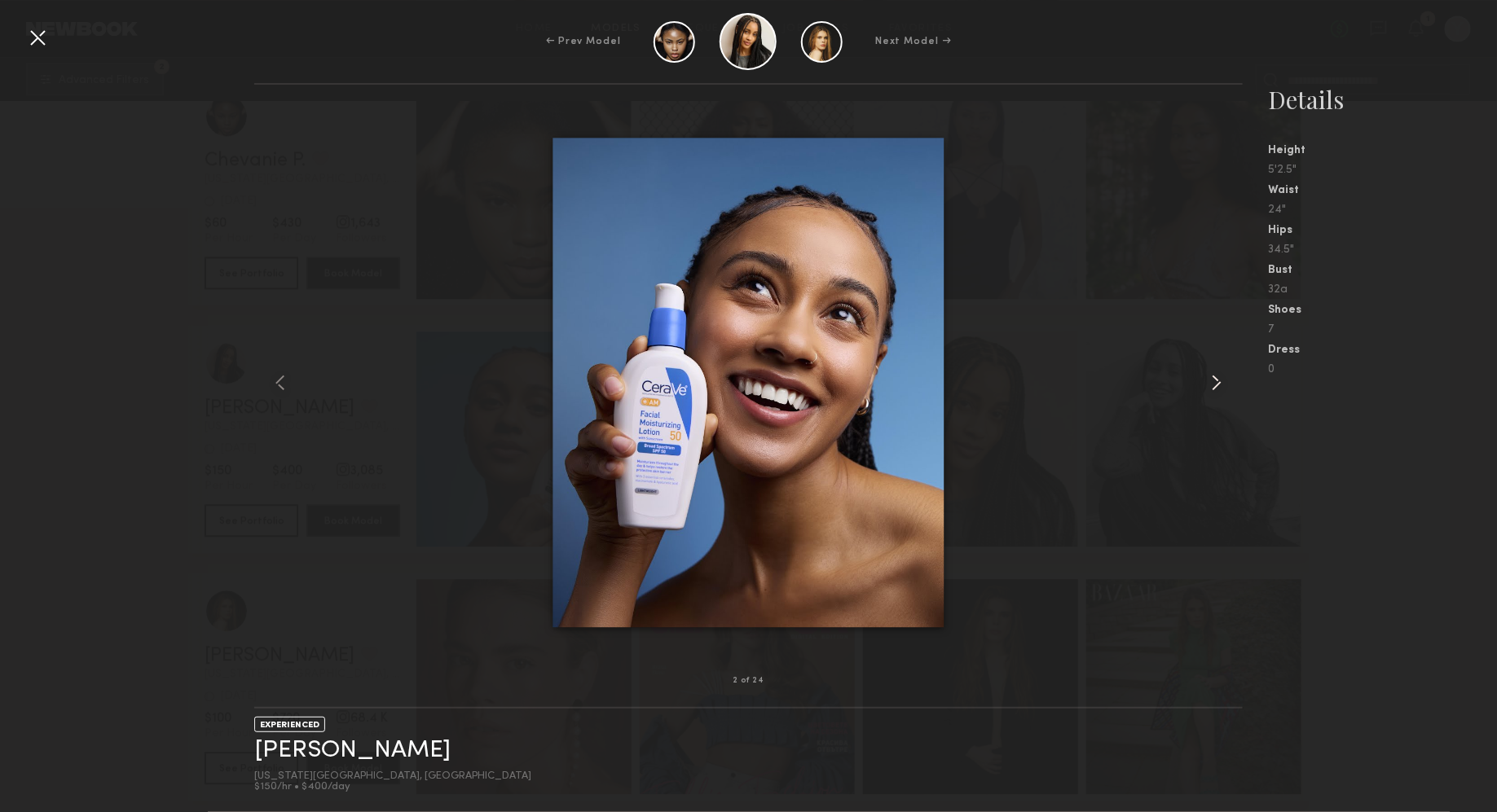
click at [1206, 383] on common-icon at bounding box center [1216, 383] width 26 height 26
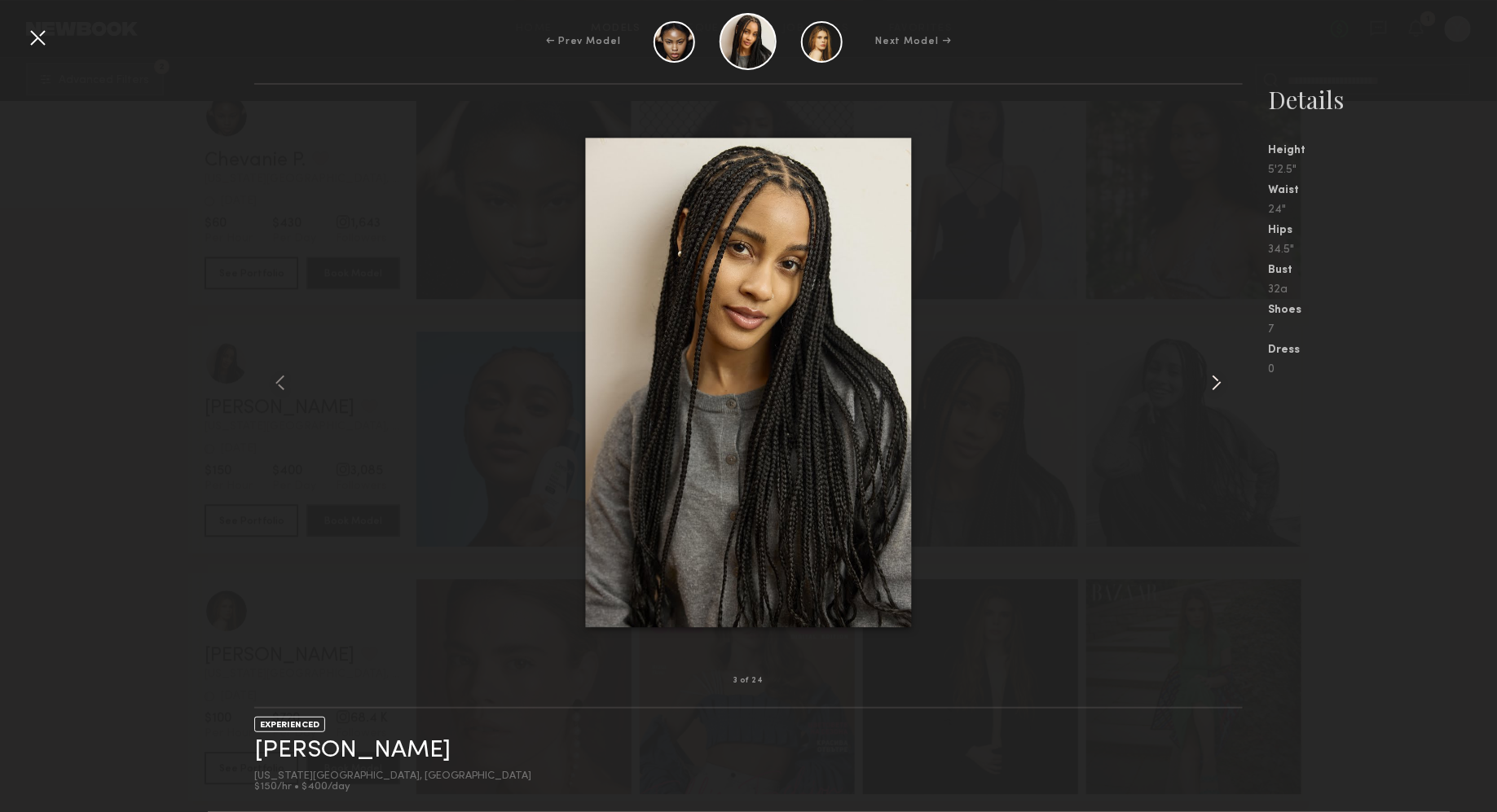
click at [1206, 383] on common-icon at bounding box center [1216, 383] width 26 height 26
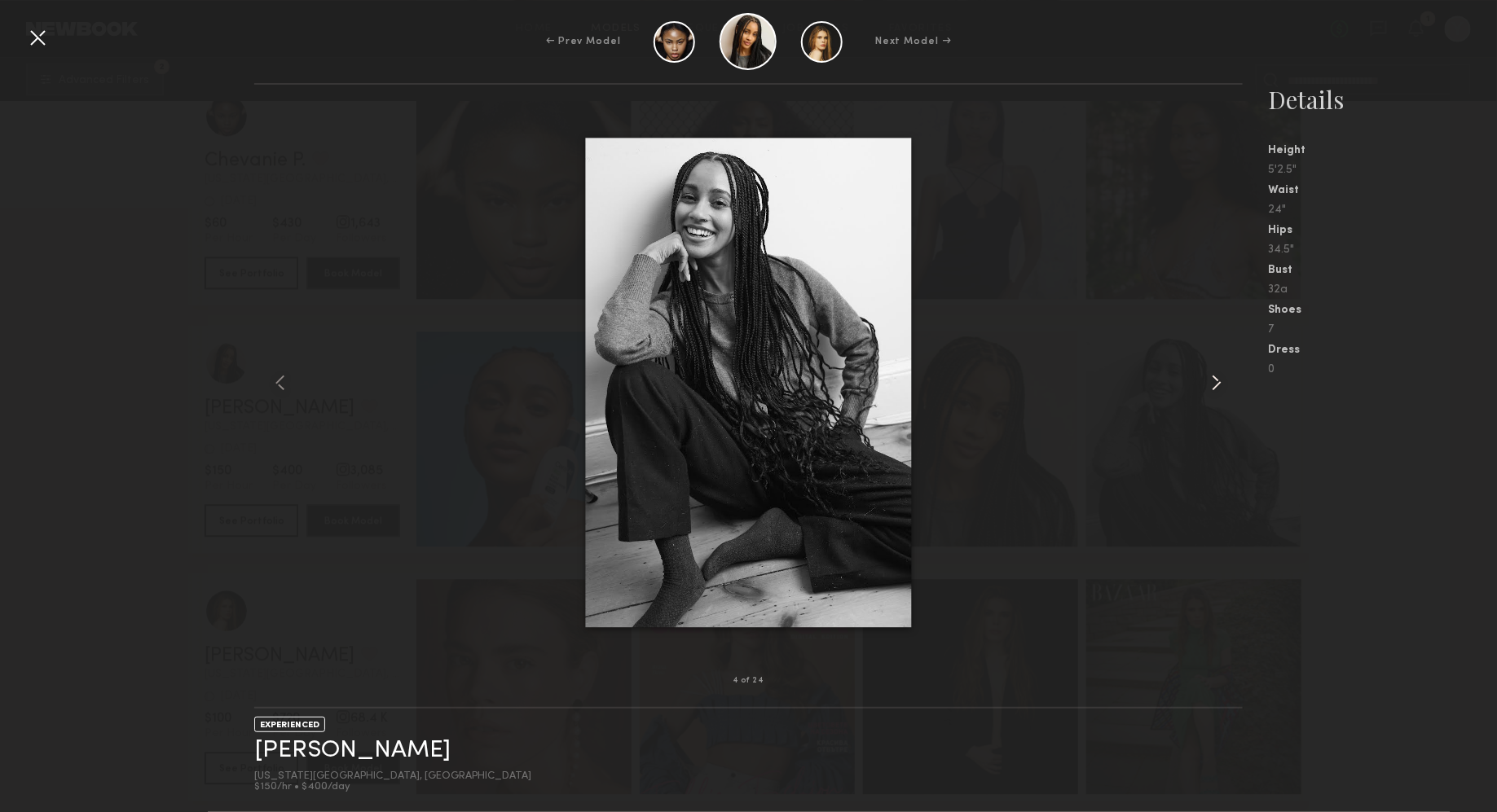
click at [1206, 383] on common-icon at bounding box center [1216, 383] width 26 height 26
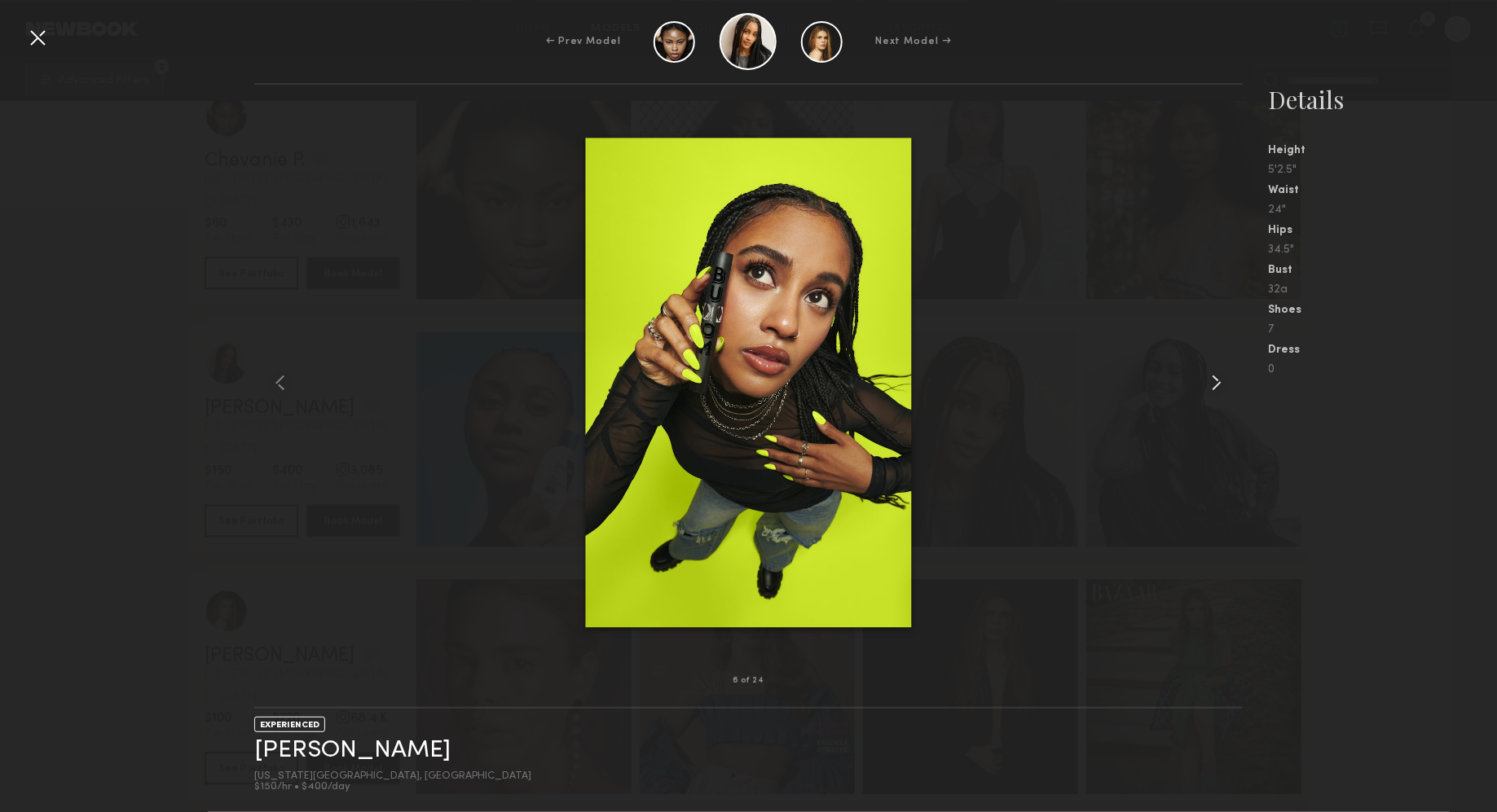
click at [1206, 383] on common-icon at bounding box center [1216, 383] width 26 height 26
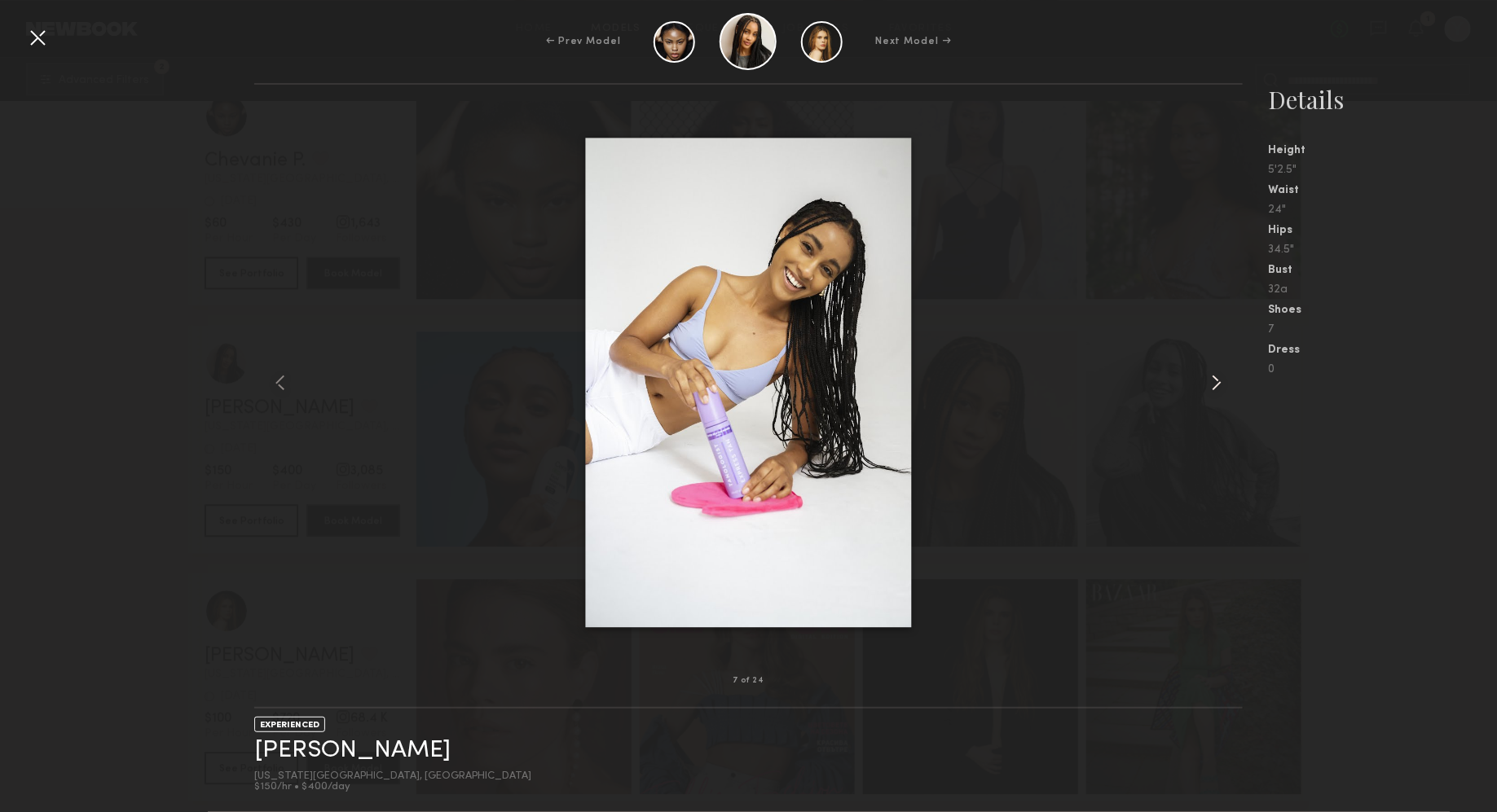
click at [1206, 383] on common-icon at bounding box center [1216, 383] width 26 height 26
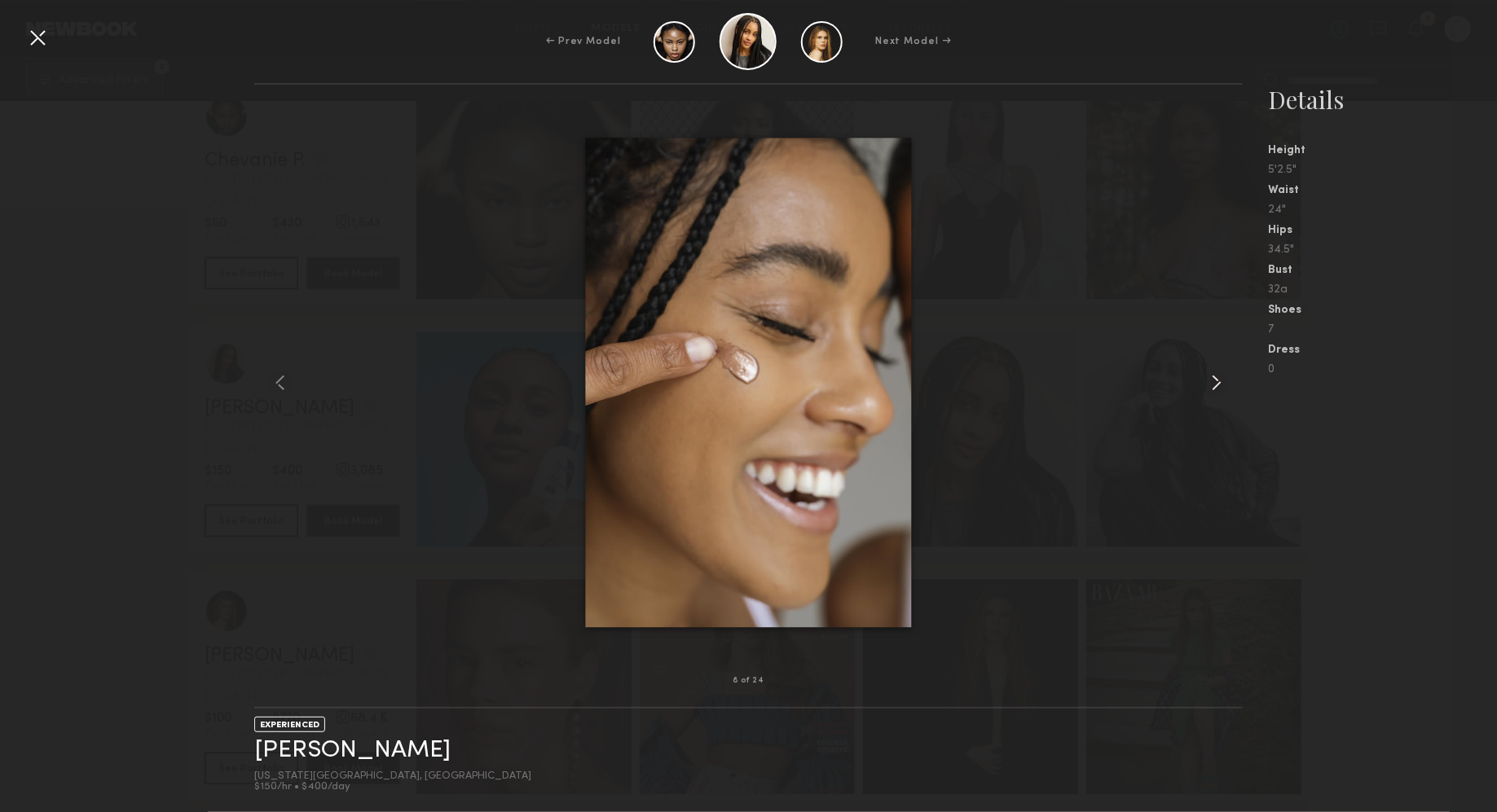
click at [1206, 383] on common-icon at bounding box center [1216, 383] width 26 height 26
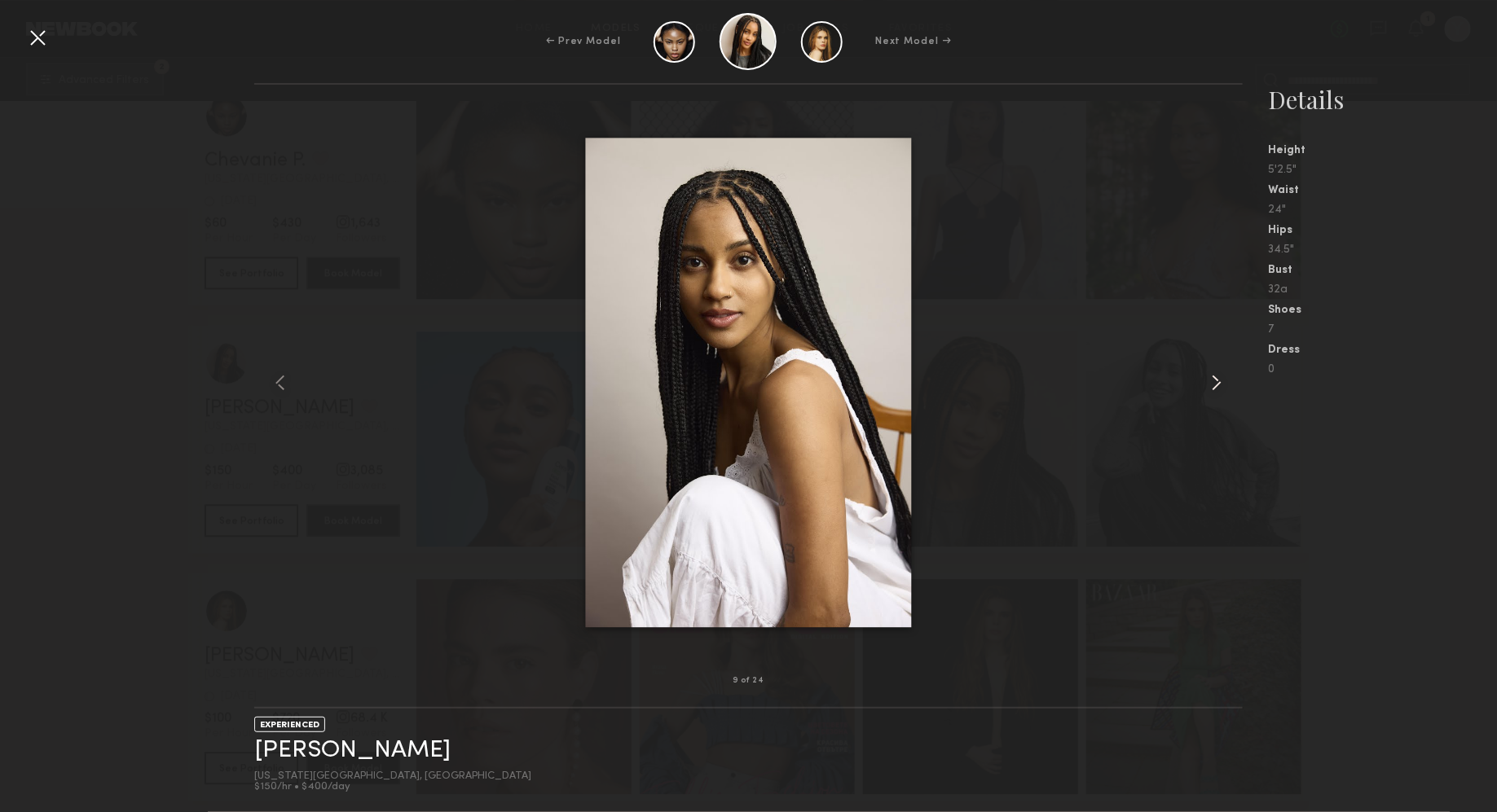
click at [1206, 383] on common-icon at bounding box center [1216, 383] width 26 height 26
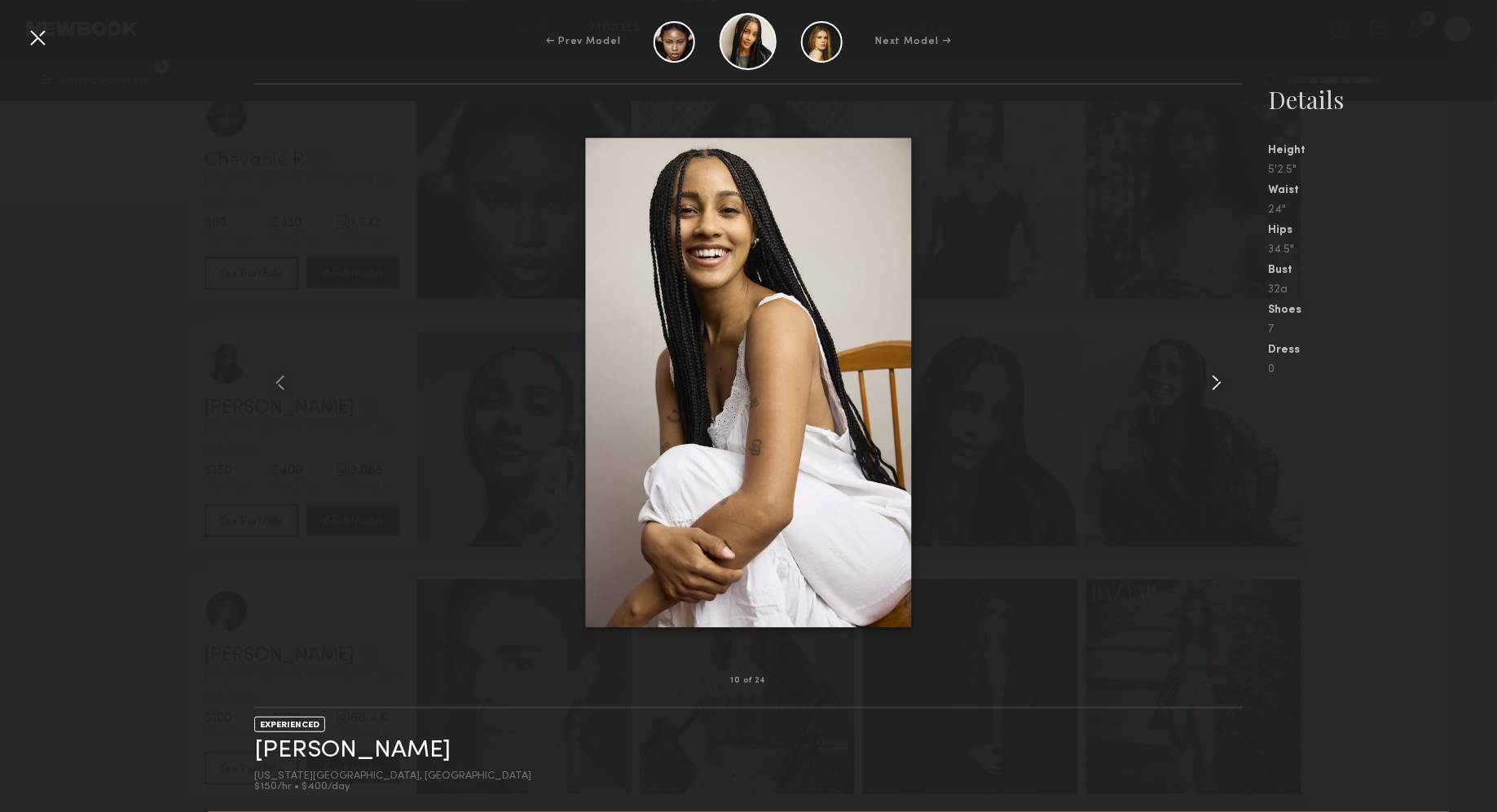
click at [1206, 383] on common-icon at bounding box center [1216, 383] width 26 height 26
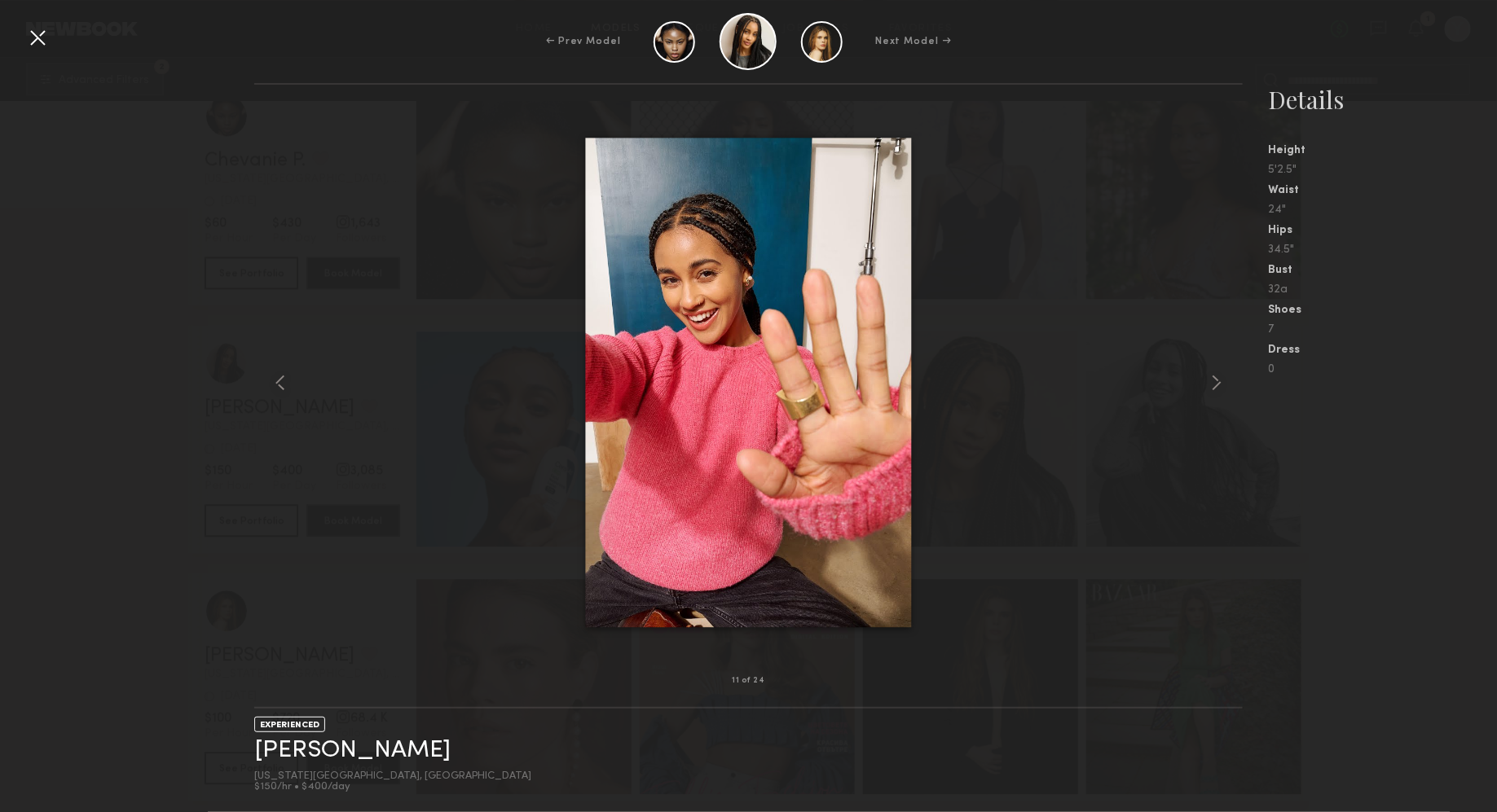
click at [44, 37] on div at bounding box center [38, 38] width 26 height 26
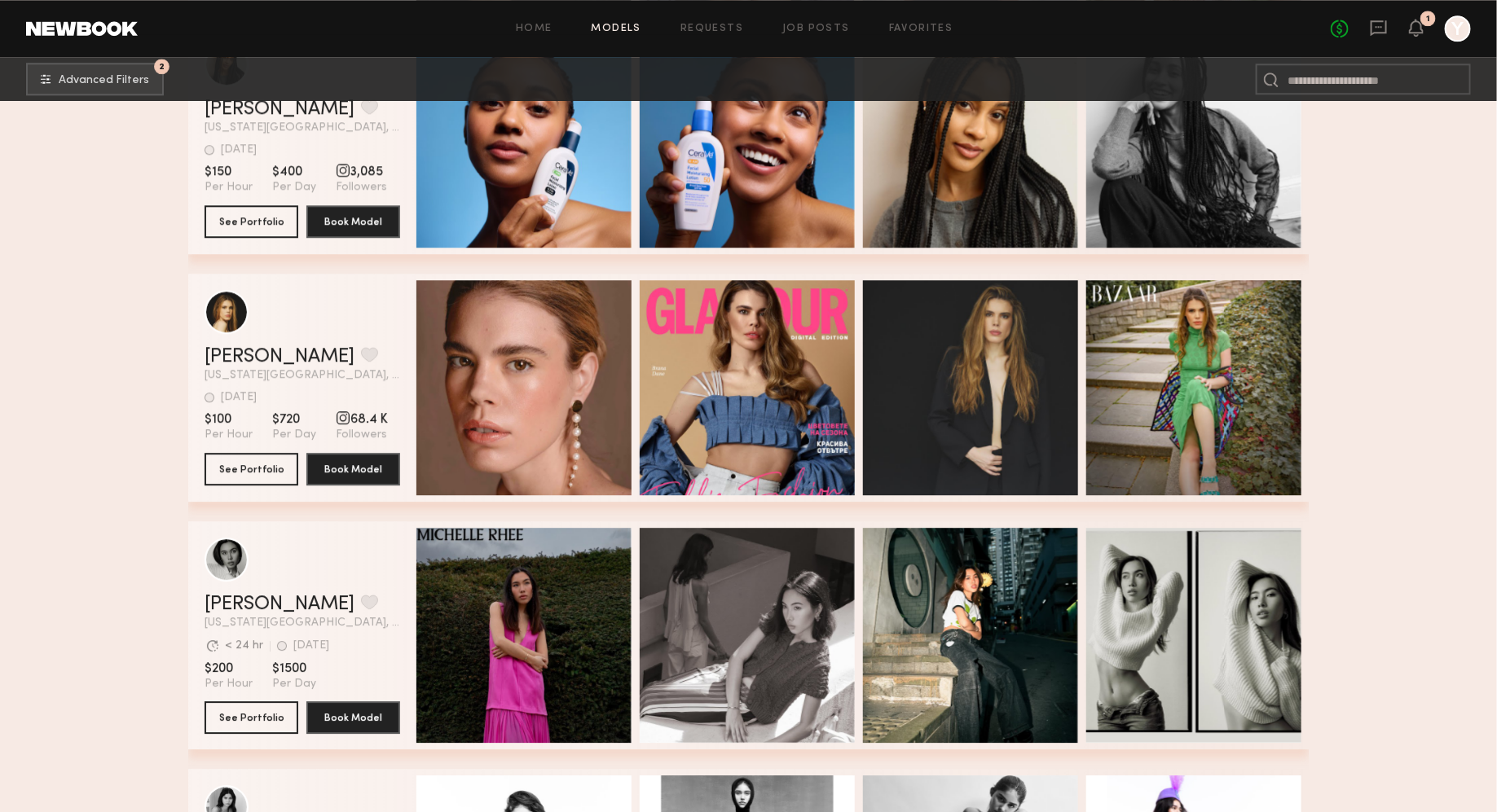
scroll to position [73762, 0]
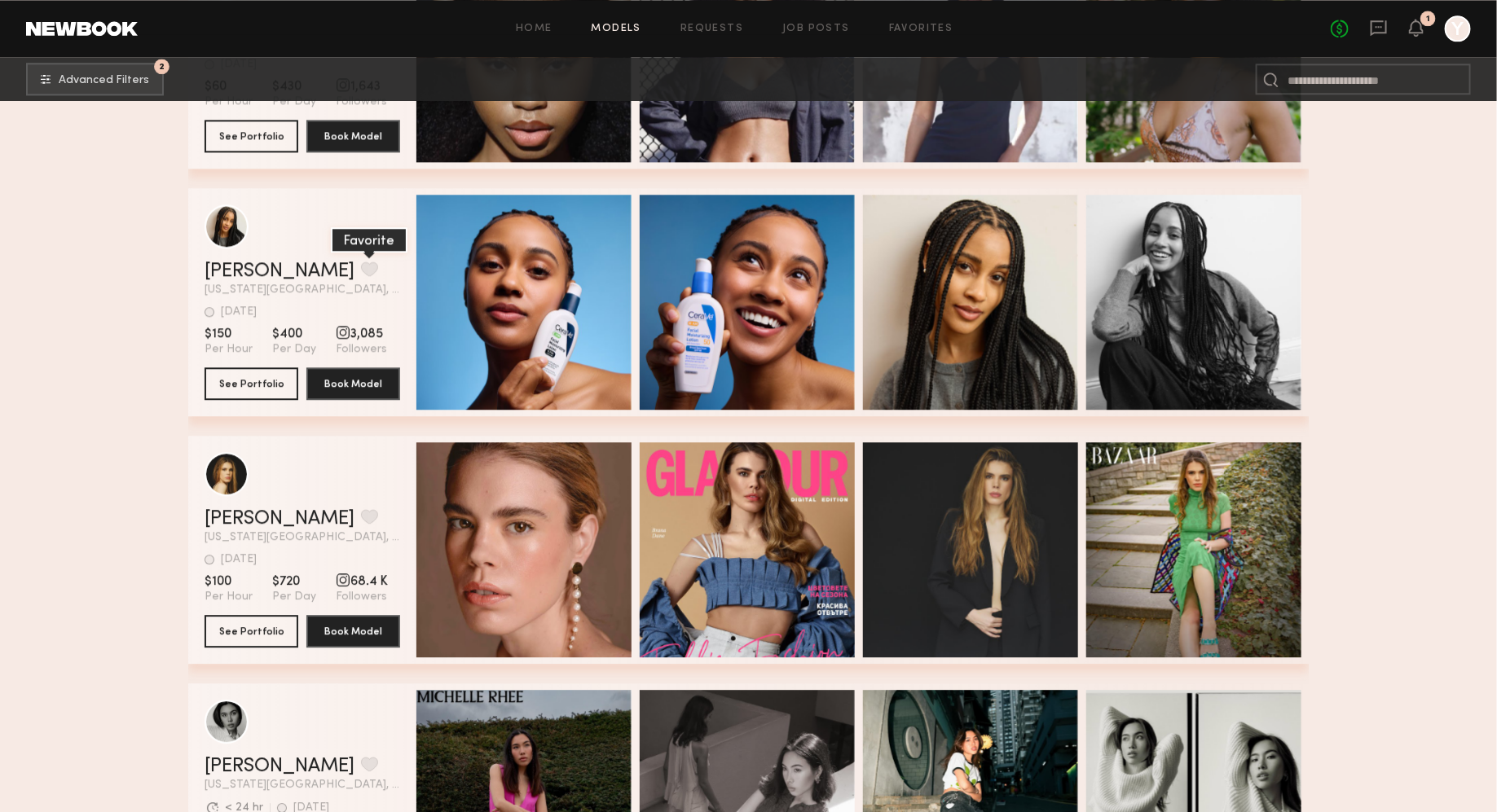
click at [361, 261] on button "grid" at bounding box center [369, 269] width 17 height 15
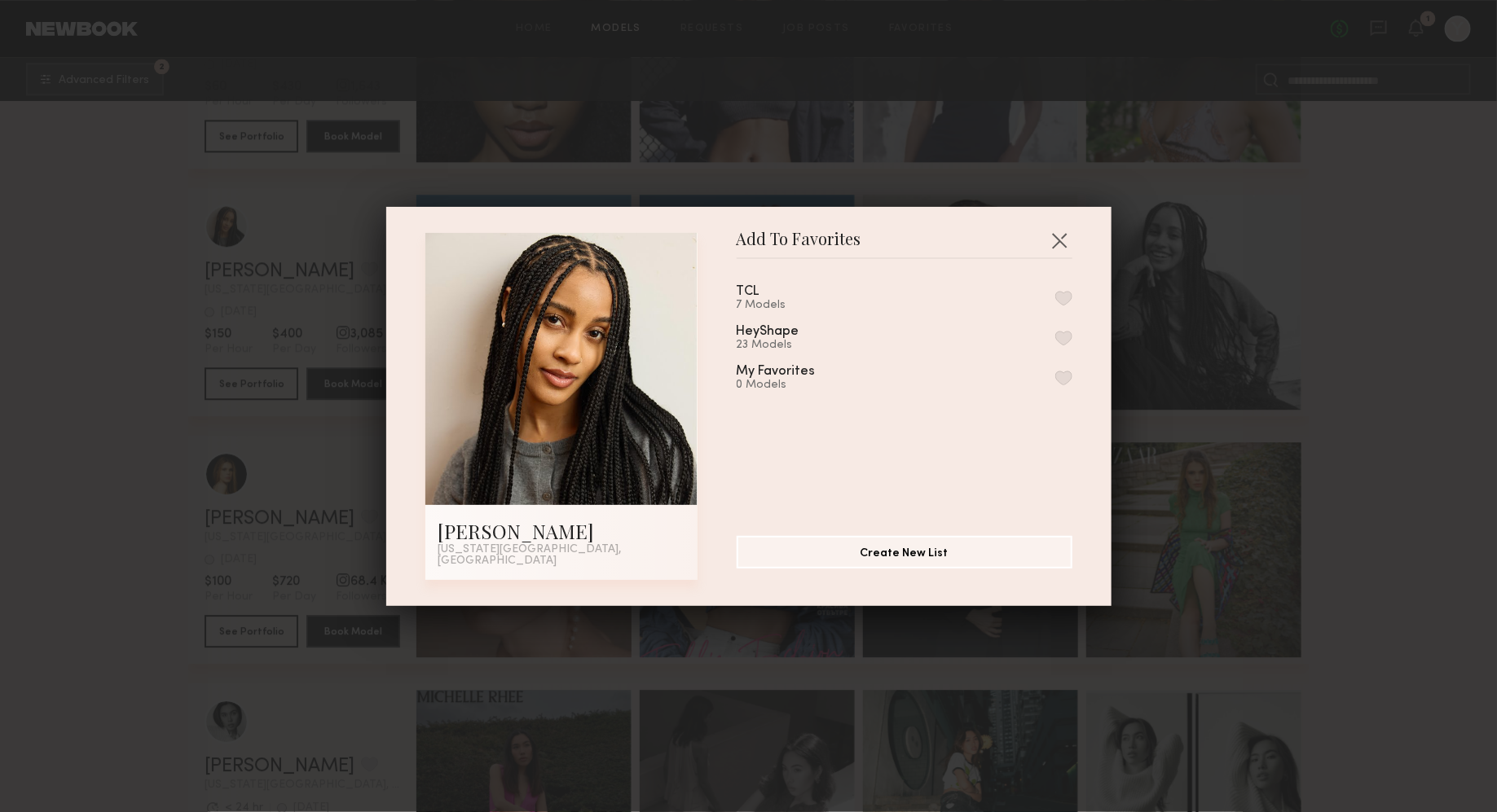
click at [1072, 297] on button "button" at bounding box center [1063, 298] width 17 height 15
click at [1420, 407] on div "Add To Favorites [PERSON_NAME] [US_STATE][GEOGRAPHIC_DATA], [GEOGRAPHIC_DATA] A…" at bounding box center [748, 406] width 1497 height 812
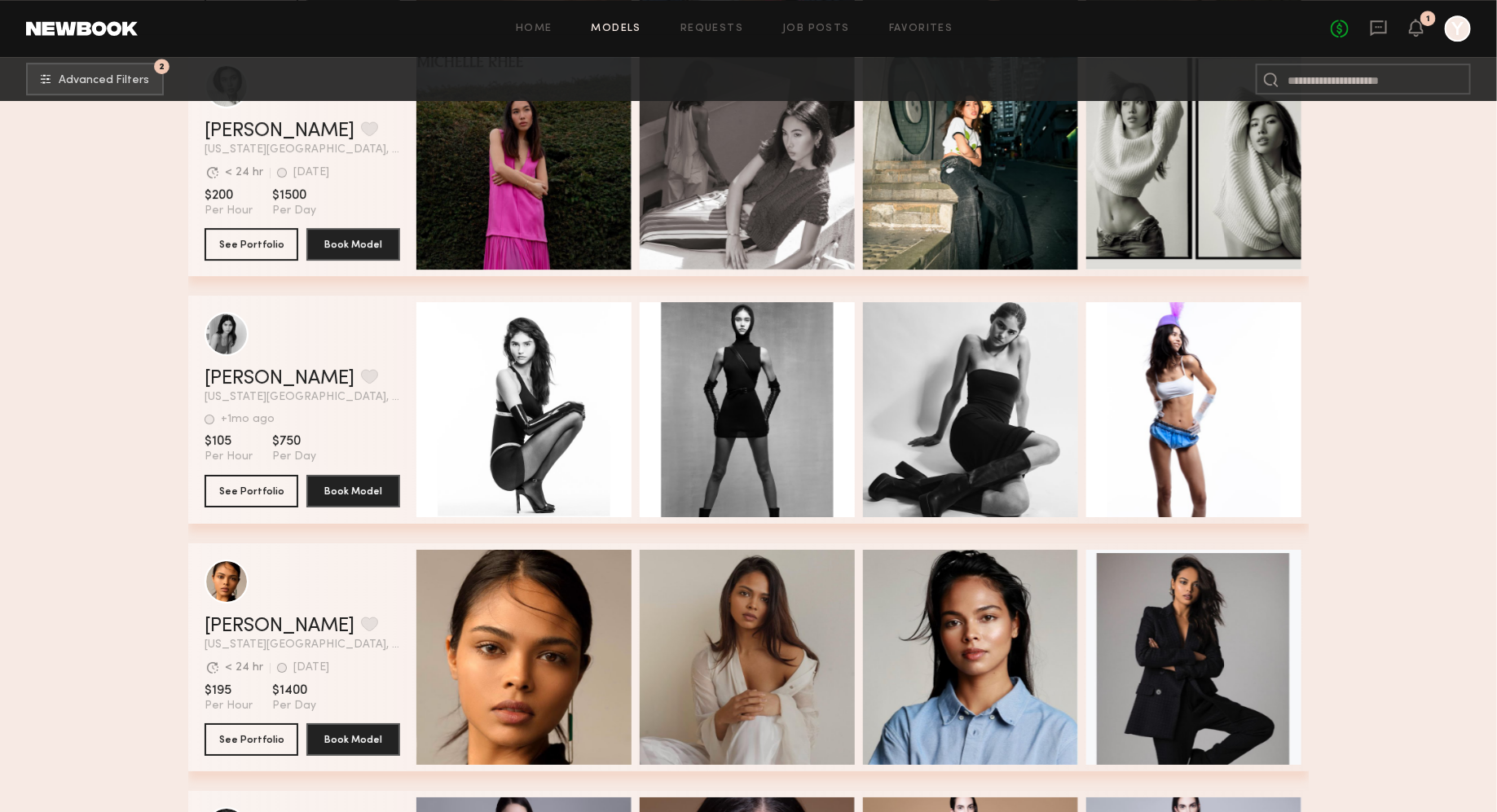
scroll to position [74444, 0]
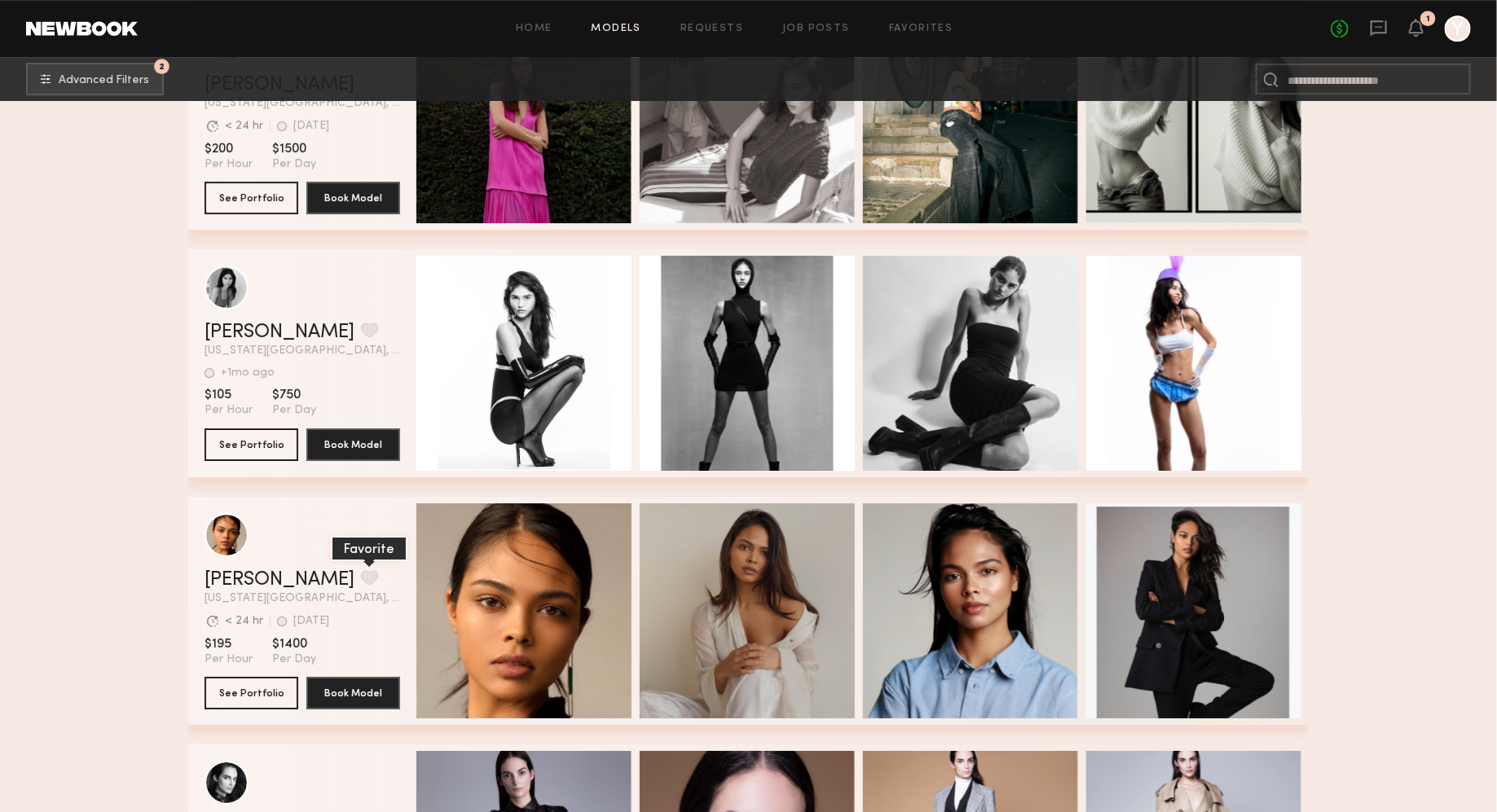
click at [361, 583] on button "grid" at bounding box center [369, 578] width 17 height 15
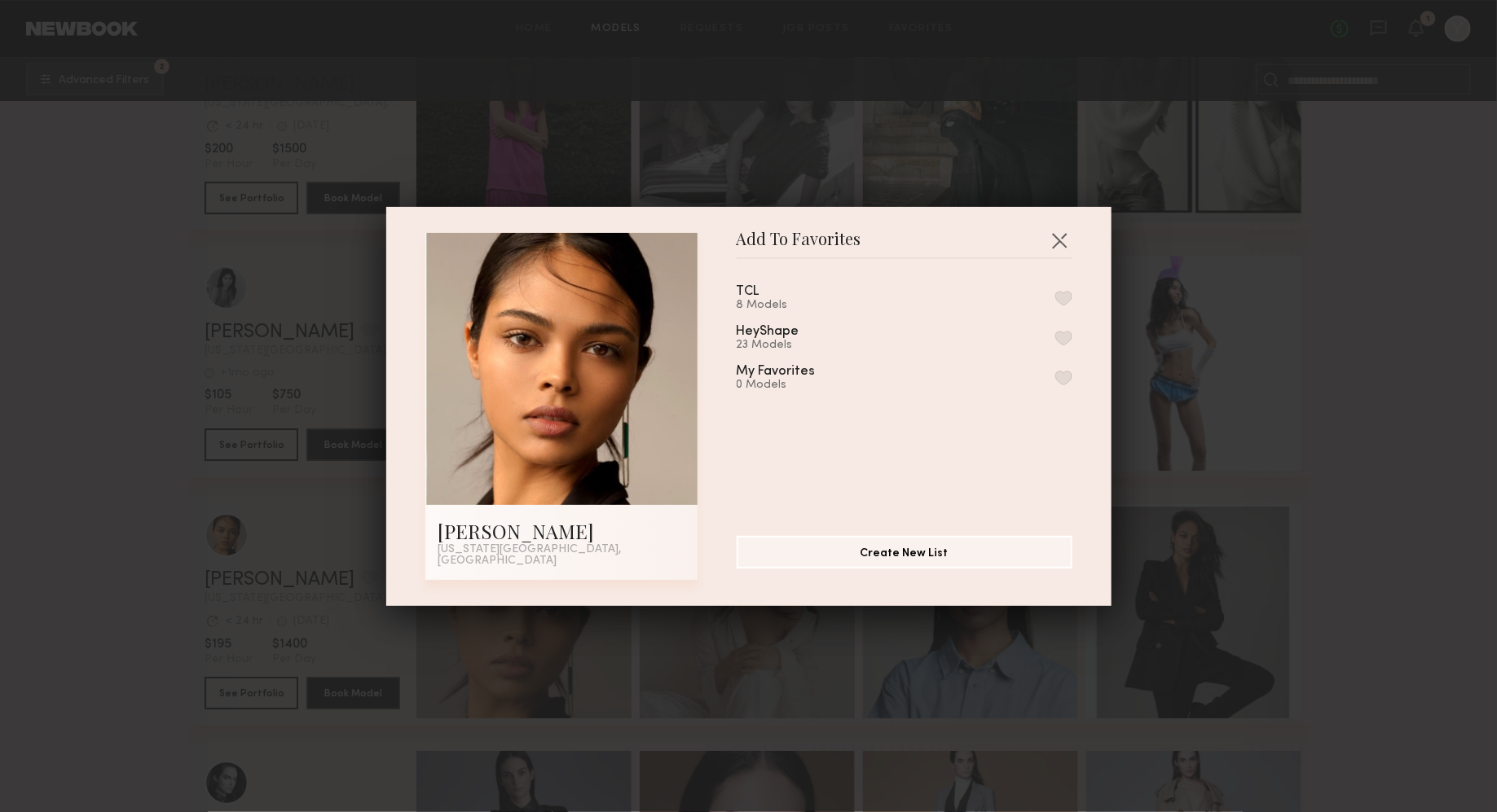
click at [1064, 304] on button "button" at bounding box center [1063, 298] width 17 height 15
click at [1387, 597] on div "Add To Favorites [PERSON_NAME] [US_STATE][GEOGRAPHIC_DATA], [GEOGRAPHIC_DATA] A…" at bounding box center [748, 406] width 1497 height 812
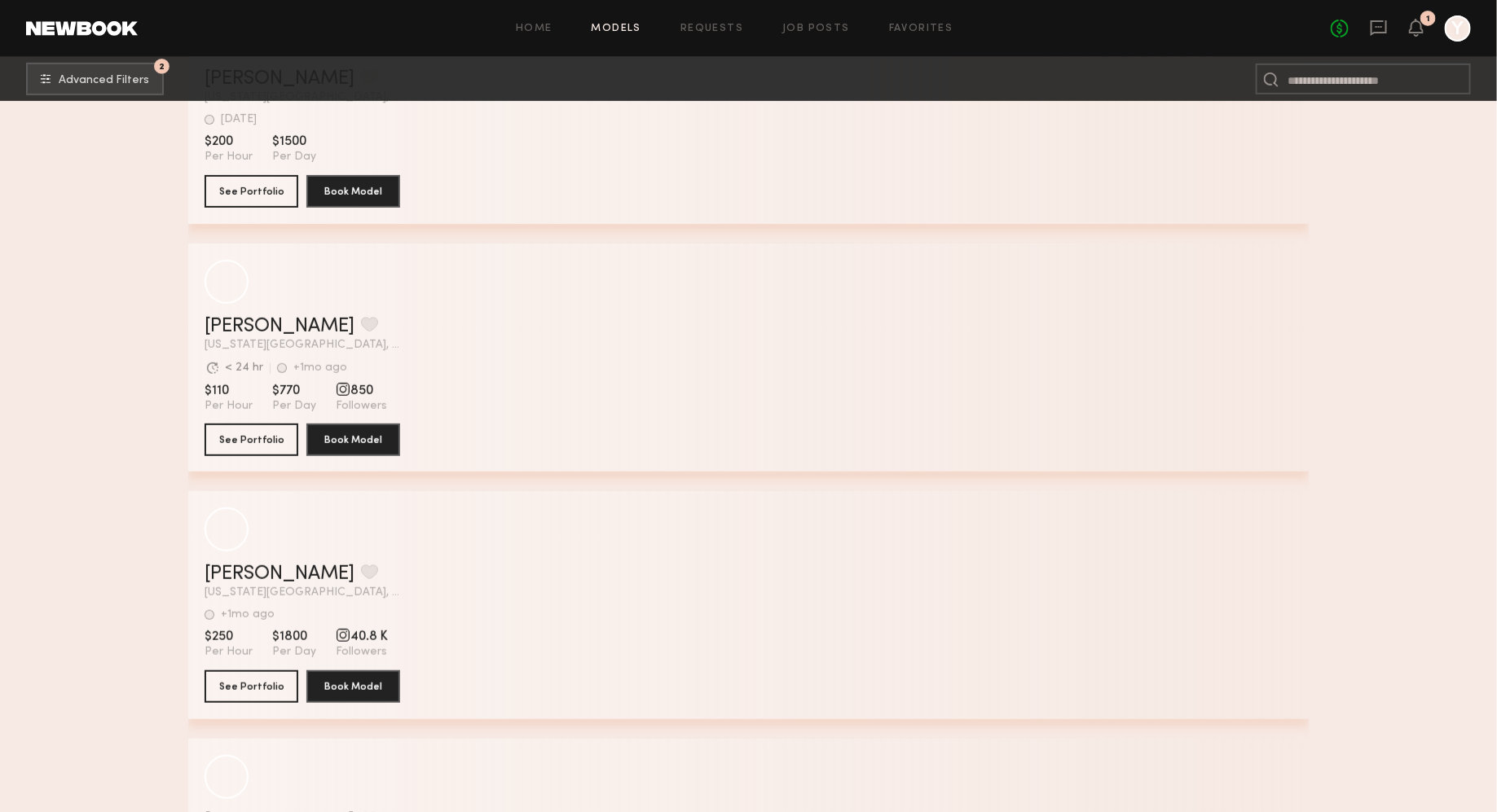
scroll to position [78285, 0]
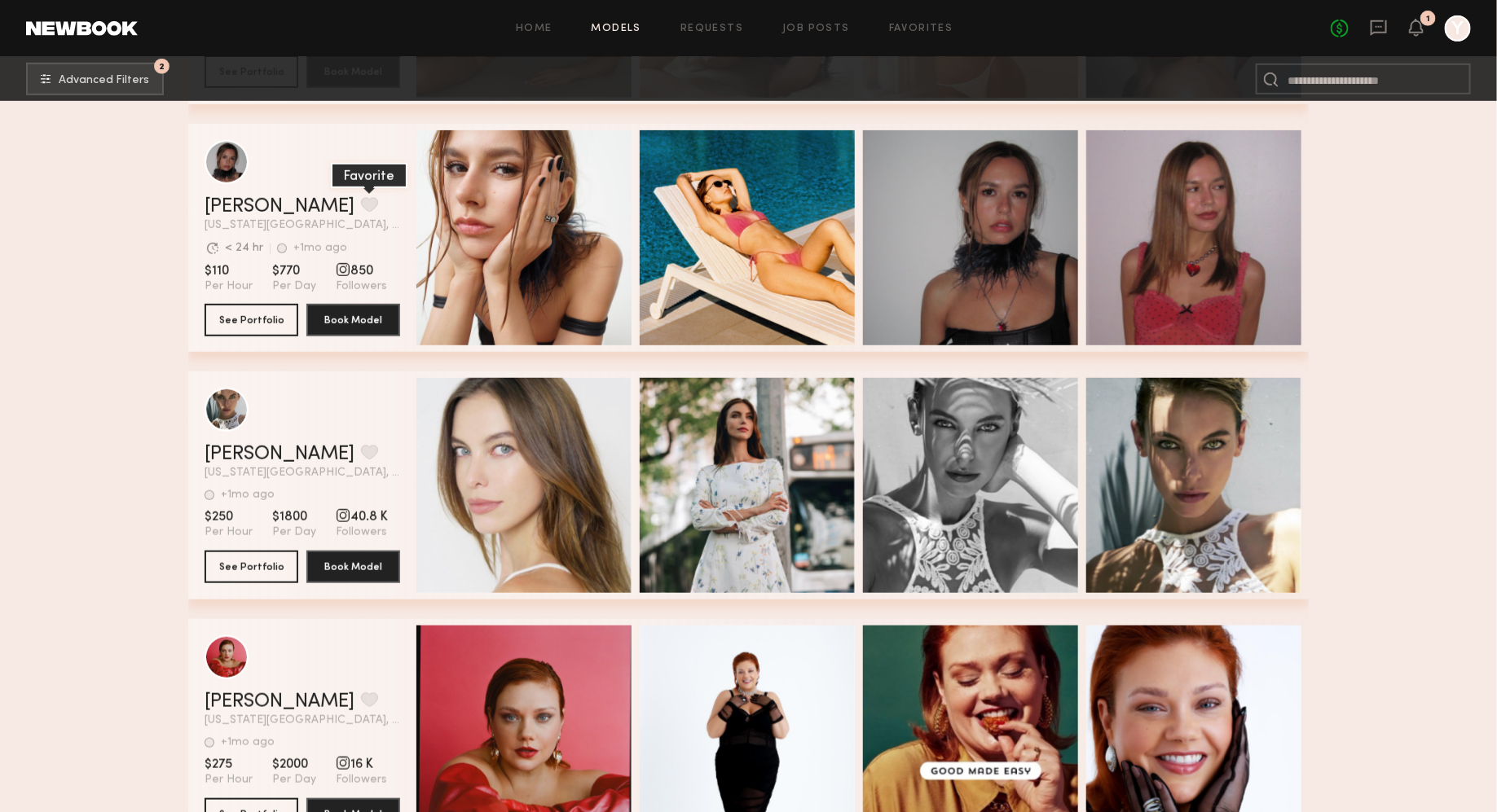
click at [361, 210] on button "grid" at bounding box center [369, 204] width 17 height 15
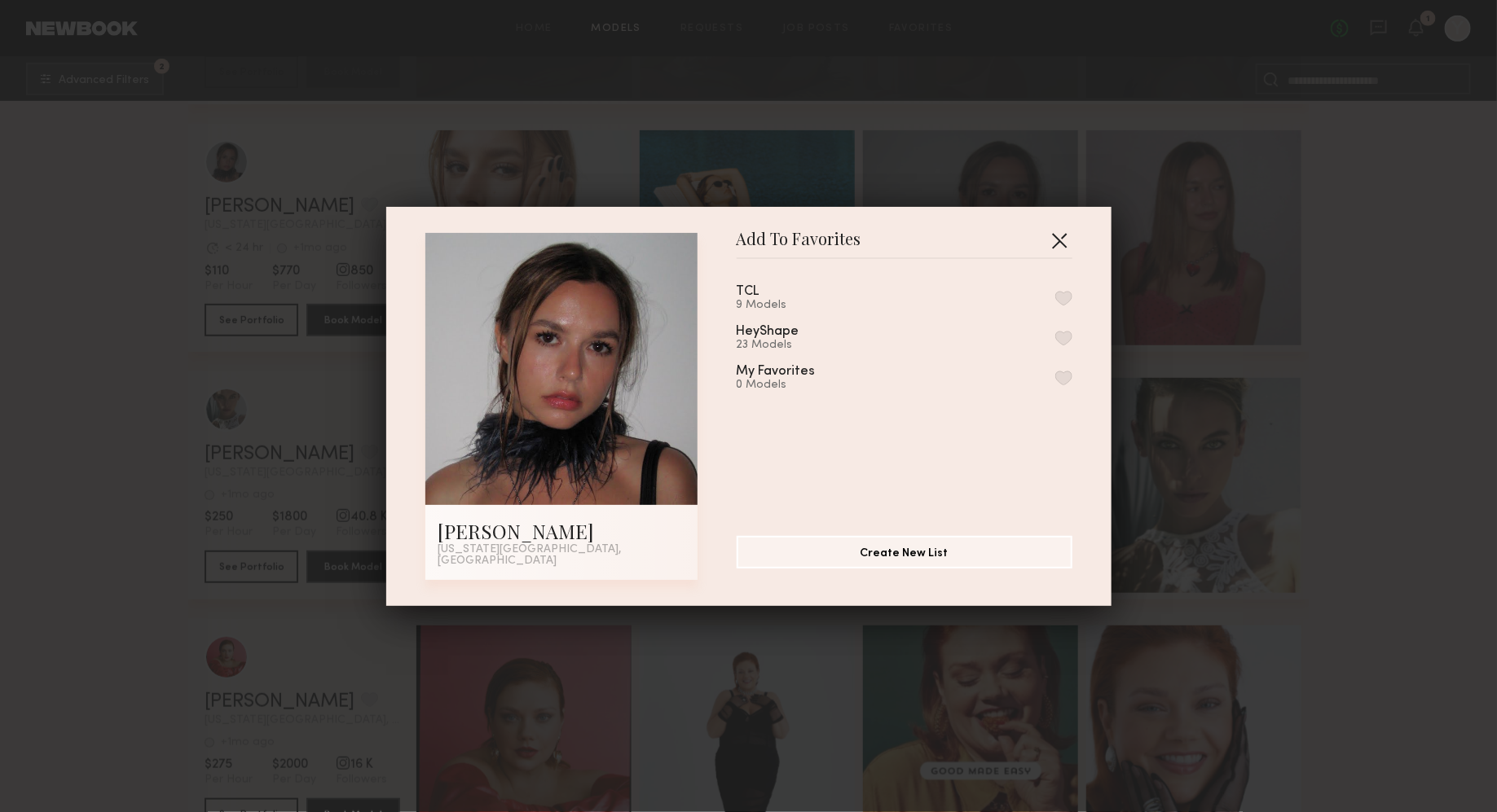
click at [1064, 241] on button "button" at bounding box center [1059, 240] width 26 height 26
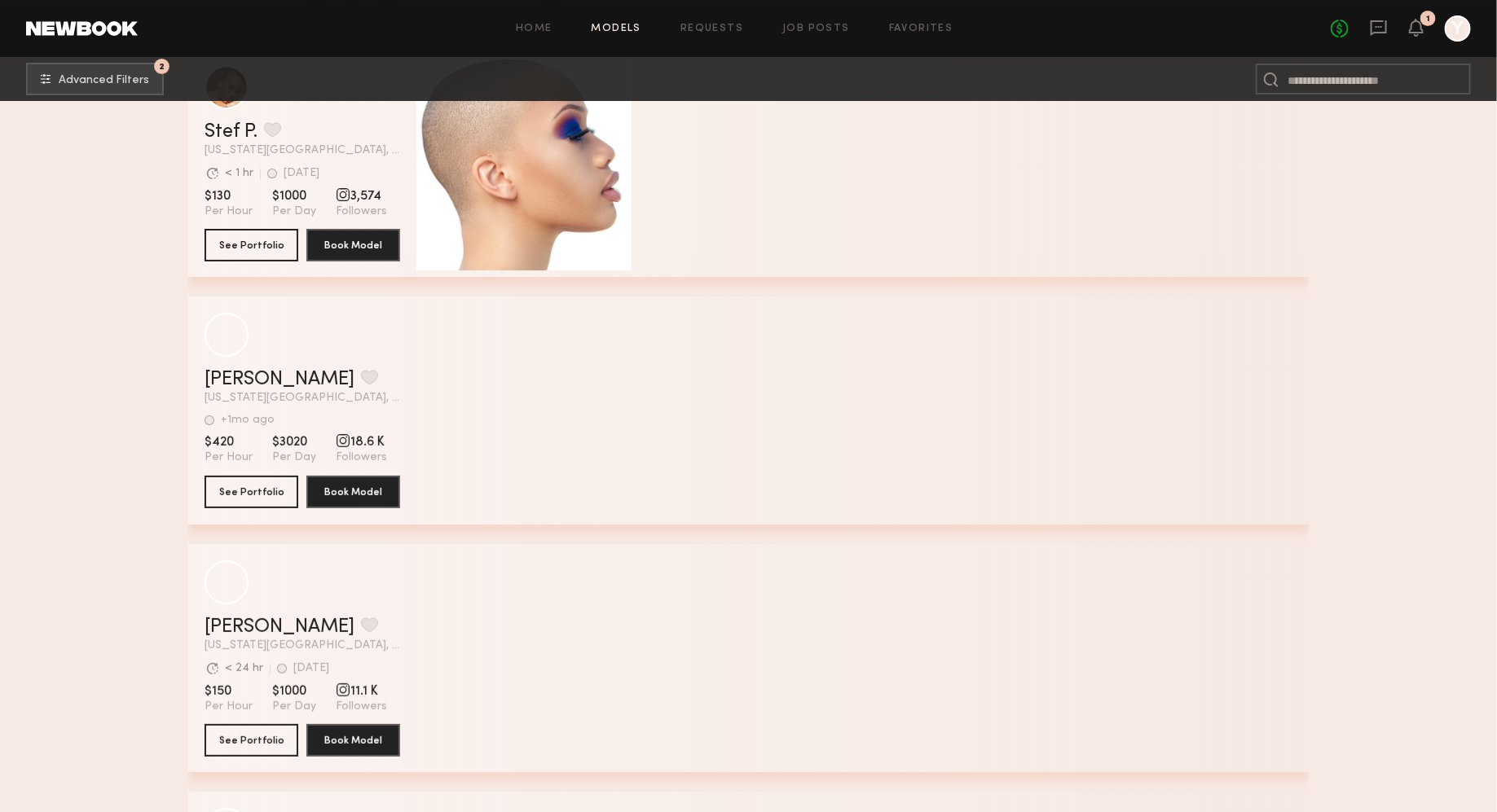
scroll to position [87225, 0]
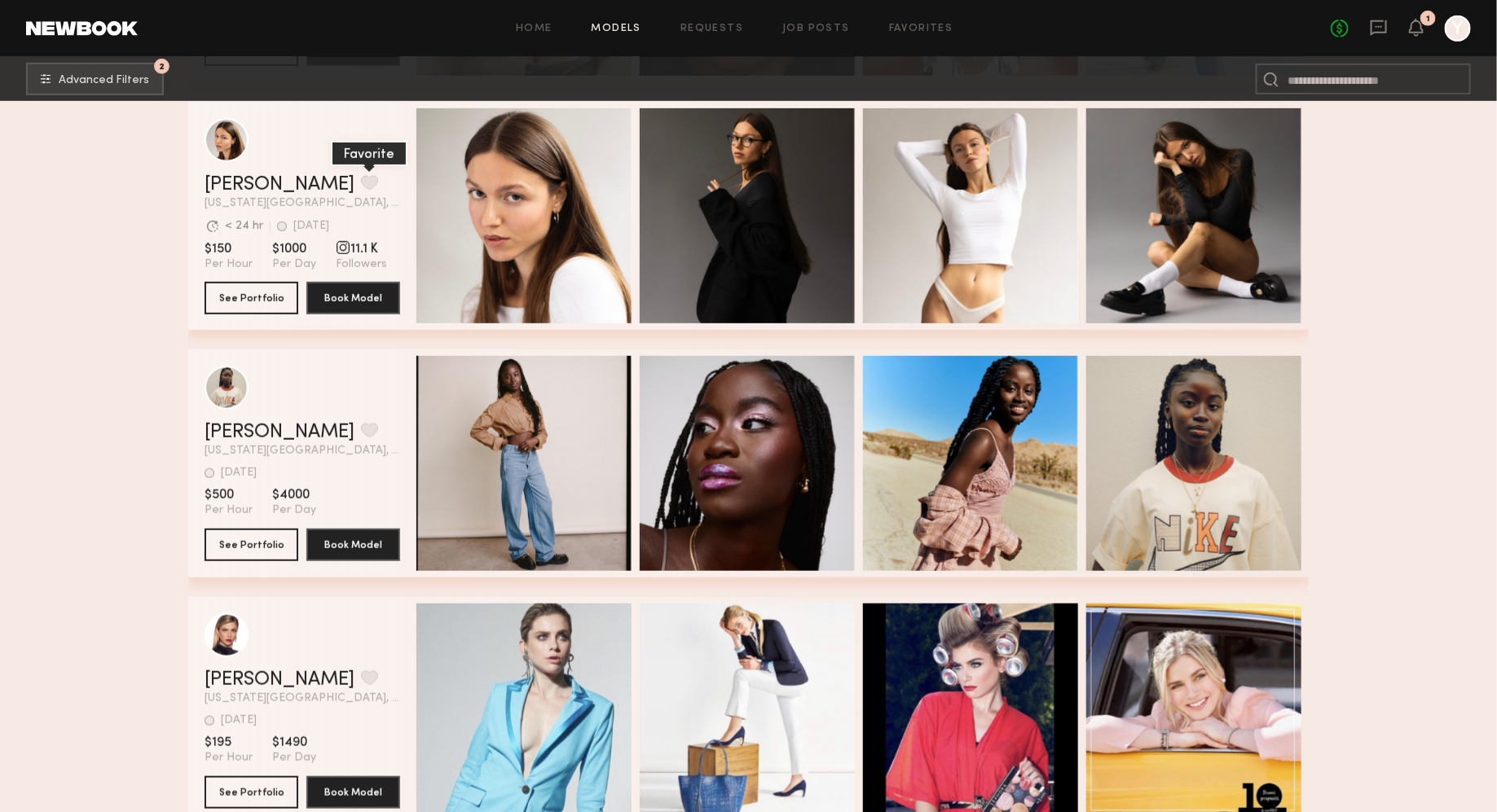
click at [361, 188] on button "grid" at bounding box center [369, 182] width 17 height 15
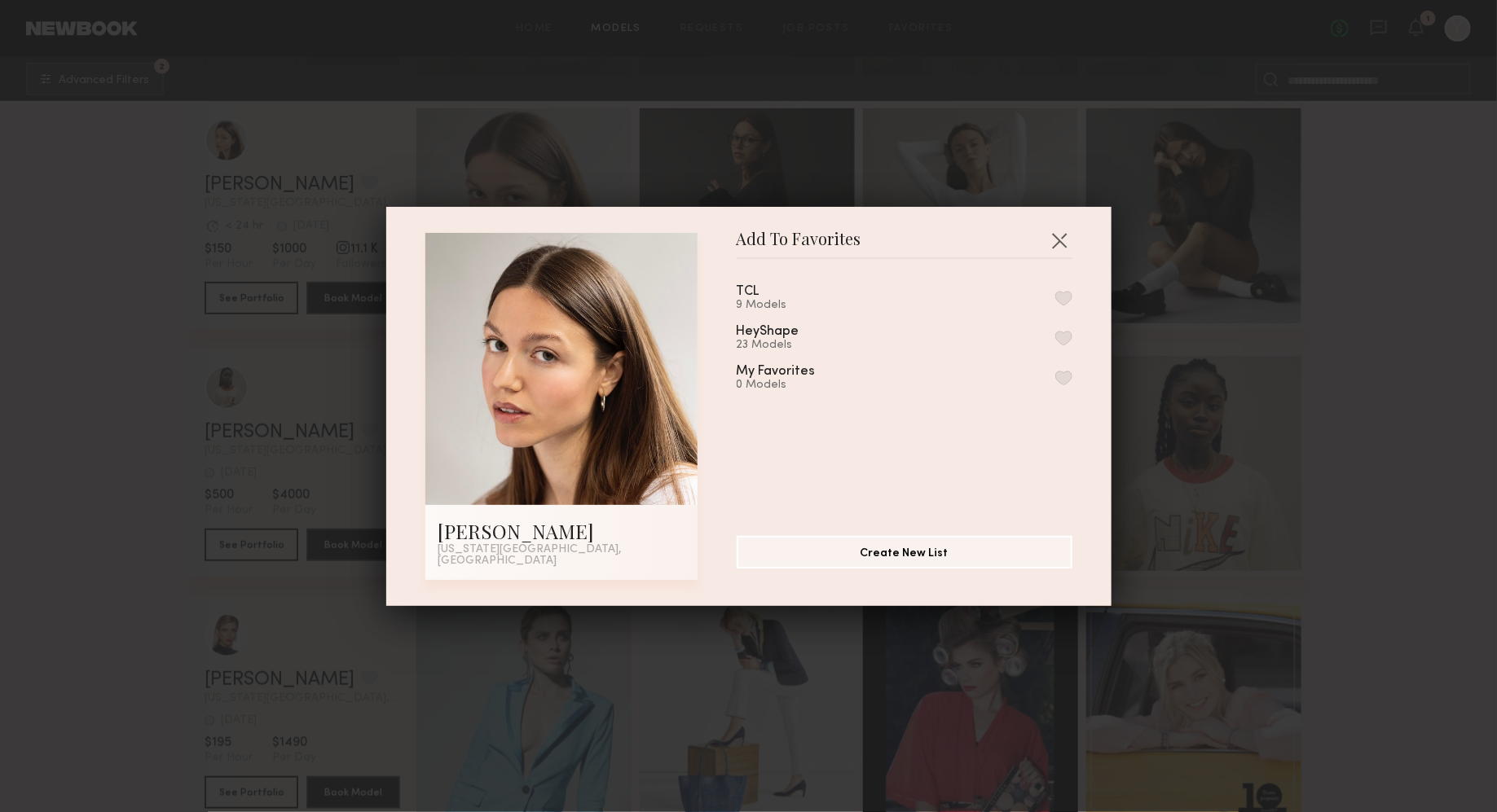
click at [1066, 306] on button "button" at bounding box center [1063, 298] width 17 height 15
click at [1391, 389] on div "Add To Favorites [PERSON_NAME] [US_STATE][GEOGRAPHIC_DATA], [GEOGRAPHIC_DATA] A…" at bounding box center [748, 406] width 1497 height 812
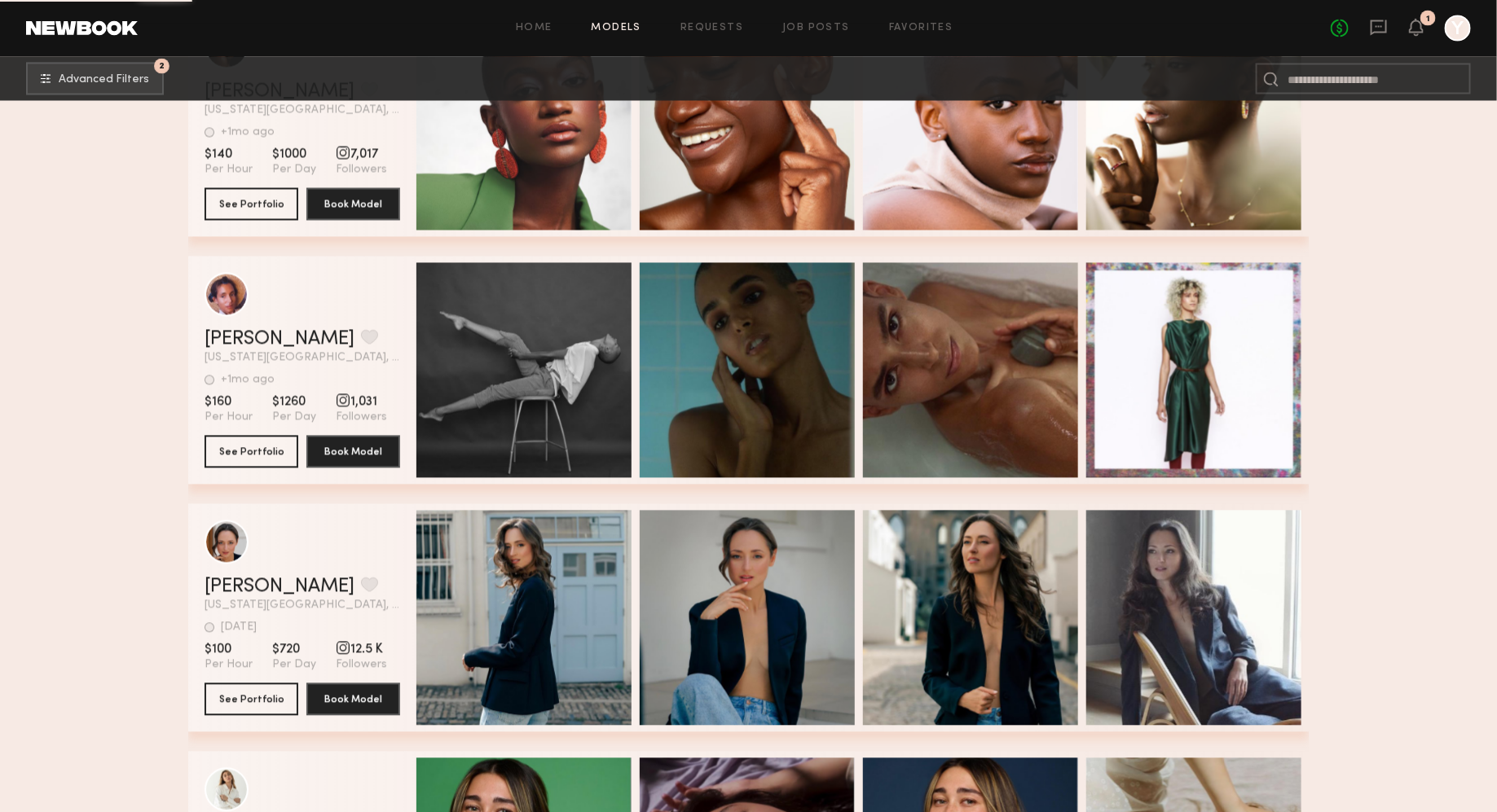
scroll to position [88323, 0]
